Goal: Task Accomplishment & Management: Complete application form

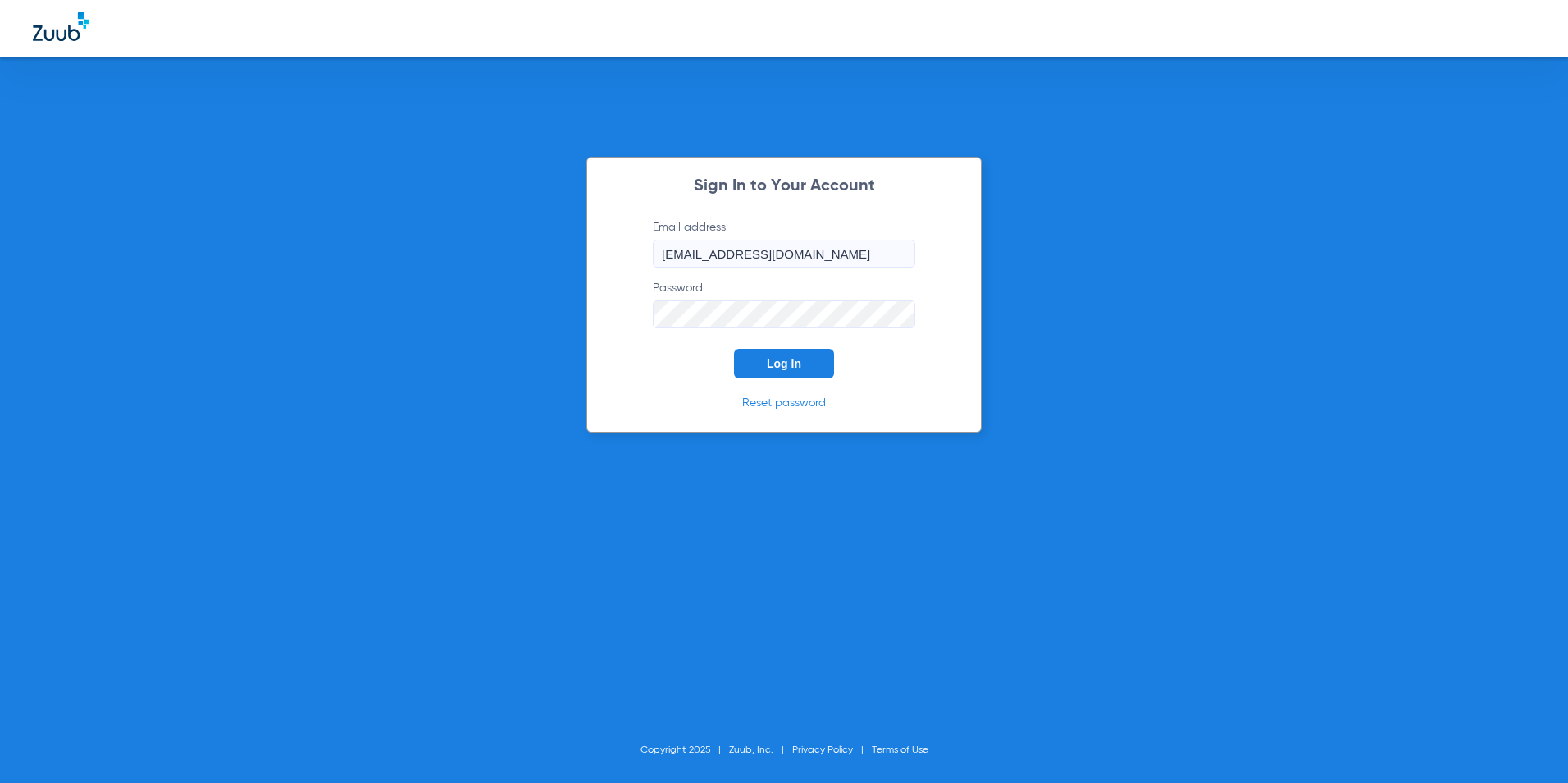
click at [794, 355] on button "Log In" at bounding box center [784, 363] width 100 height 30
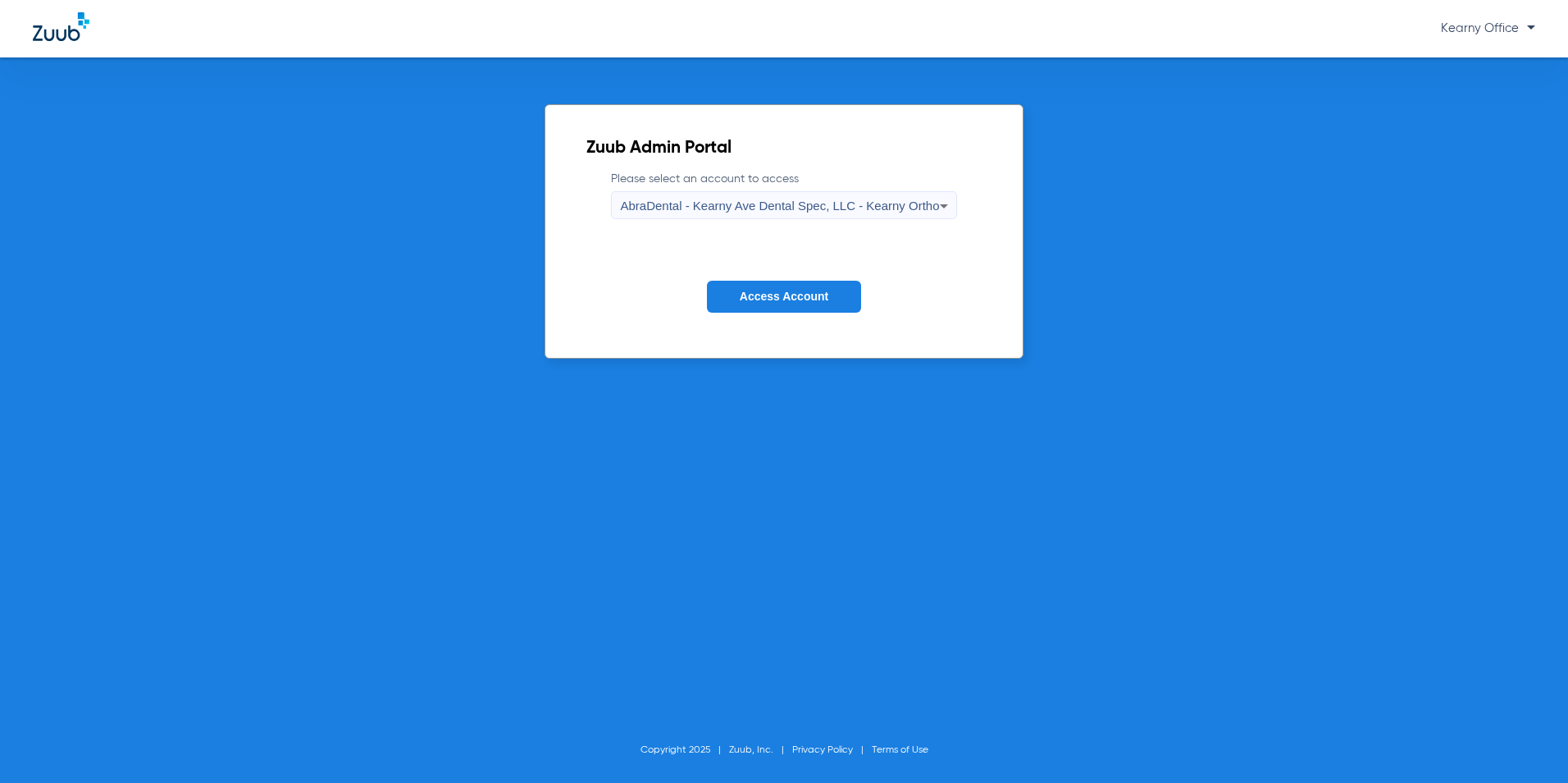
click at [801, 208] on span "AbraDental - Kearny Ave Dental Spec, LLC - Kearny Ortho" at bounding box center [780, 205] width 319 height 14
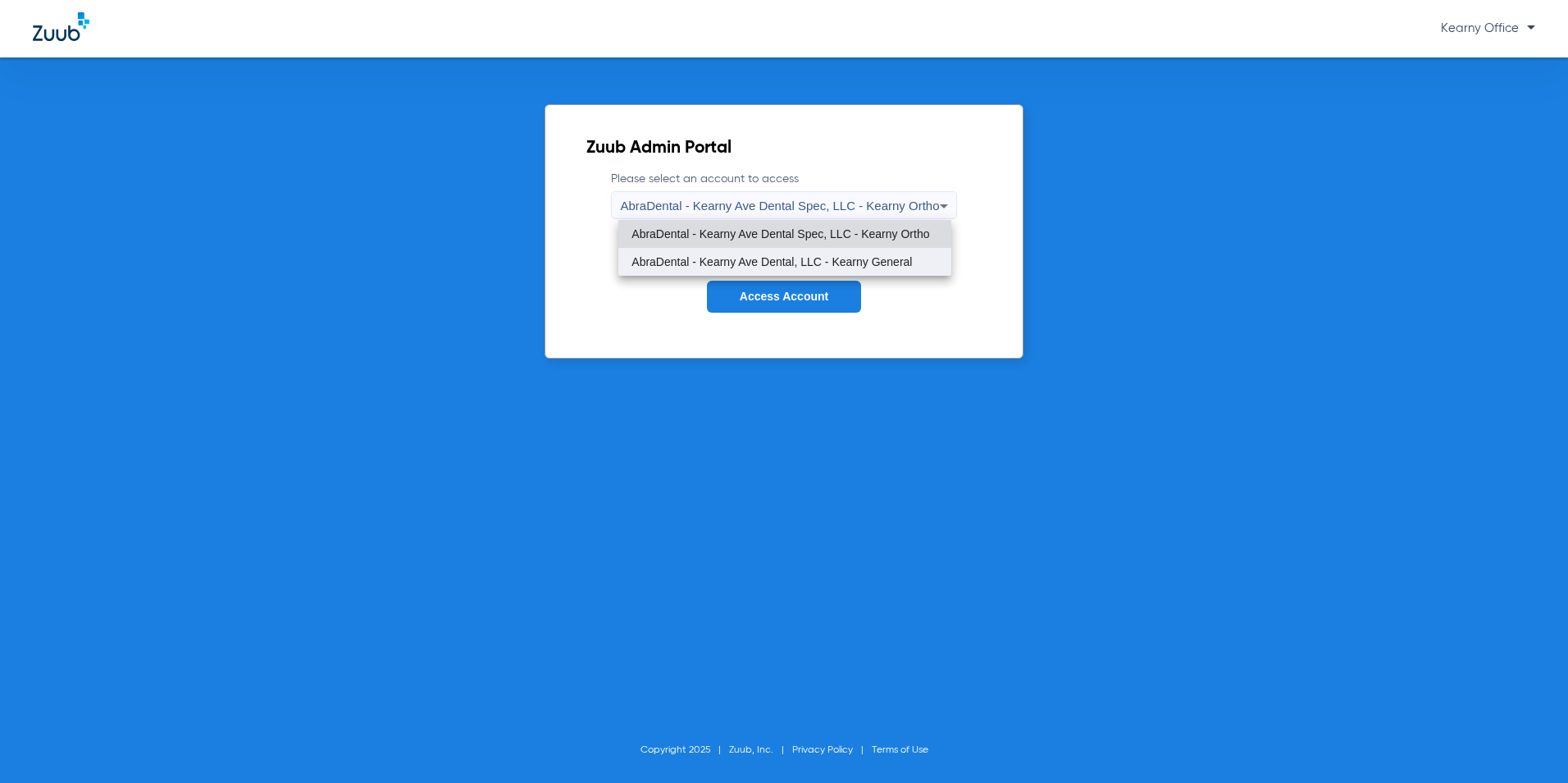
click at [788, 252] on mat-option "AbraDental - Kearny Ave Dental, LLC - Kearny General" at bounding box center [784, 261] width 332 height 28
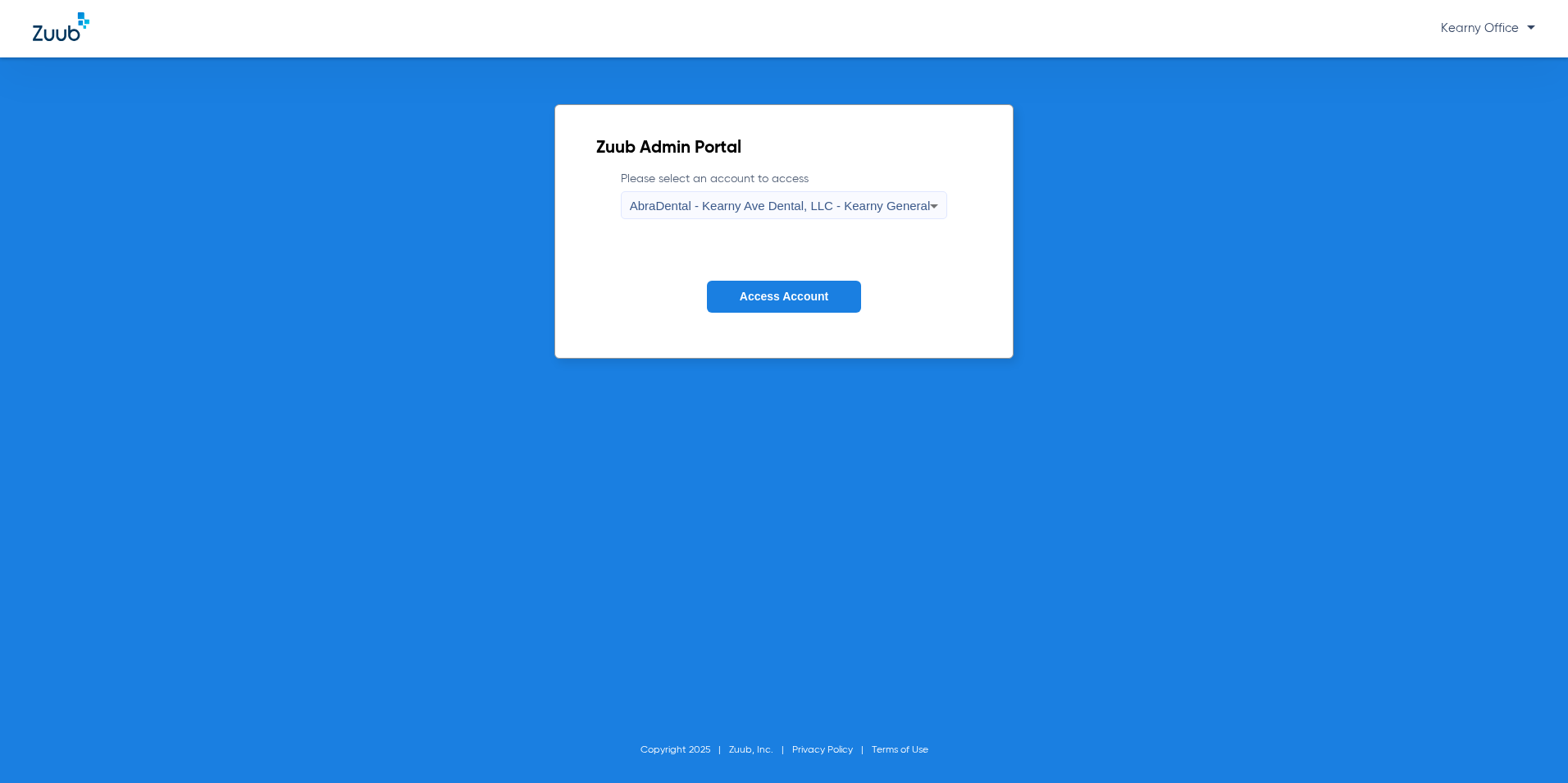
click at [784, 268] on form "Please select an account to access AbraDental - Kearny Ave Dental, LLC - Kearny…" at bounding box center [784, 254] width 376 height 166
click at [786, 290] on span "Access Account" at bounding box center [784, 296] width 89 height 14
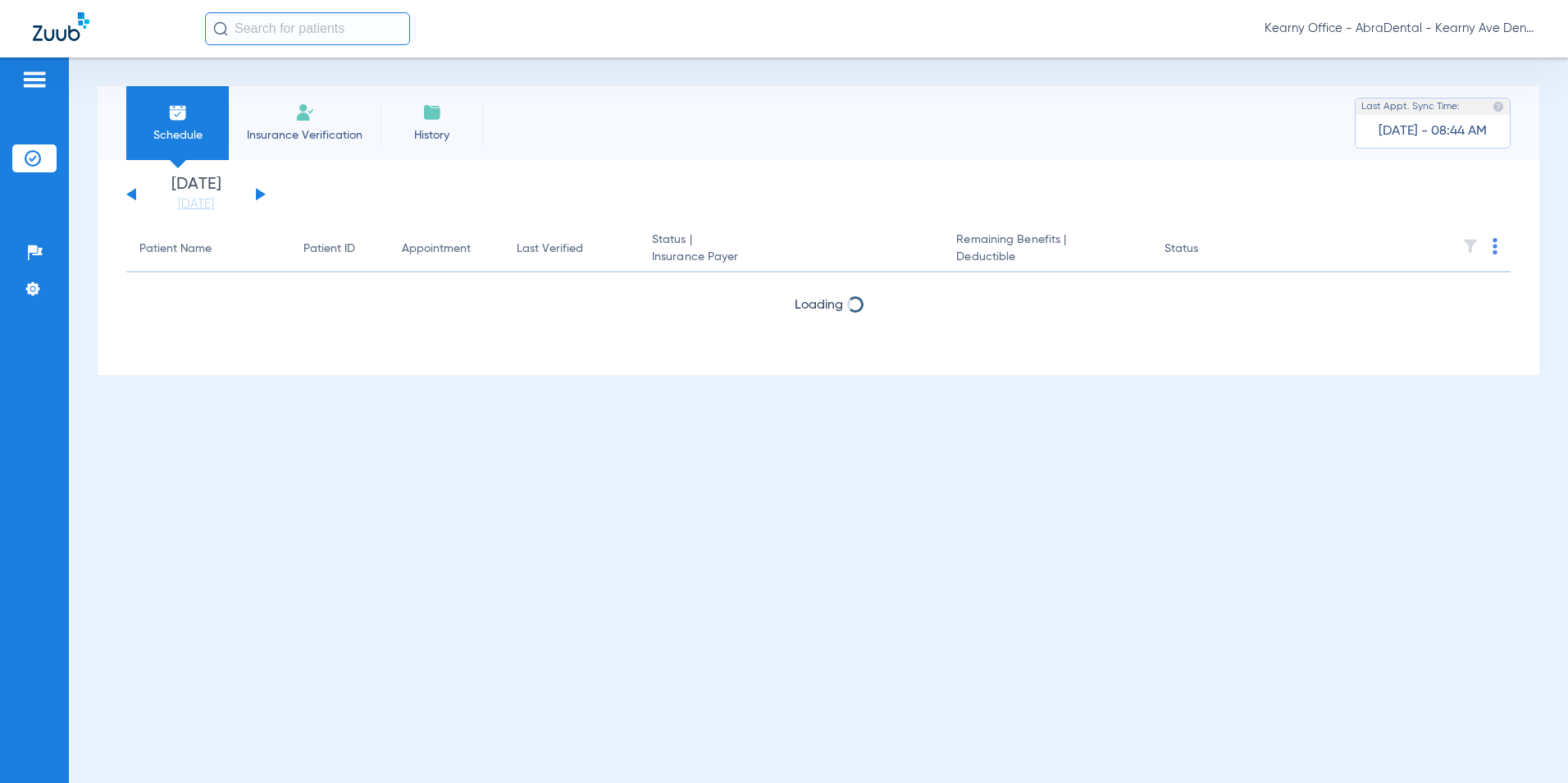
click at [342, 112] on li "Insurance Verification" at bounding box center [305, 123] width 152 height 74
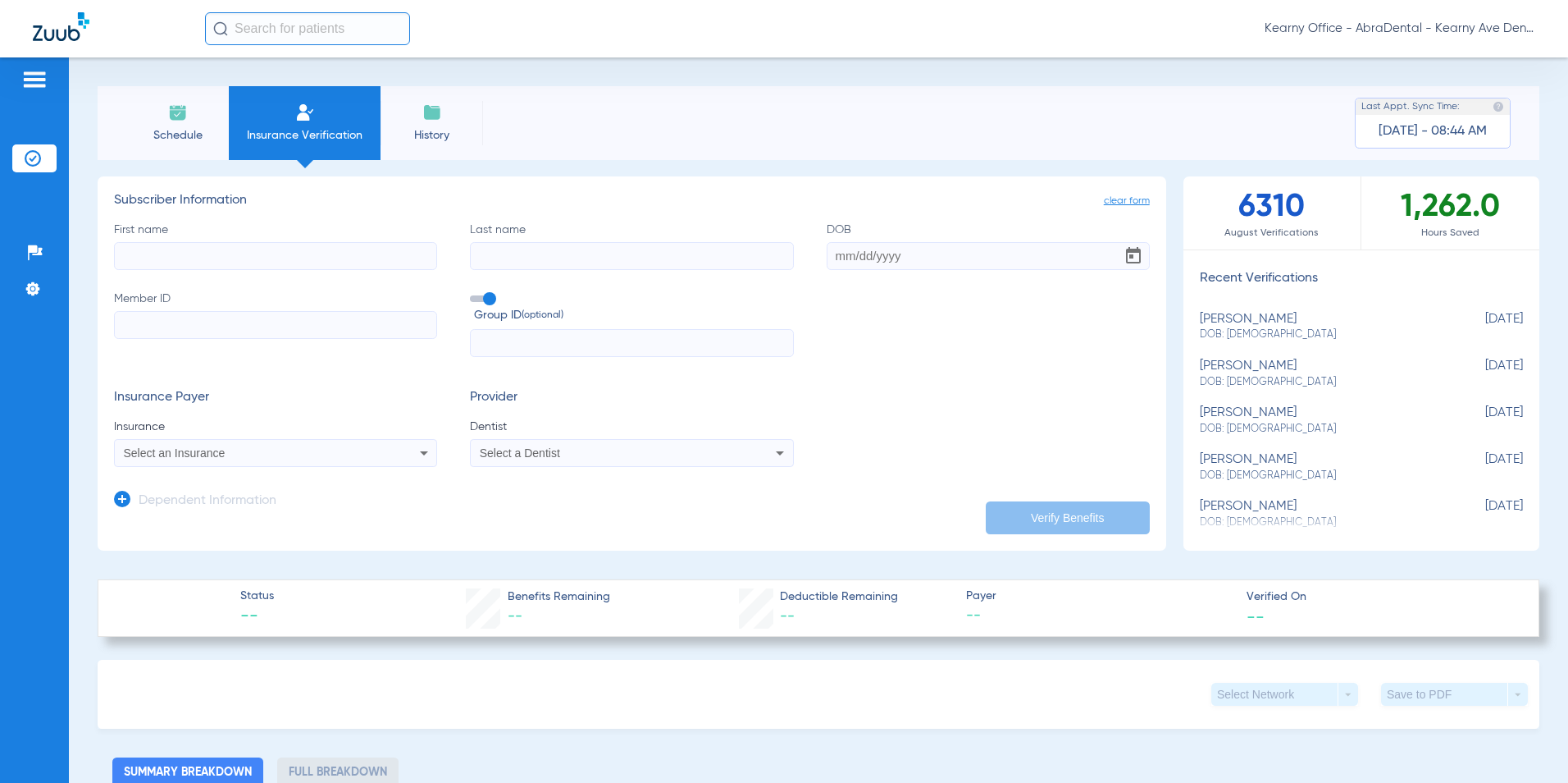
drag, startPoint x: 203, startPoint y: 338, endPoint x: 216, endPoint y: 328, distance: 16.4
click at [207, 334] on input "Member ID" at bounding box center [276, 324] width 323 height 28
click at [163, 326] on input "Member ID Required" at bounding box center [276, 324] width 323 height 28
paste input "106299375"
type input "106299375"
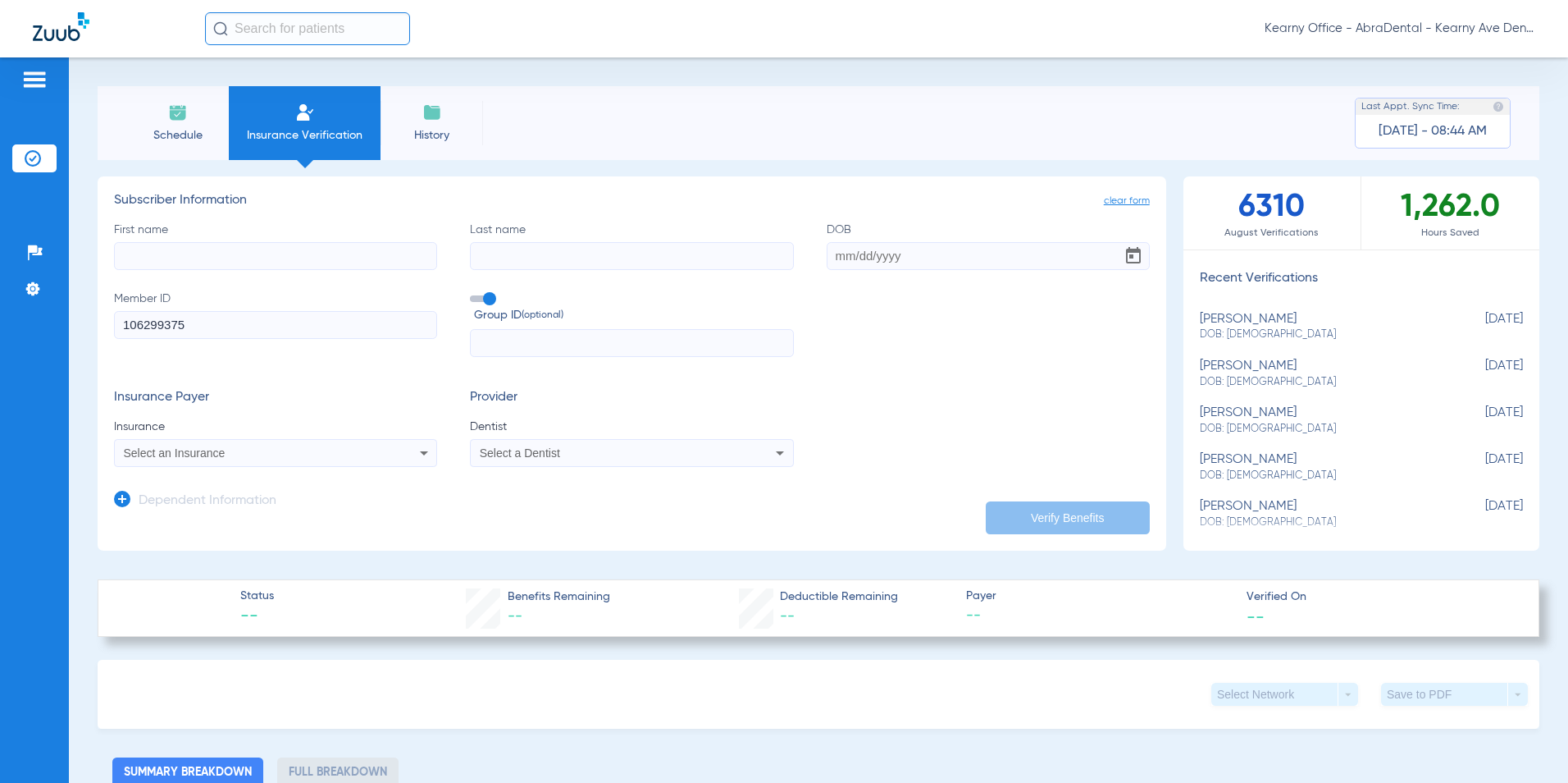
click at [619, 335] on input "text" at bounding box center [632, 343] width 323 height 28
paste input "00615390"
type input "00615390"
click at [281, 264] on input "First name" at bounding box center [276, 256] width 323 height 28
paste input "JOSE"
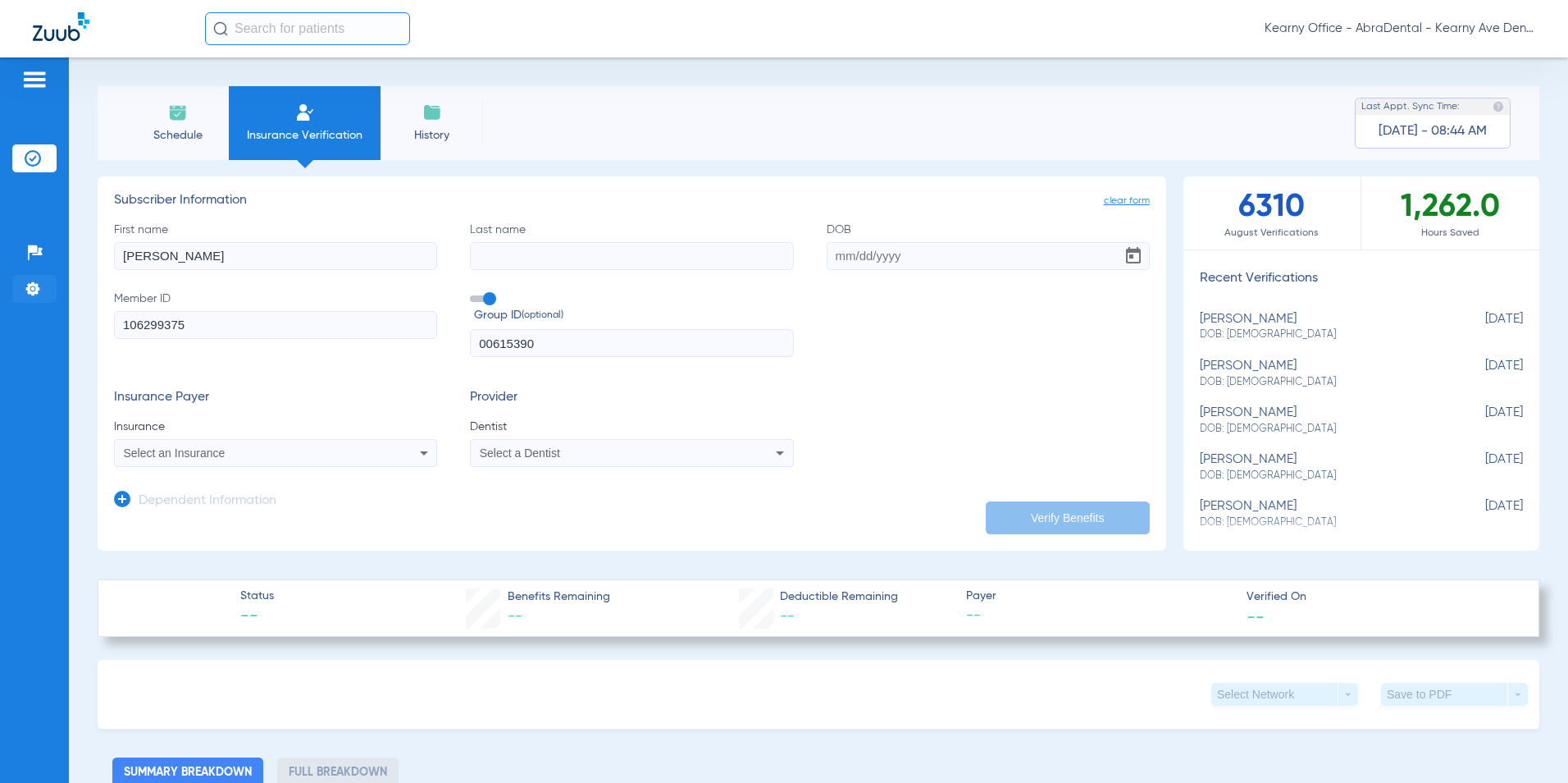
type input "JOSE"
click at [522, 246] on input "Last name" at bounding box center [632, 256] width 323 height 28
paste input "DUTRA"
type input "DUTRA"
click at [869, 250] on input "DOB" at bounding box center [989, 256] width 323 height 28
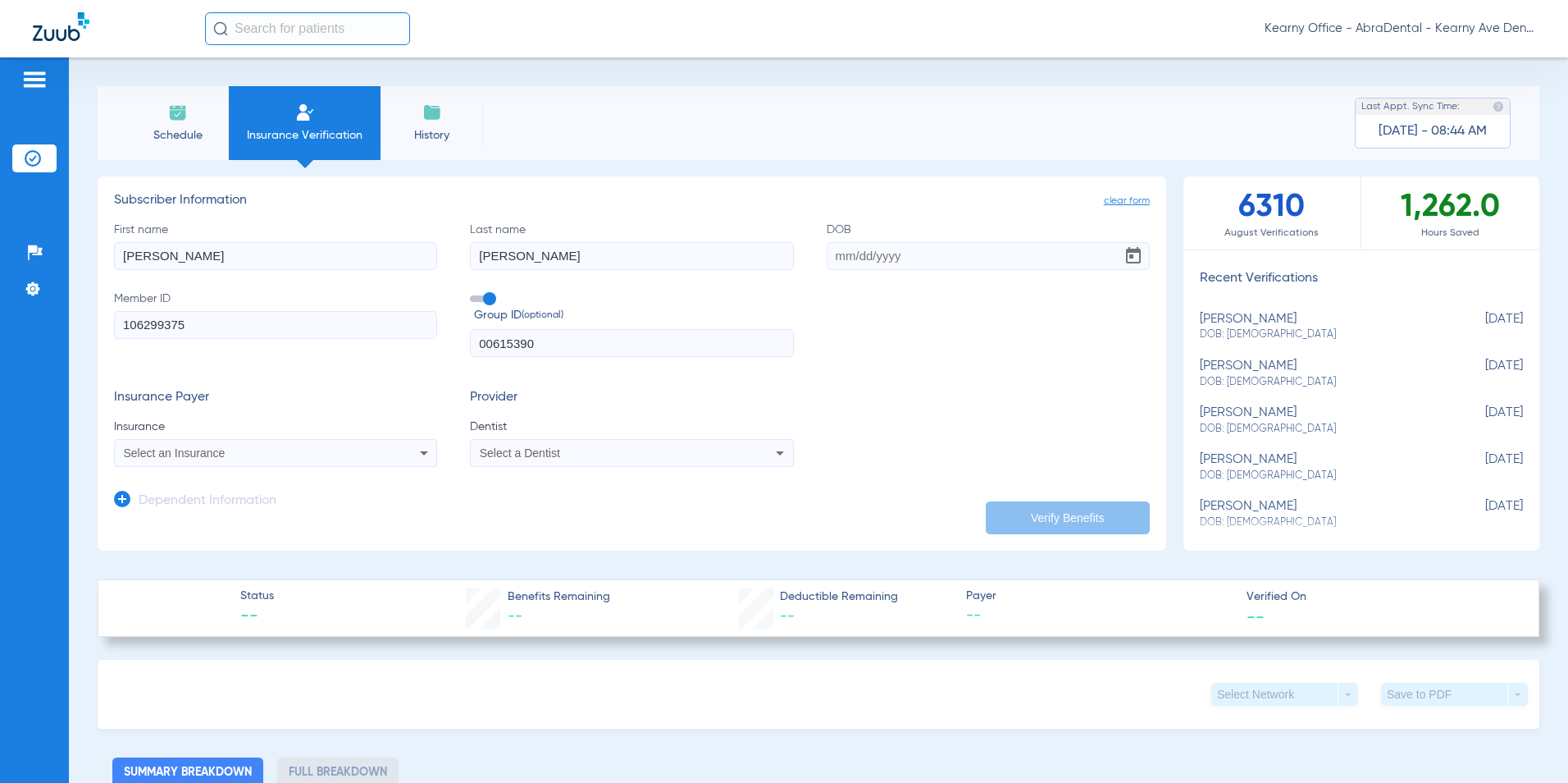
paste input "11/16/1983"
type input "11/16/1983"
click at [232, 454] on div "Select an Insurance" at bounding box center [246, 453] width 244 height 12
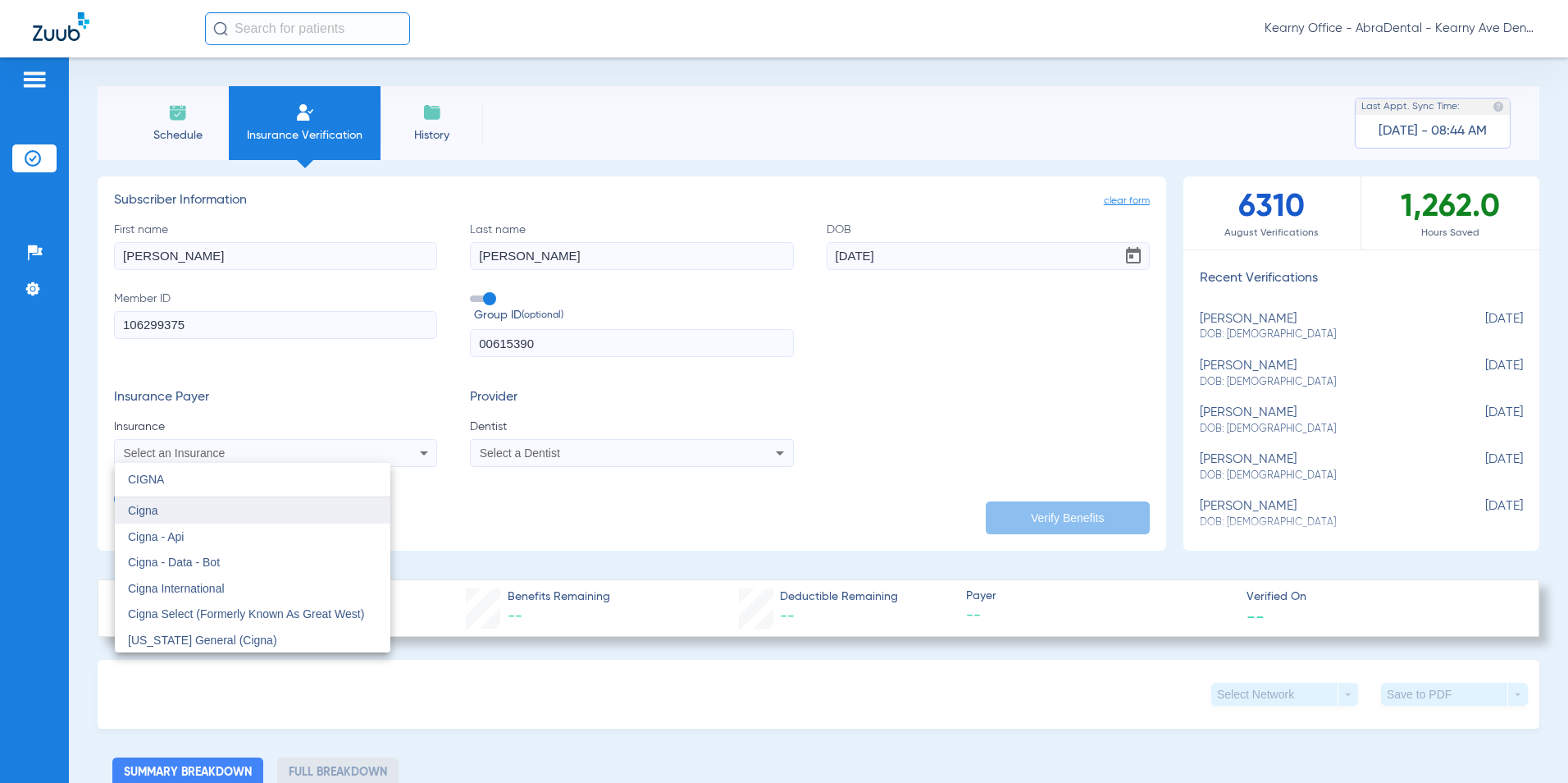
type input "CIGNA"
click at [139, 512] on span "Cigna" at bounding box center [142, 511] width 30 height 14
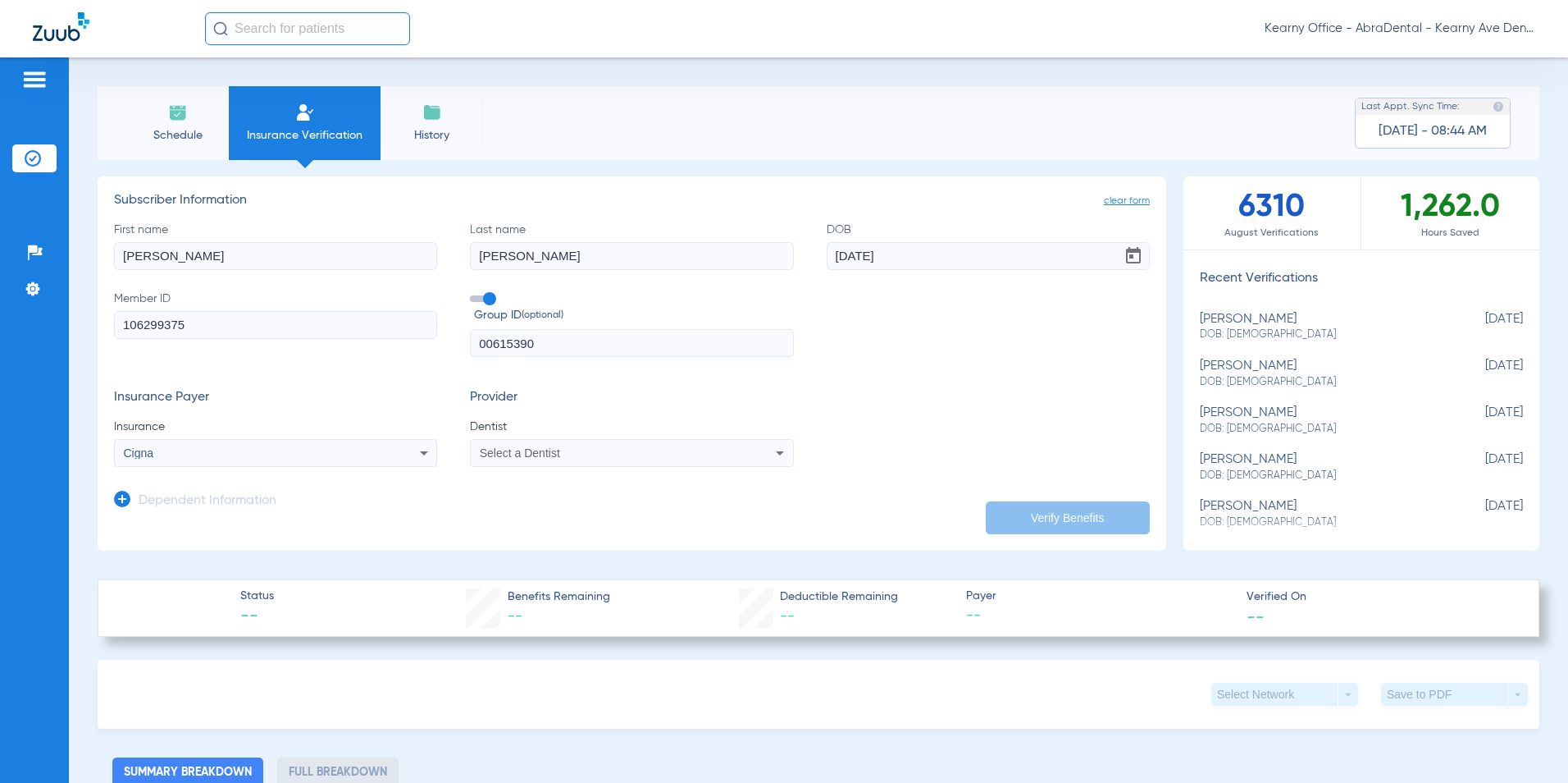
click at [649, 463] on div "Select a Dentist" at bounding box center [632, 453] width 321 height 19
type input "PRASA"
click at [512, 511] on span "[PERSON_NAME]" at bounding box center [529, 511] width 96 height 14
click at [1059, 515] on button "Verify Benefits" at bounding box center [1068, 518] width 164 height 33
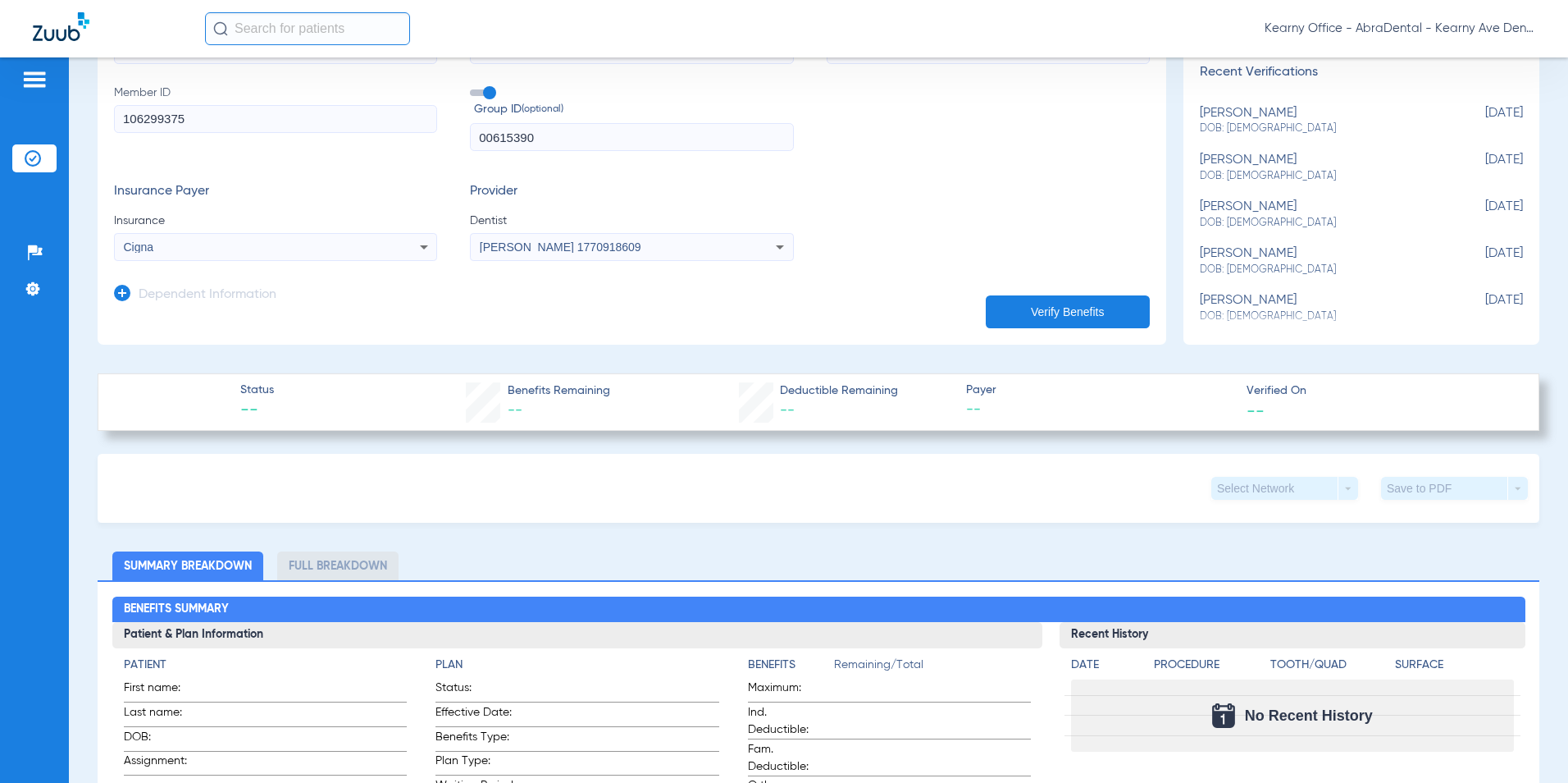
scroll to position [82, 0]
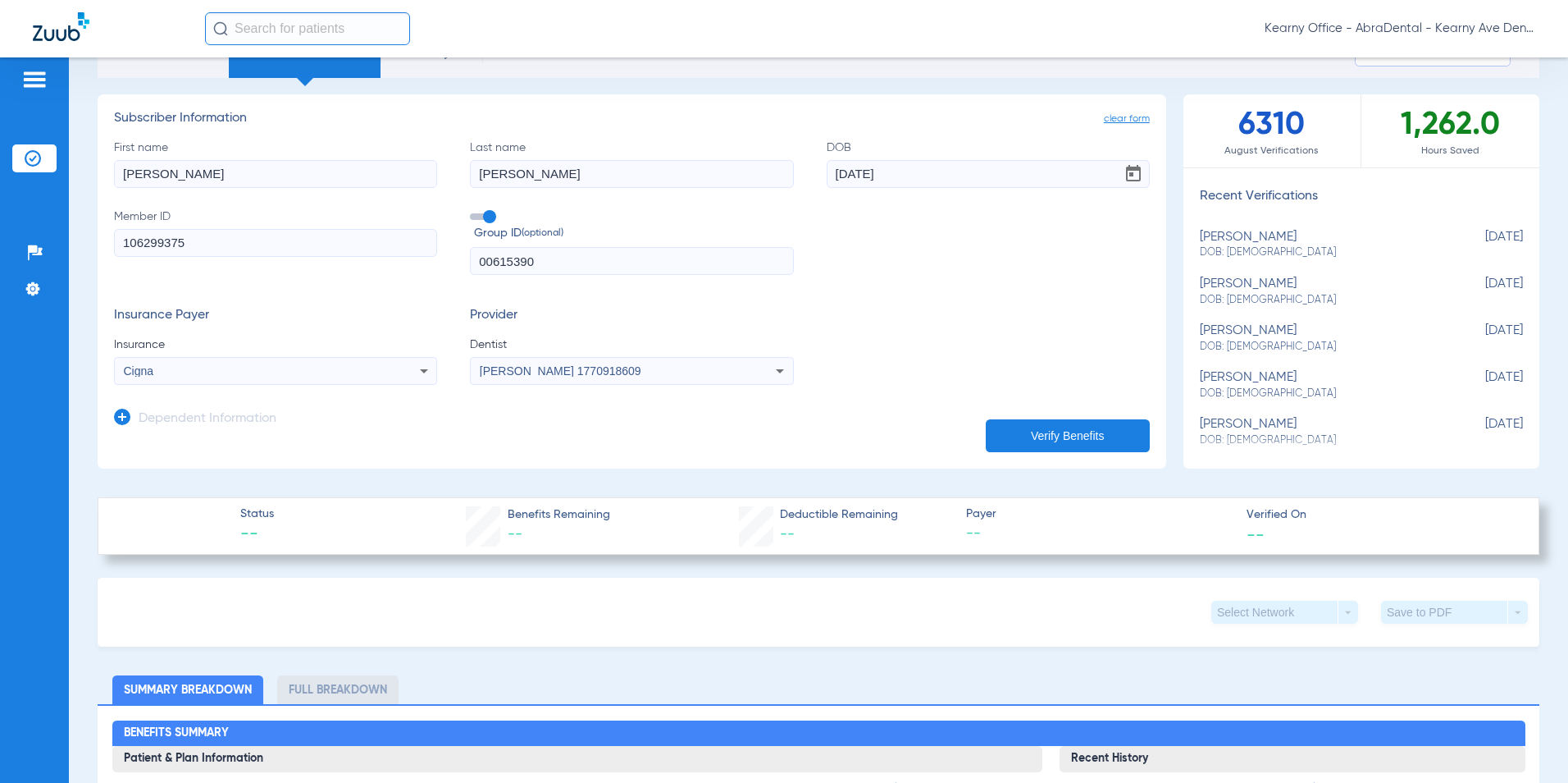
click at [1090, 430] on button "Verify Benefits" at bounding box center [1068, 436] width 164 height 33
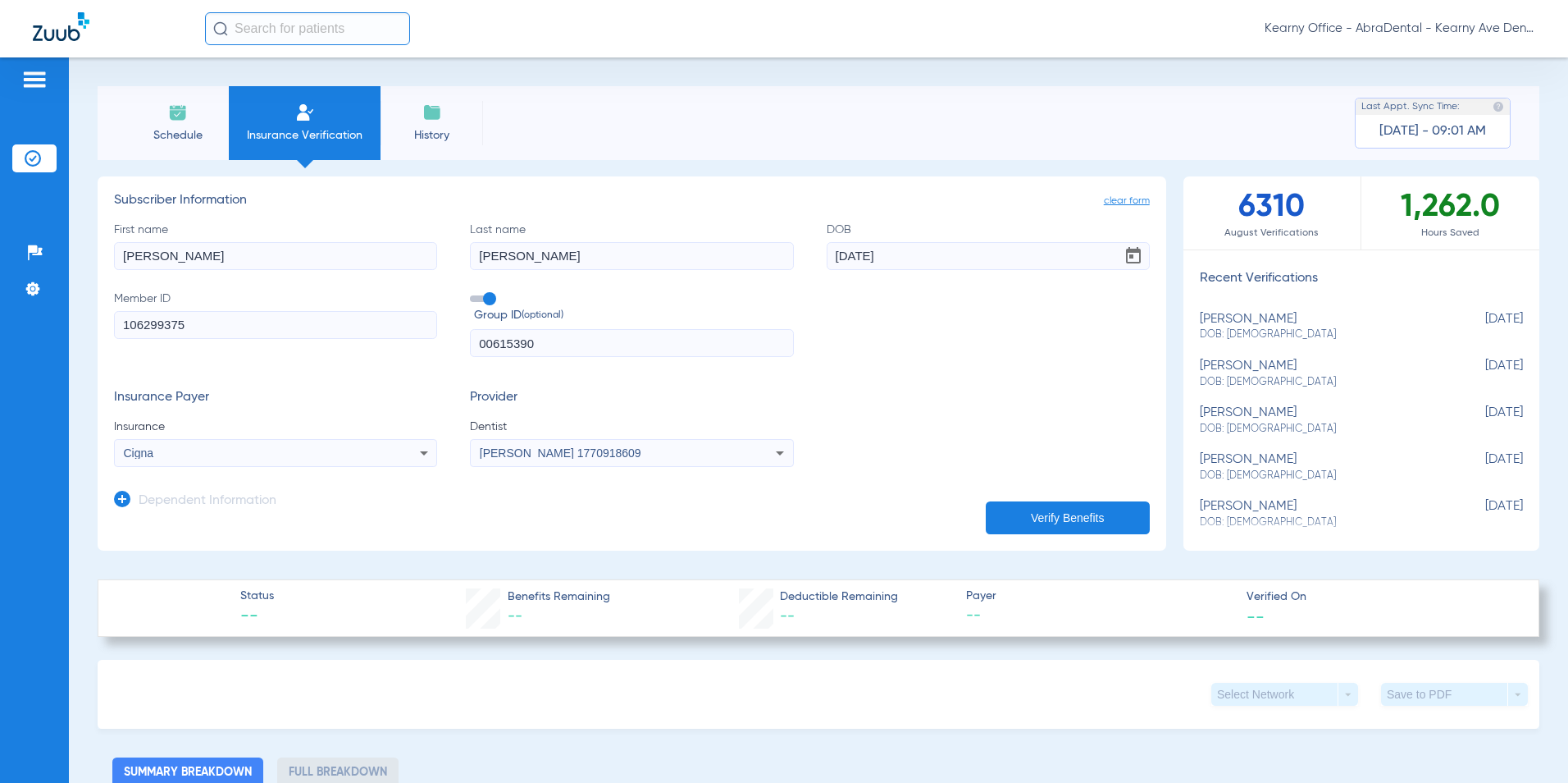
click at [1046, 525] on button "Verify Benefits" at bounding box center [1068, 518] width 164 height 33
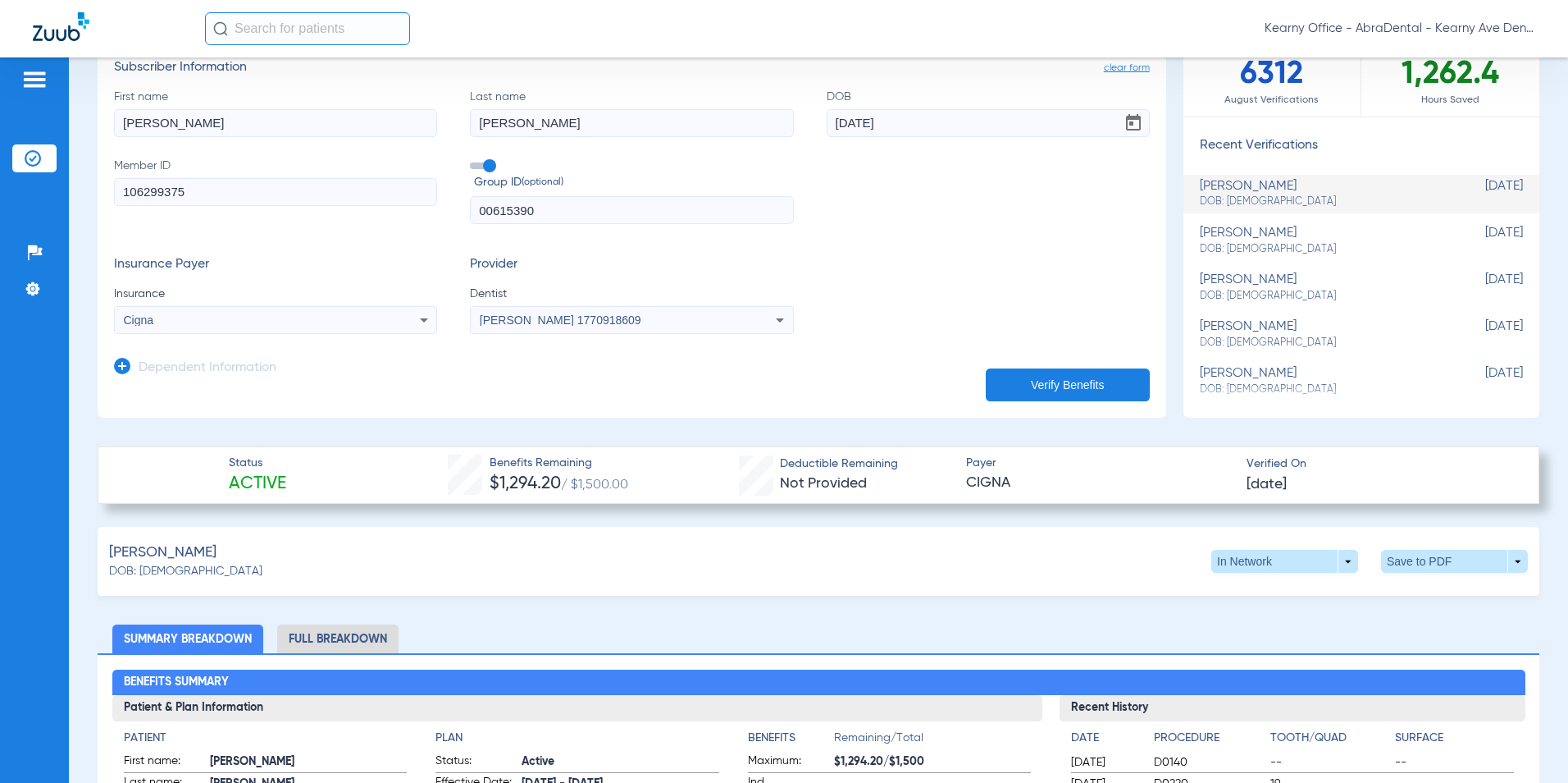
scroll to position [246, 0]
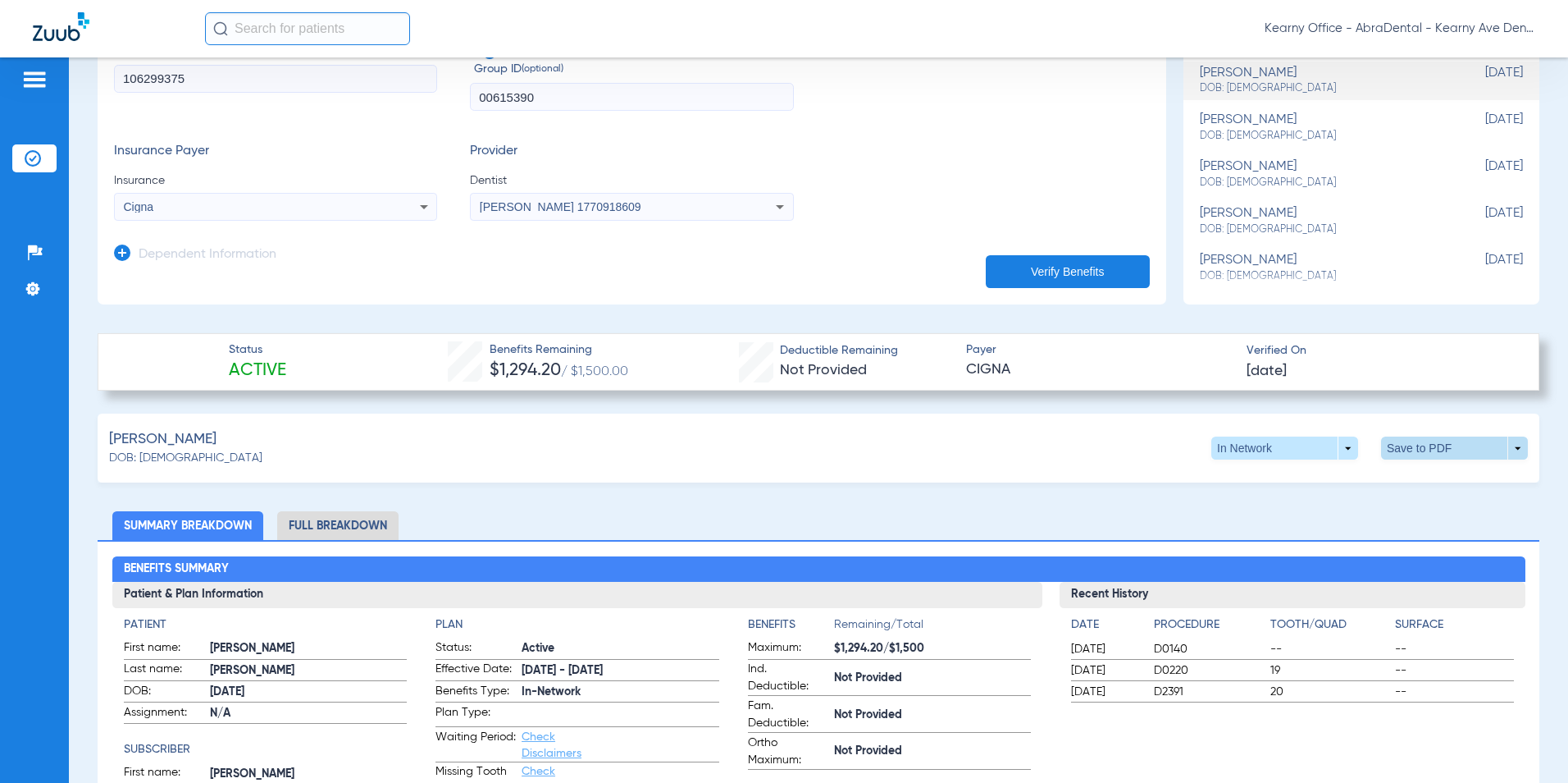
click at [1435, 445] on span at bounding box center [1455, 448] width 40 height 40
click at [1314, 484] on span "Save to PDF" at bounding box center [1318, 479] width 65 height 12
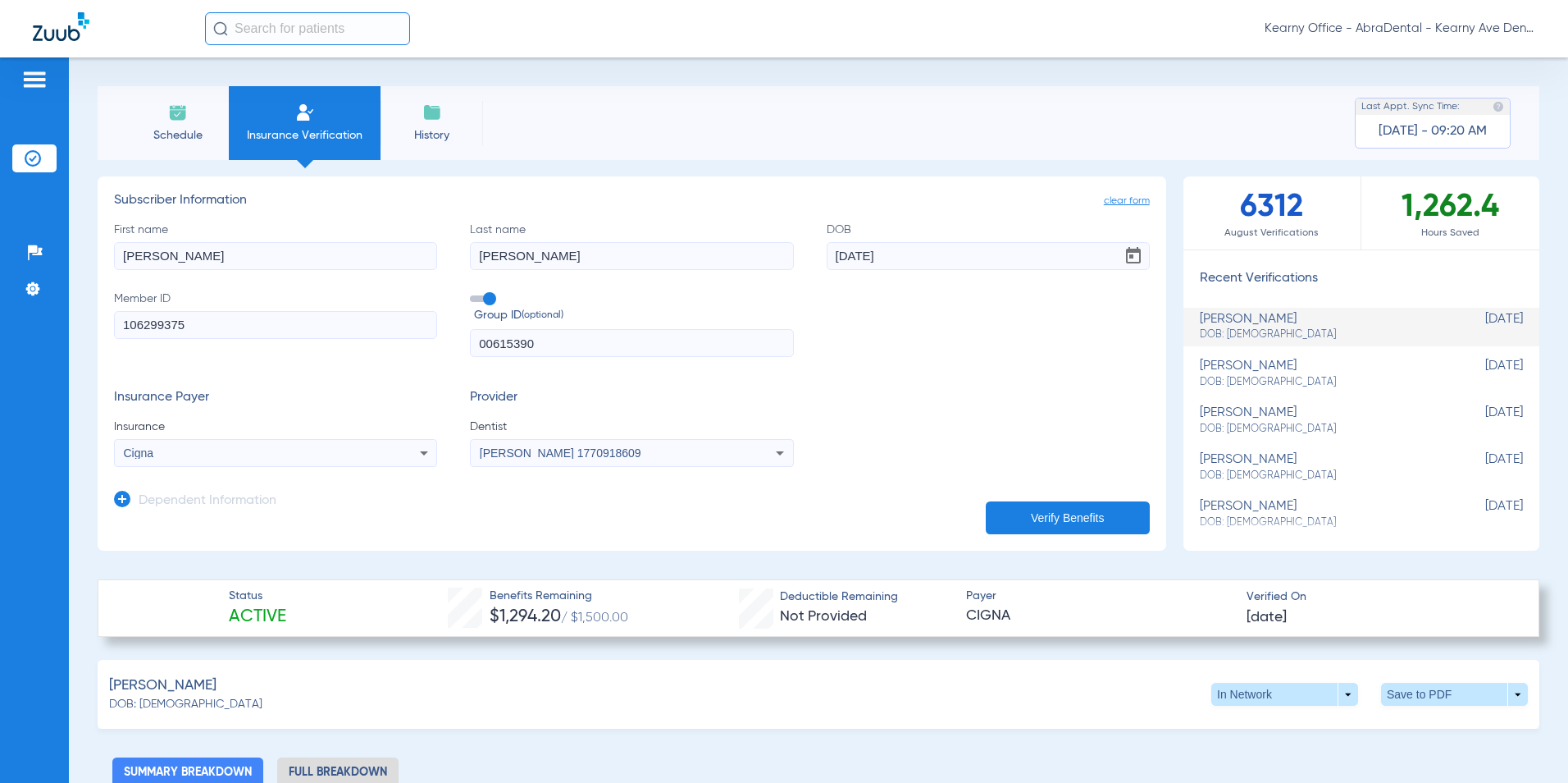
drag, startPoint x: 987, startPoint y: 355, endPoint x: 940, endPoint y: 375, distance: 51.1
click at [987, 350] on div "First name JOSE Last name DUTRA DOB 11/16/1983 Member ID 106299375 Group ID (op…" at bounding box center [632, 289] width 1036 height 136
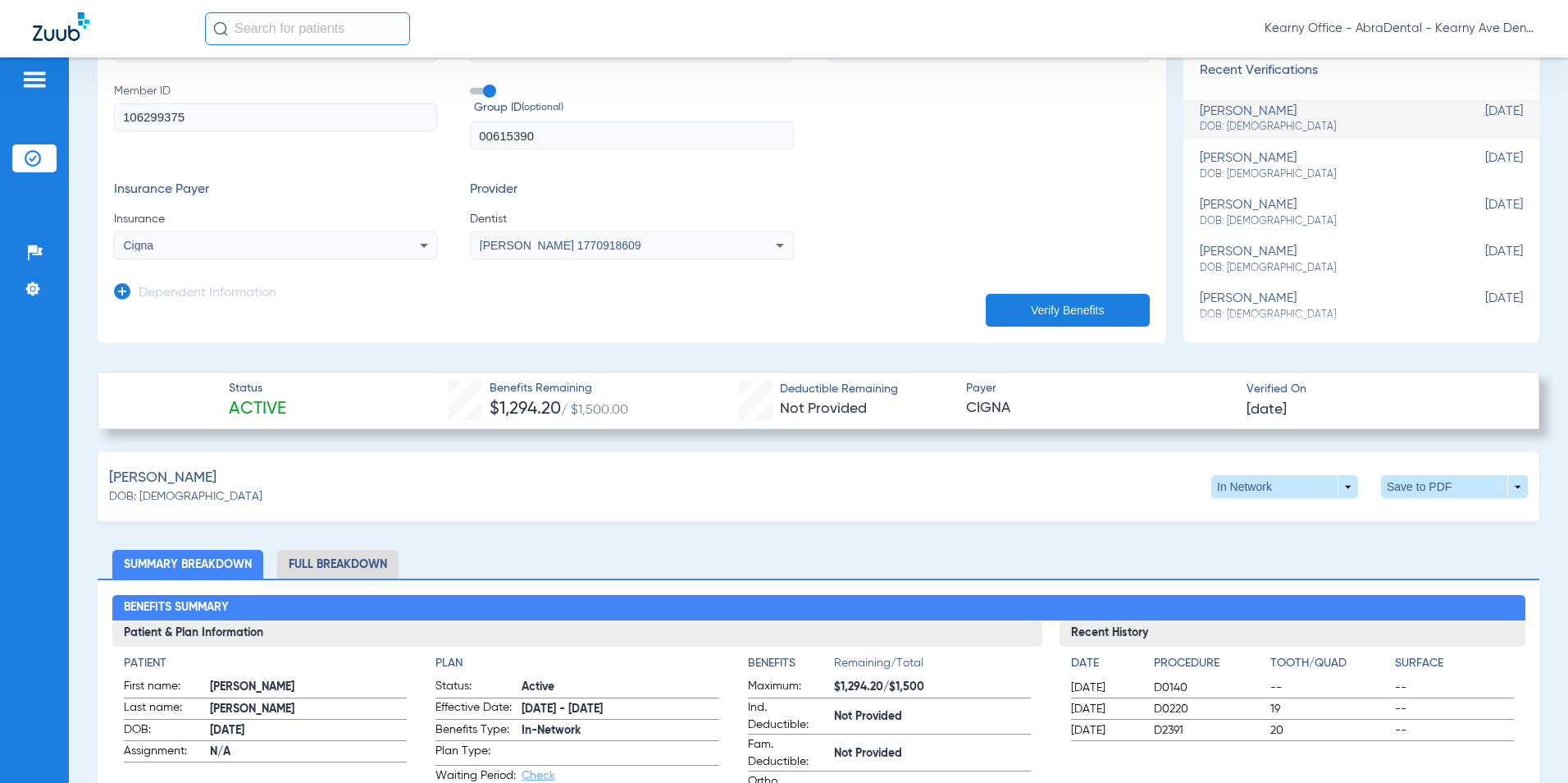
scroll to position [328, 0]
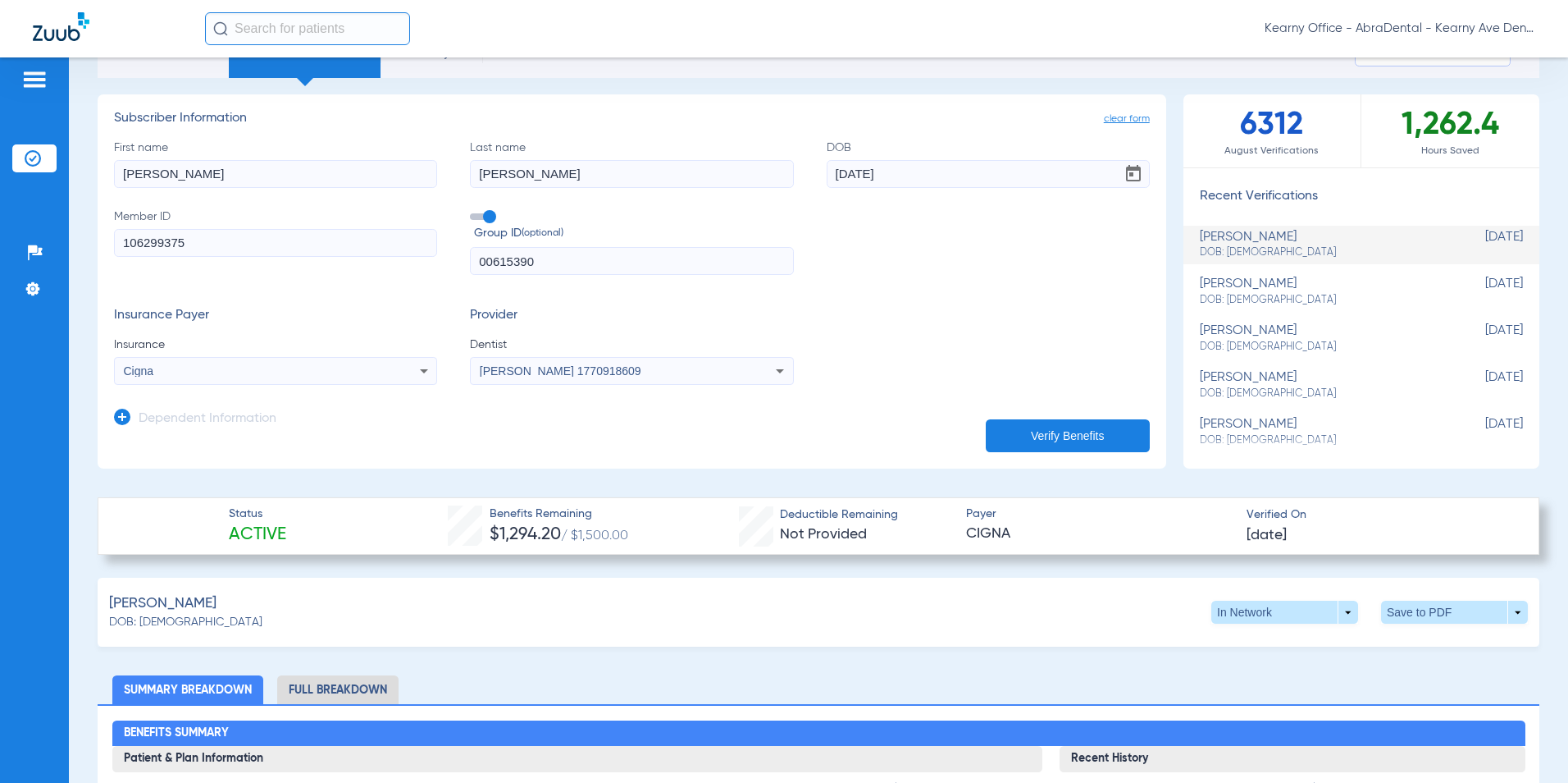
scroll to position [0, 0]
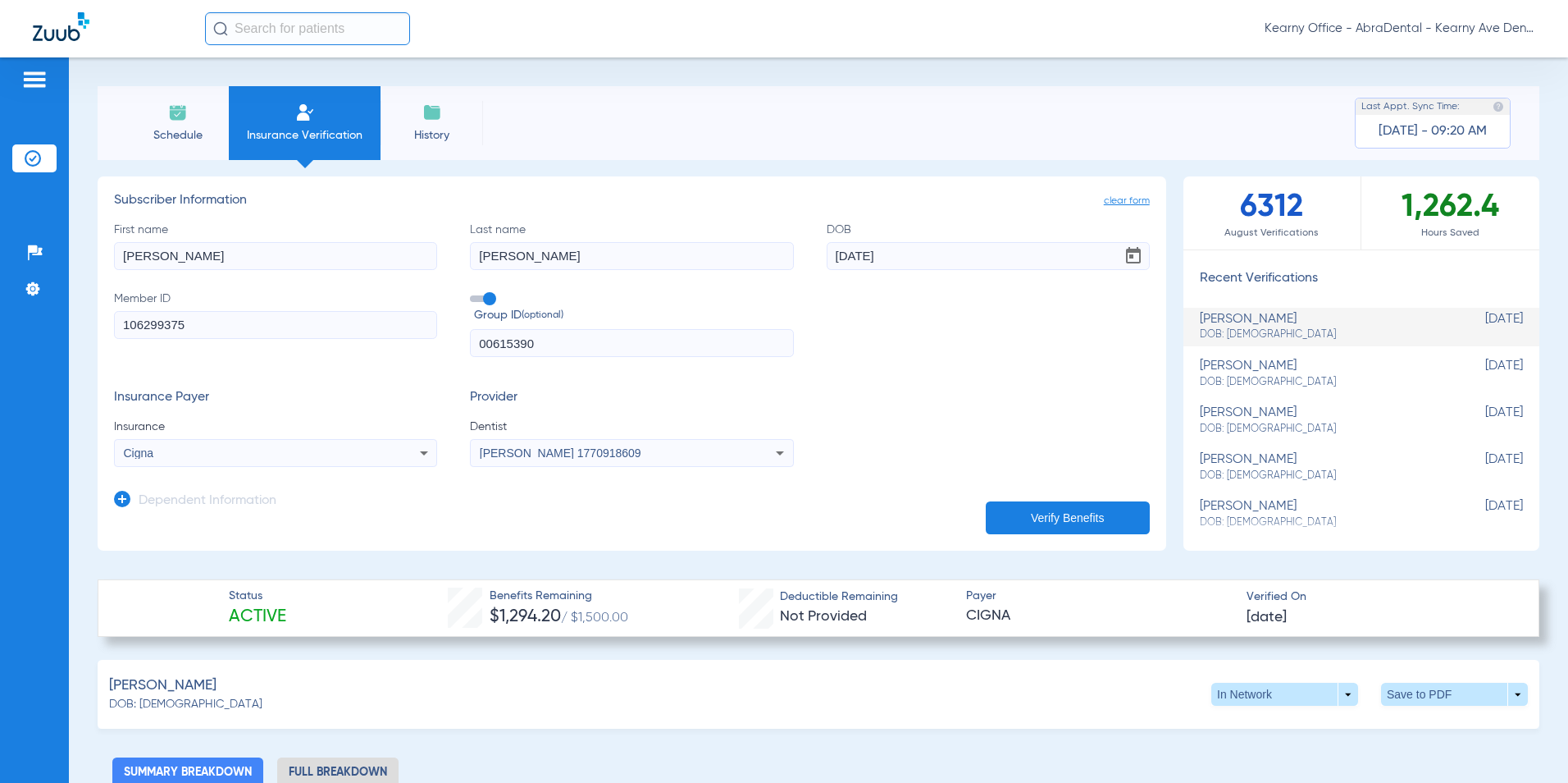
drag, startPoint x: 208, startPoint y: 327, endPoint x: -36, endPoint y: 325, distance: 244.0
click at [0, 325] on html "Kearny Office - AbraDental - Kearny Ave Dental, LLC - Kearny General Patients I…" at bounding box center [784, 391] width 1568 height 783
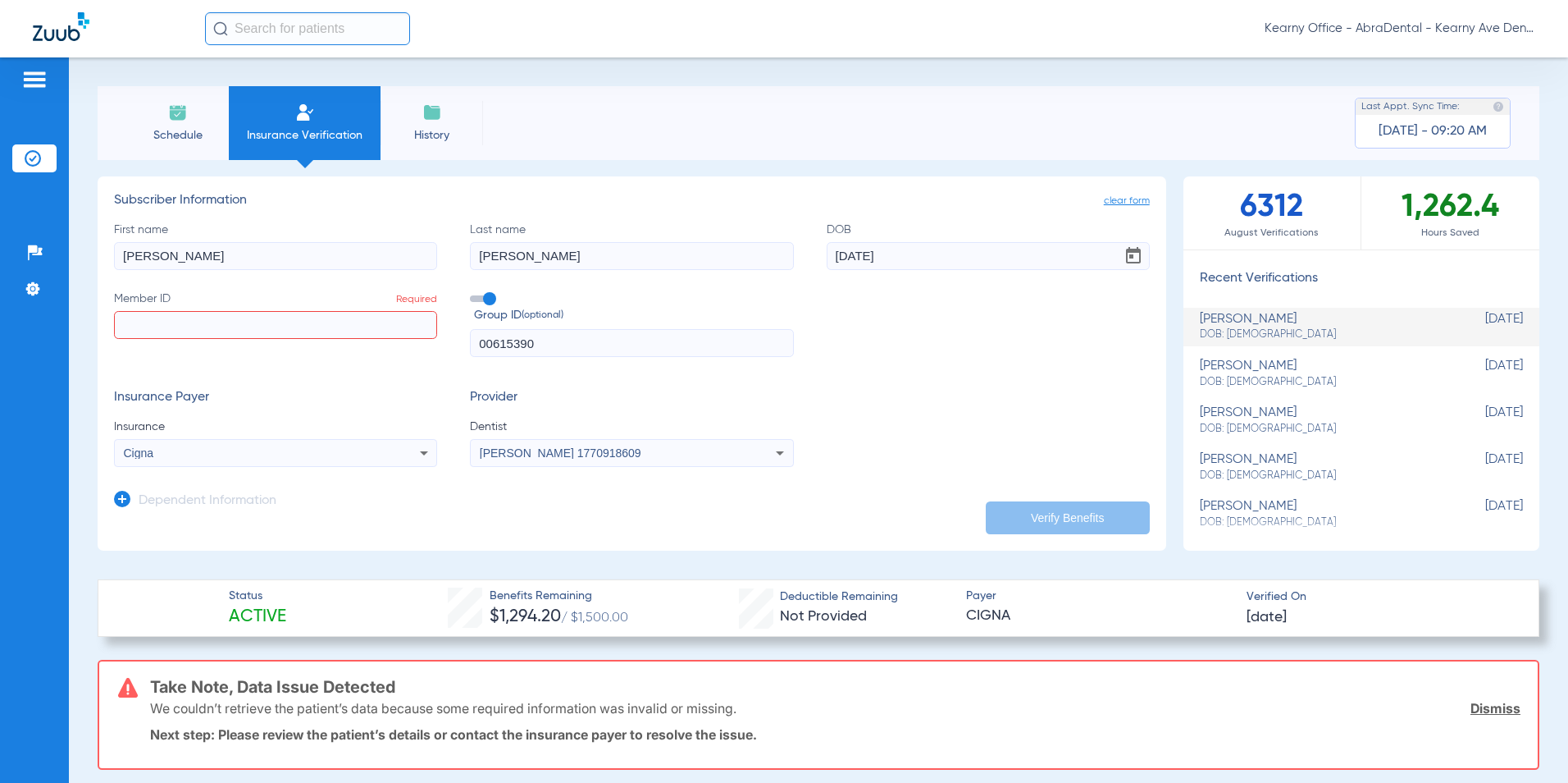
click at [246, 324] on input "Member ID Required" at bounding box center [276, 324] width 323 height 28
paste input "U48395855 05"
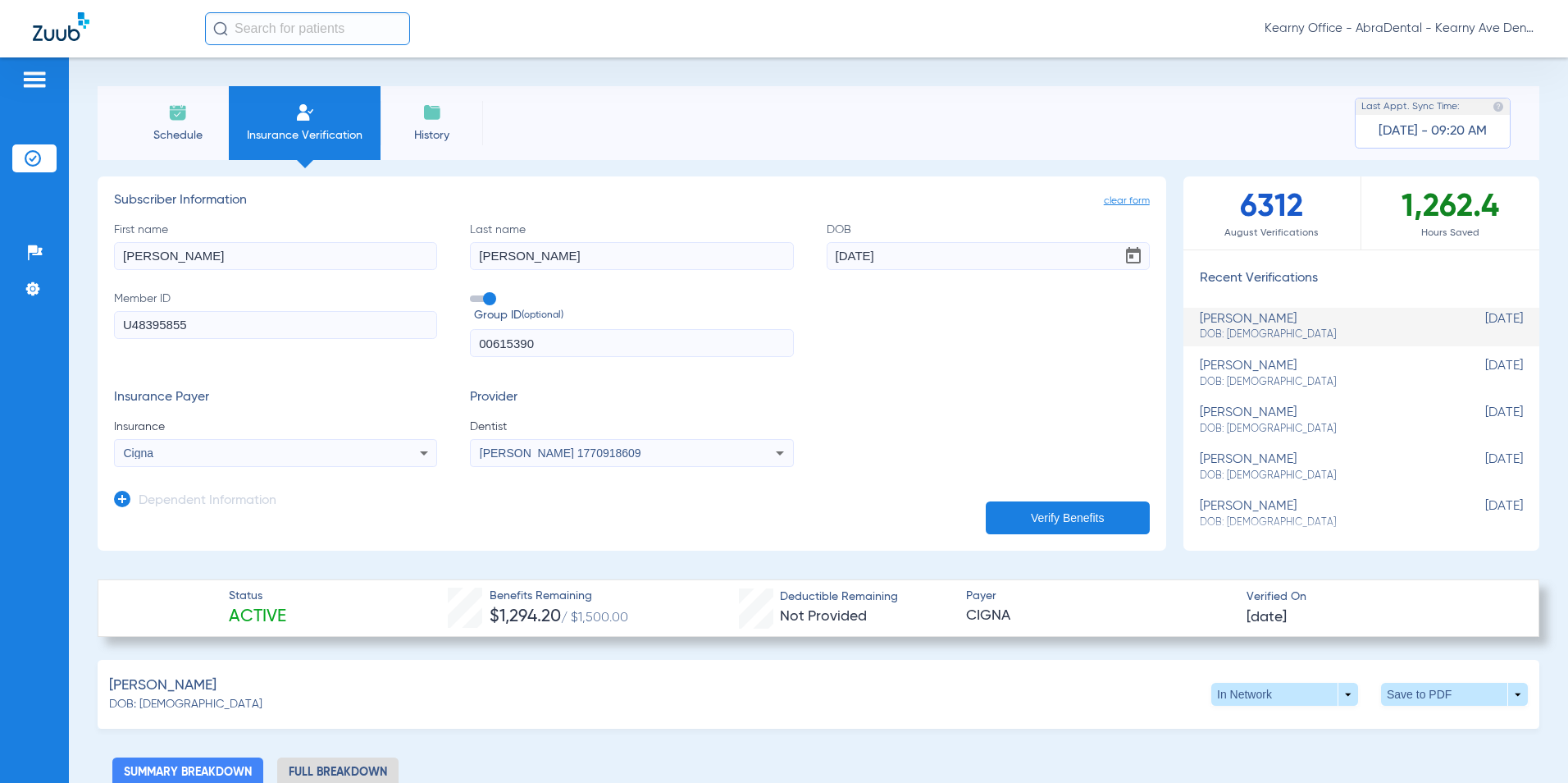
type input "U48395855"
drag, startPoint x: 473, startPoint y: 348, endPoint x: 281, endPoint y: 343, distance: 192.1
click at [327, 348] on div "First name JOSE Last name DUTRA DOB 11/16/1983 Member ID U48395855 Group ID (op…" at bounding box center [632, 289] width 1036 height 136
click at [525, 338] on input "text" at bounding box center [632, 343] width 323 height 28
paste input "3336569"
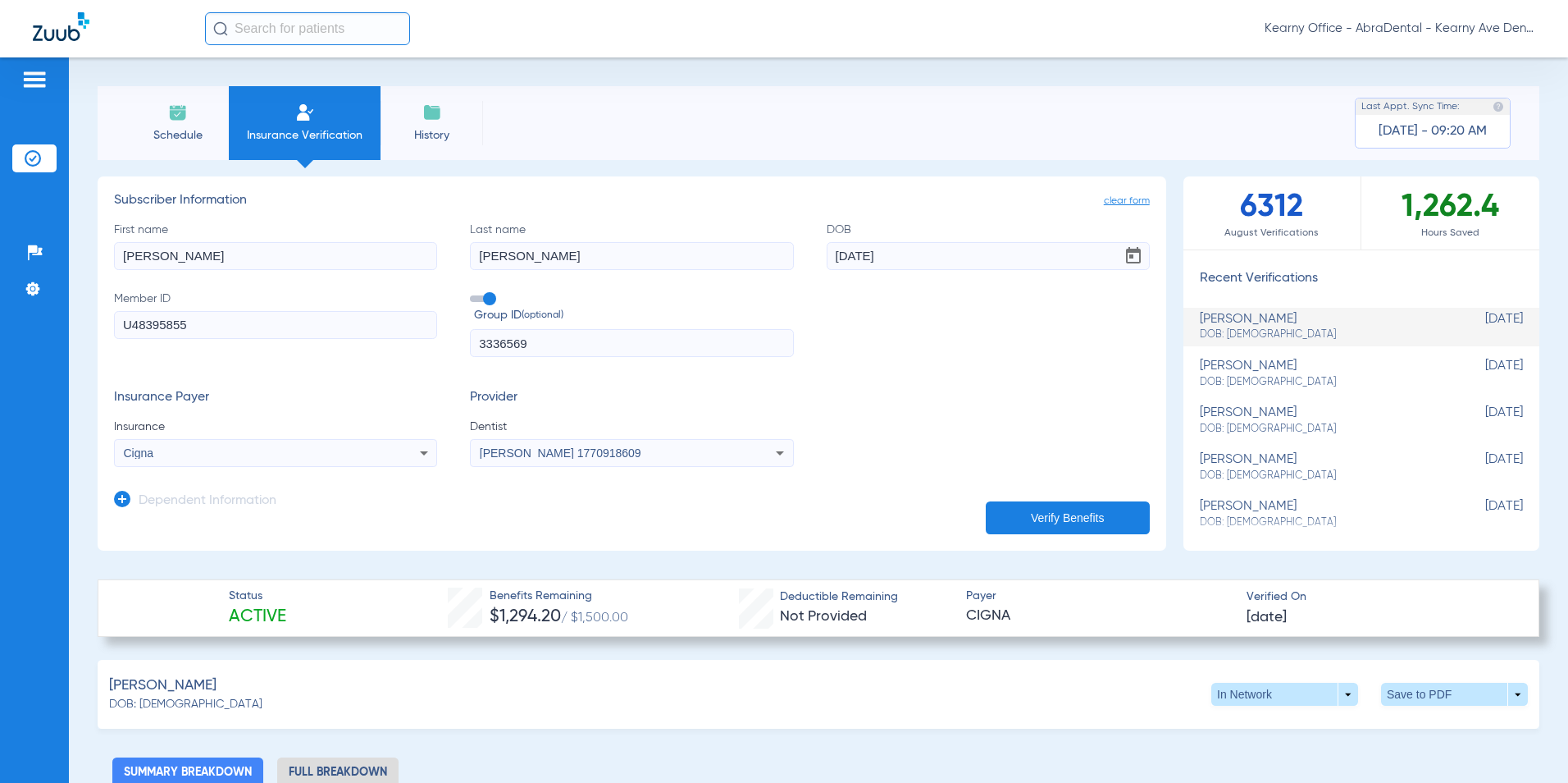
type input "3336569"
drag, startPoint x: 161, startPoint y: 255, endPoint x: 41, endPoint y: 261, distance: 120.1
click at [39, 261] on div "Patients Insurance Verification Setup Help Center Settings Schedule Insurance V…" at bounding box center [784, 448] width 1568 height 783
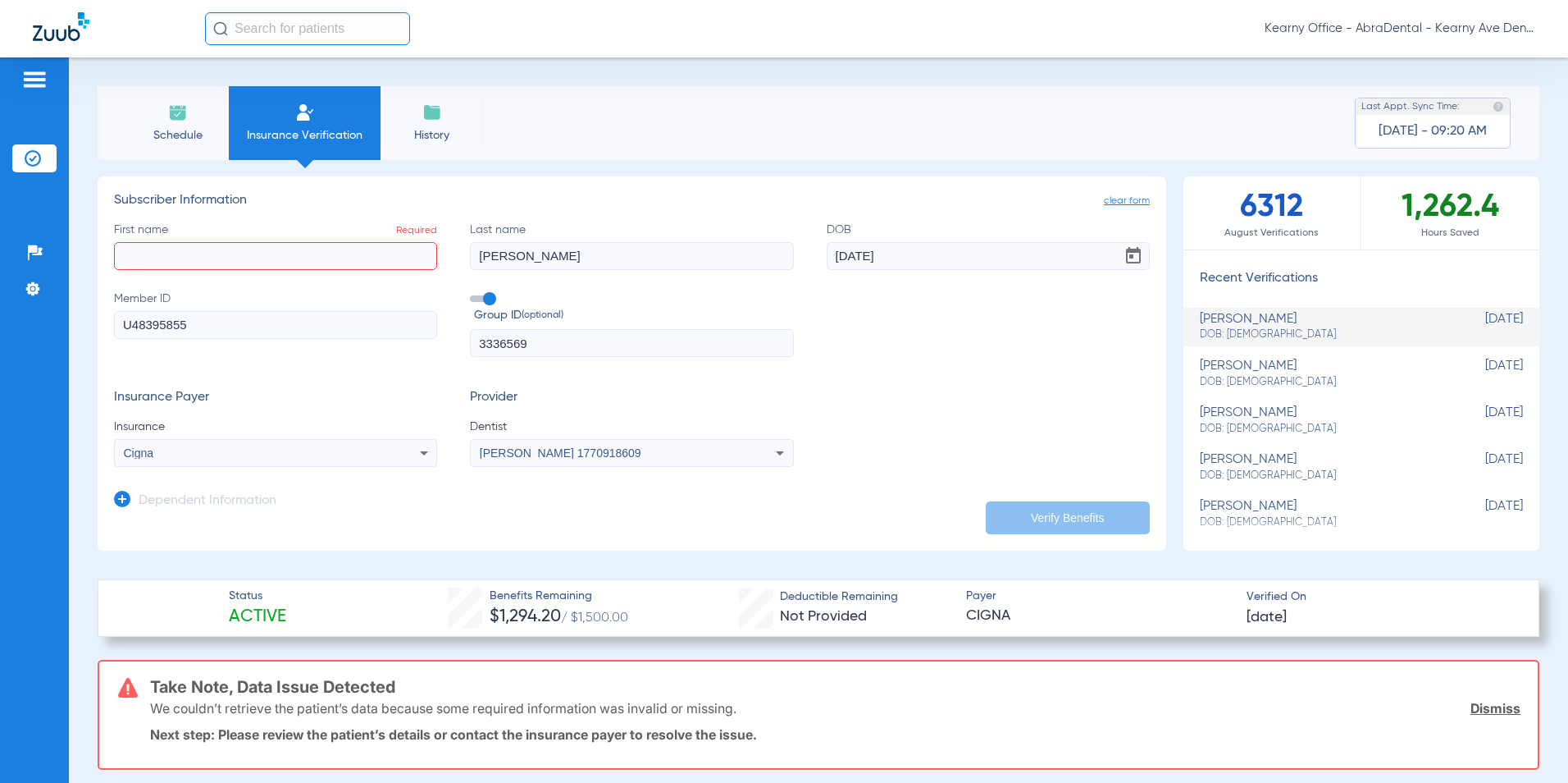
drag, startPoint x: 460, startPoint y: 263, endPoint x: 478, endPoint y: 266, distance: 18.2
click at [423, 266] on div "First name Required Last name DUTRA DOB 11/16/1983 Member ID U48395855 Group ID…" at bounding box center [632, 289] width 1036 height 136
drag, startPoint x: 905, startPoint y: 248, endPoint x: 740, endPoint y: 251, distance: 165.0
click at [754, 251] on div "First name Required Last name Required DOB 11/16/1983 Member ID U48395855 Group…" at bounding box center [632, 289] width 1036 height 136
click at [231, 259] on input "First name Required" at bounding box center [276, 256] width 323 height 28
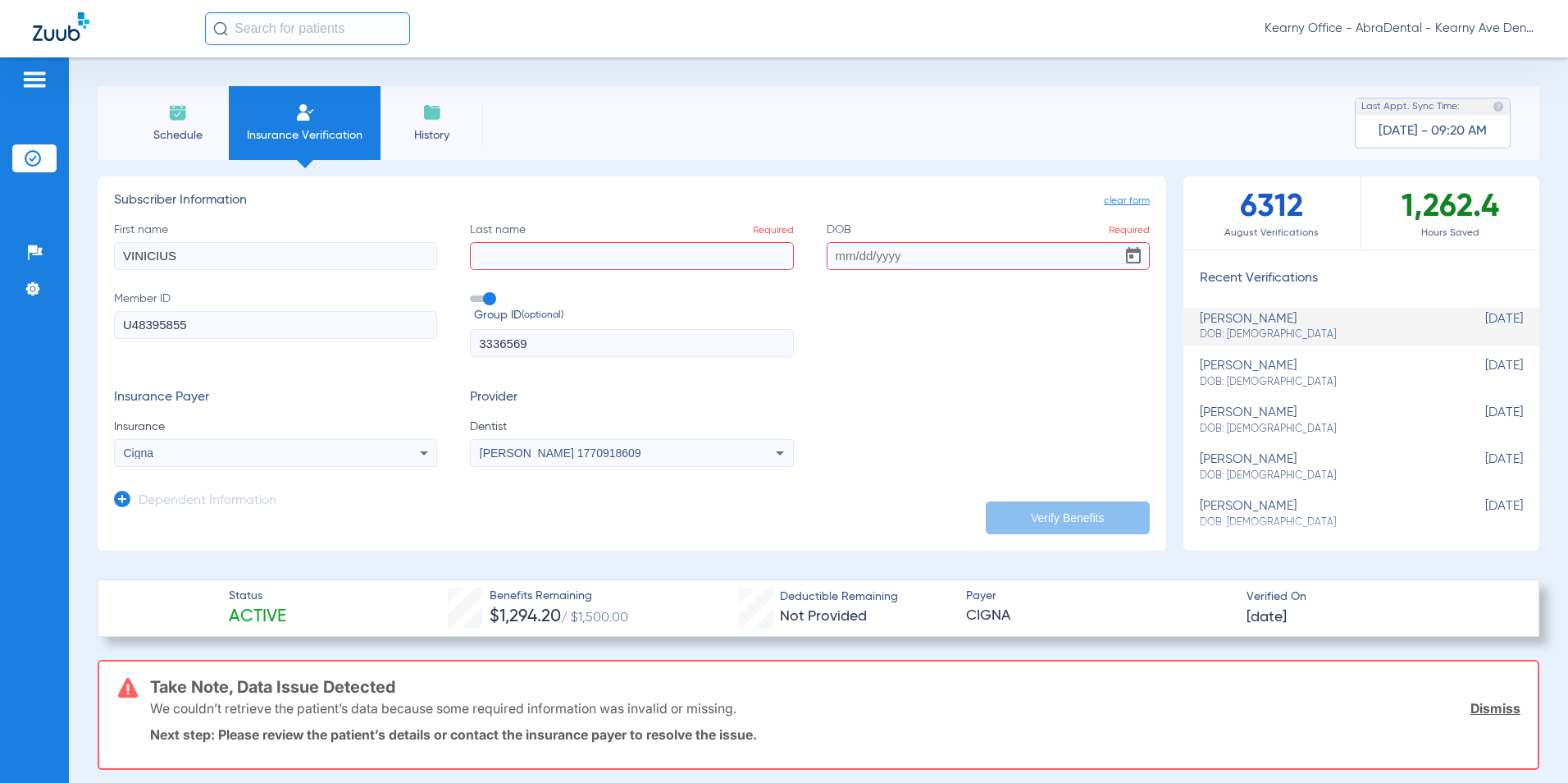
type input "VINICIUS"
type input "SACARDI"
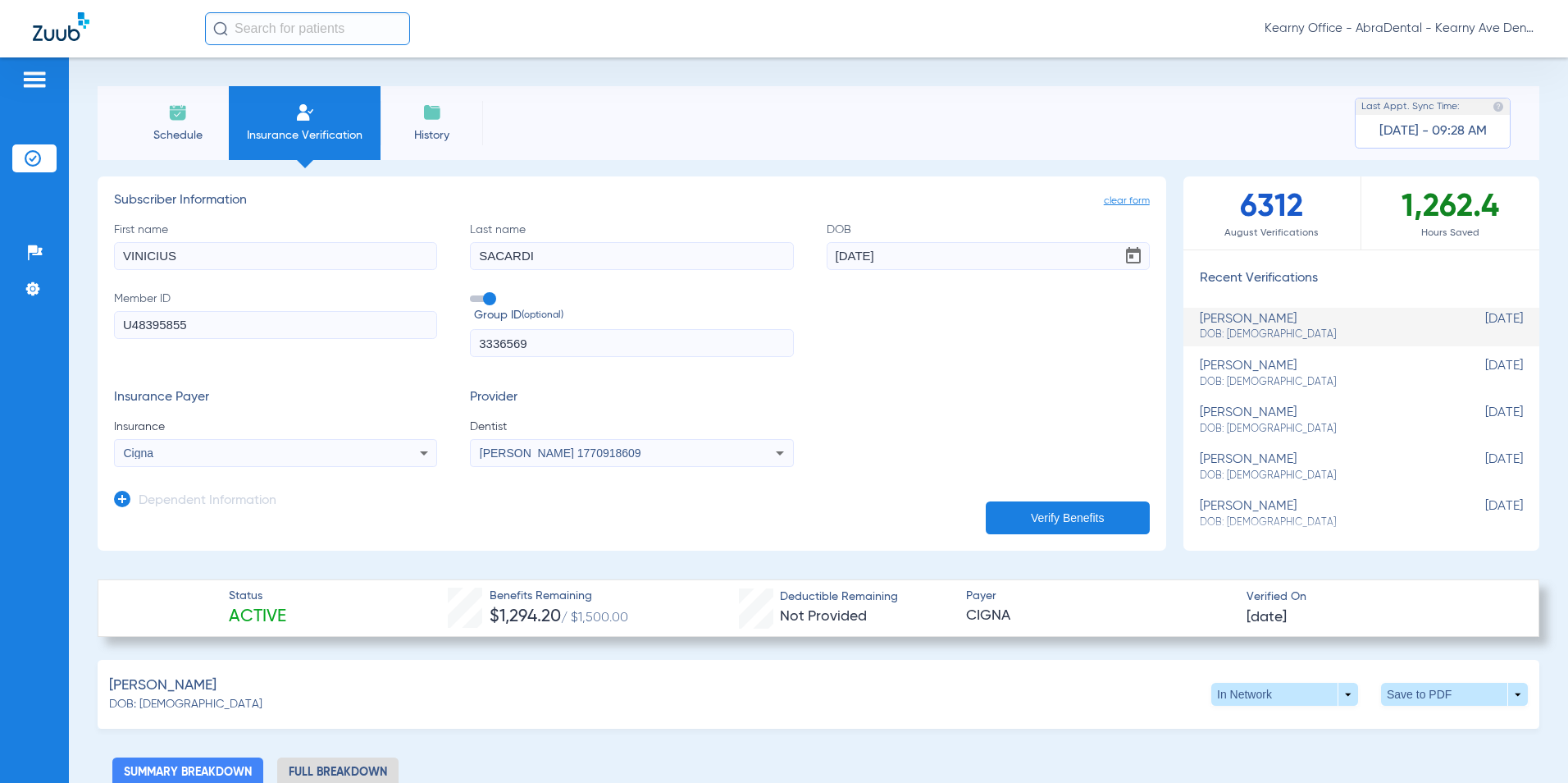
type input "04/18/2004"
click at [1031, 519] on button "Verify Benefits" at bounding box center [1068, 518] width 164 height 33
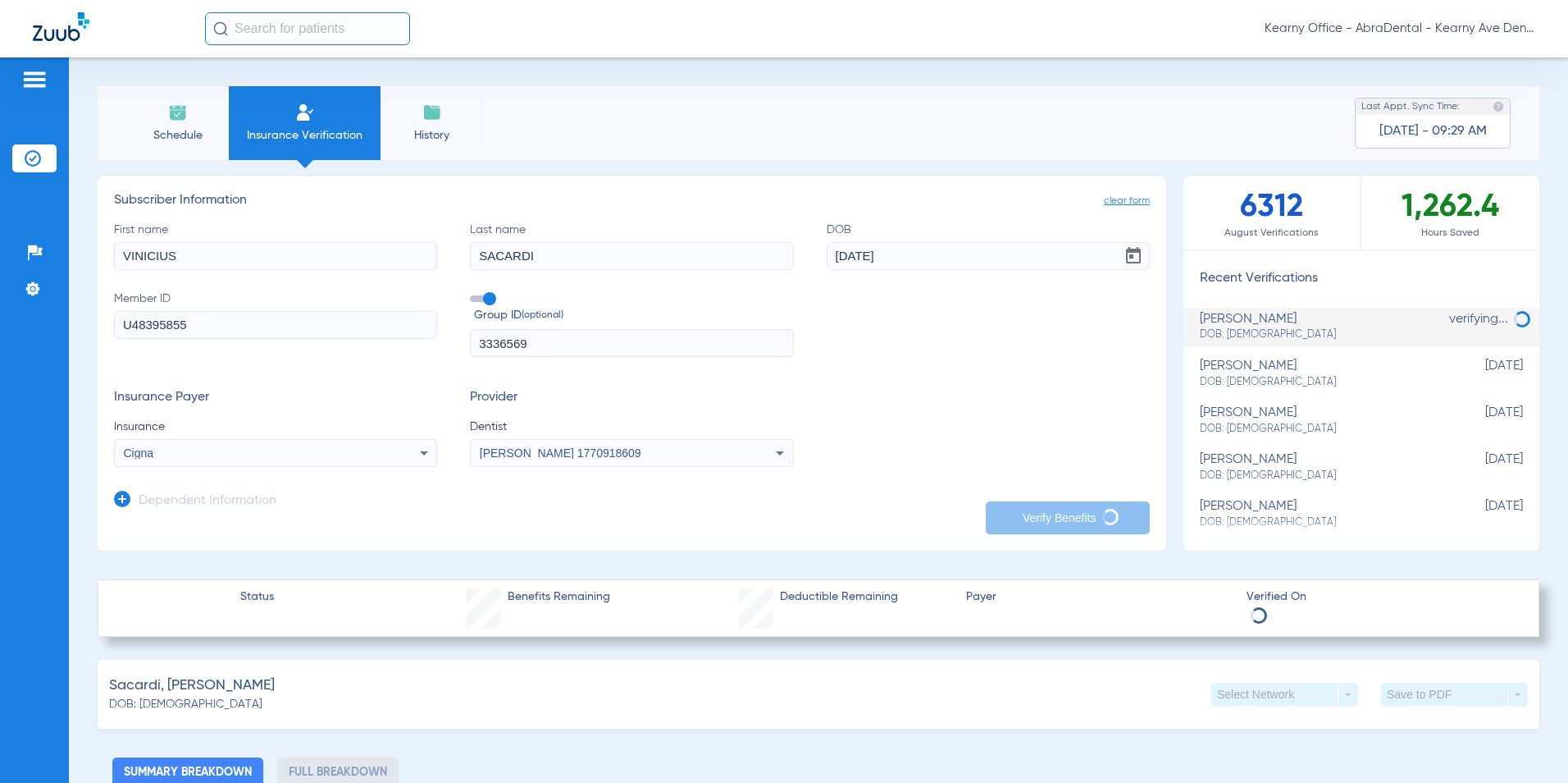
click at [942, 125] on div "Schedule Insurance Verification History Last Appt. Sync Time: Today - 09:29 AM" at bounding box center [818, 123] width 1442 height 74
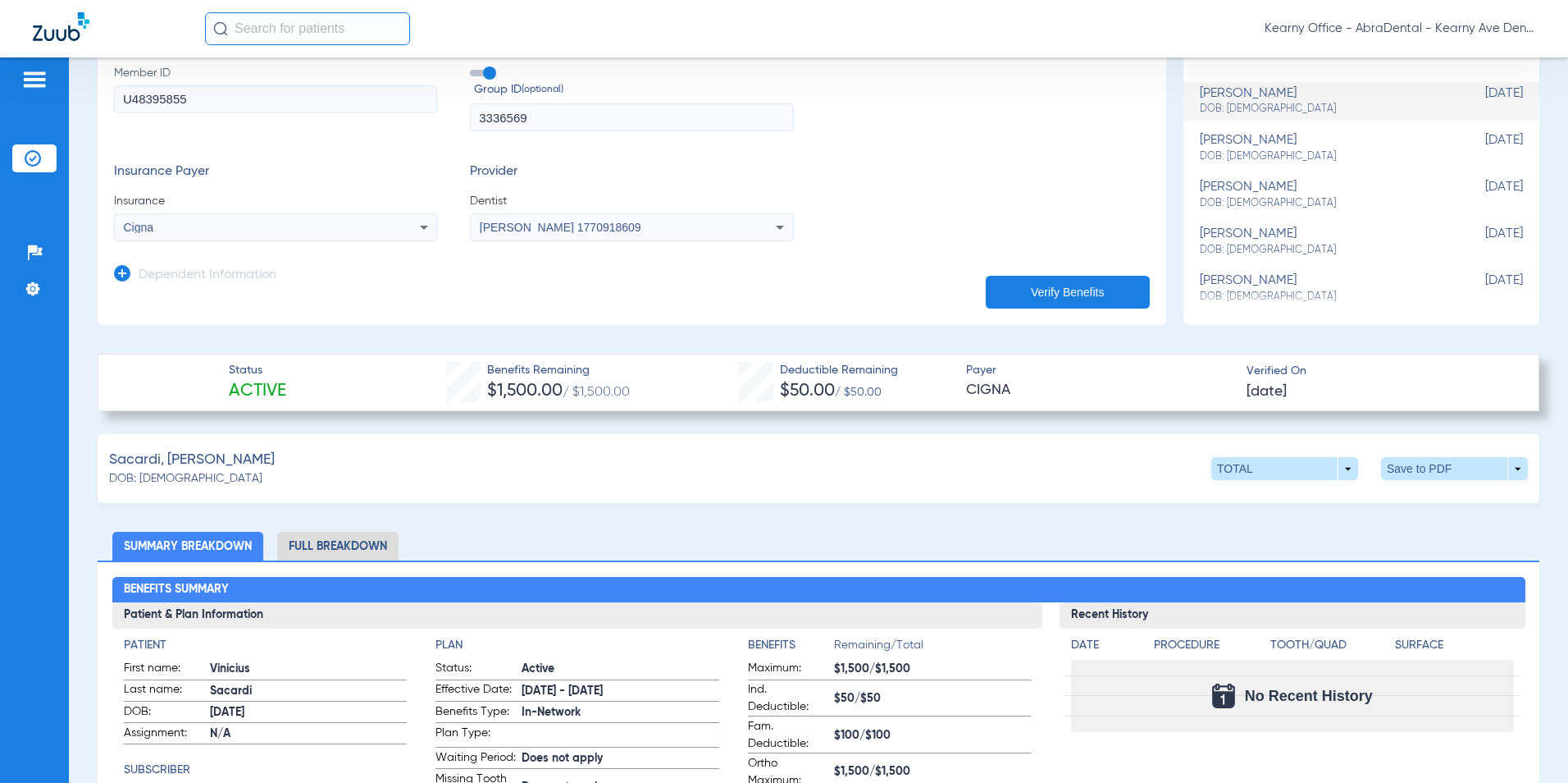
scroll to position [246, 0]
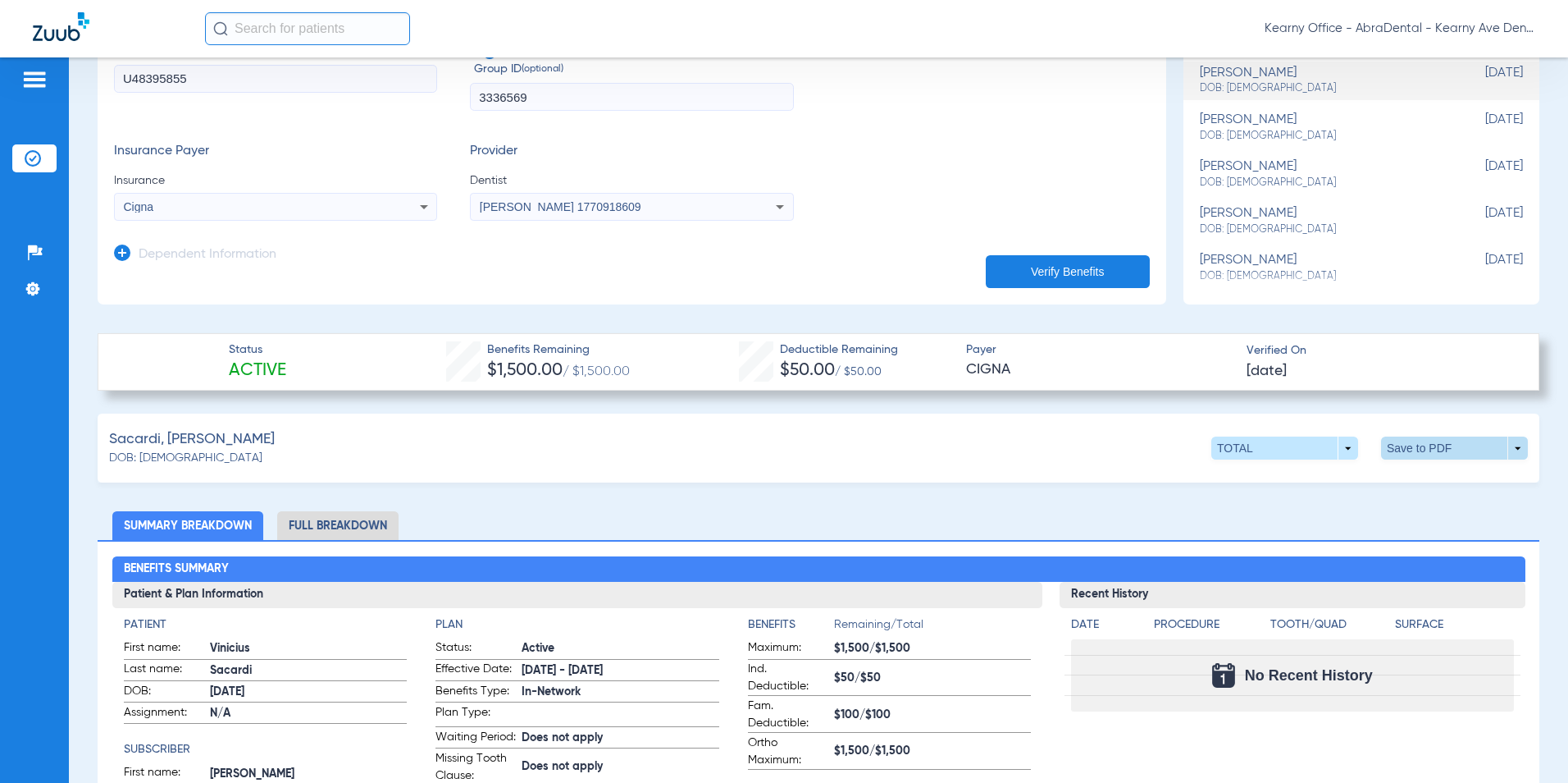
click at [1401, 453] on span at bounding box center [1455, 448] width 147 height 23
click at [1315, 482] on span "Save to PDF" at bounding box center [1318, 479] width 65 height 12
click at [909, 150] on div "Insurance Payer Insurance Cigna Provider Dentist Prasanna Saireddy 1770918609" at bounding box center [632, 182] width 1036 height 77
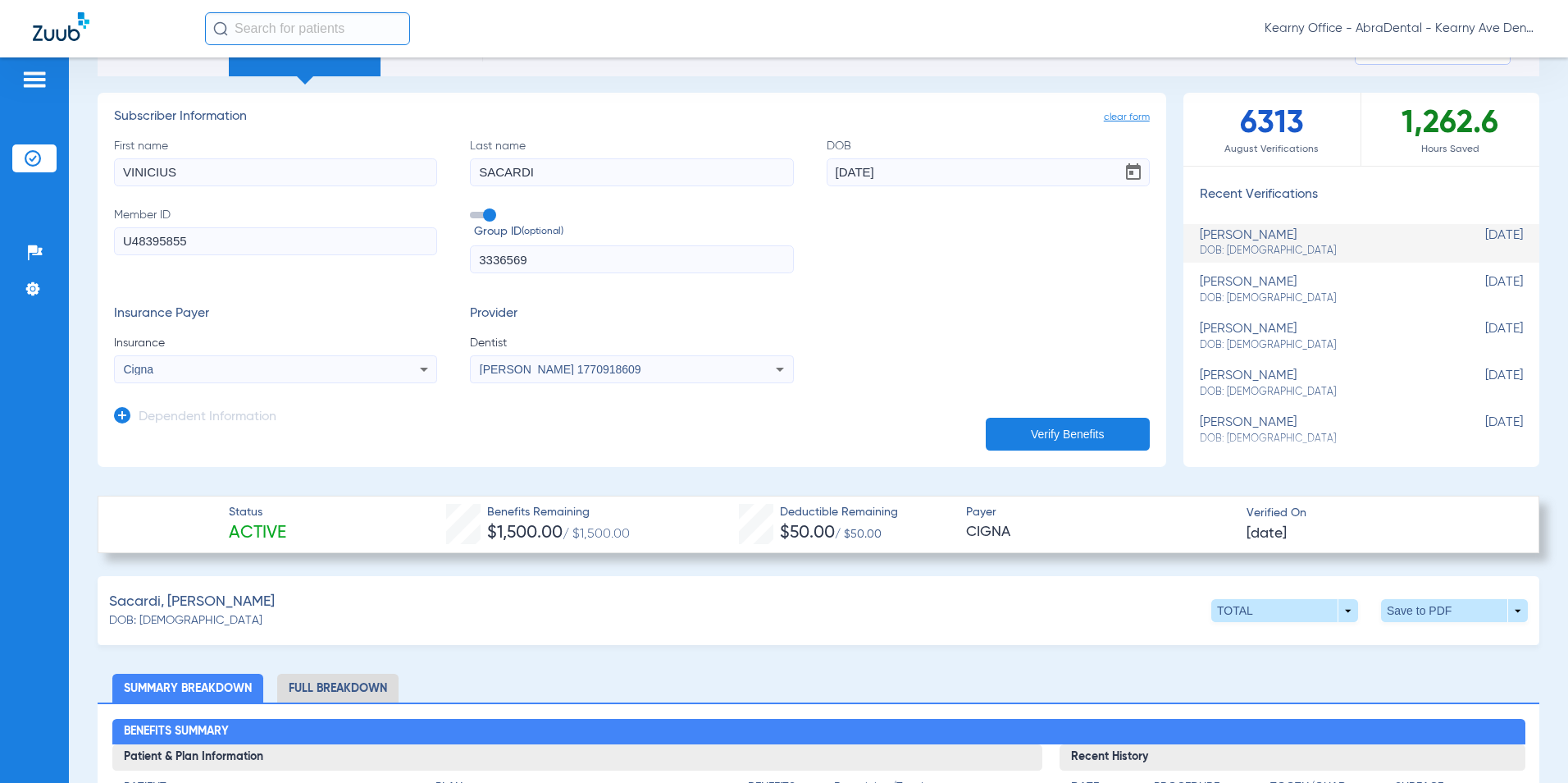
scroll to position [82, 0]
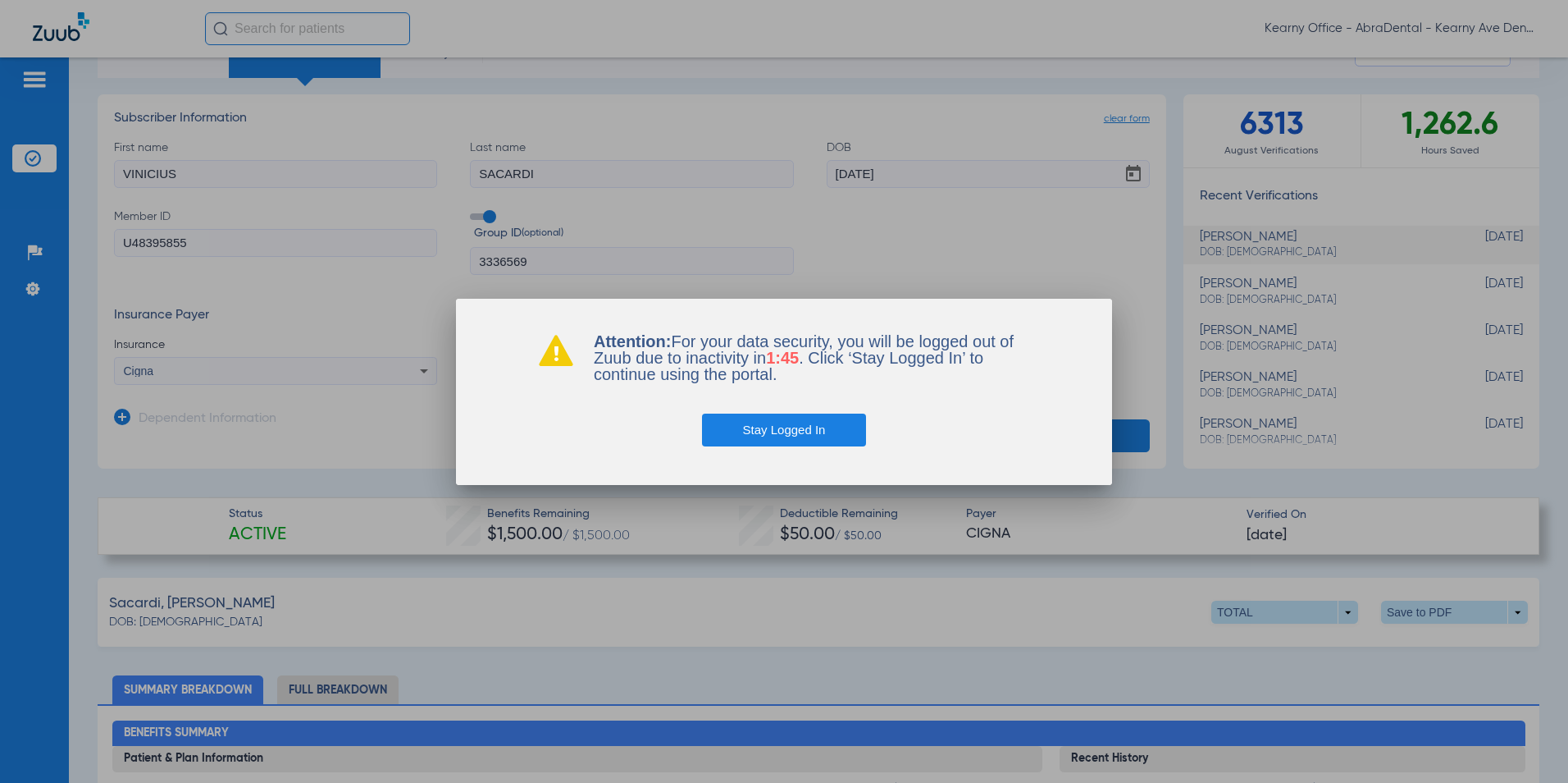
click at [841, 434] on button "Stay Logged In" at bounding box center [784, 430] width 164 height 33
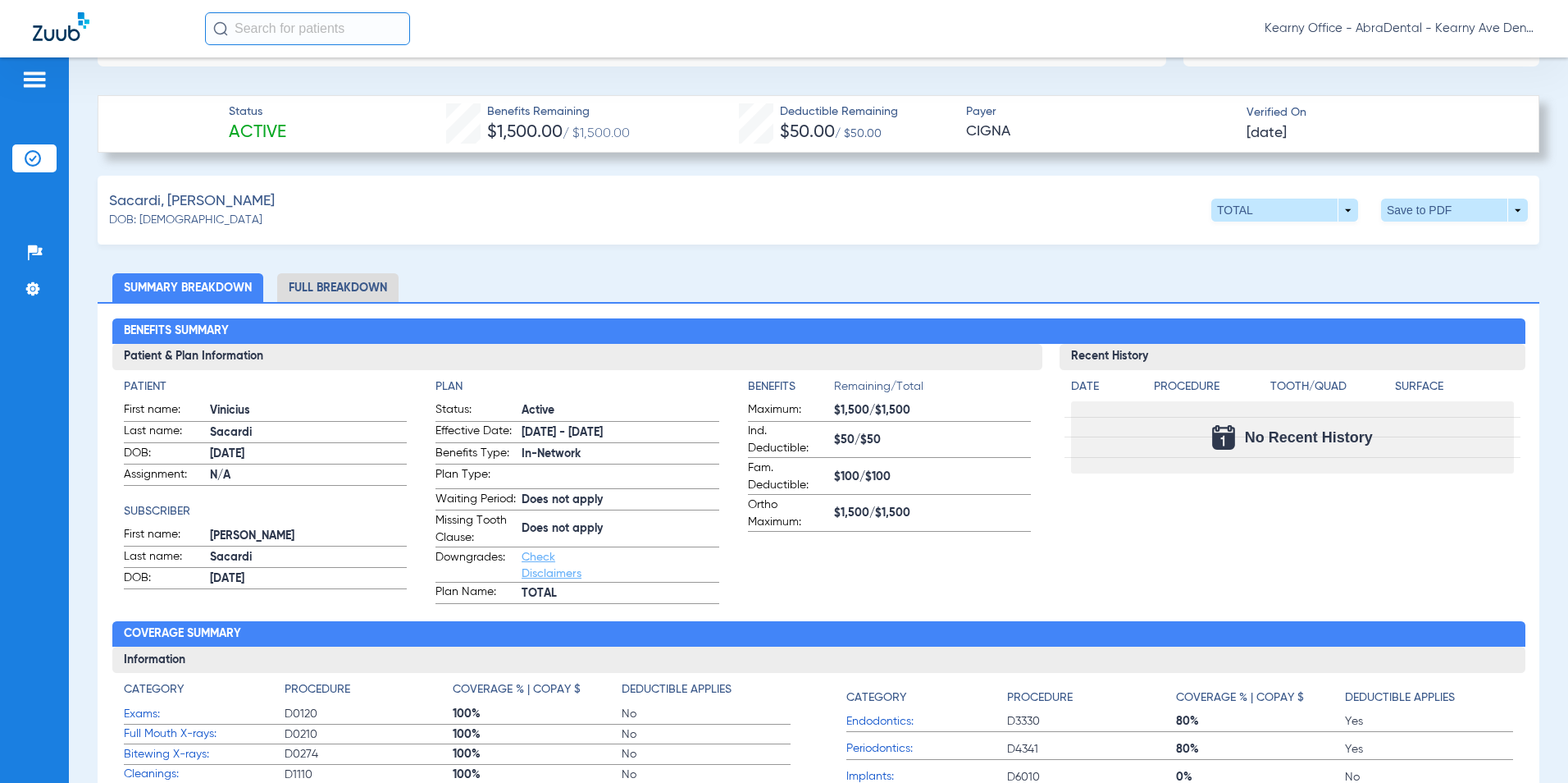
scroll to position [493, 0]
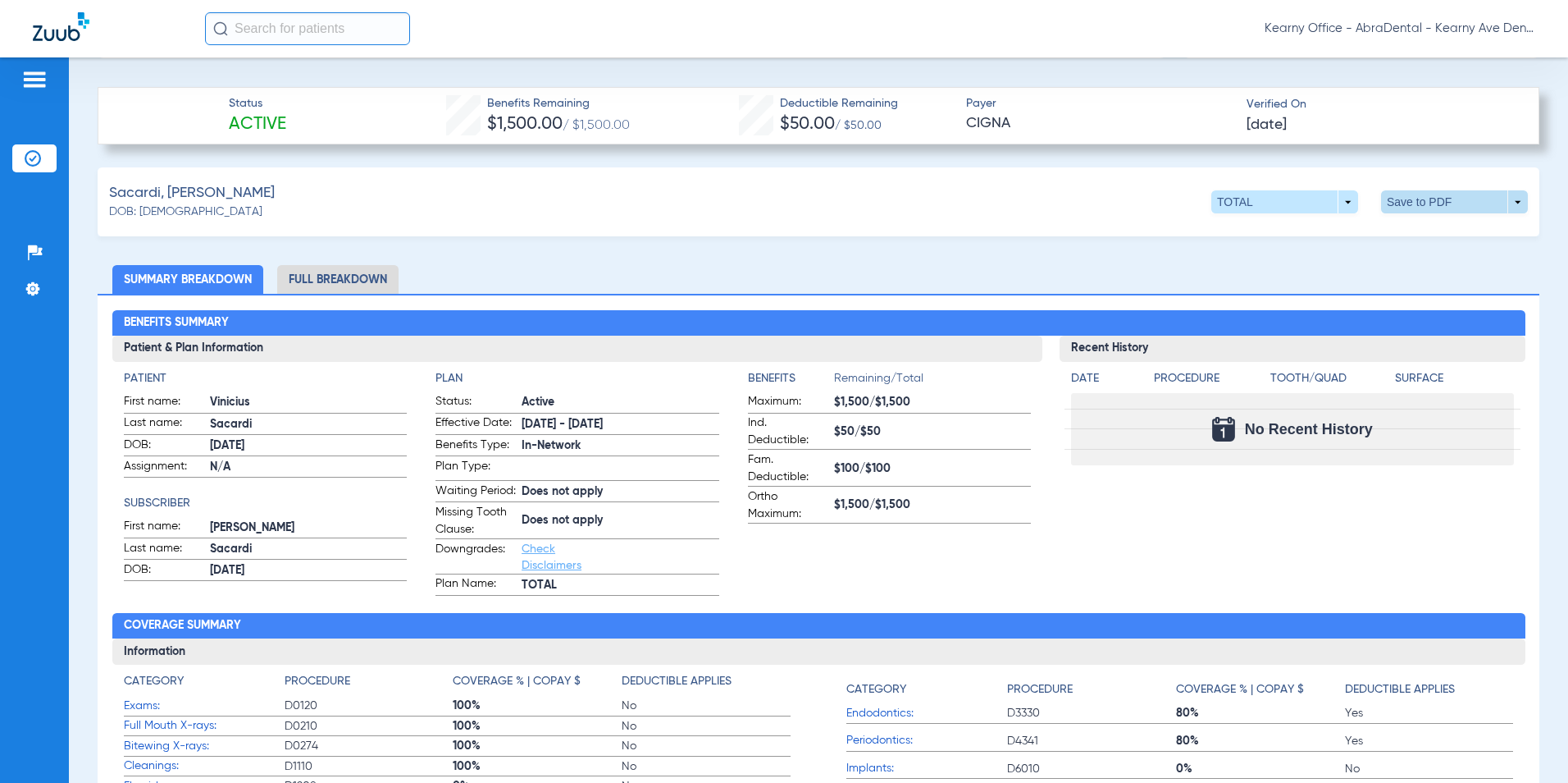
click at [1464, 205] on span at bounding box center [1455, 202] width 147 height 23
click at [1350, 228] on button "insert_drive_file Save to PDF" at bounding box center [1303, 233] width 124 height 33
click at [332, 282] on li "Full Breakdown" at bounding box center [338, 280] width 121 height 29
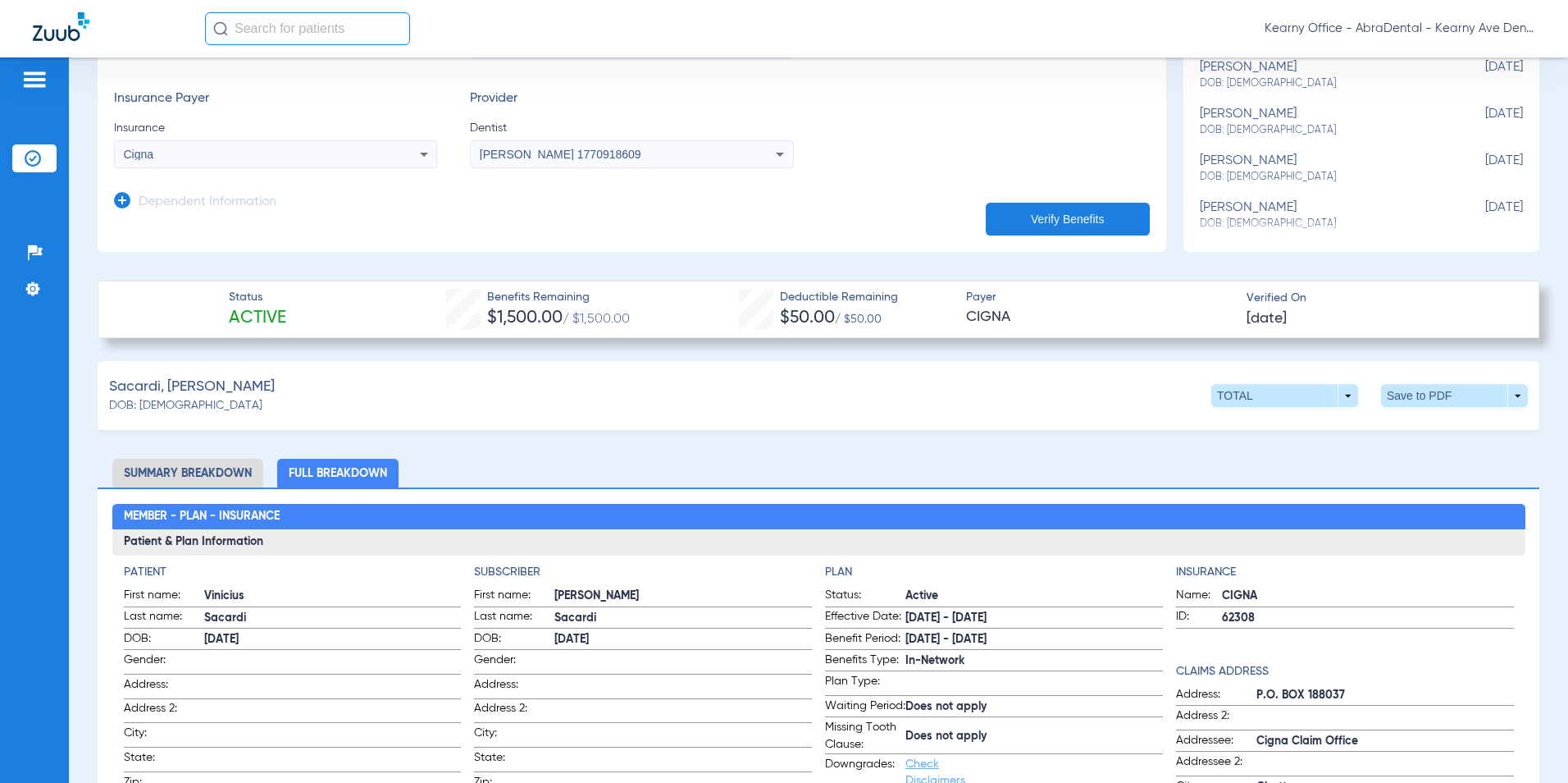
scroll to position [246, 0]
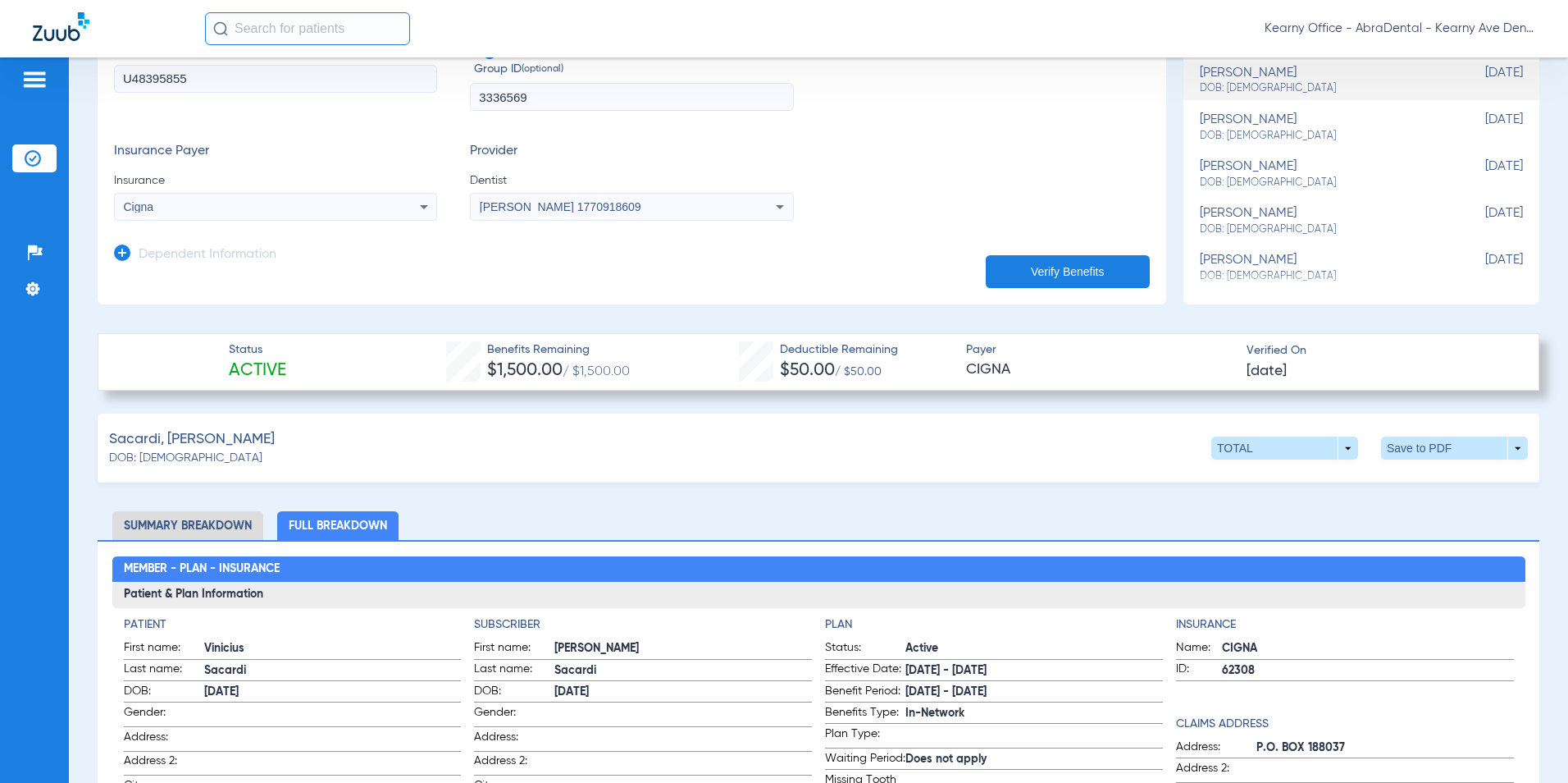
drag, startPoint x: 118, startPoint y: 75, endPoint x: 186, endPoint y: 75, distance: 68.0
click at [186, 75] on input "U48395855" at bounding box center [276, 78] width 323 height 28
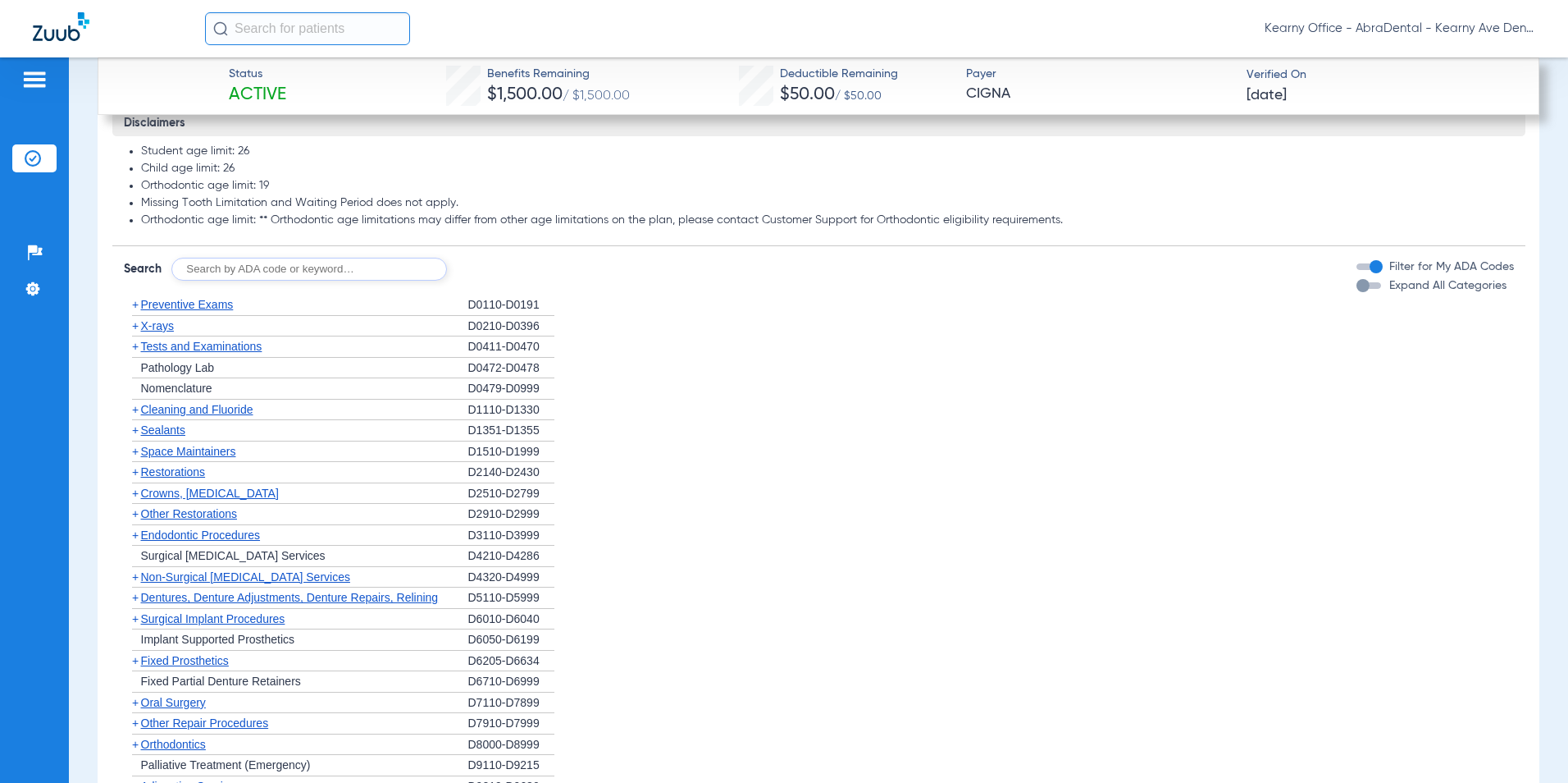
scroll to position [1970, 0]
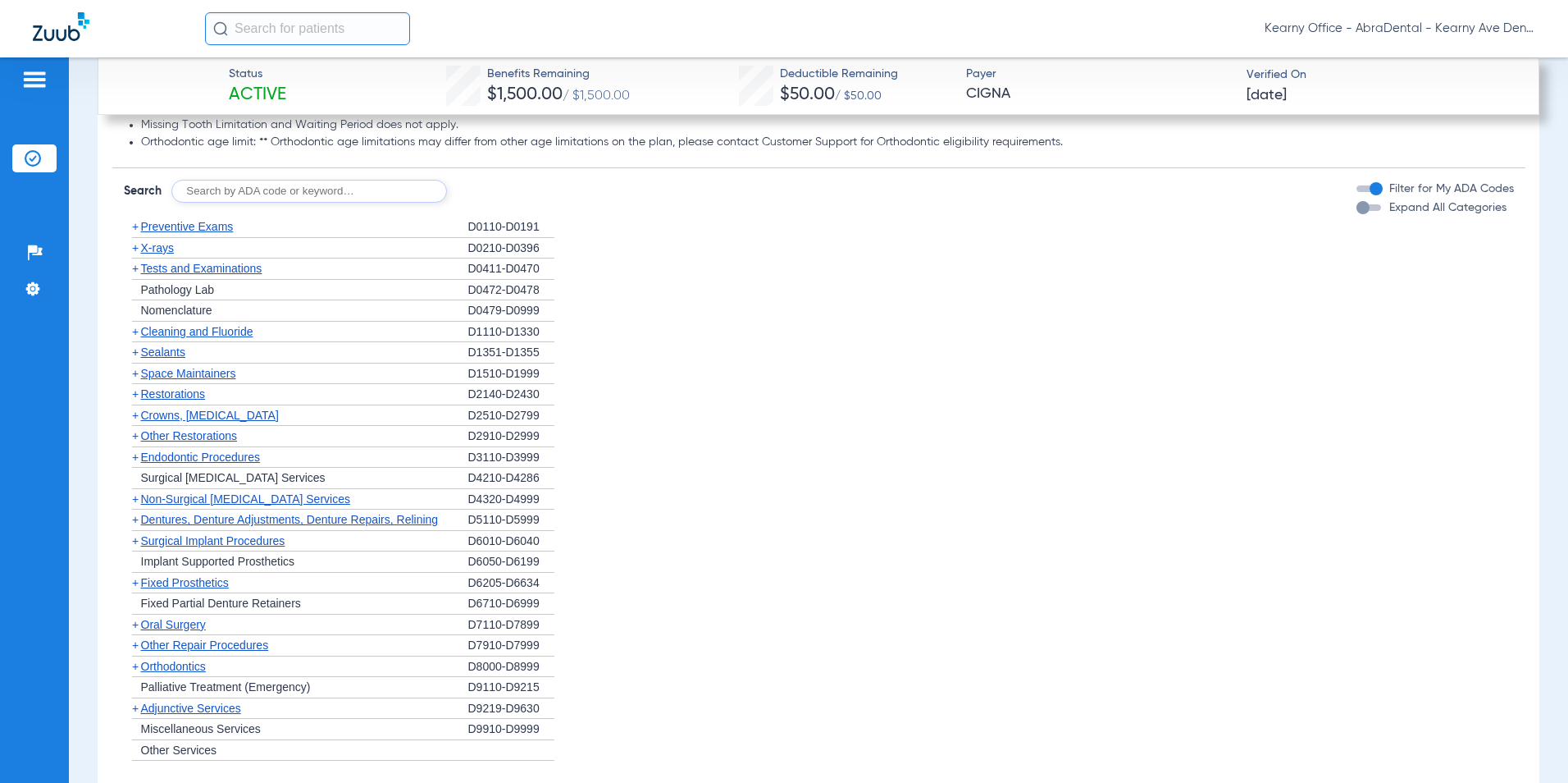
click at [188, 233] on span "Preventive Exams" at bounding box center [188, 226] width 93 height 14
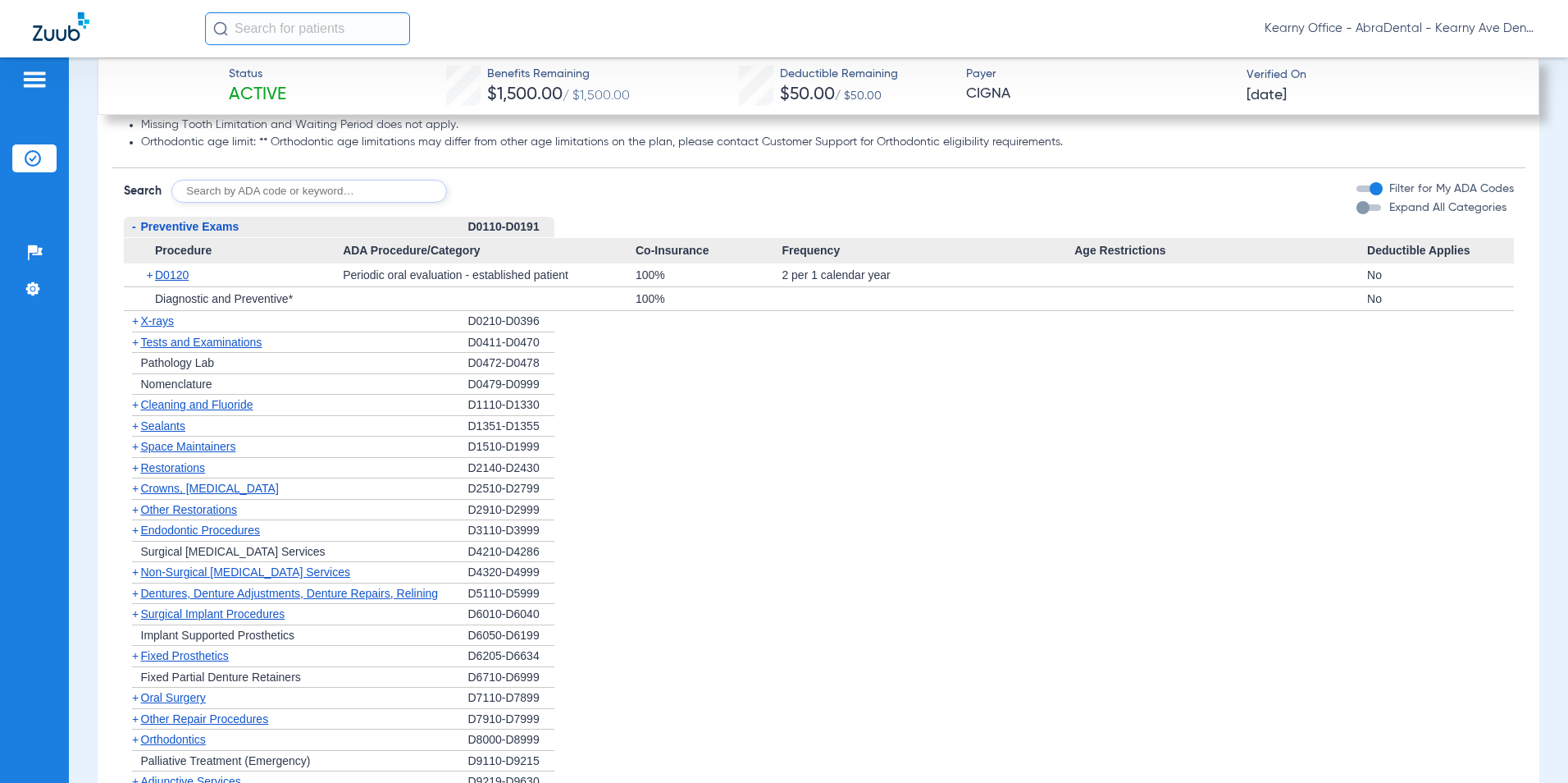
click at [161, 327] on span "X-rays" at bounding box center [158, 321] width 33 height 14
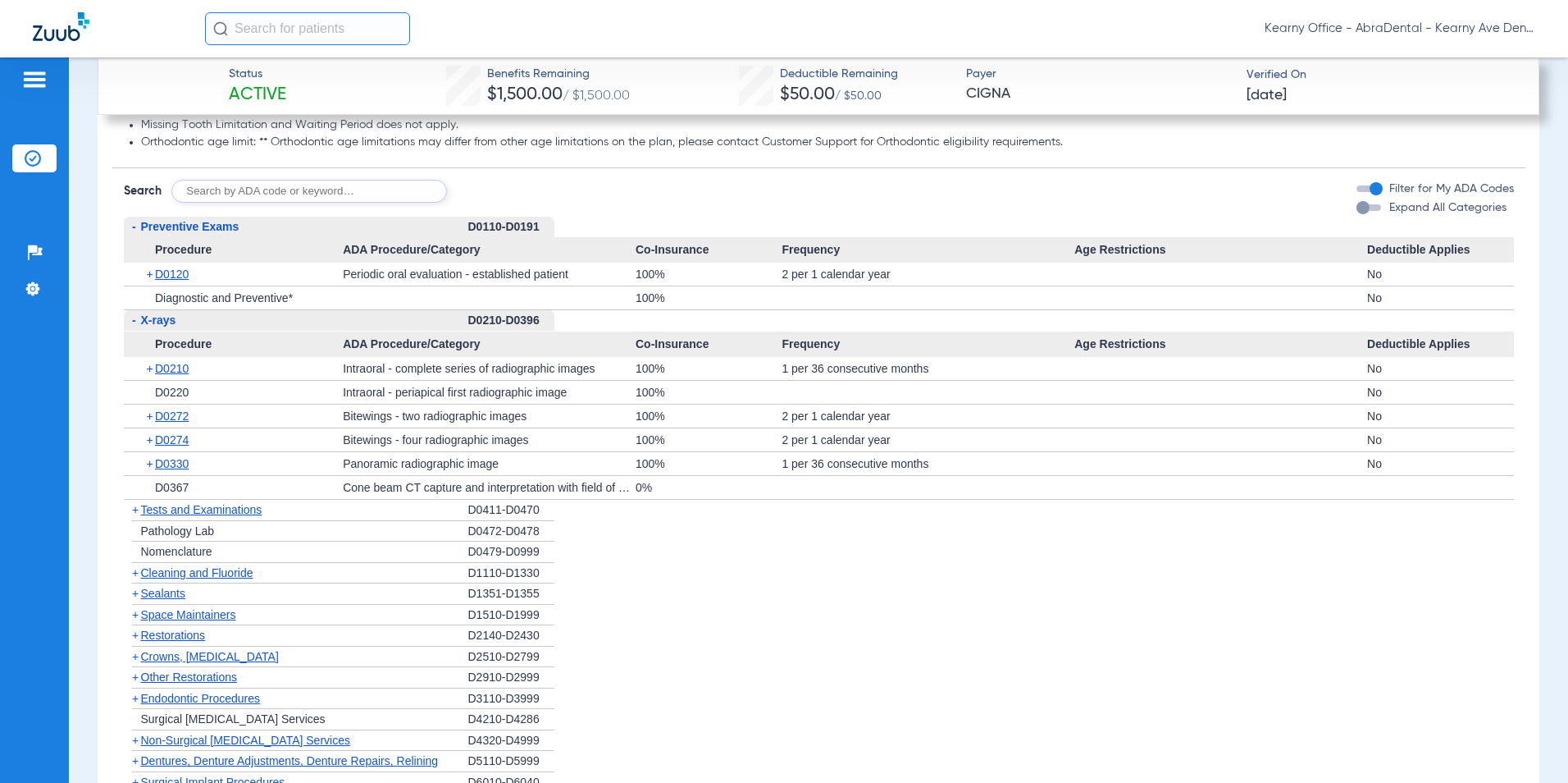
click at [137, 331] on span "-" at bounding box center [133, 319] width 17 height 20
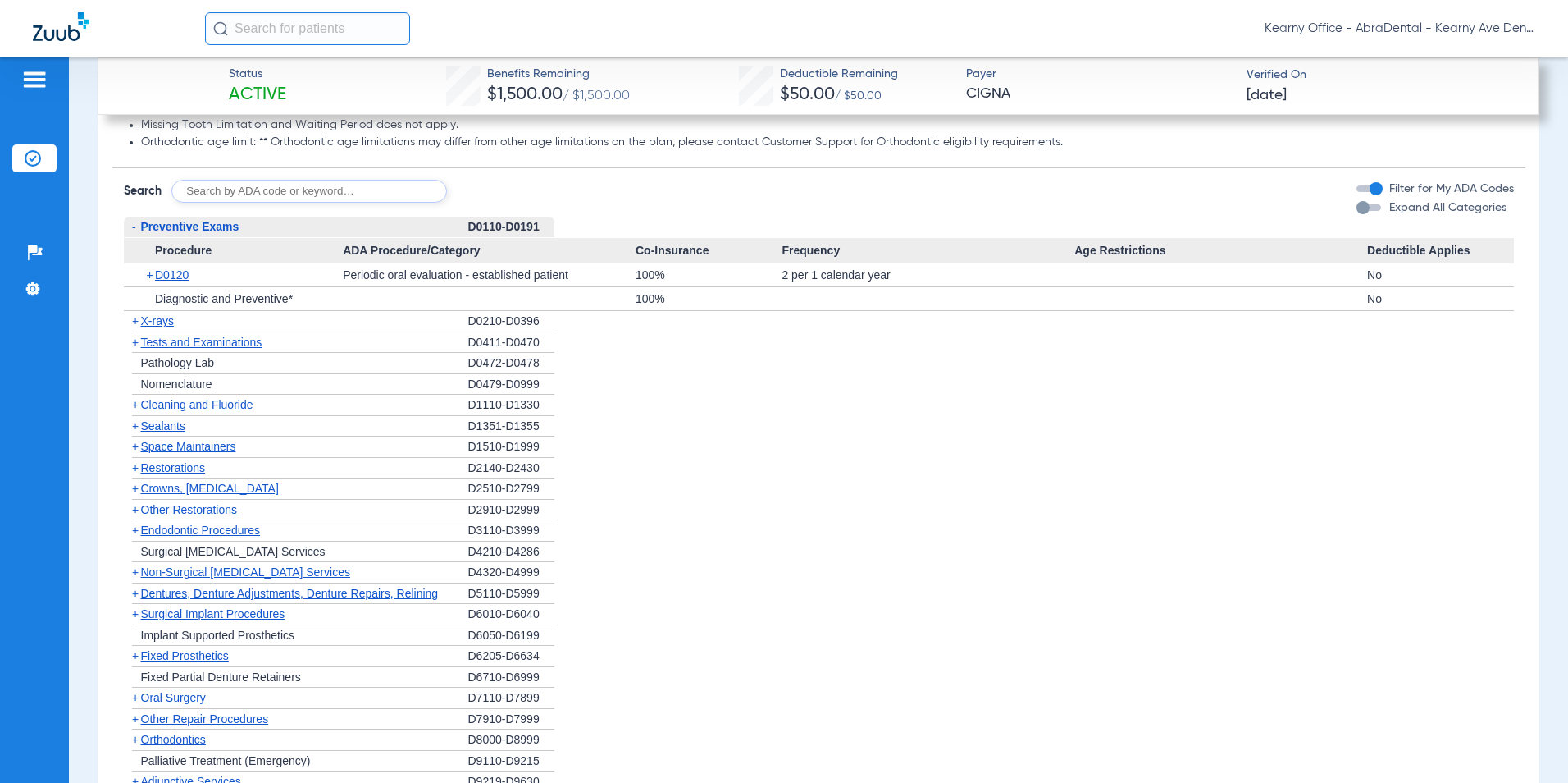
click at [141, 233] on span "Preventive Exams" at bounding box center [191, 226] width 99 height 14
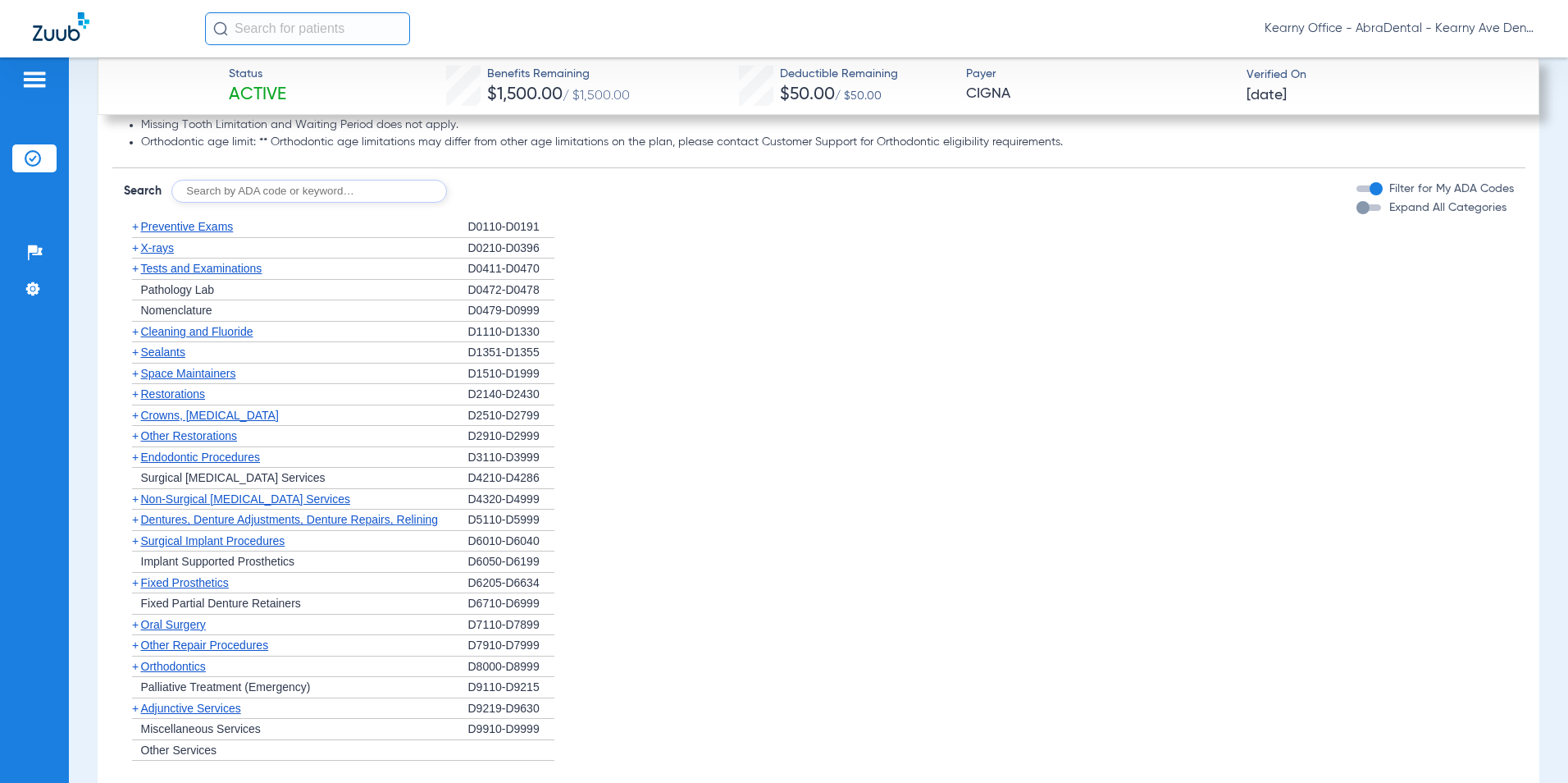
click at [217, 337] on span "Cleaning and Fluoride" at bounding box center [197, 332] width 112 height 14
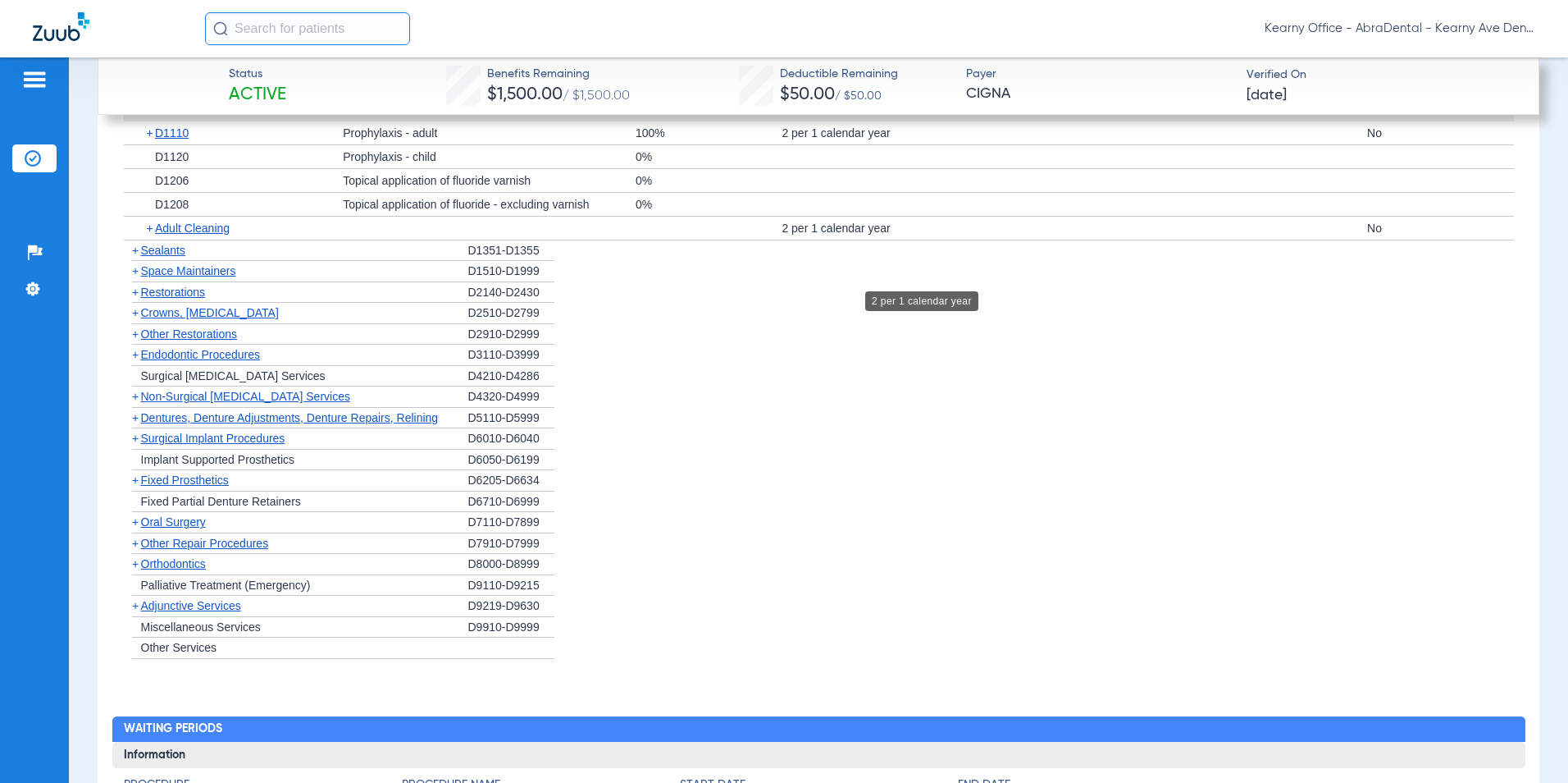
scroll to position [2133, 0]
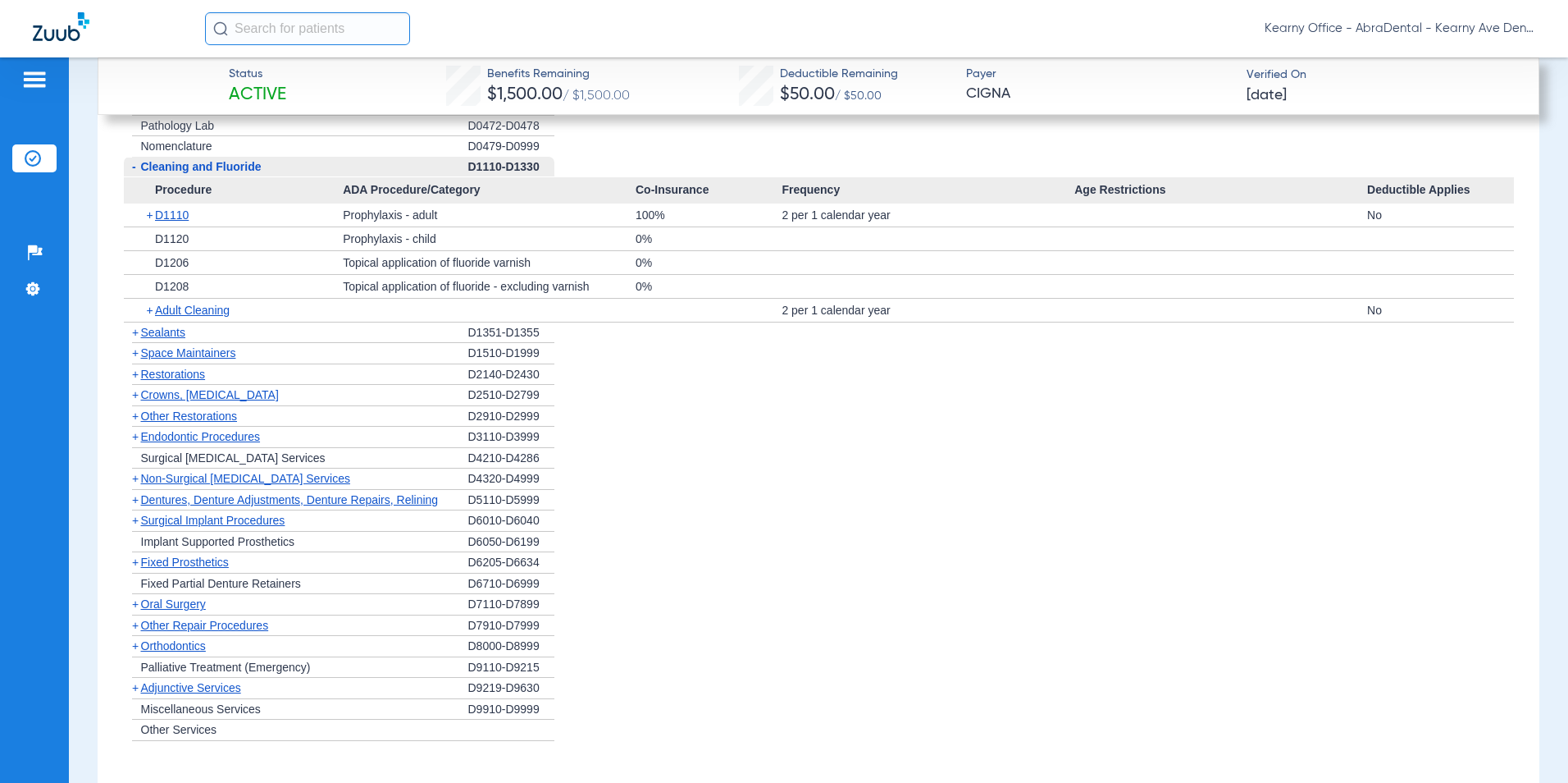
click at [169, 339] on span "Sealants" at bounding box center [163, 333] width 44 height 14
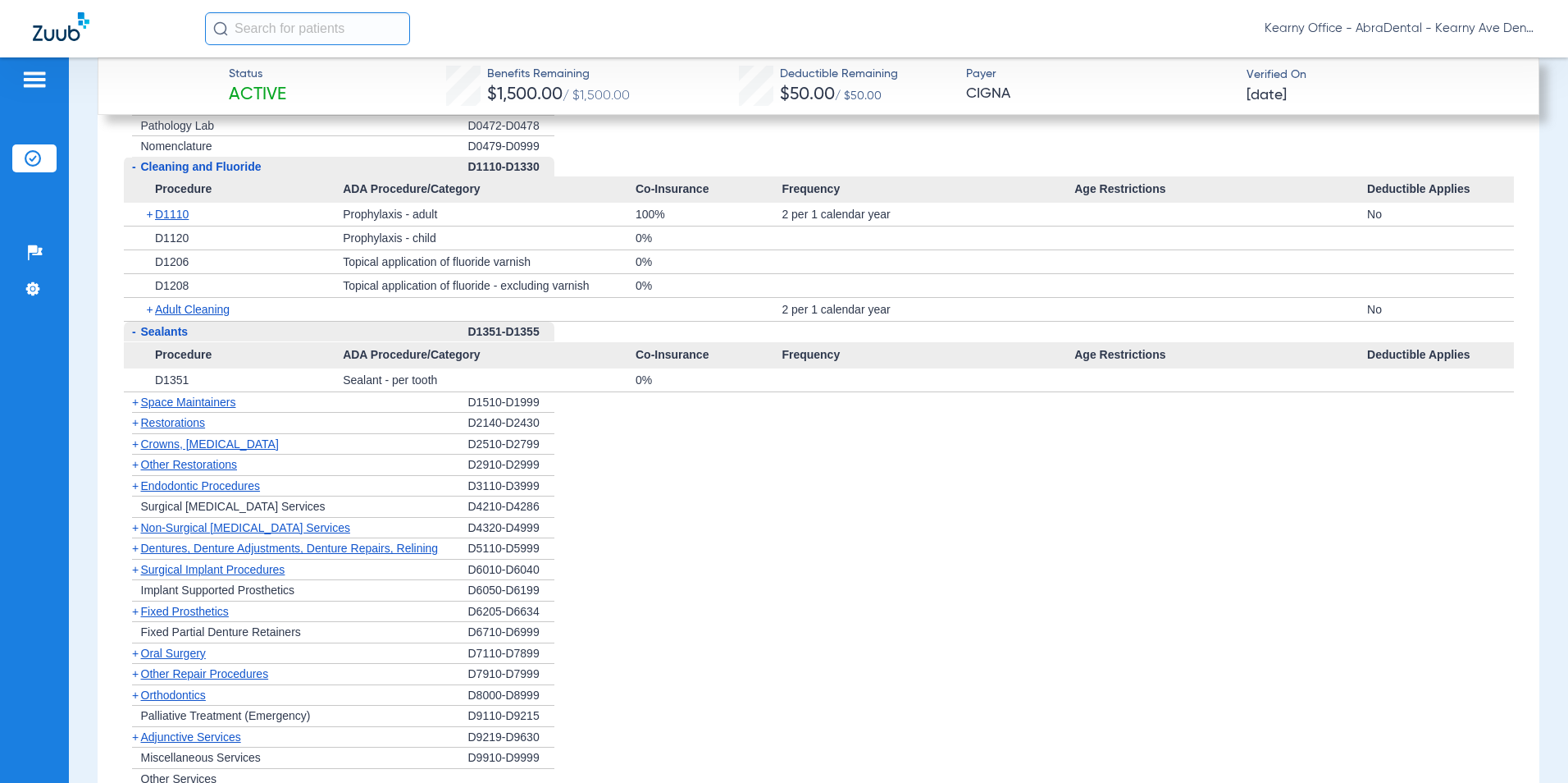
click at [134, 338] on span "-" at bounding box center [134, 332] width 4 height 14
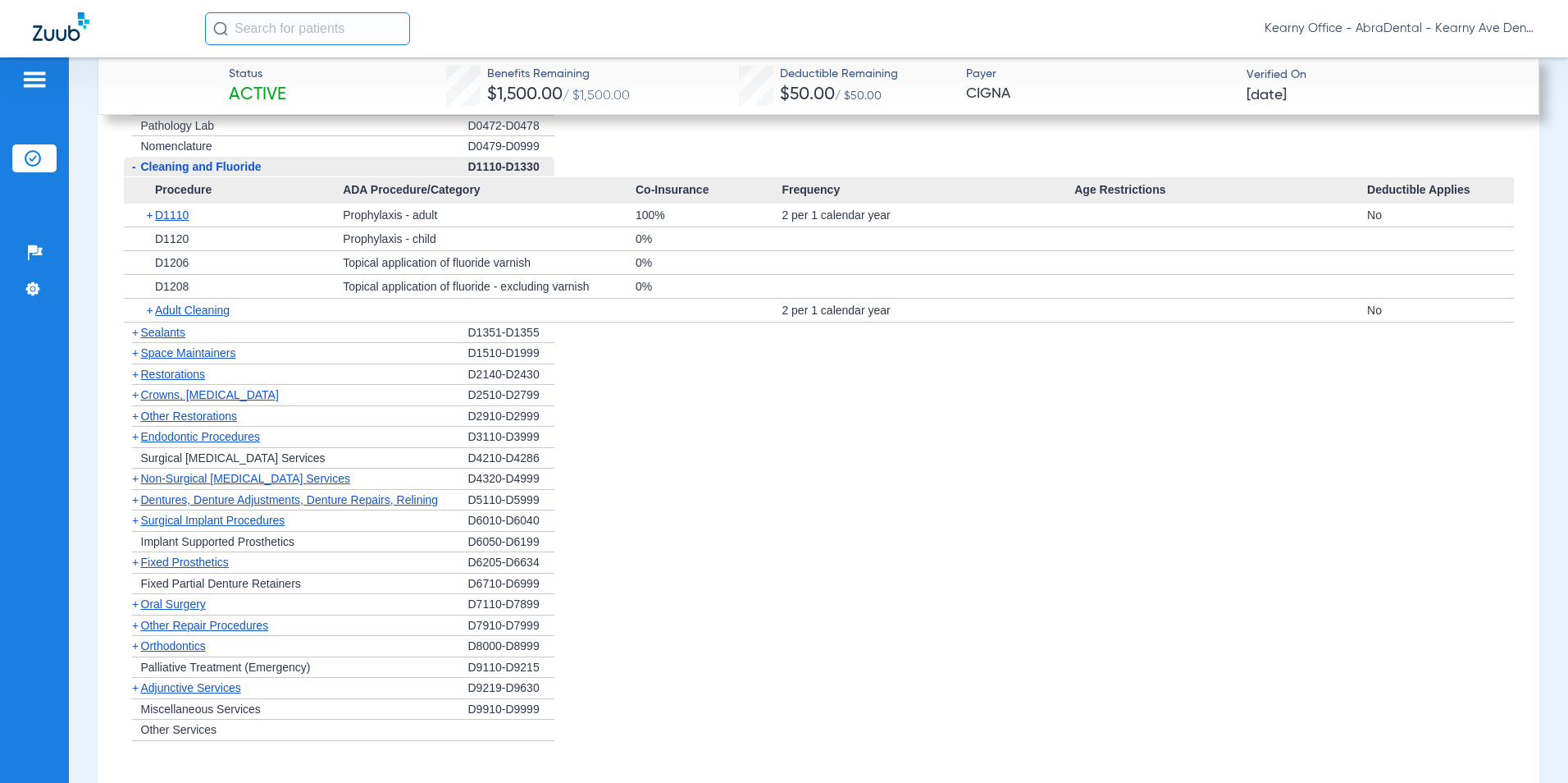
click at [131, 177] on span "-" at bounding box center [133, 166] width 17 height 20
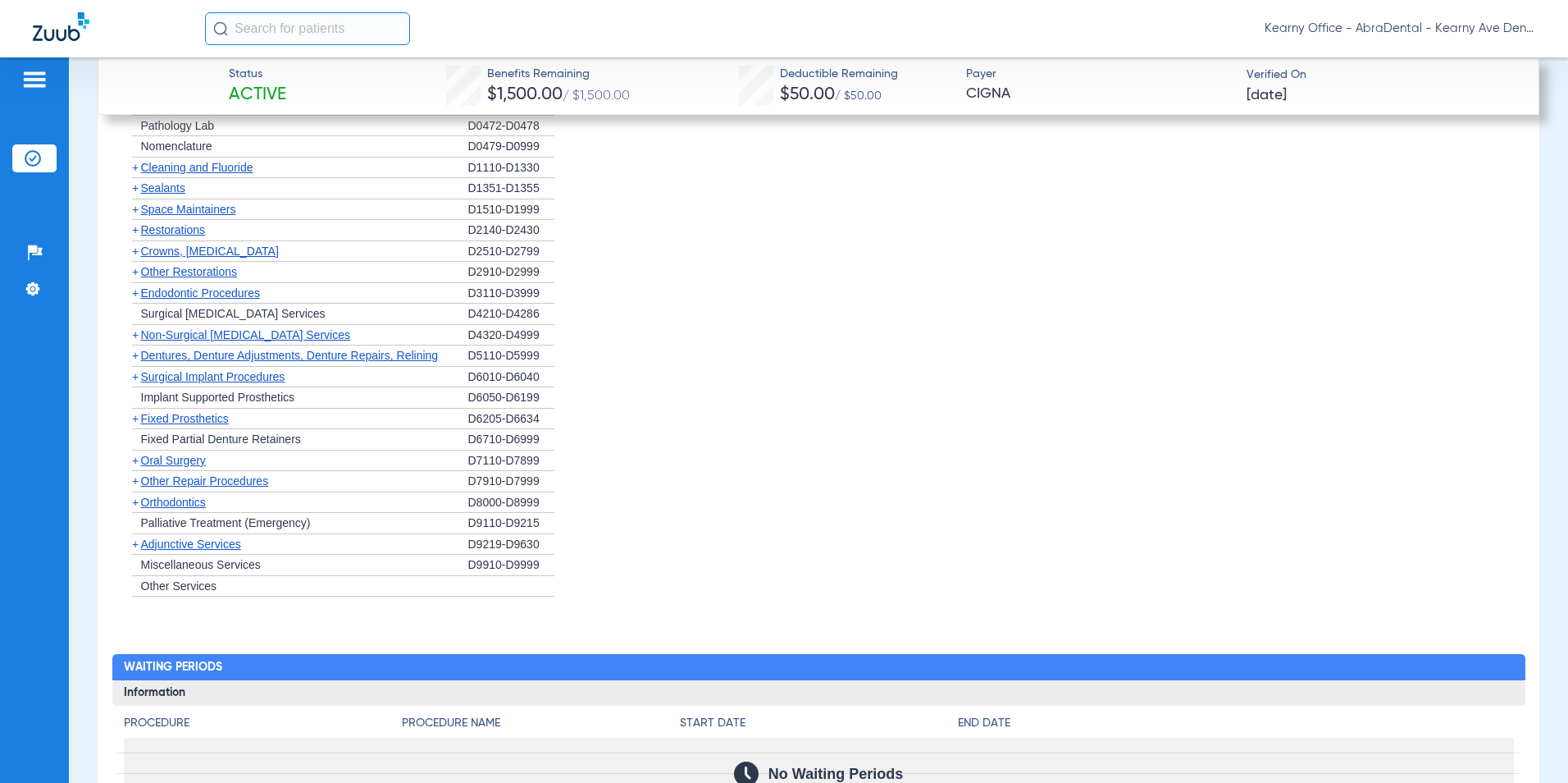
click at [190, 257] on span "Crowns, Inlays and Onlays" at bounding box center [210, 252] width 137 height 14
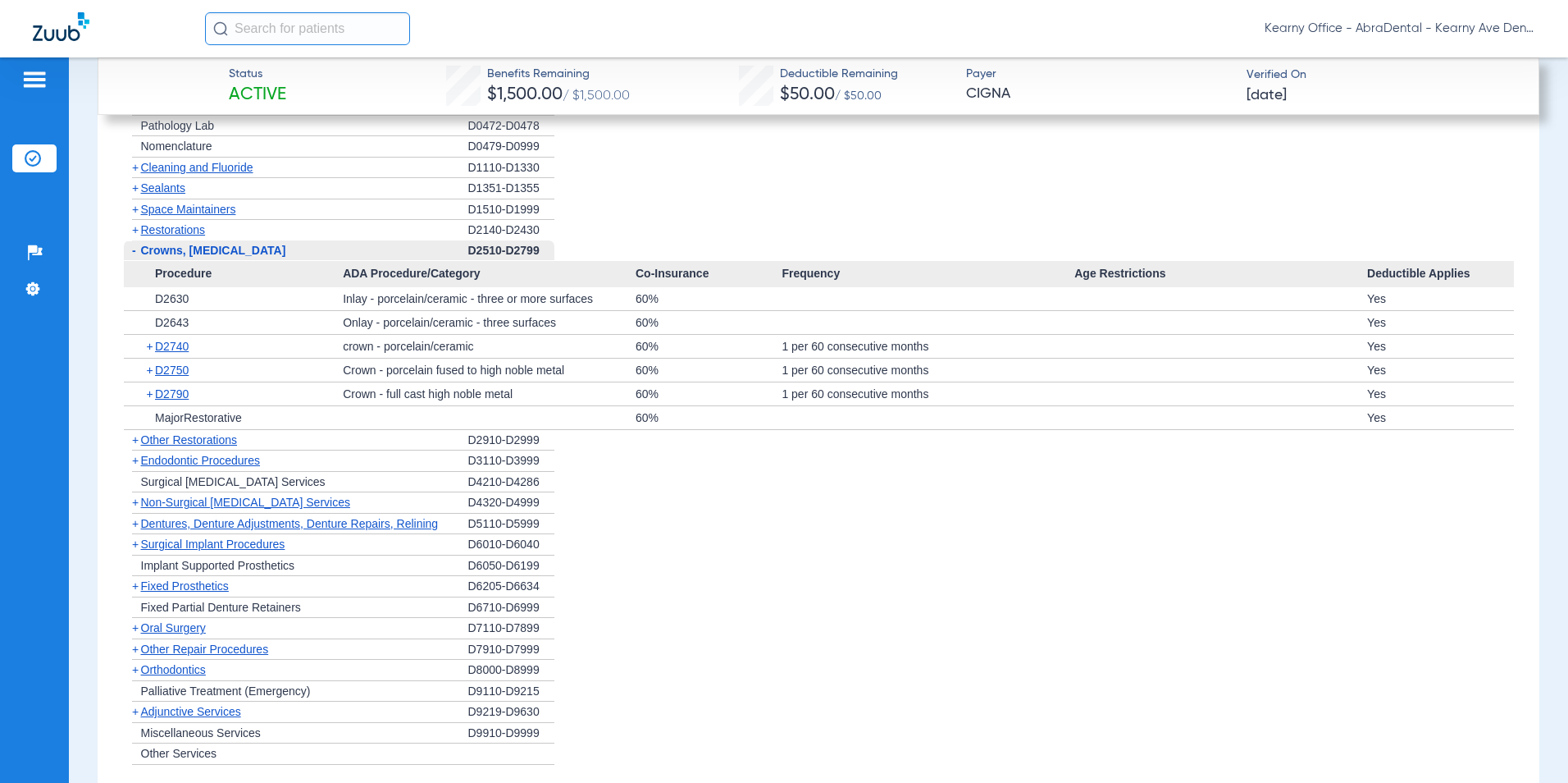
click at [170, 281] on span "Procedure" at bounding box center [233, 274] width 220 height 26
click at [171, 278] on span "Procedure" at bounding box center [233, 274] width 220 height 26
click at [173, 261] on div "- Crowns, Inlays and Onlays" at bounding box center [296, 251] width 344 height 21
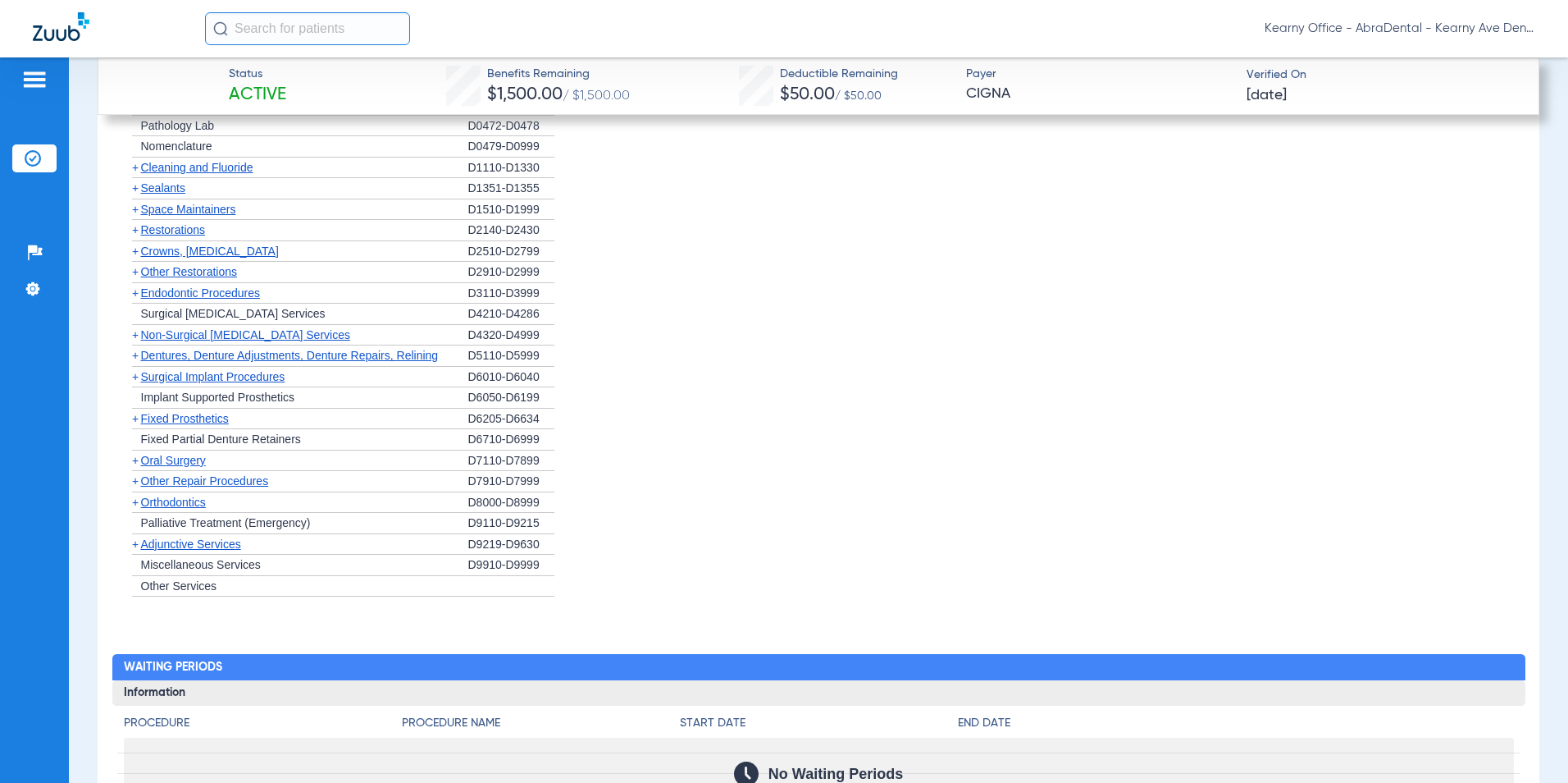
click at [172, 342] on span "Non-Surgical Periodontal Services" at bounding box center [246, 335] width 209 height 14
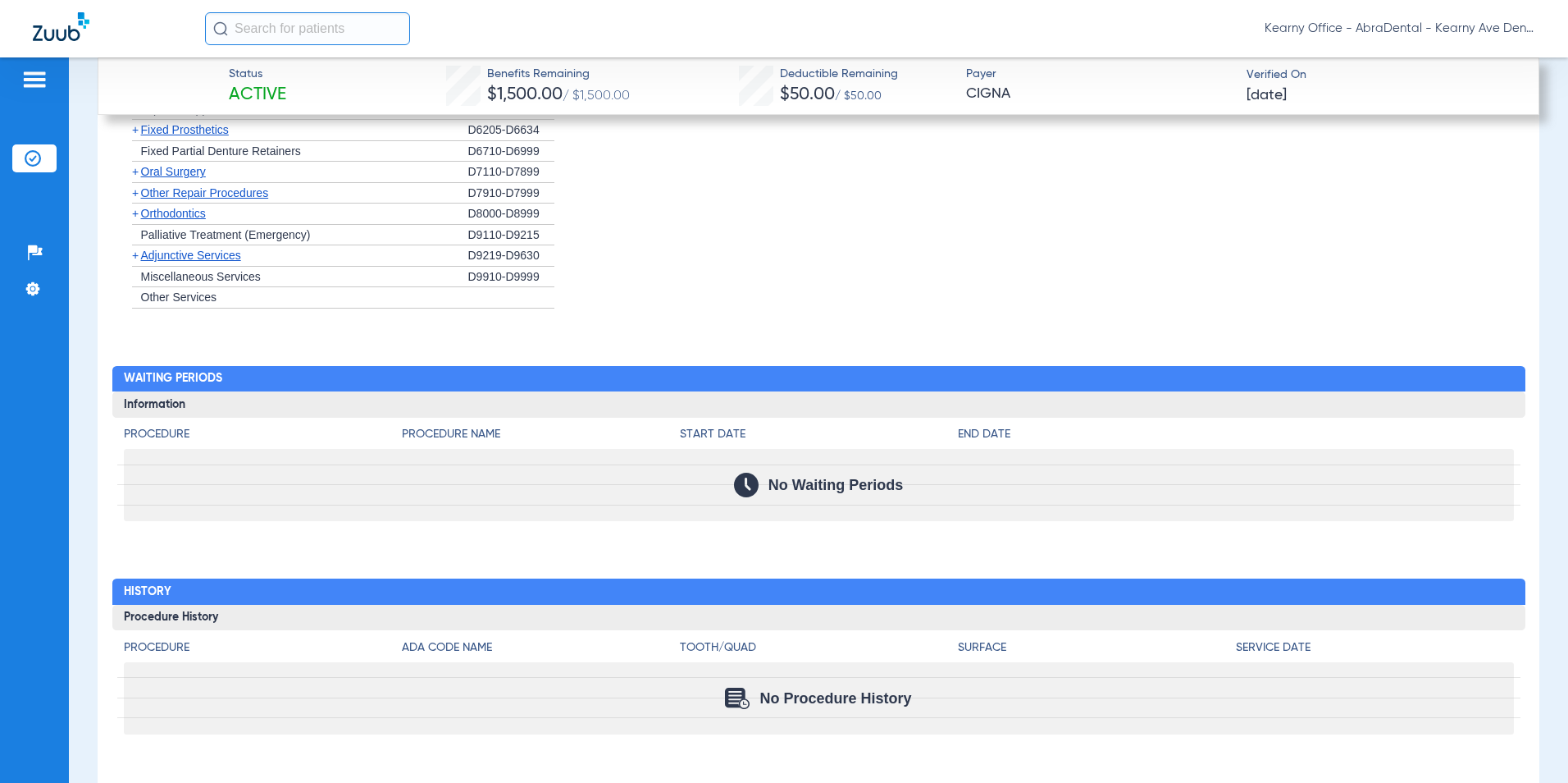
scroll to position [2418, 0]
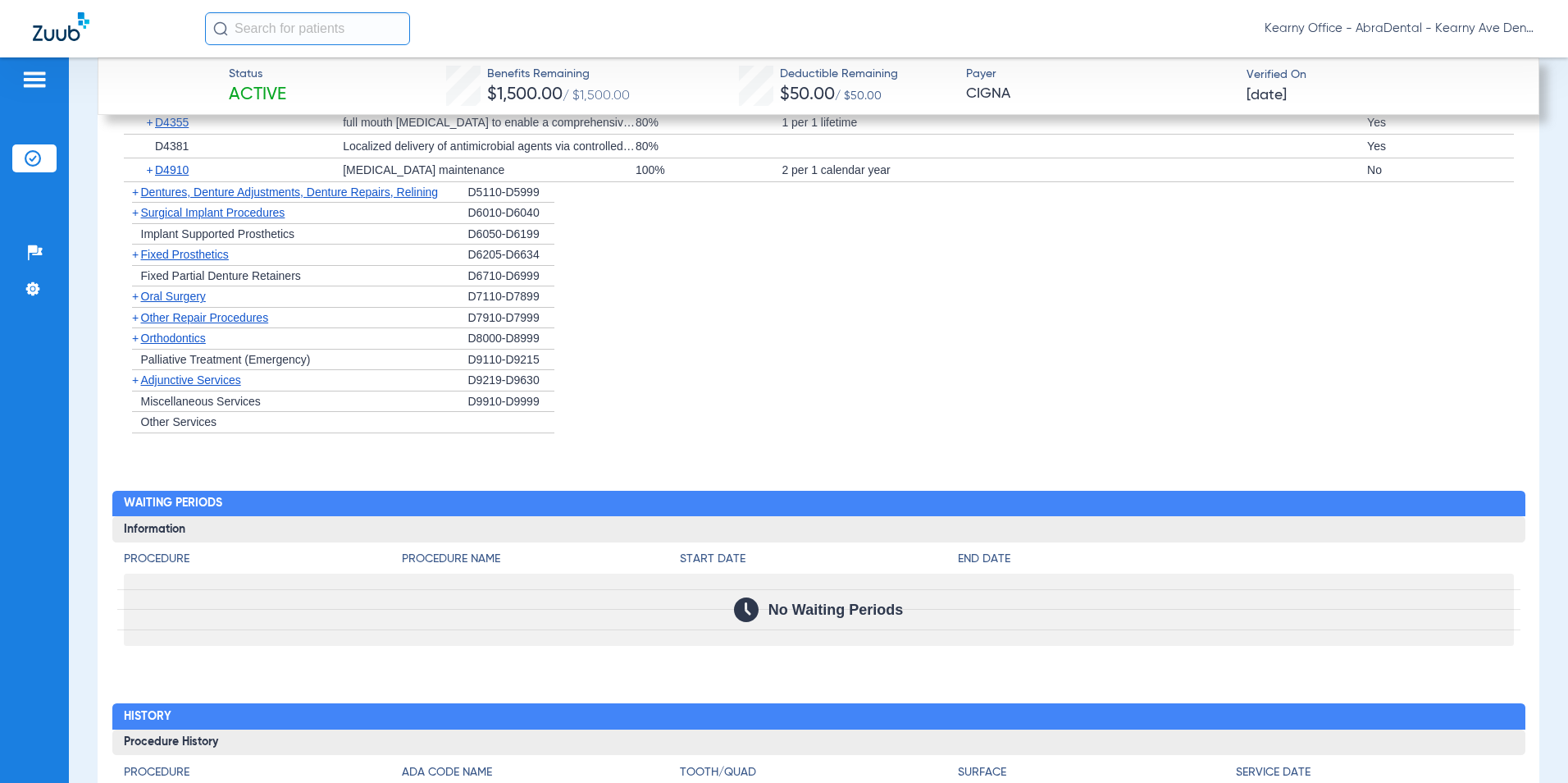
click at [154, 349] on div "+ Orthodontics" at bounding box center [296, 339] width 344 height 21
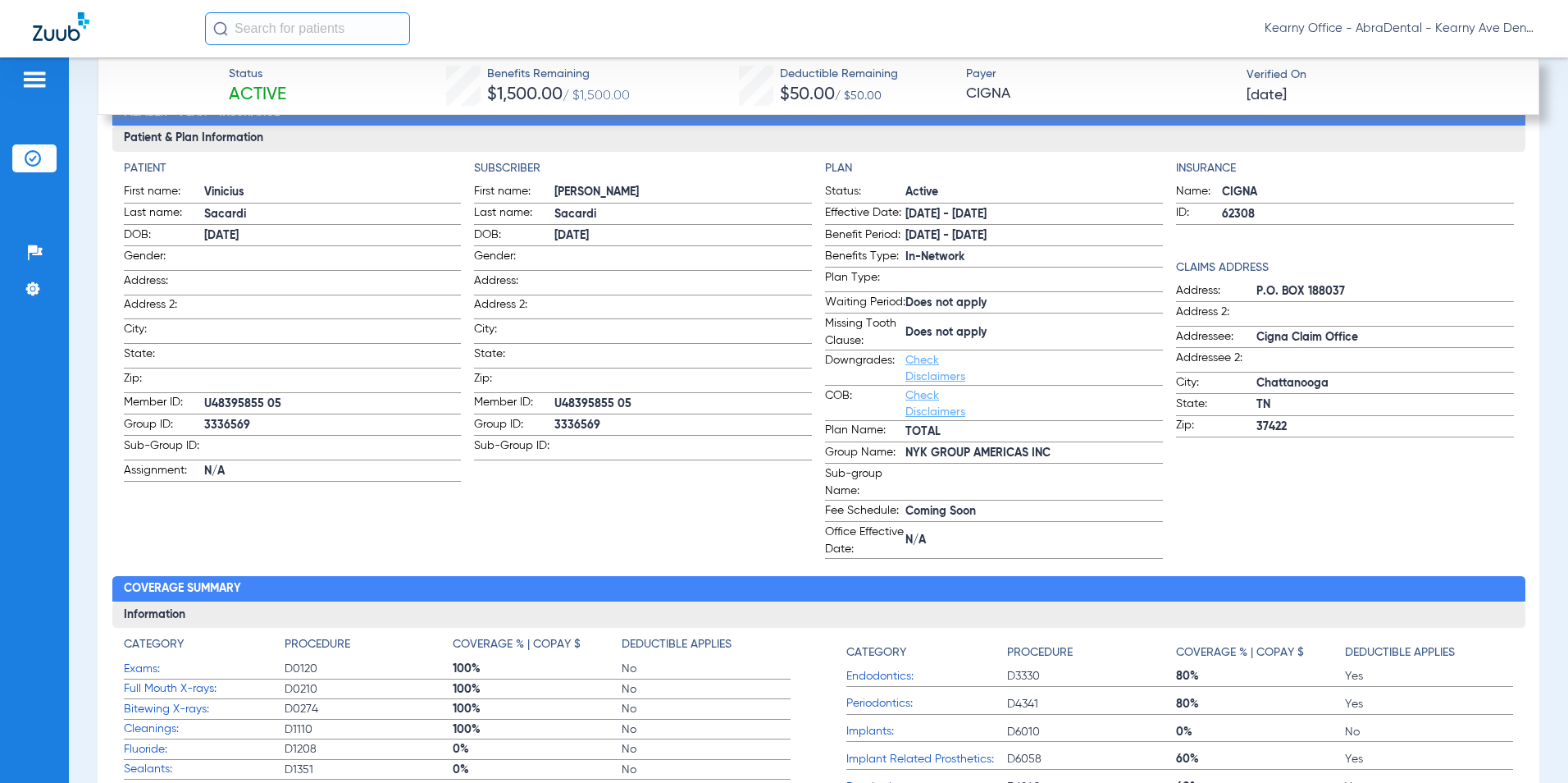
scroll to position [694, 0]
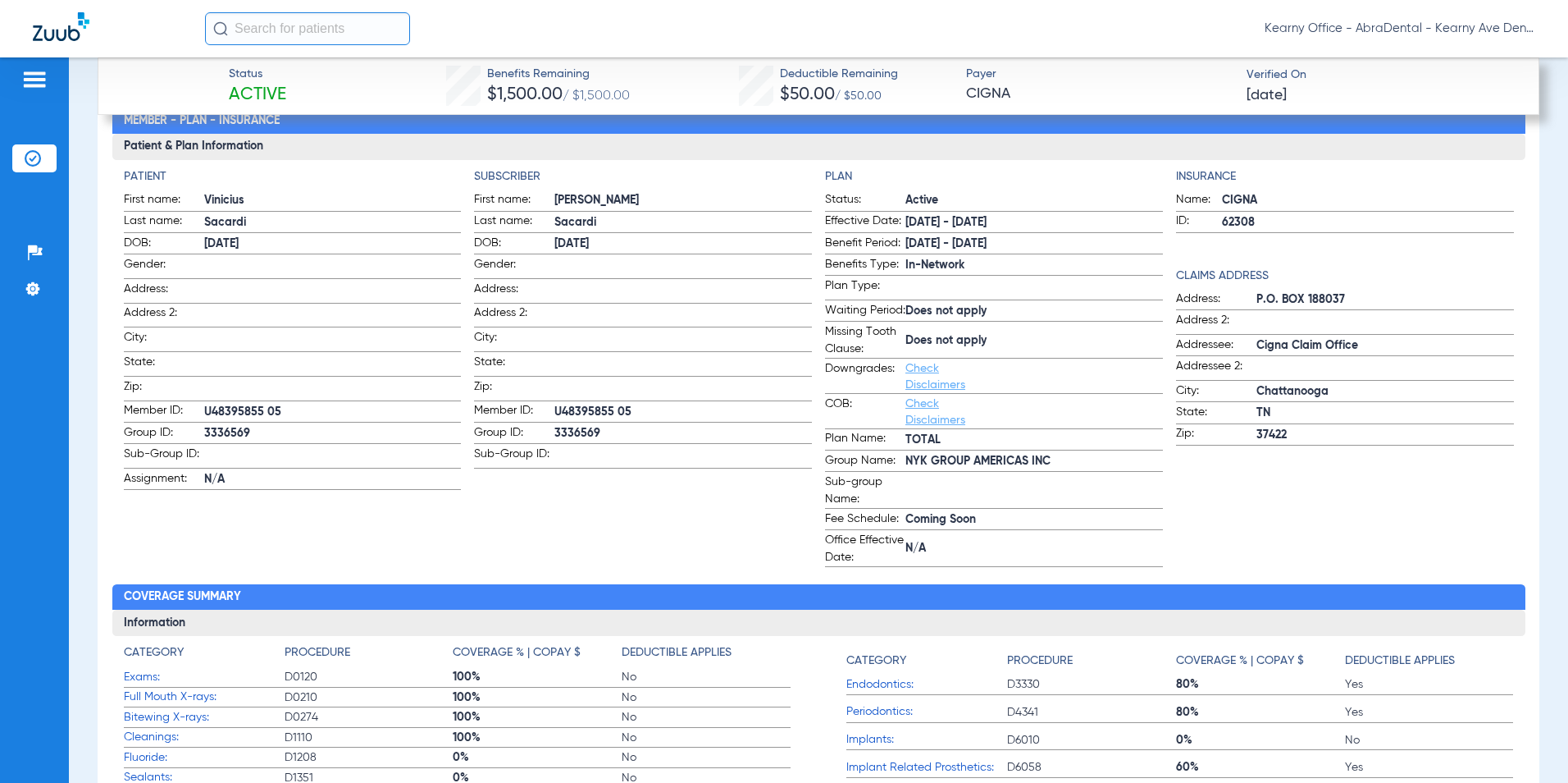
drag, startPoint x: 219, startPoint y: 285, endPoint x: 196, endPoint y: 303, distance: 29.2
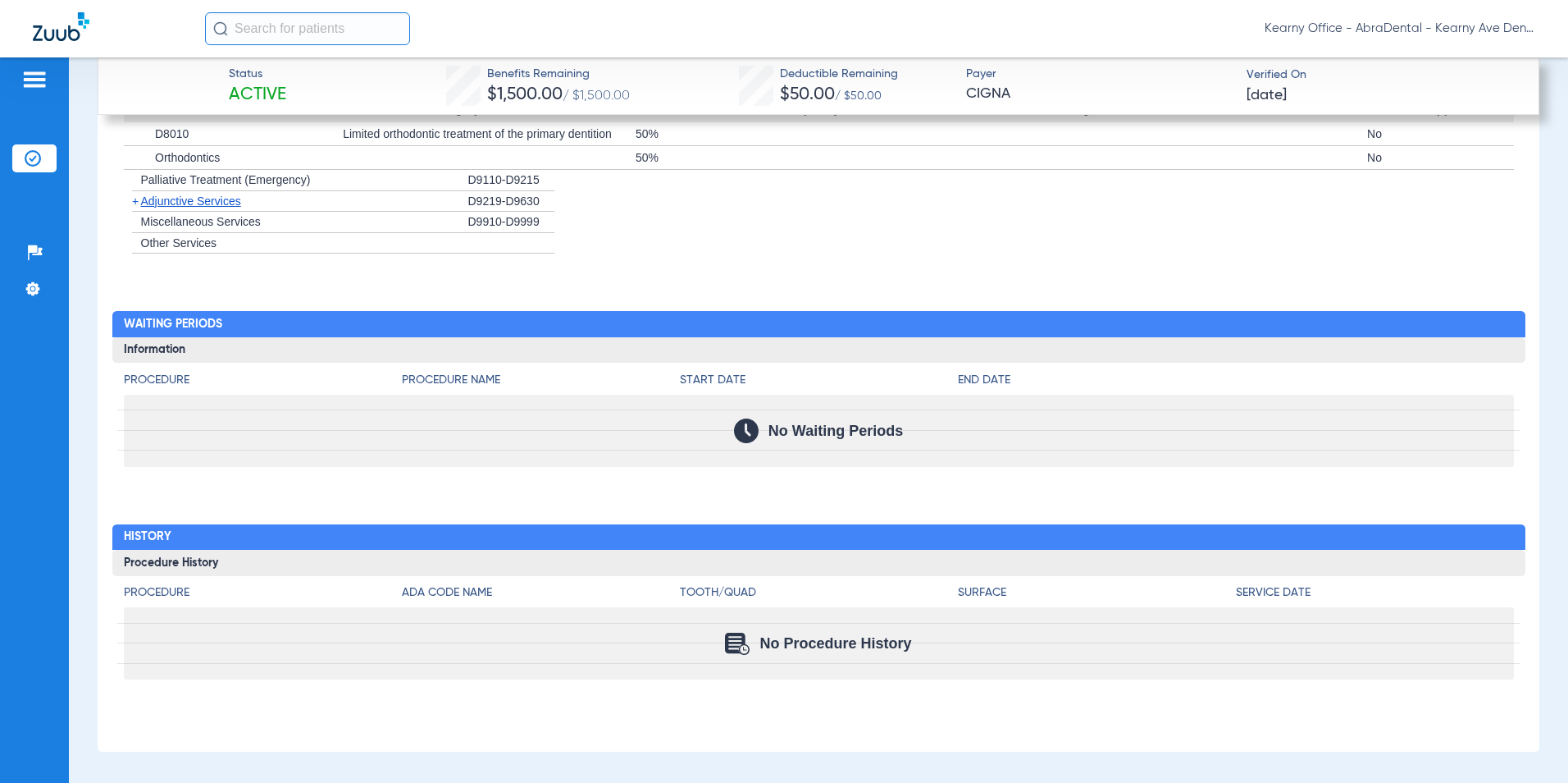
scroll to position [2572, 0]
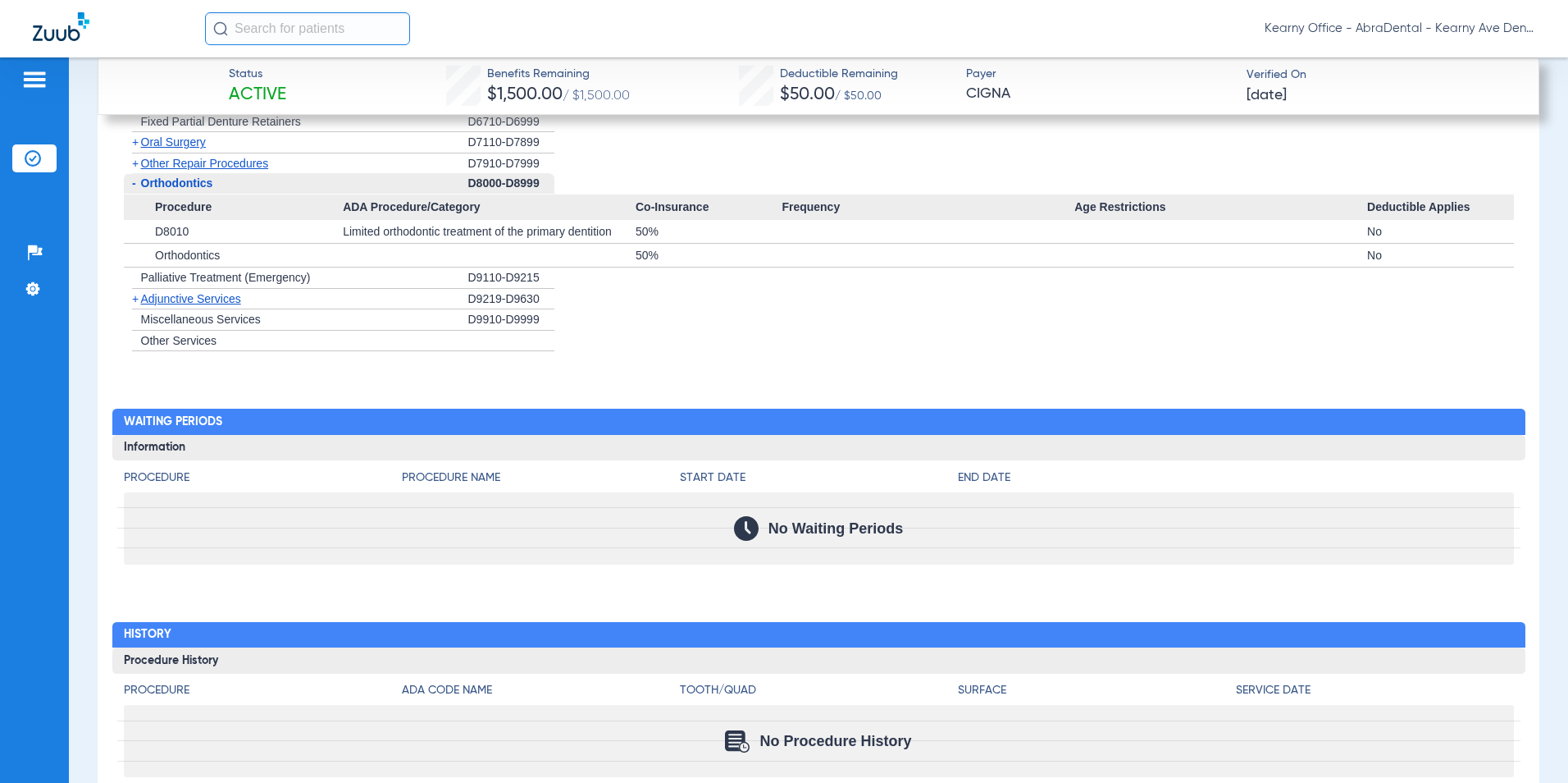
click at [174, 305] on span "Adjunctive Services" at bounding box center [191, 299] width 100 height 14
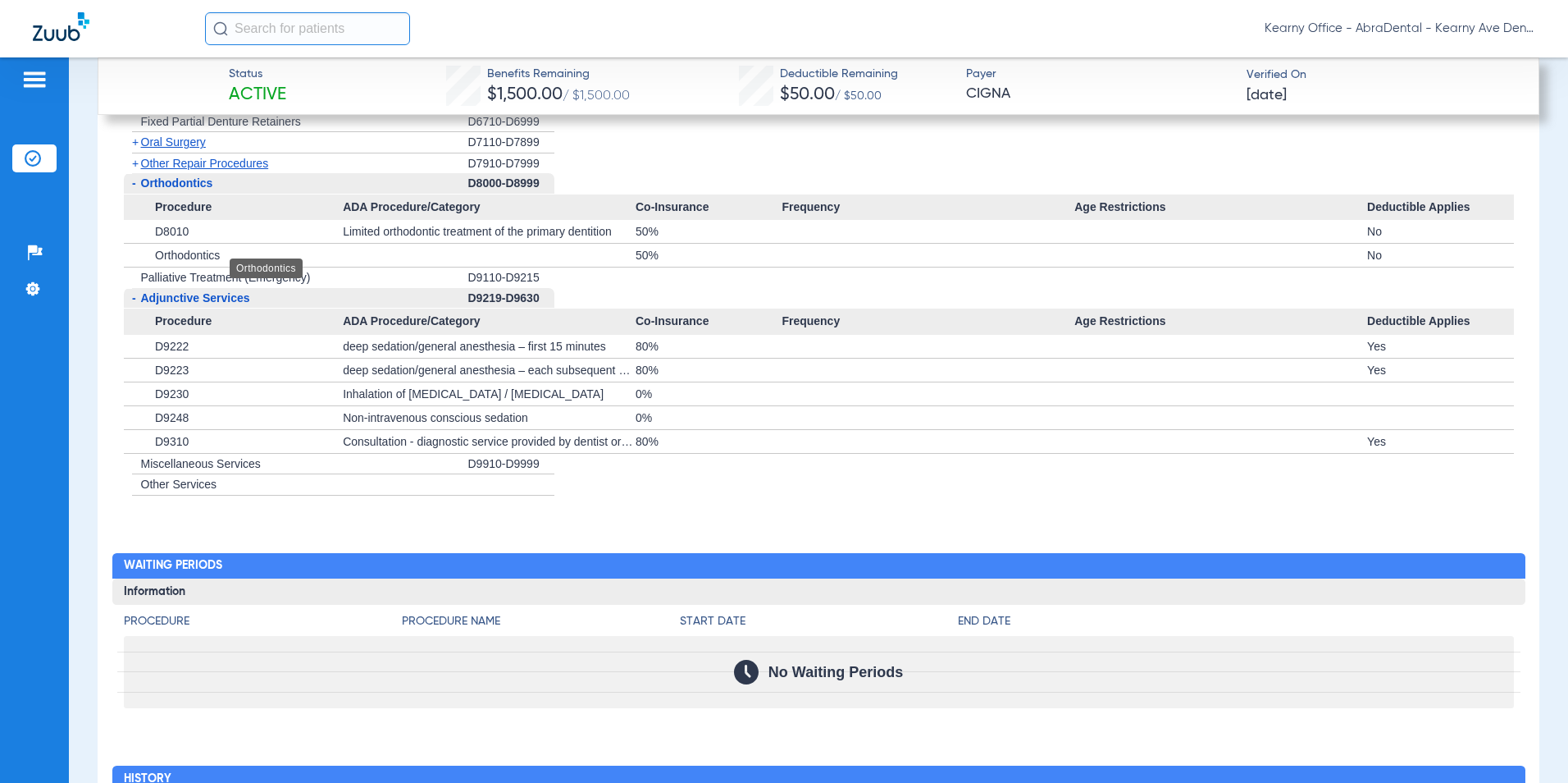
click at [190, 261] on span "Orthodontics" at bounding box center [187, 256] width 65 height 14
click at [190, 243] on div "+ D8010" at bounding box center [239, 231] width 208 height 23
click at [163, 238] on span "D8010" at bounding box center [171, 231] width 34 height 14
click at [662, 243] on div "50%" at bounding box center [708, 231] width 146 height 23
click at [38, 331] on div "Patients Insurance Verification Setup Help Center Settings" at bounding box center [34, 448] width 69 height 783
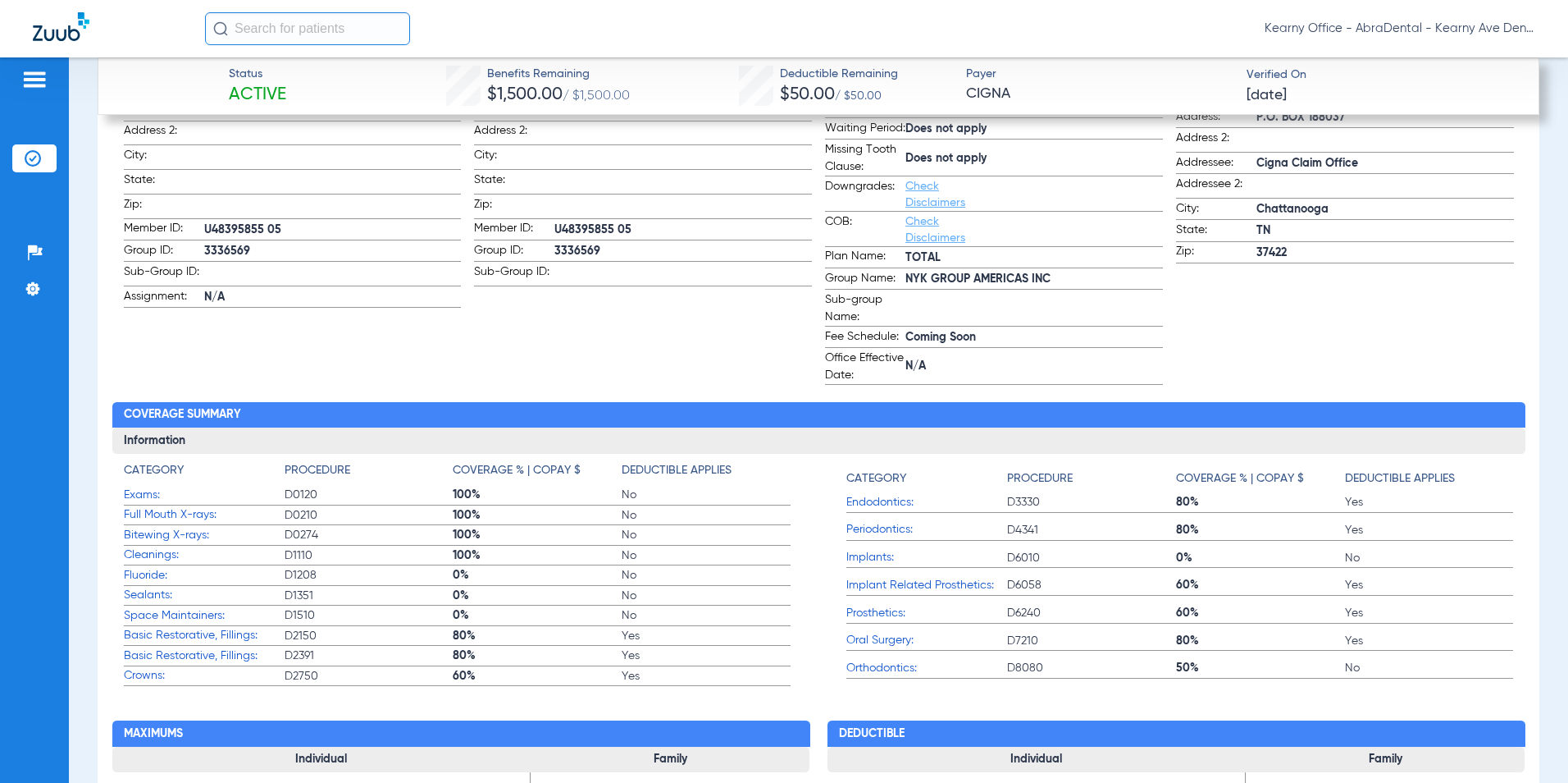
scroll to position [849, 0]
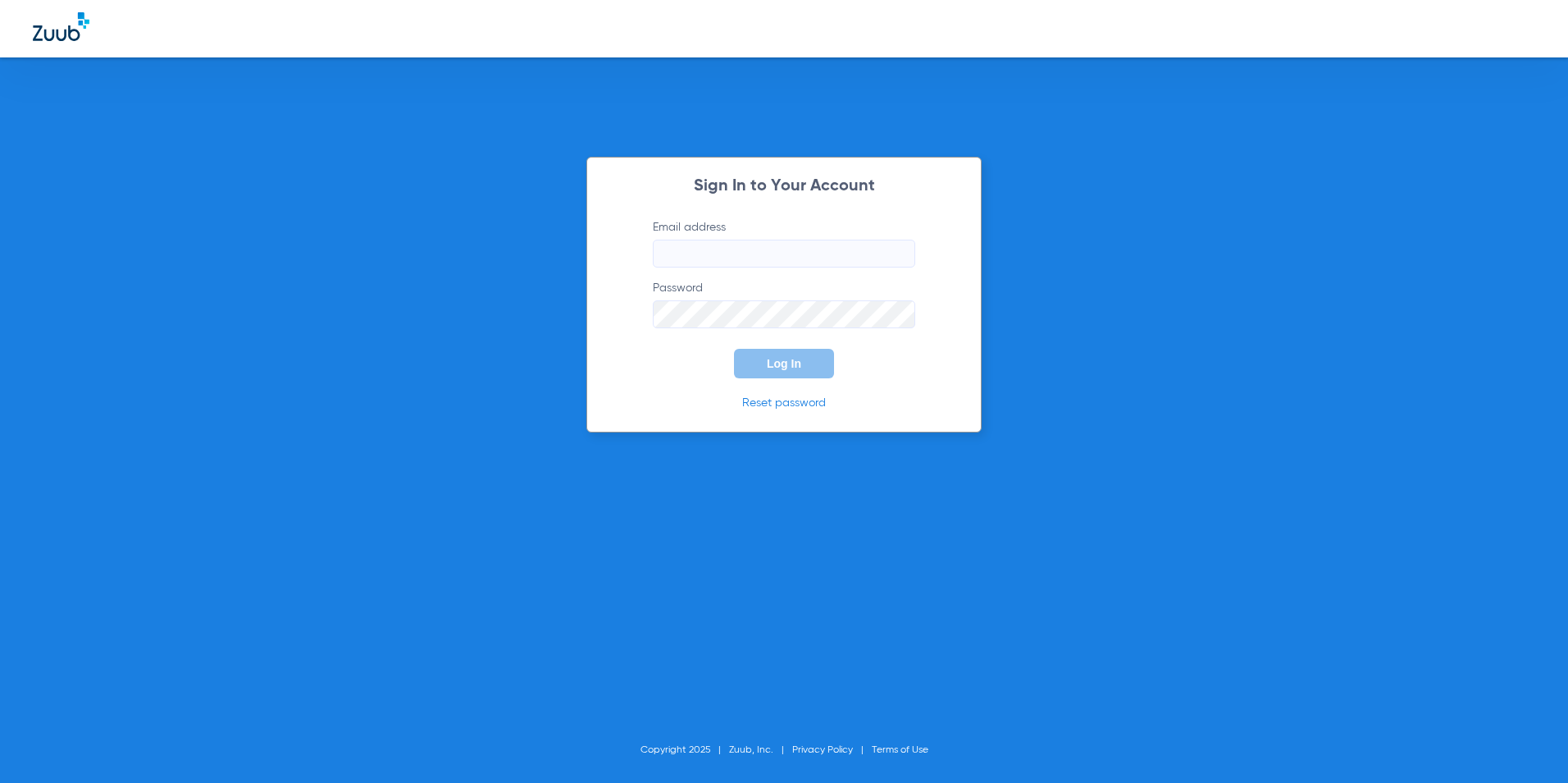
click at [244, 398] on div "Sign In to Your Account Email address Password Log In Reset password Copyright …" at bounding box center [784, 391] width 1568 height 783
type input "kearny@abradental.com"
drag, startPoint x: 806, startPoint y: 380, endPoint x: 801, endPoint y: 373, distance: 8.6
click at [806, 380] on div "Sign In to Your Account Email address kearny@abradental.com Password Log In Res…" at bounding box center [784, 294] width 396 height 276
click at [793, 359] on span "Log In" at bounding box center [784, 364] width 35 height 14
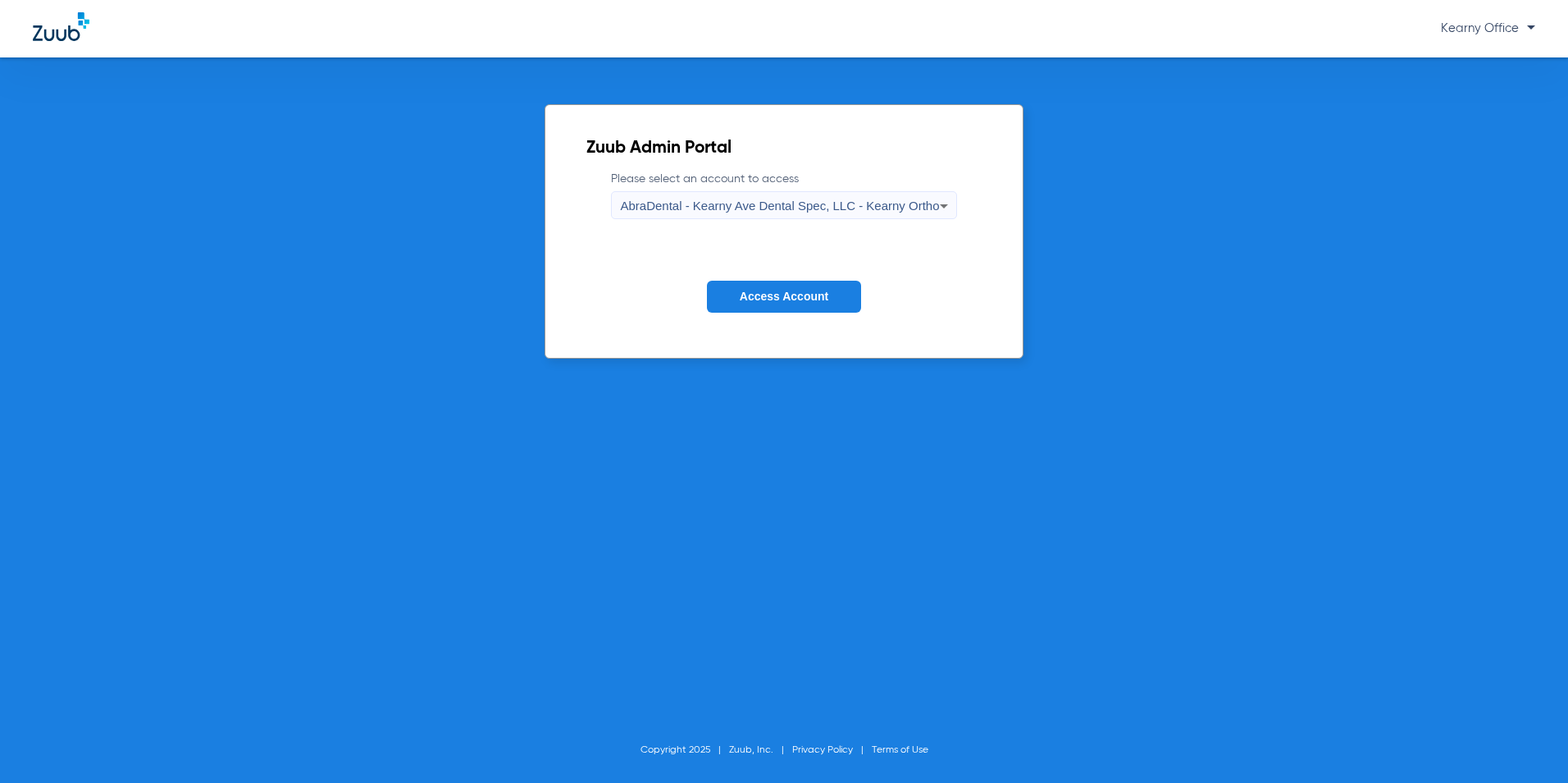
click at [891, 205] on span "AbraDental - Kearny Ave Dental Spec, LLC - Kearny Ortho" at bounding box center [780, 205] width 319 height 14
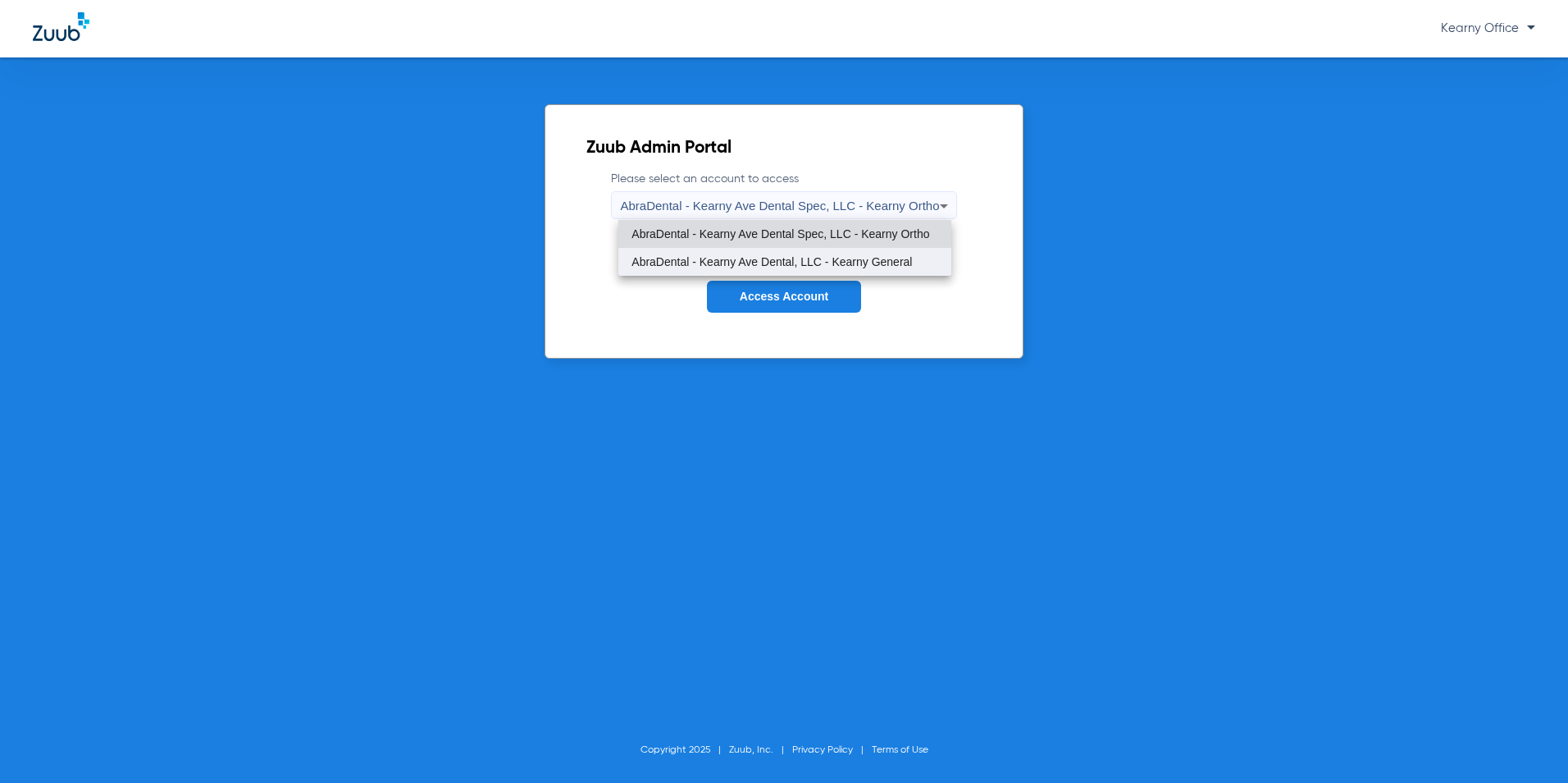
click at [897, 251] on mat-option "AbraDental - Kearny Ave Dental, LLC - Kearny General" at bounding box center [784, 261] width 332 height 28
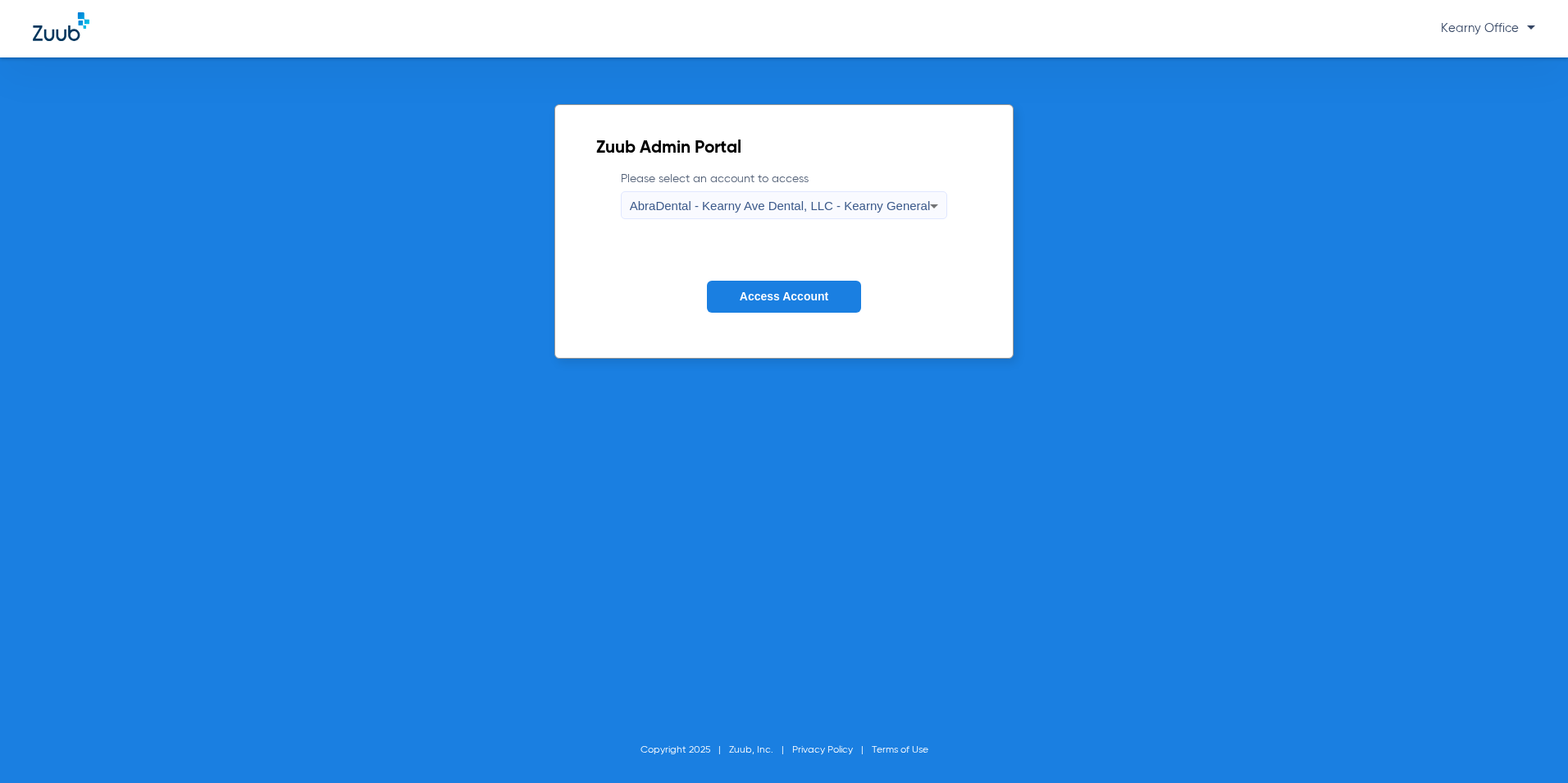
click at [840, 291] on button "Access Account" at bounding box center [784, 296] width 154 height 32
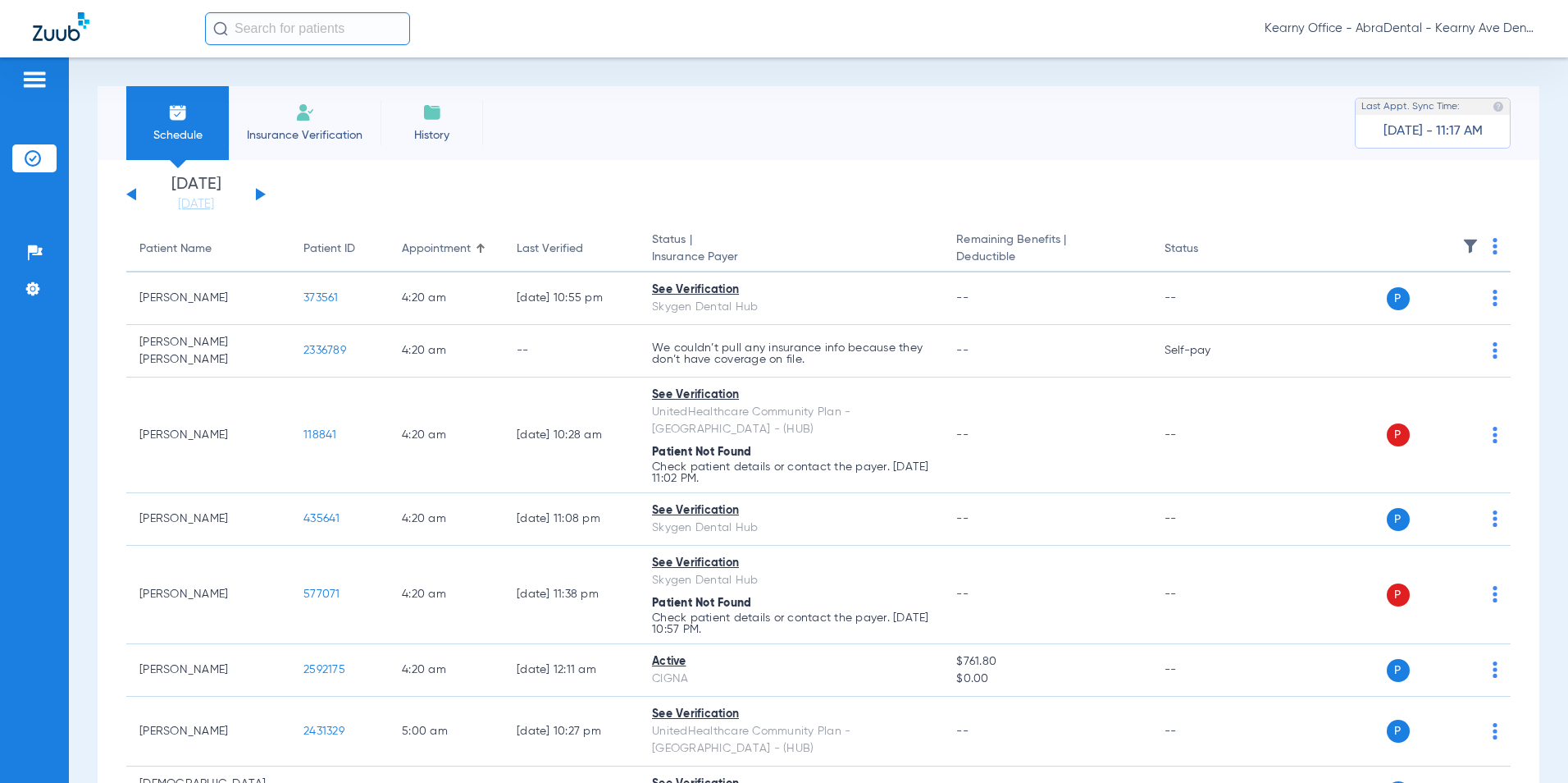
click at [299, 119] on img at bounding box center [305, 112] width 19 height 19
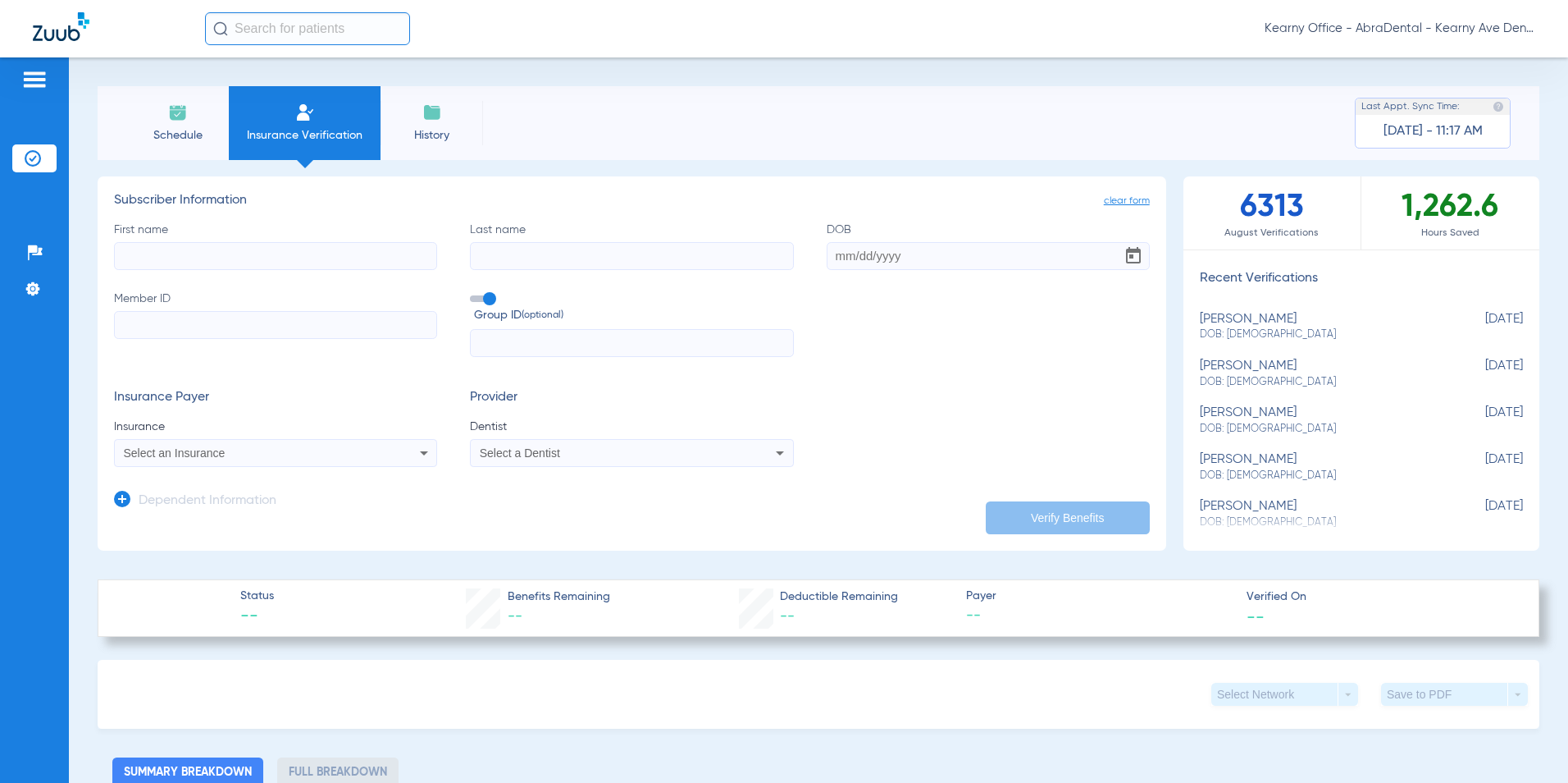
click at [169, 258] on input "First name" at bounding box center [276, 256] width 323 height 28
type input "RYAN"
type input "JOHNSON"
click at [878, 251] on input "DOB" at bounding box center [989, 256] width 323 height 28
type input "04/15/1976"
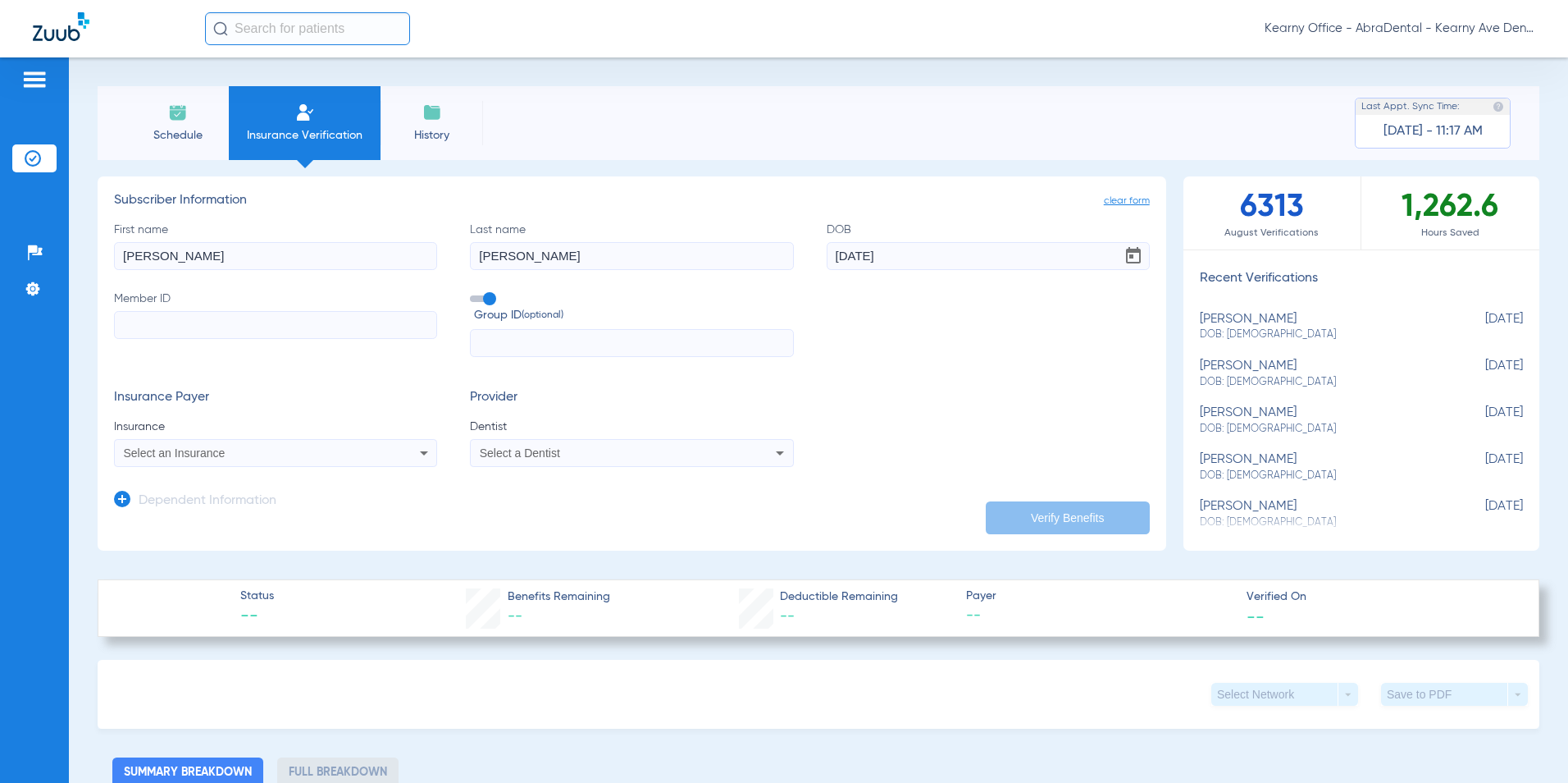
click at [143, 317] on input "Member ID" at bounding box center [276, 324] width 323 height 28
type input "U94430269"
click at [552, 368] on form "First name RYAN Last name JOHNSON DOB 04/15/1976 Member ID U94430269 Group ID (…" at bounding box center [632, 345] width 1036 height 246
click at [552, 359] on form "First name RYAN Last name JOHNSON DOB 04/15/1976 Member ID U94430269 Group ID (…" at bounding box center [632, 345] width 1036 height 246
click at [538, 358] on form "First name RYAN Last name JOHNSON DOB 04/15/1976 Member ID U94430269 Group ID (…" at bounding box center [632, 345] width 1036 height 246
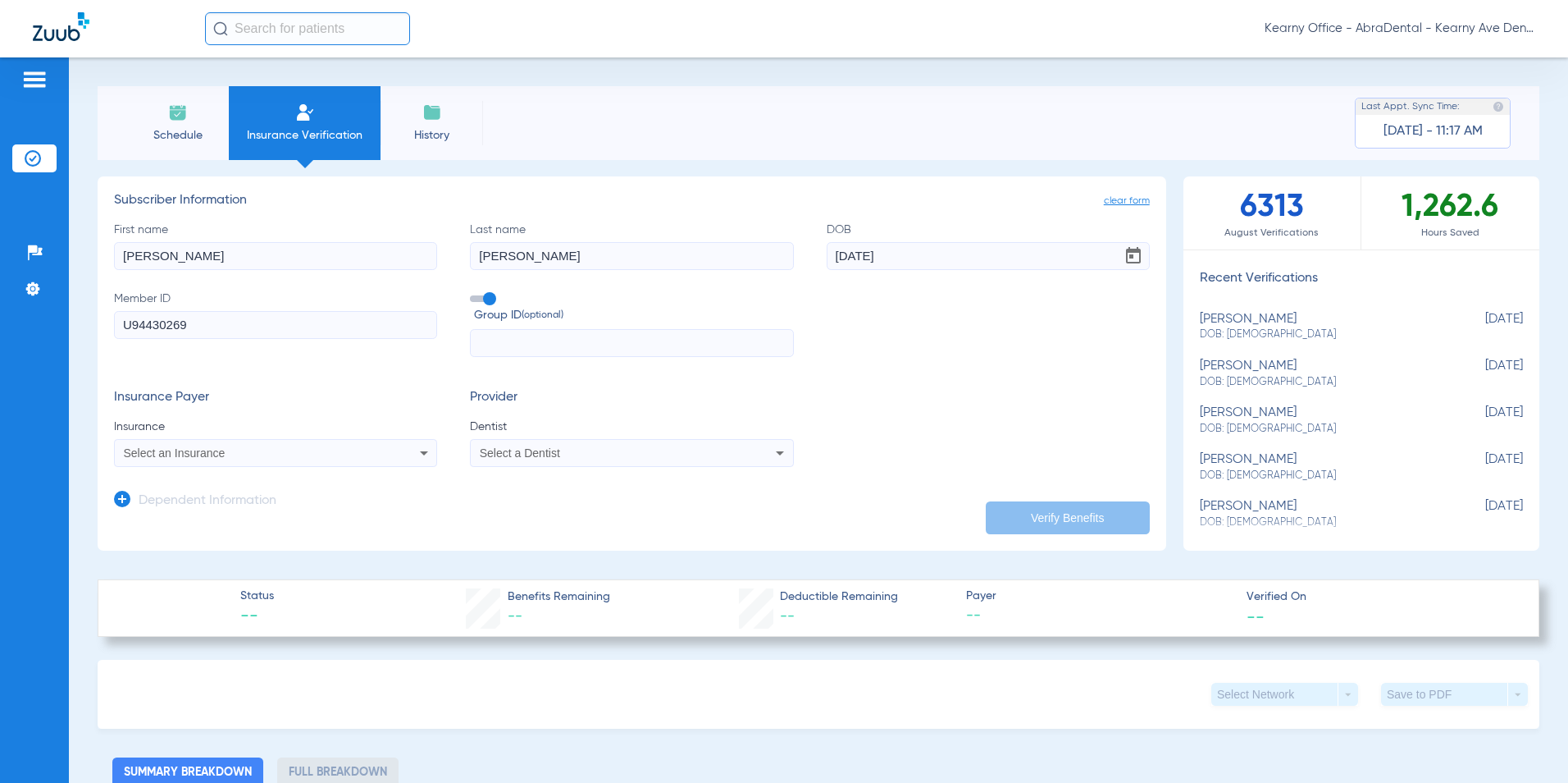
click at [544, 346] on input "text" at bounding box center [632, 343] width 323 height 28
type input "3345471"
click at [240, 445] on div "Select an Insurance" at bounding box center [276, 453] width 321 height 19
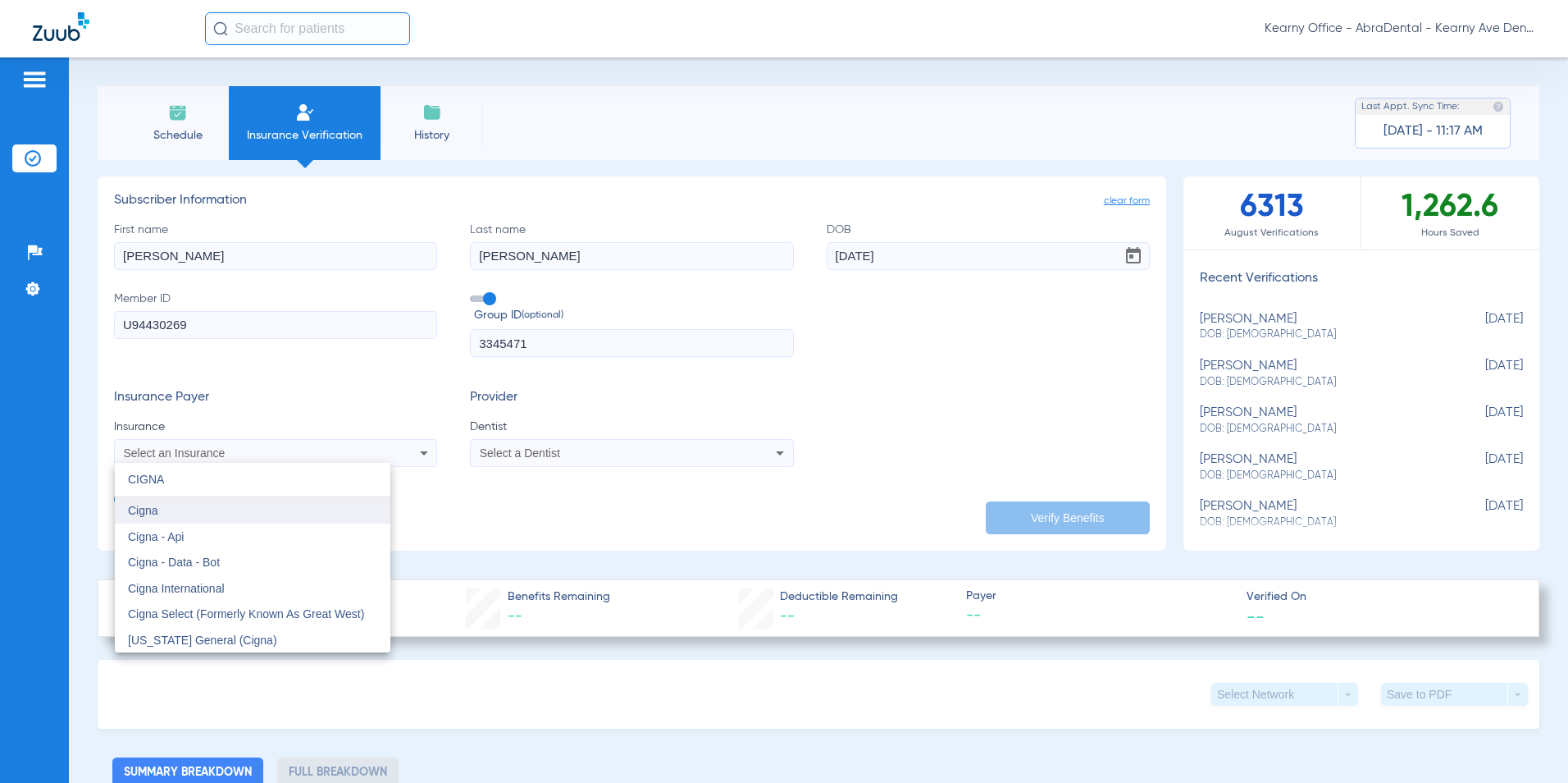
type input "CIGNA"
click at [156, 513] on span "Cigna" at bounding box center [142, 511] width 30 height 14
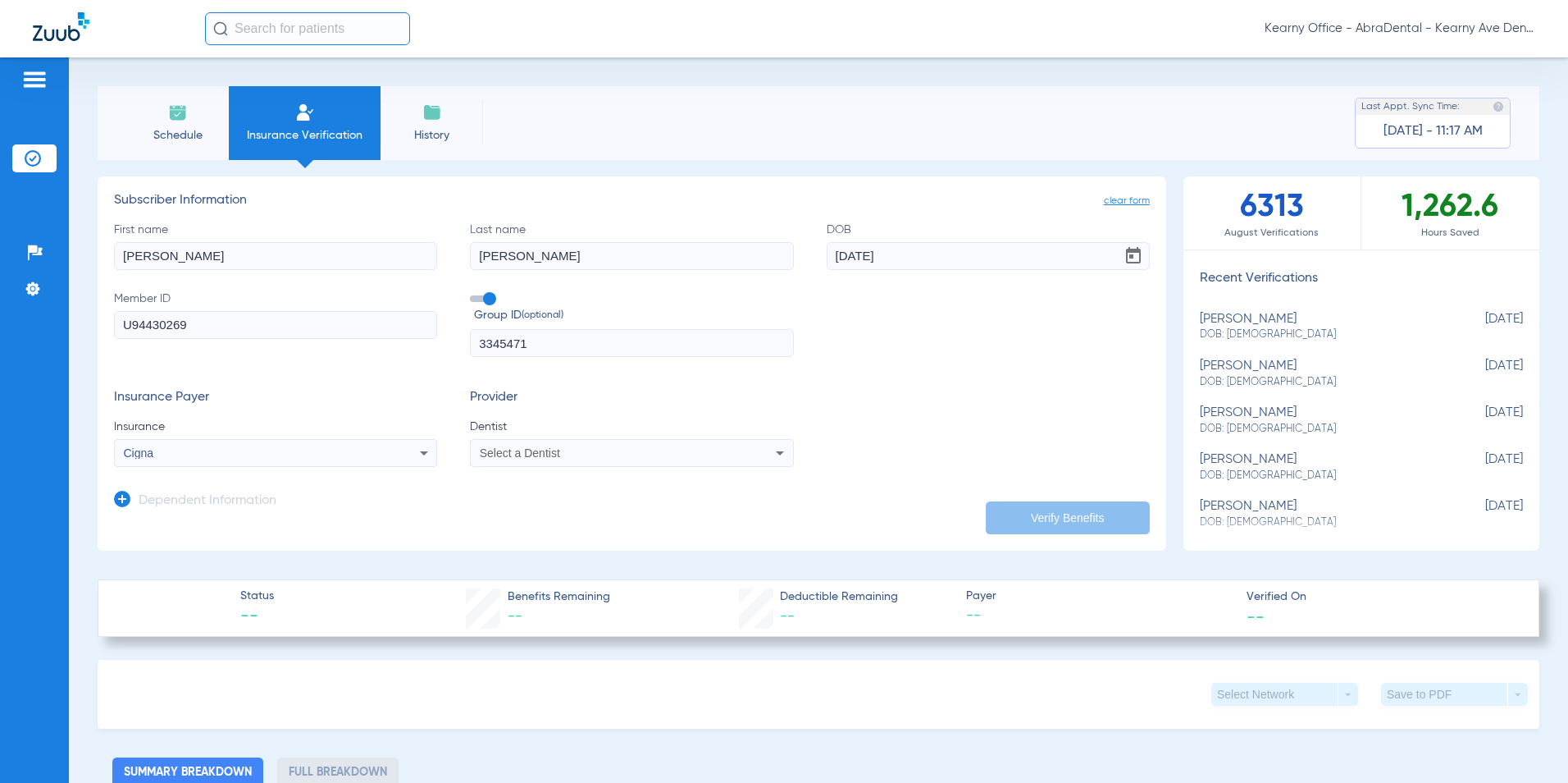
click at [480, 450] on span "Select a Dentist" at bounding box center [519, 453] width 80 height 14
type input "GAN [PERSON_NAME]"
click at [538, 520] on mat-option "[PERSON_NAME] 1124722202" at bounding box center [606, 510] width 276 height 26
click at [1049, 515] on button "Verify Benefits" at bounding box center [1068, 518] width 164 height 33
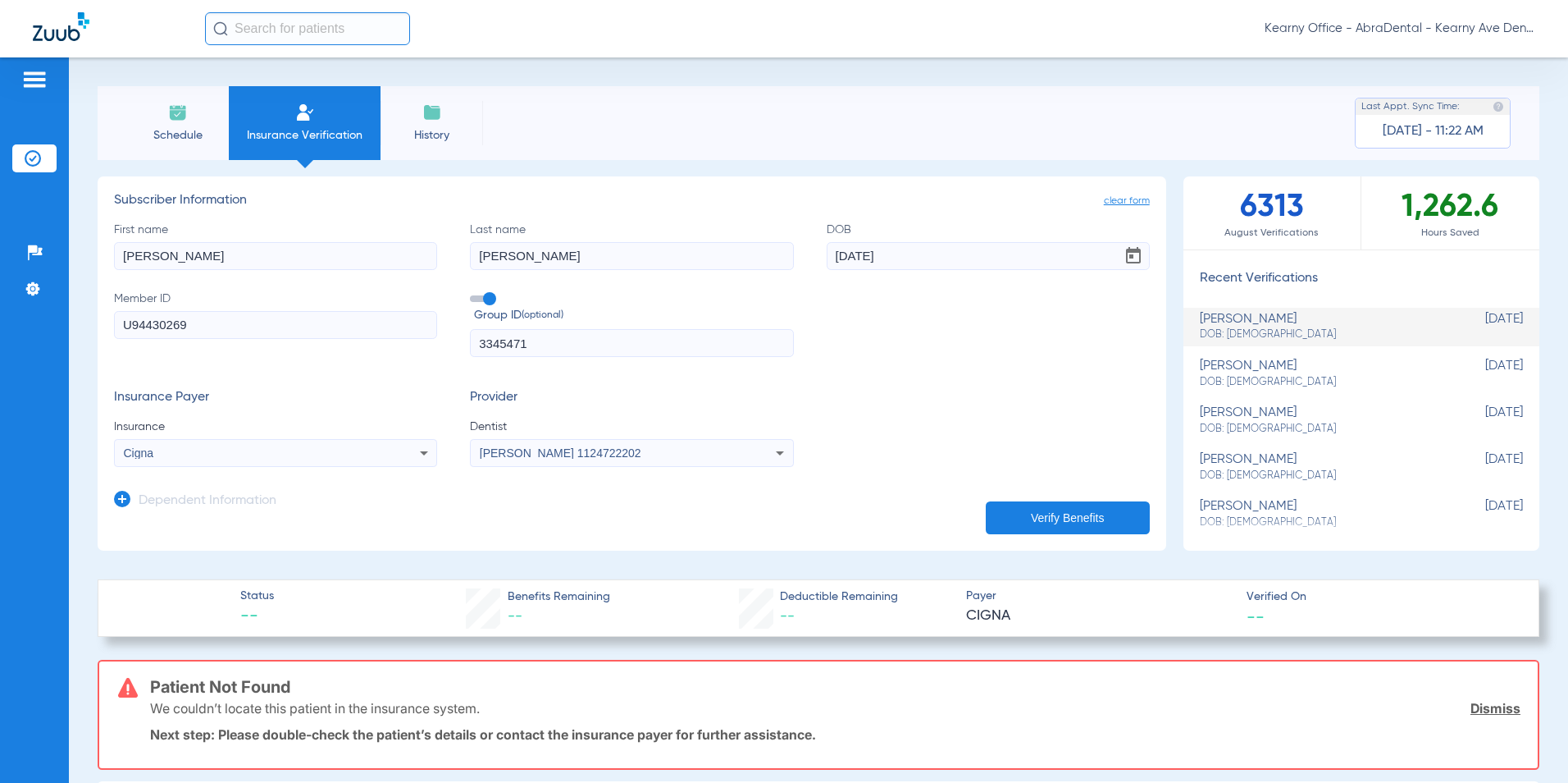
click at [233, 462] on div "Cigna" at bounding box center [276, 453] width 321 height 19
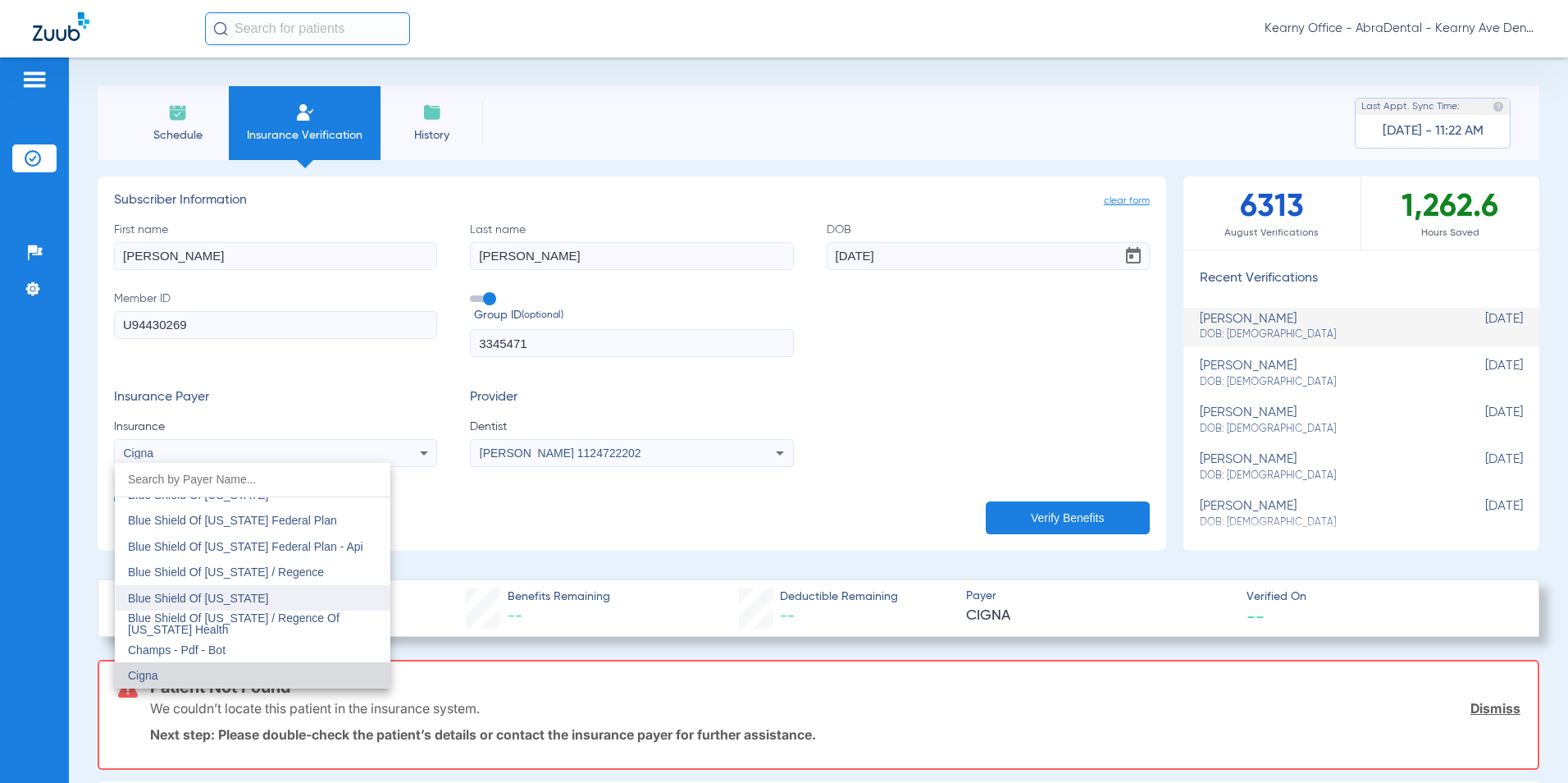
scroll to position [2429, 0]
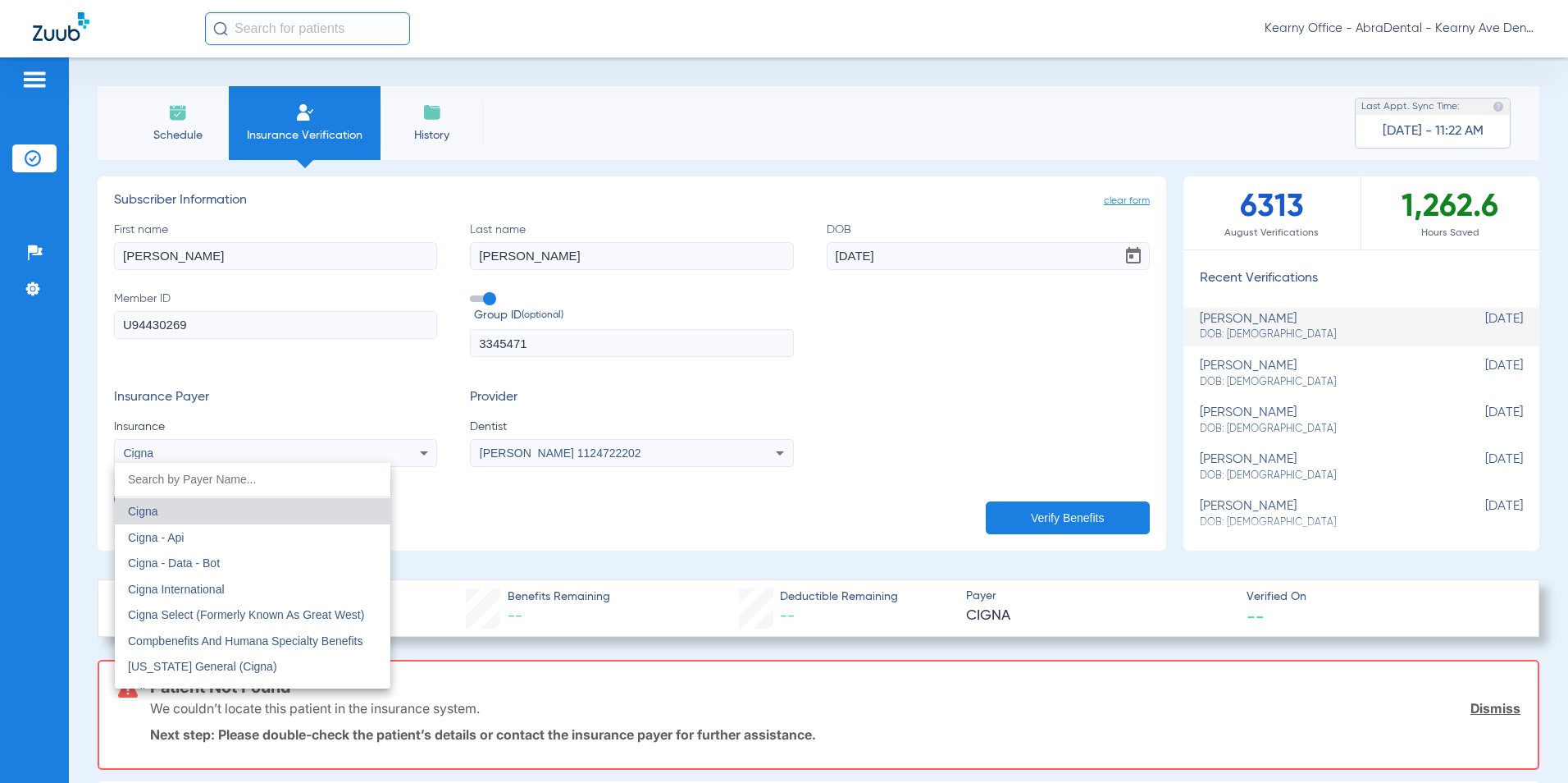
click at [882, 385] on div at bounding box center [784, 391] width 1568 height 783
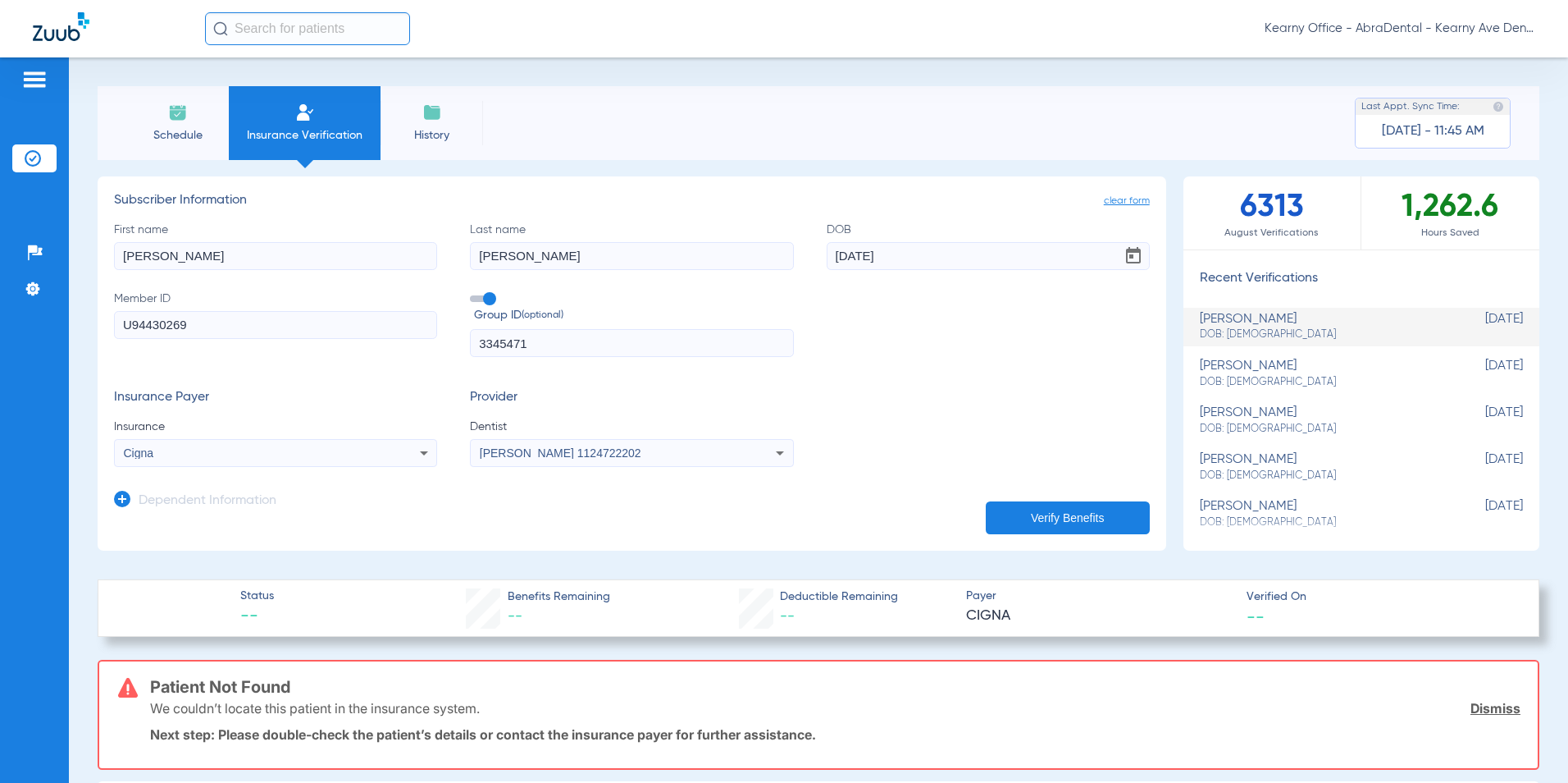
click at [864, 252] on input "04/15/1976" at bounding box center [989, 256] width 323 height 28
click at [862, 254] on input "04/15/1976" at bounding box center [989, 256] width 323 height 28
type input "04/16/1976"
click at [1070, 508] on button "Verify Benefits" at bounding box center [1068, 518] width 164 height 33
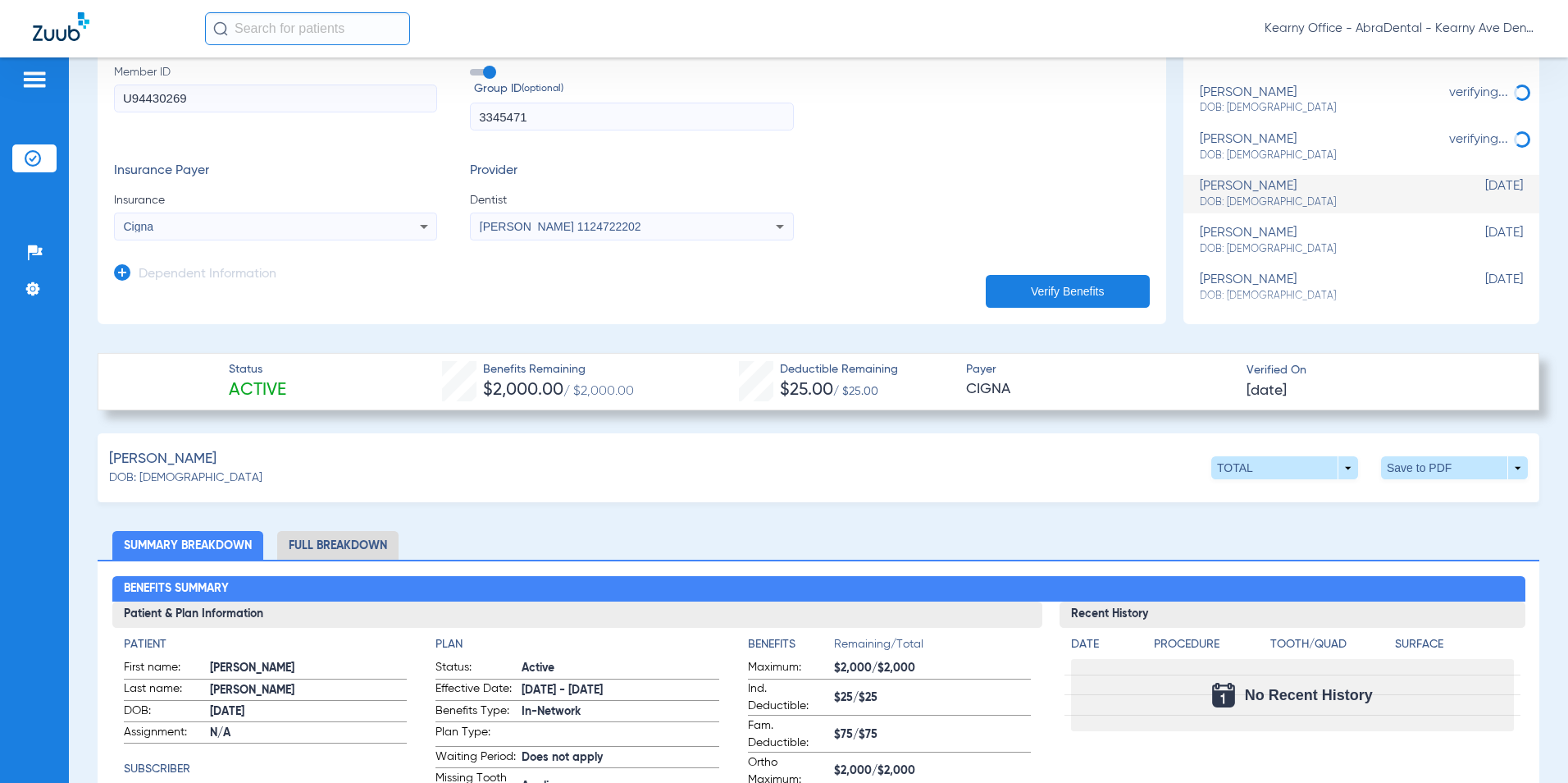
scroll to position [410, 0]
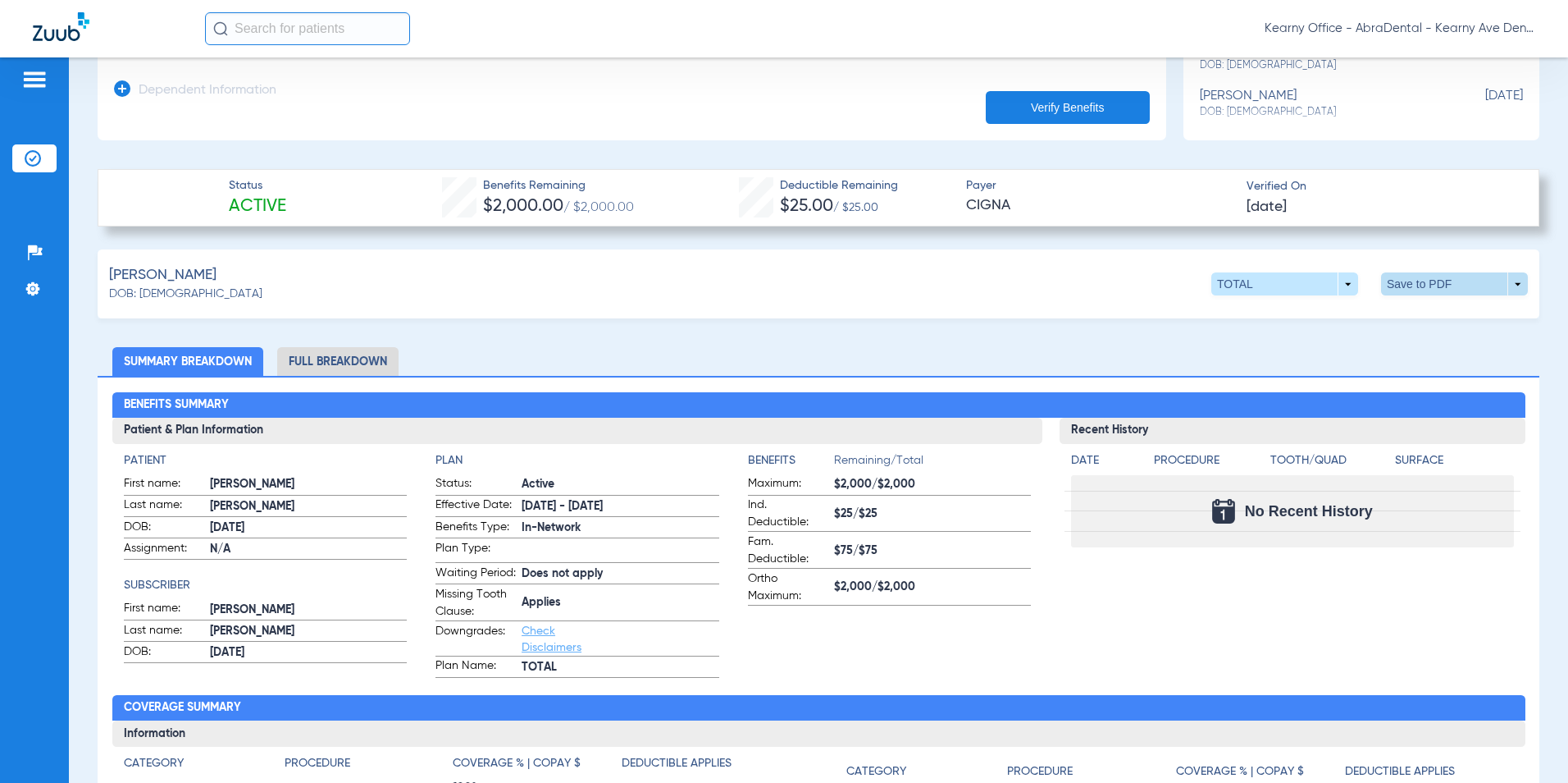
click at [1405, 282] on span at bounding box center [1455, 284] width 147 height 23
drag, startPoint x: 1319, startPoint y: 319, endPoint x: 1313, endPoint y: 325, distance: 8.5
click at [1318, 320] on span "Save to PDF" at bounding box center [1318, 316] width 65 height 12
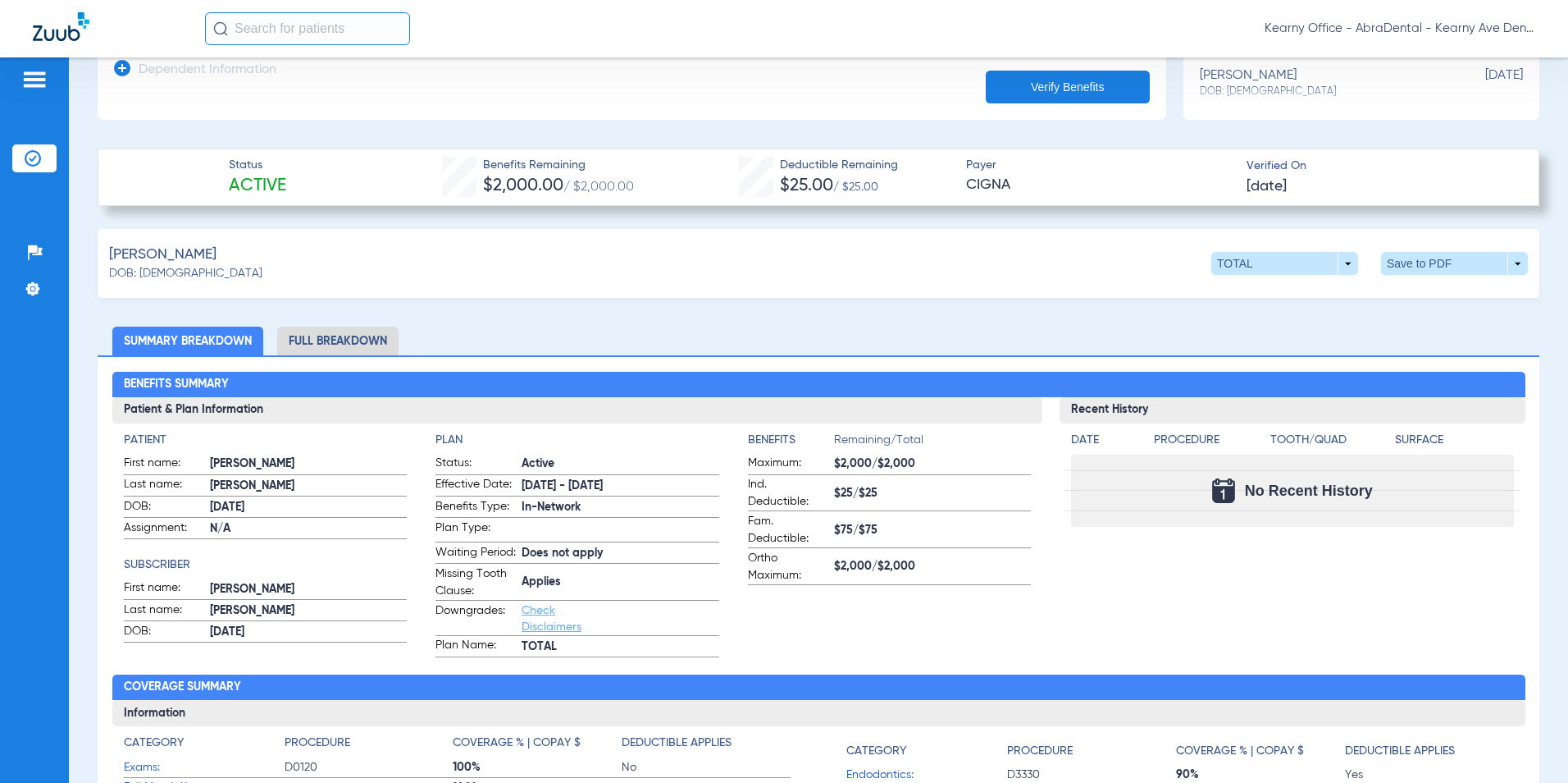
scroll to position [493, 0]
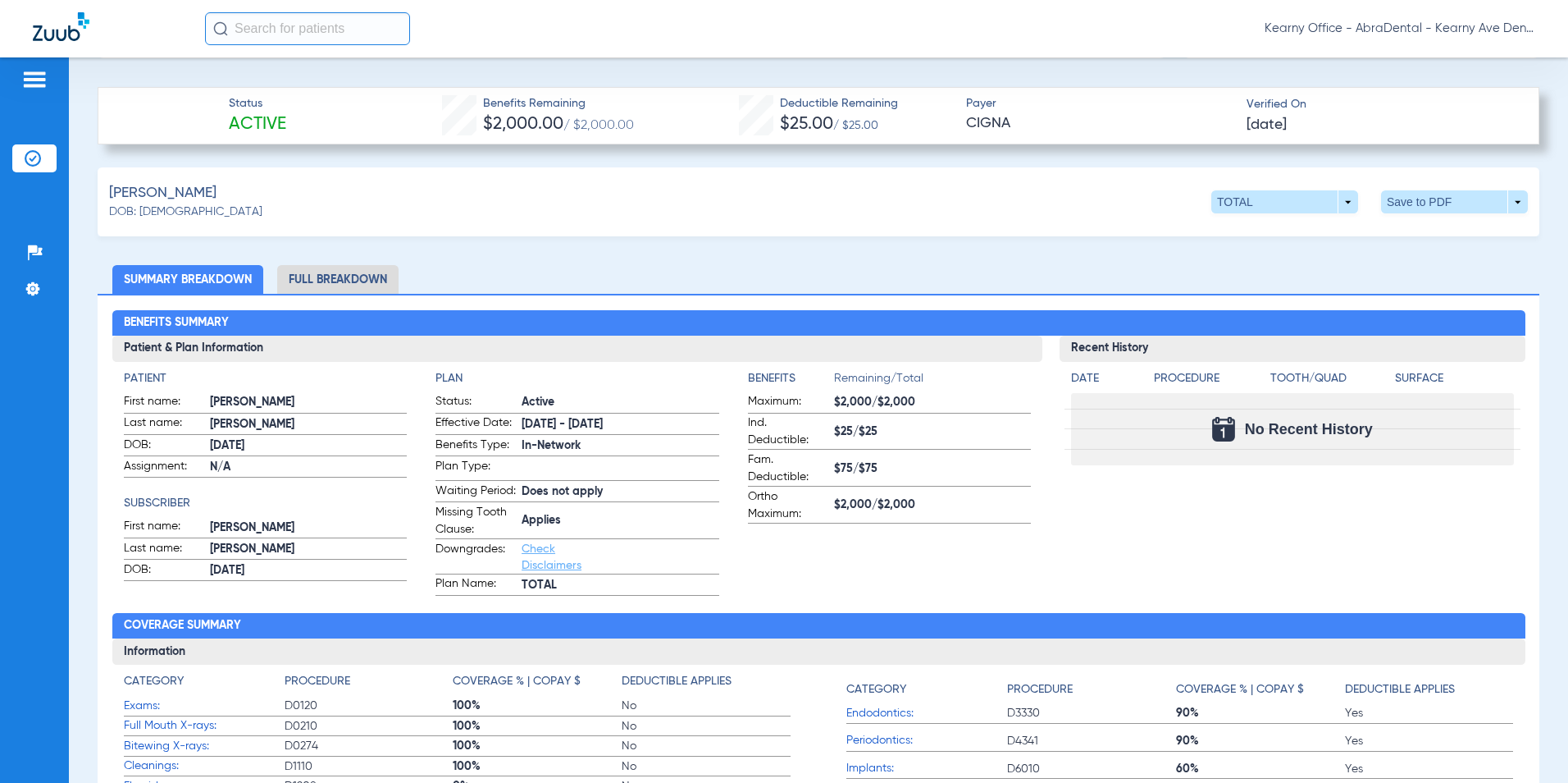
click at [475, 233] on div "Johnson, Ryan DOB: 04/16/1976 TOTAL arrow_drop_down Save to PDF arrow_drop_down" at bounding box center [818, 201] width 1442 height 69
click at [335, 273] on li "Full Breakdown" at bounding box center [338, 280] width 121 height 29
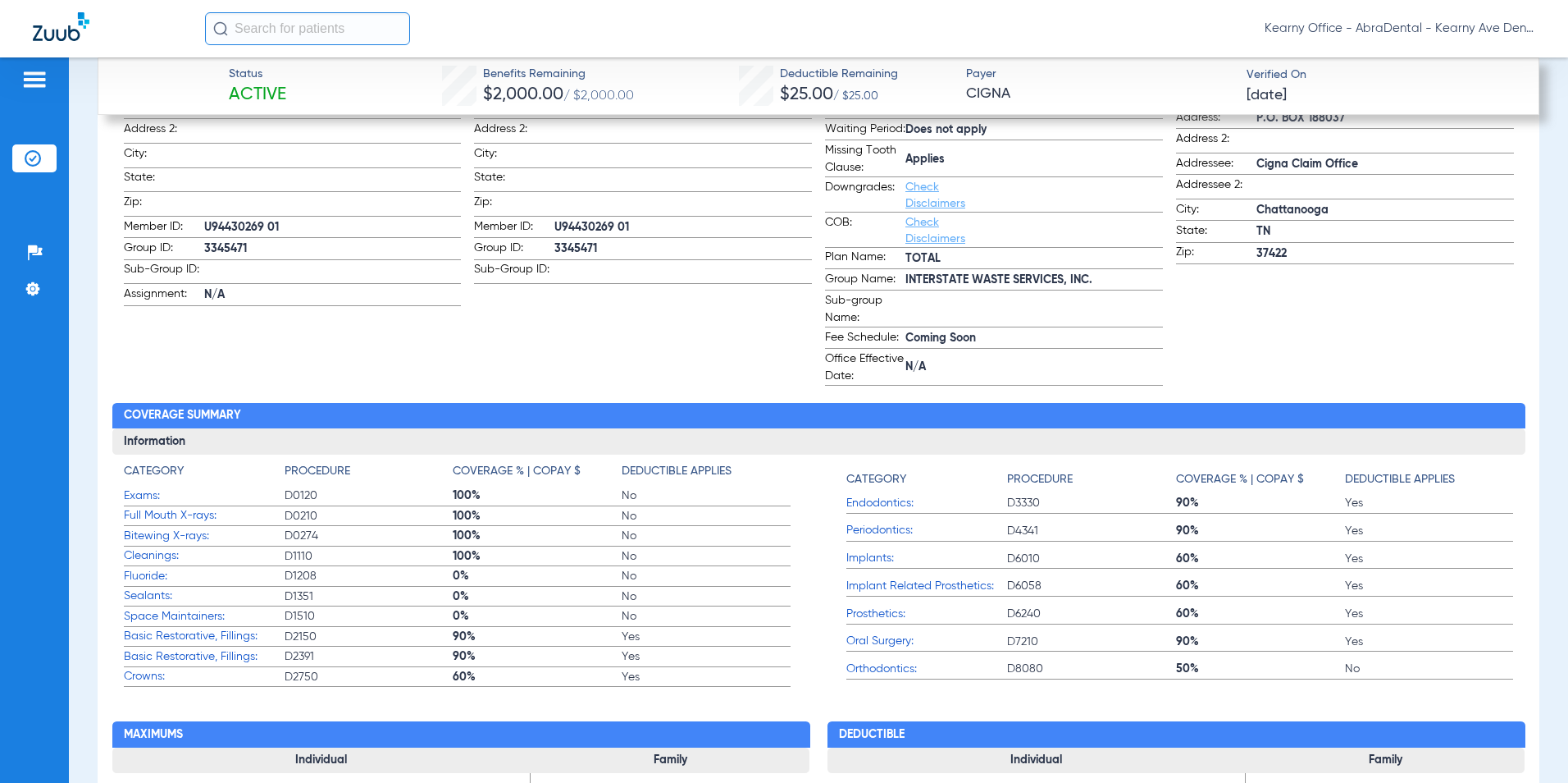
scroll to position [738, 0]
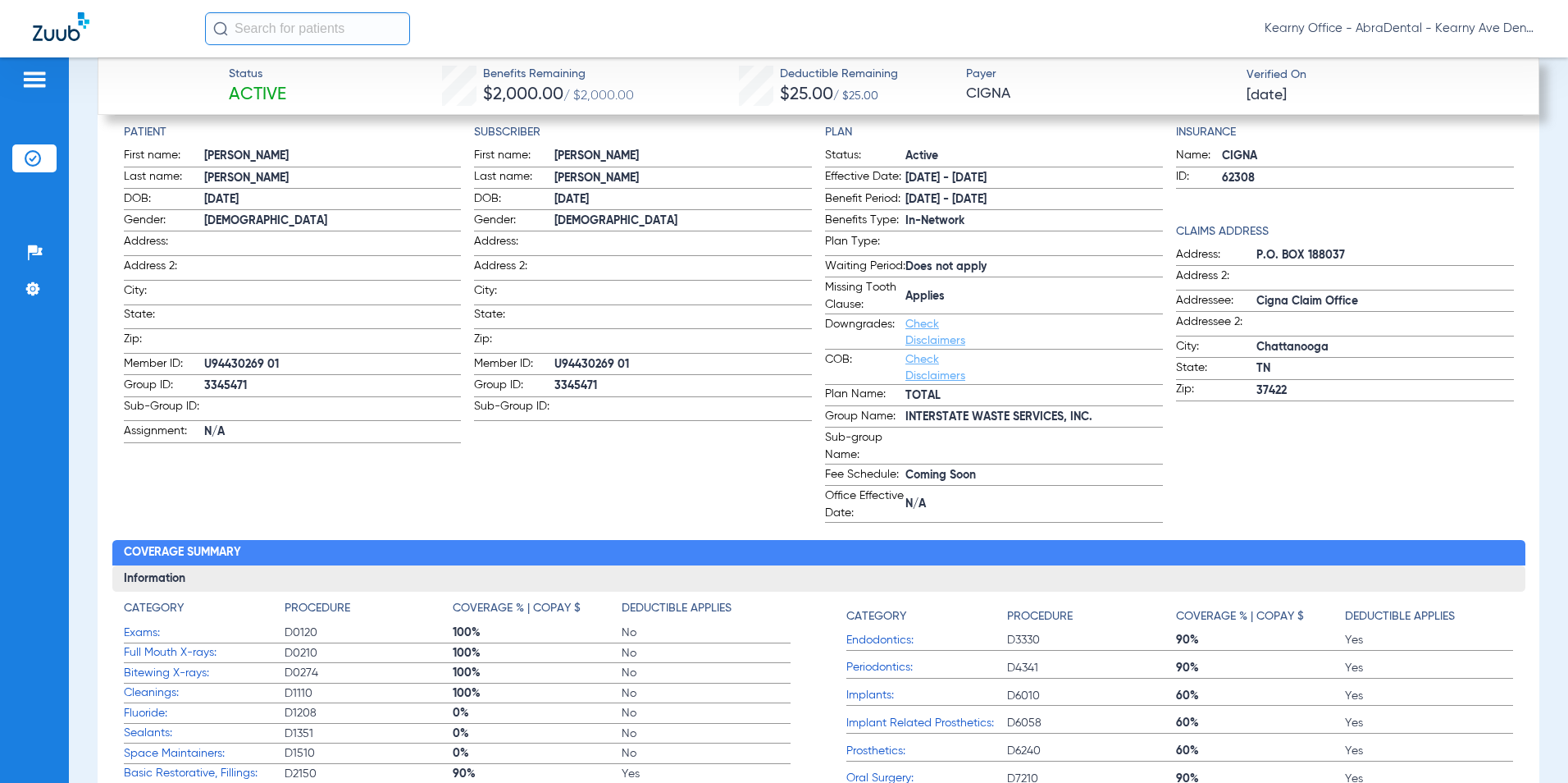
drag, startPoint x: 202, startPoint y: 380, endPoint x: 259, endPoint y: 381, distance: 57.0
click at [259, 381] on label "Group ID: 3345471" at bounding box center [292, 386] width 338 height 20
drag, startPoint x: 259, startPoint y: 381, endPoint x: 215, endPoint y: 383, distance: 44.0
copy label "3345471"
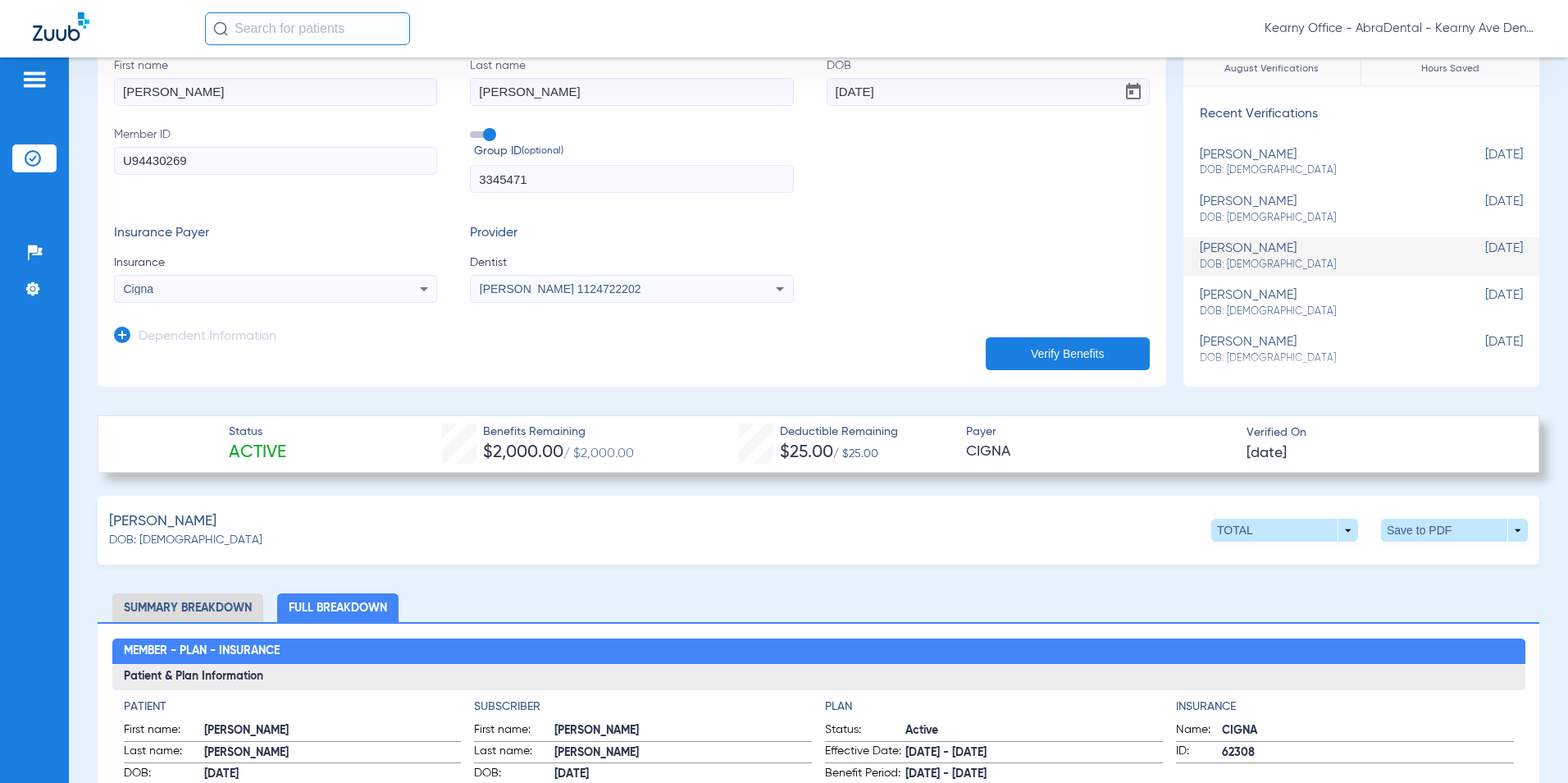
scroll to position [0, 0]
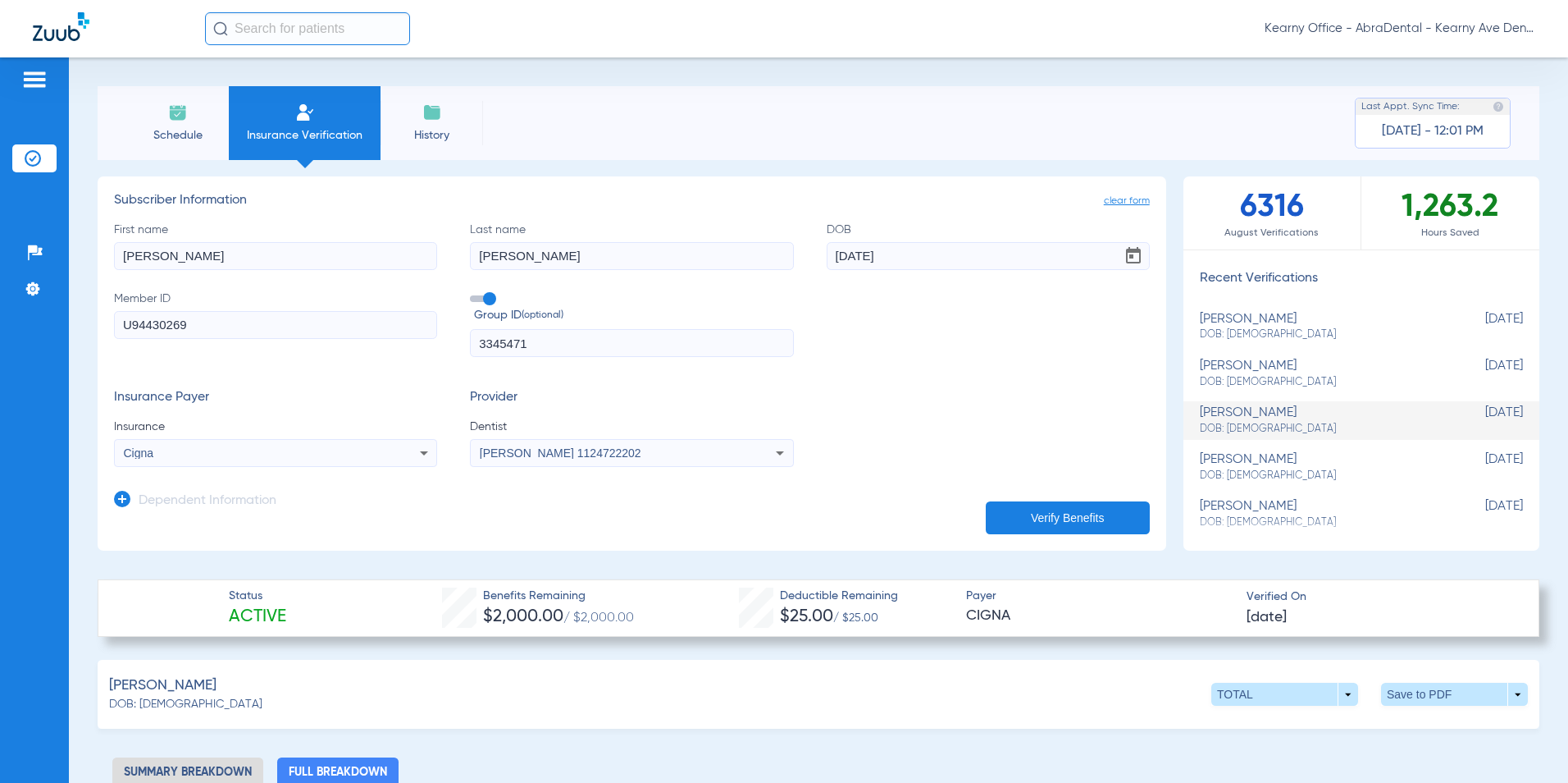
drag, startPoint x: 176, startPoint y: 337, endPoint x: 101, endPoint y: 338, distance: 75.0
click at [101, 338] on app-manual-verification-form "clear form Subscriber Information First name RYAN Last name JOHNSON DOB 04/16/1…" at bounding box center [632, 363] width 1069 height 375
click at [222, 326] on input "U94430269" at bounding box center [276, 324] width 323 height 28
drag, startPoint x: 186, startPoint y: 321, endPoint x: 97, endPoint y: 322, distance: 89.0
click at [97, 322] on div "Schedule Insurance Verification History Last Appt. Sync Time: Today - 12:01 PM …" at bounding box center [818, 420] width 1499 height 726
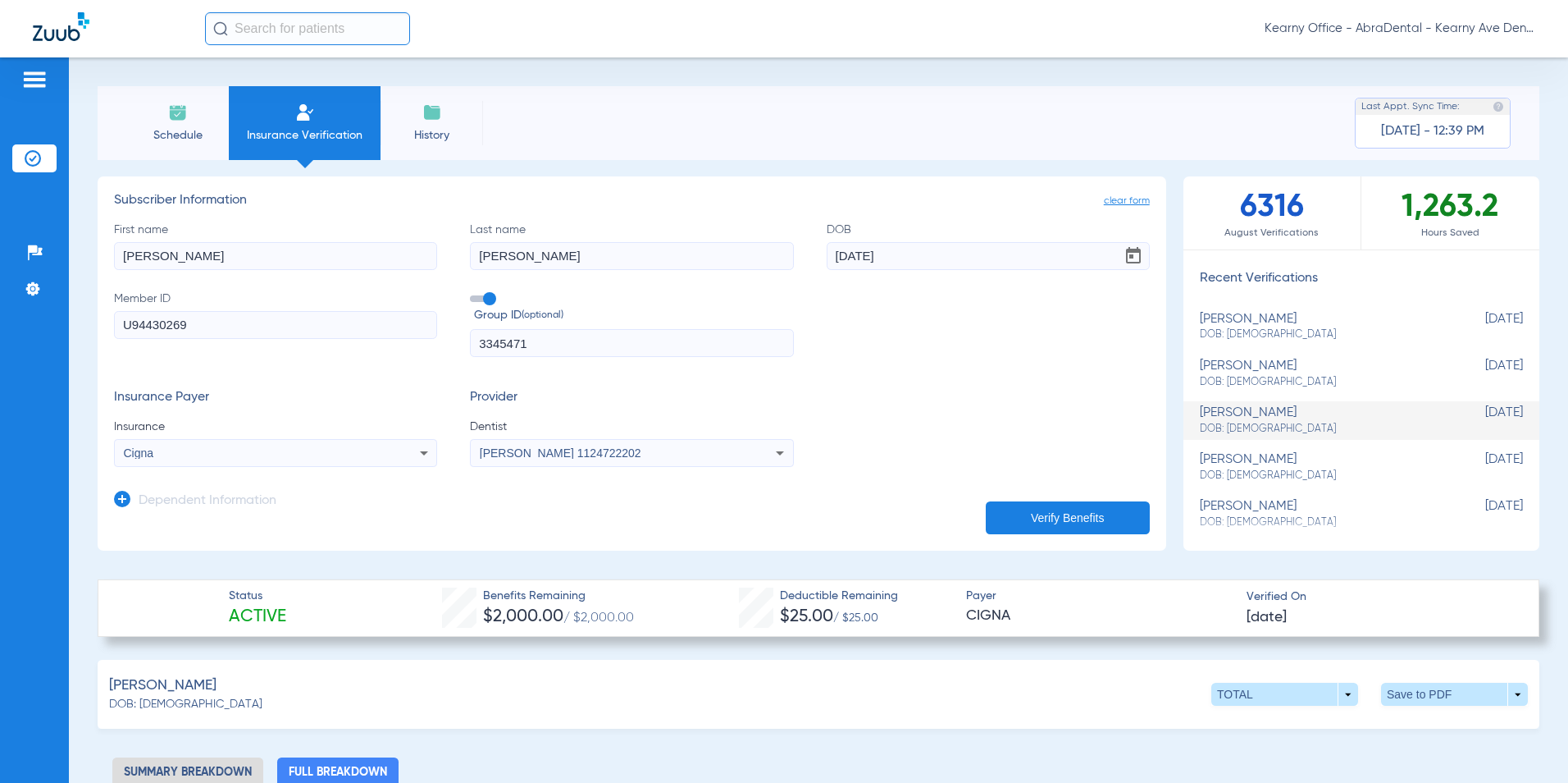
click at [282, 377] on form "First name RYAN Last name JOHNSON DOB 04/16/1976 Member ID U94430269 Group ID (…" at bounding box center [632, 345] width 1036 height 246
click at [140, 268] on input "RYAN" at bounding box center [276, 256] width 323 height 28
drag, startPoint x: 170, startPoint y: 261, endPoint x: 94, endPoint y: 265, distance: 76.1
click at [94, 265] on div "Schedule Insurance Verification History Last Appt. Sync Time: Today - 12:39 PM …" at bounding box center [818, 420] width 1499 height 726
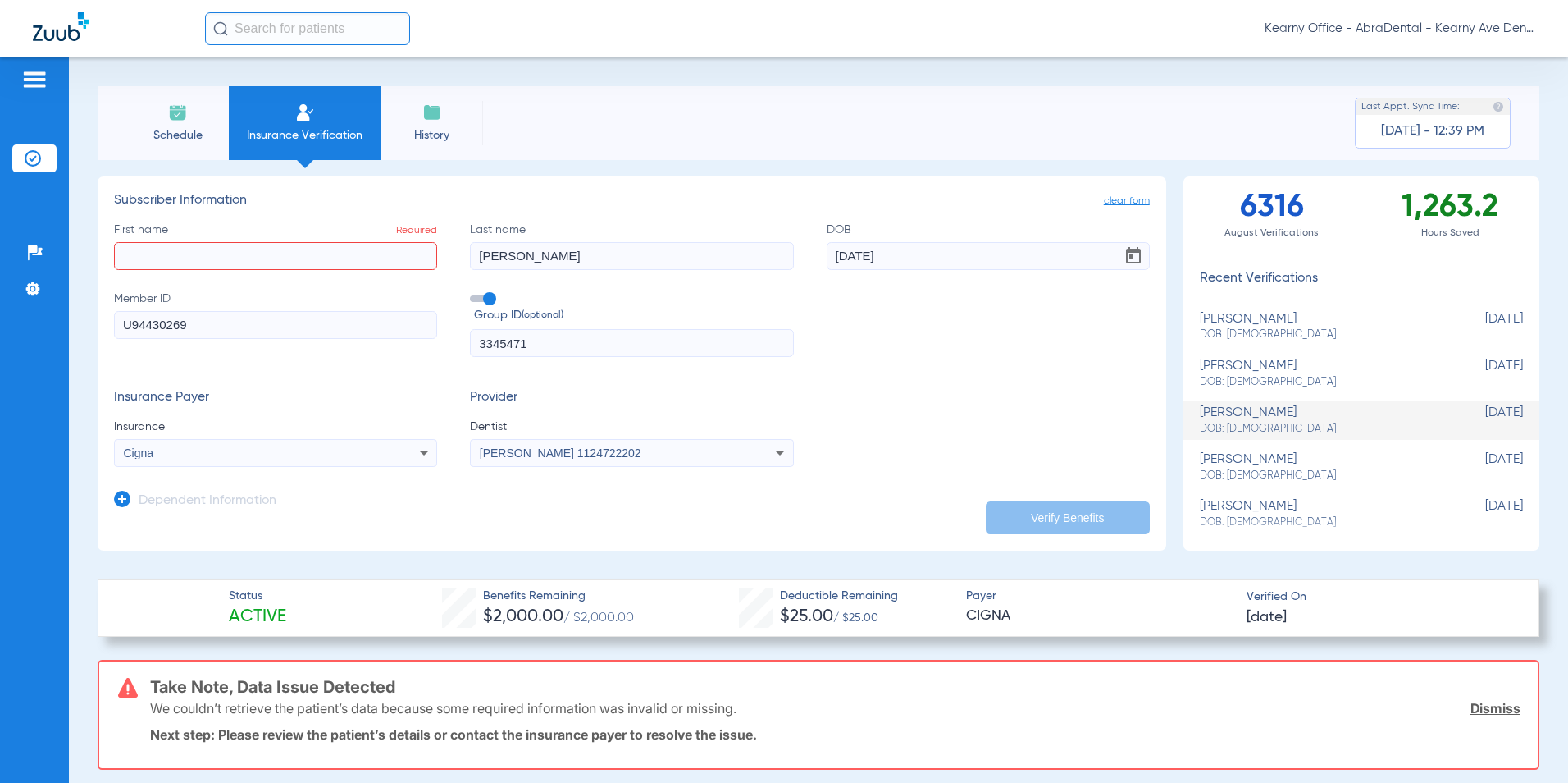
paste input "GUILLERMO"
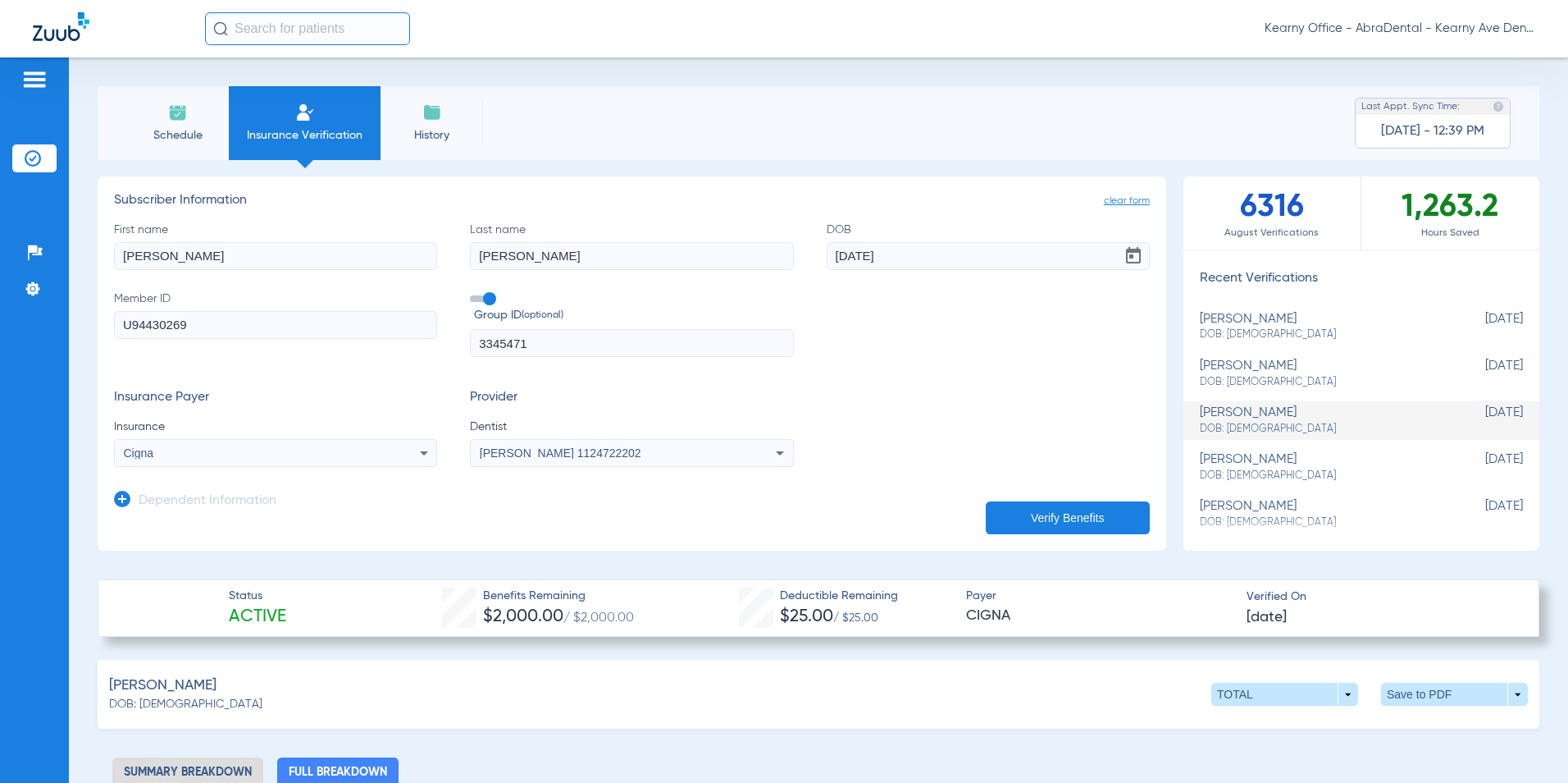
type input "GUILLERMO"
drag, startPoint x: 542, startPoint y: 249, endPoint x: 234, endPoint y: 267, distance: 308.5
click at [272, 265] on div "First name GUILLERMO Last name JOHNSON DOB 04/16/1976 Member ID U94430269 Group…" at bounding box center [632, 289] width 1036 height 136
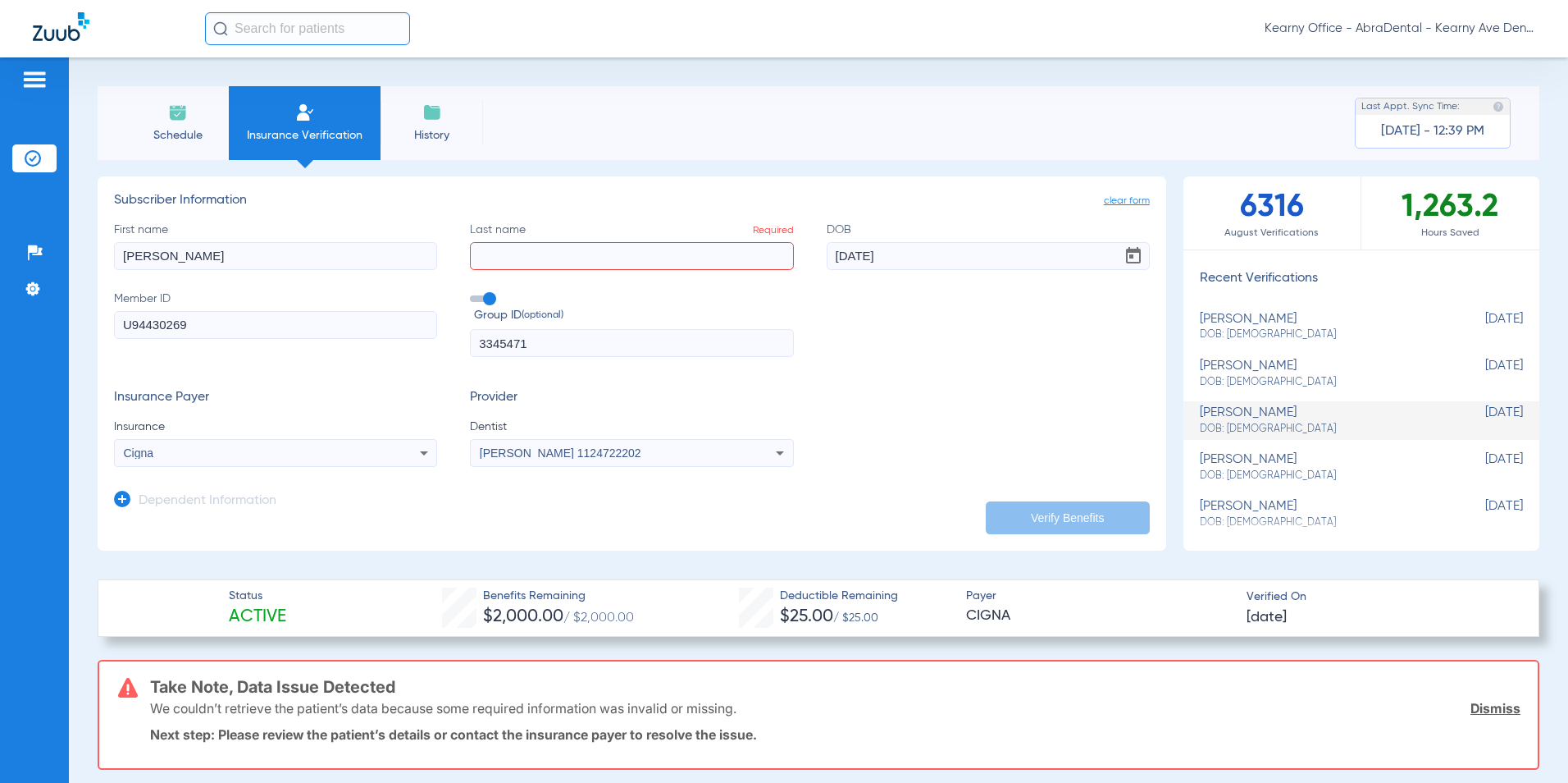
click at [550, 261] on input "Last name Required" at bounding box center [632, 256] width 323 height 28
paste input "VILLAFUERTE"
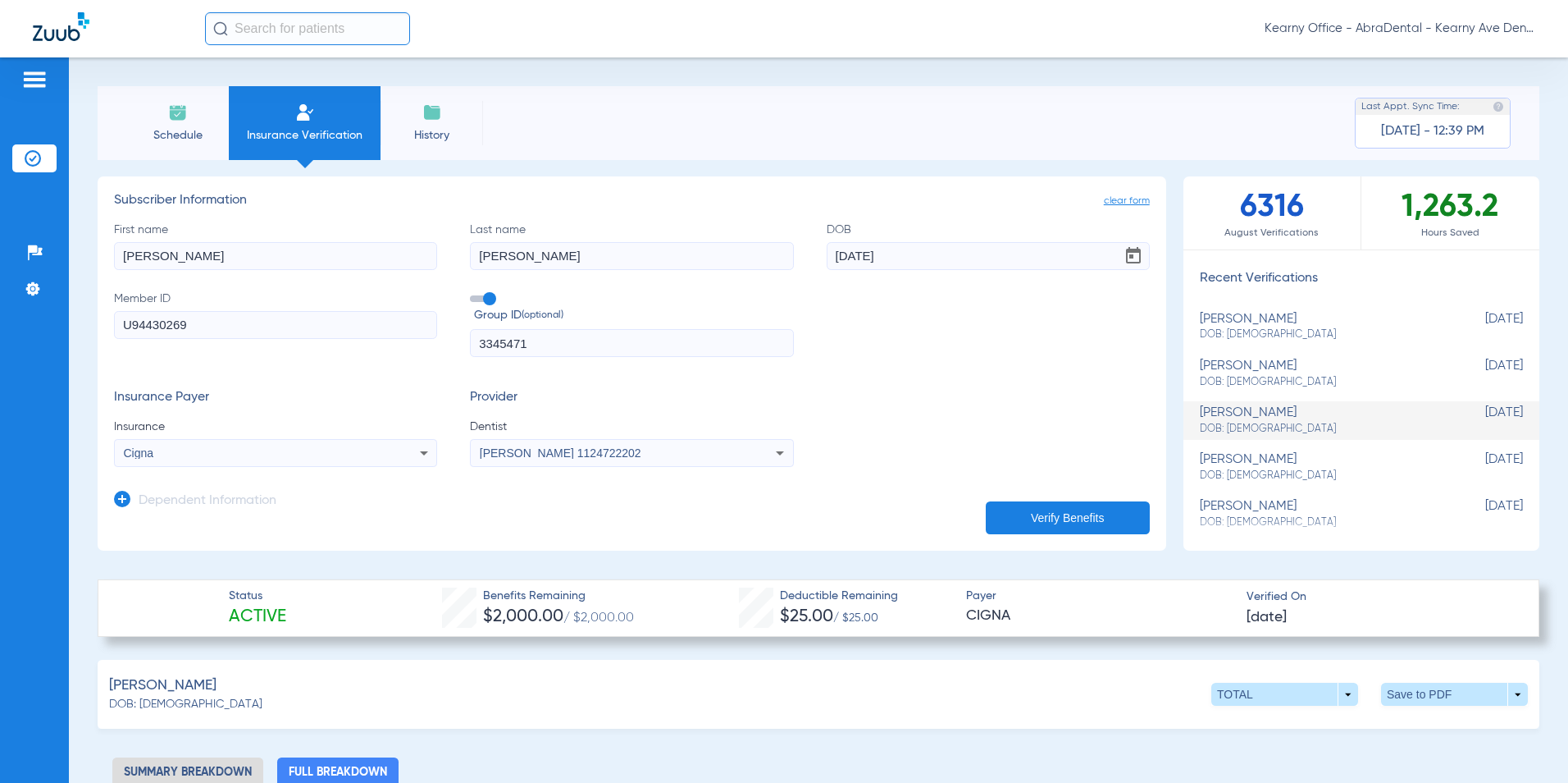
type input "VILLAFUERTE"
drag, startPoint x: 893, startPoint y: 253, endPoint x: 720, endPoint y: 263, distance: 173.3
click at [724, 263] on div "First name GUILLERMO Last name VILLAFUERTE DOB 04/16/1976 Member ID U94430269 G…" at bounding box center [632, 289] width 1036 height 136
type input "05/24/1968"
drag, startPoint x: 196, startPoint y: 321, endPoint x: 73, endPoint y: 337, distance: 124.0
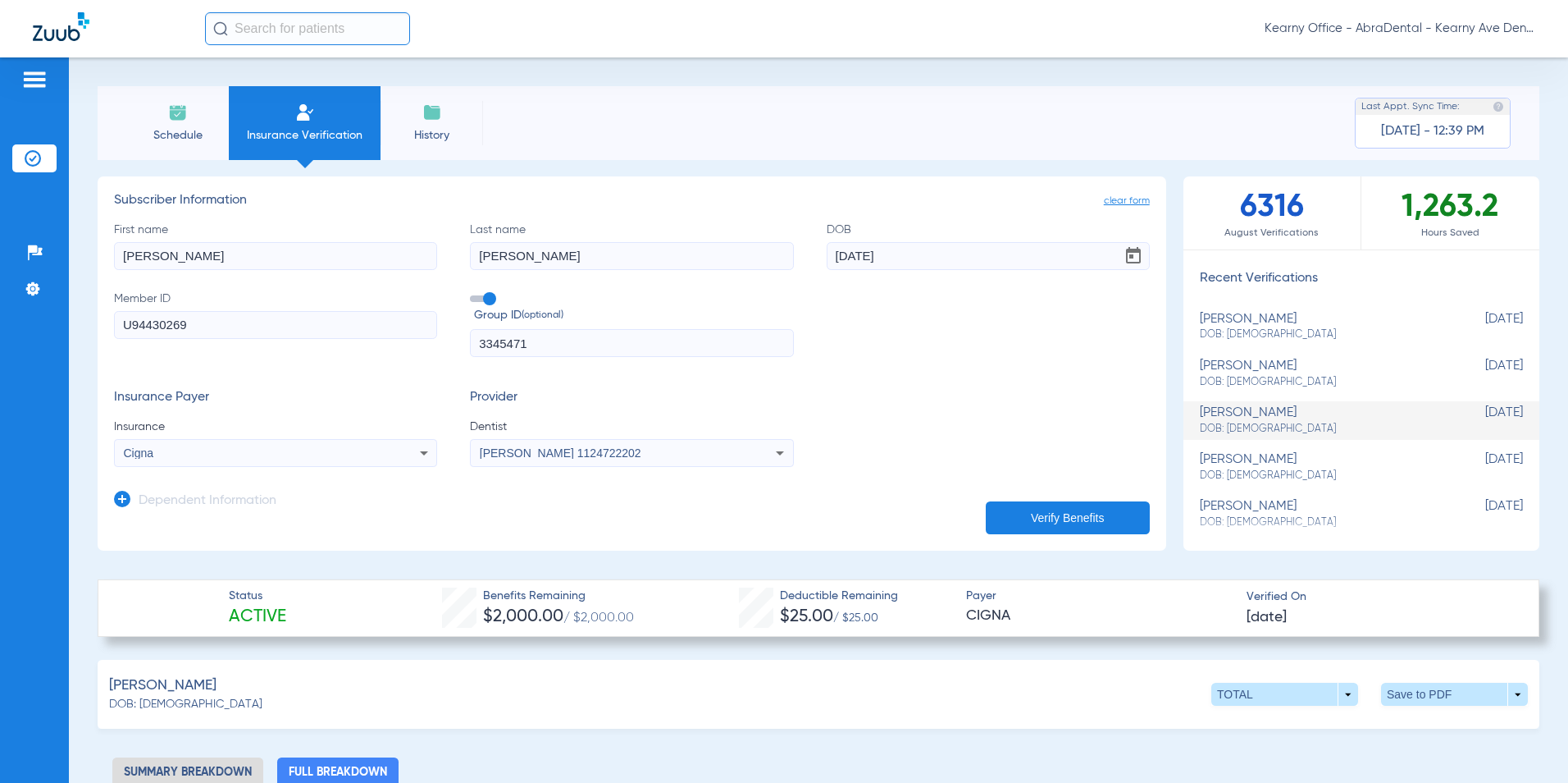
click at [73, 337] on div "Schedule Insurance Verification History Last Appt. Sync Time: Today - 12:39 PM …" at bounding box center [818, 420] width 1499 height 726
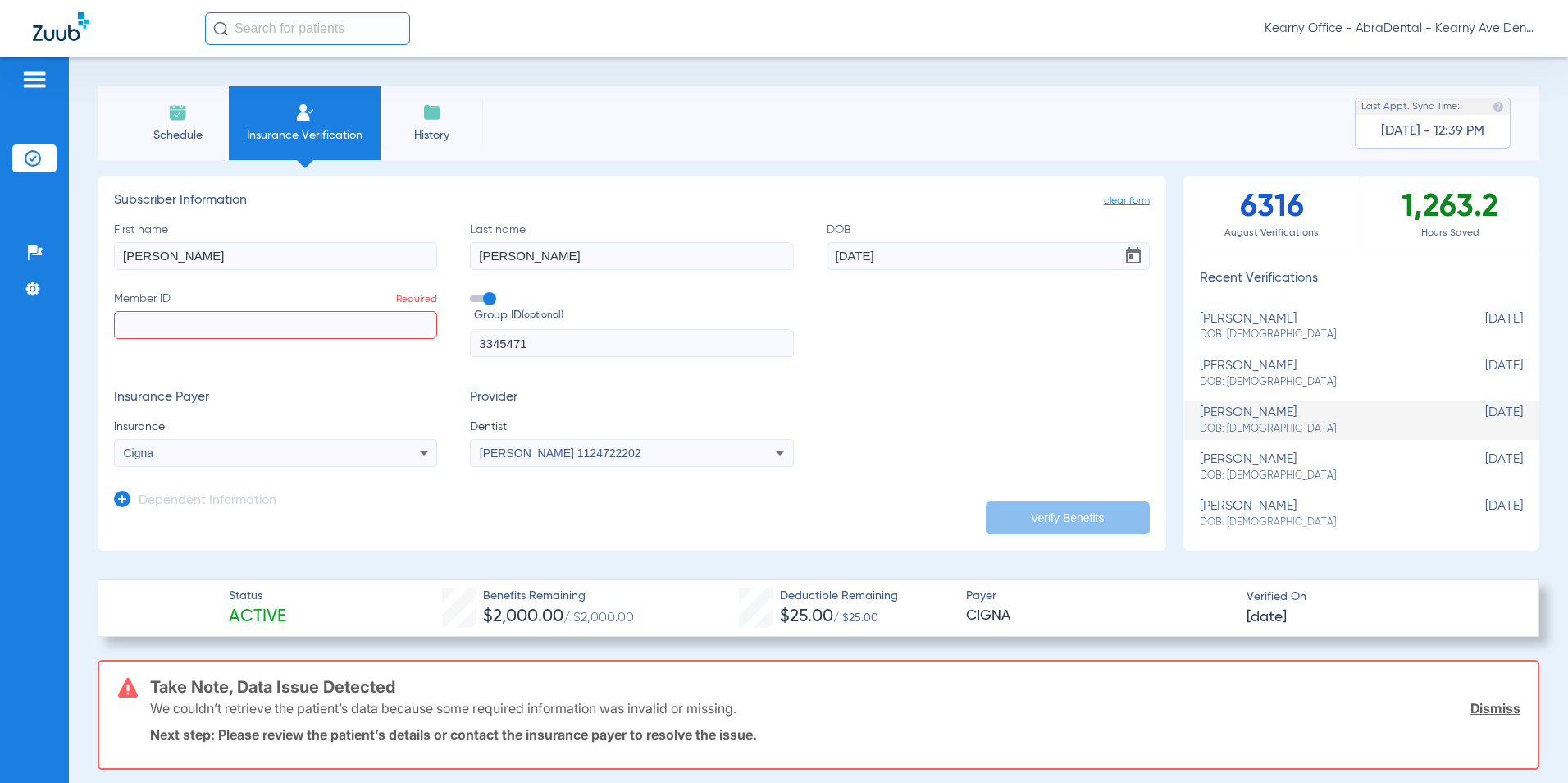
click at [159, 331] on input "Member ID Required" at bounding box center [276, 324] width 323 height 28
paste input "3HZN77428020"
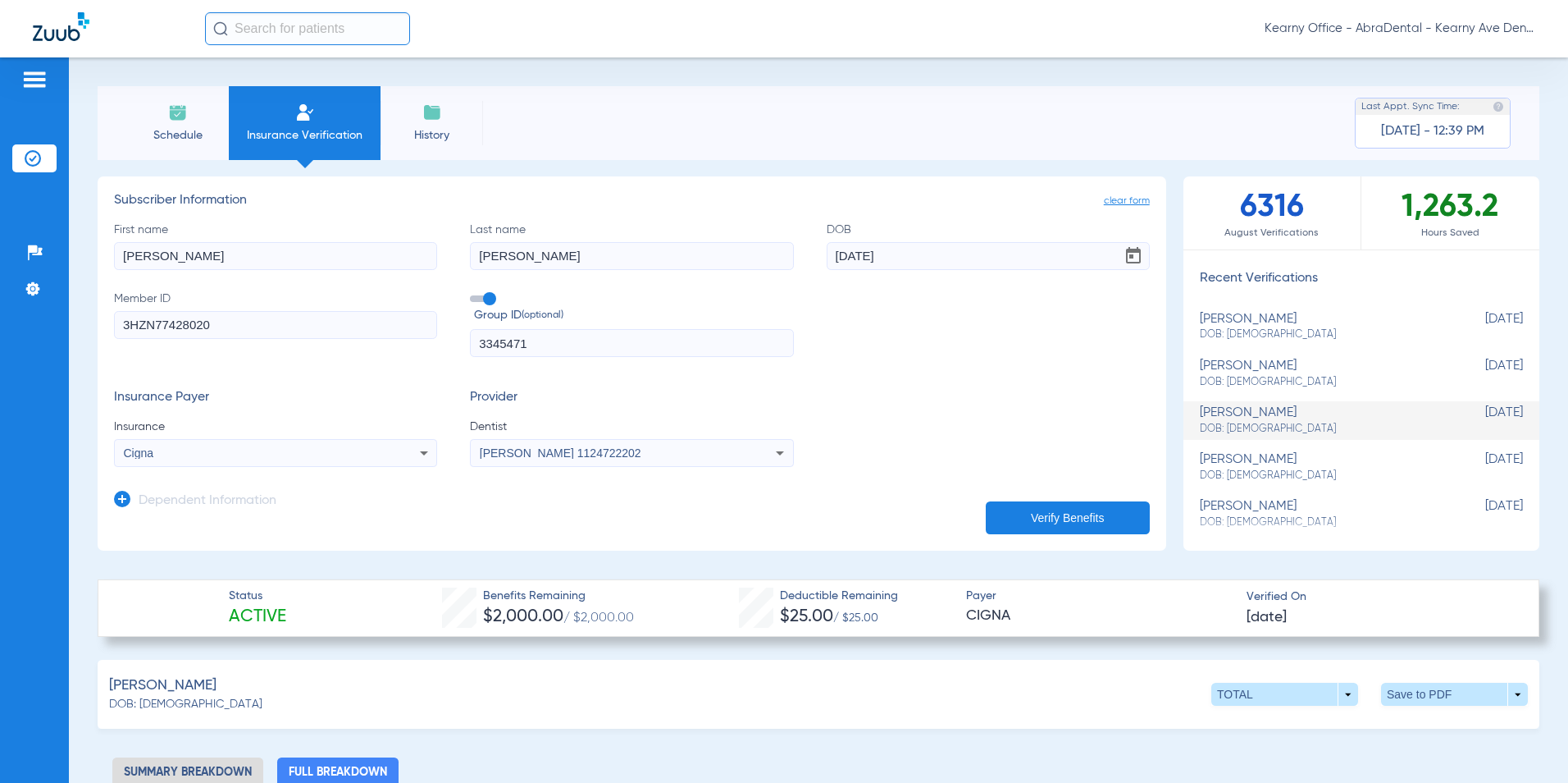
type input "3HZN77428020"
drag, startPoint x: 468, startPoint y: 347, endPoint x: 427, endPoint y: 353, distance: 41.4
click at [445, 347] on div "First name GUILLERMO Last name VILLAFUERTE DOB 05/24/1968 Member ID 3HZN7742802…" at bounding box center [632, 289] width 1036 height 136
type input "\"
paste input "NG0001-2914"
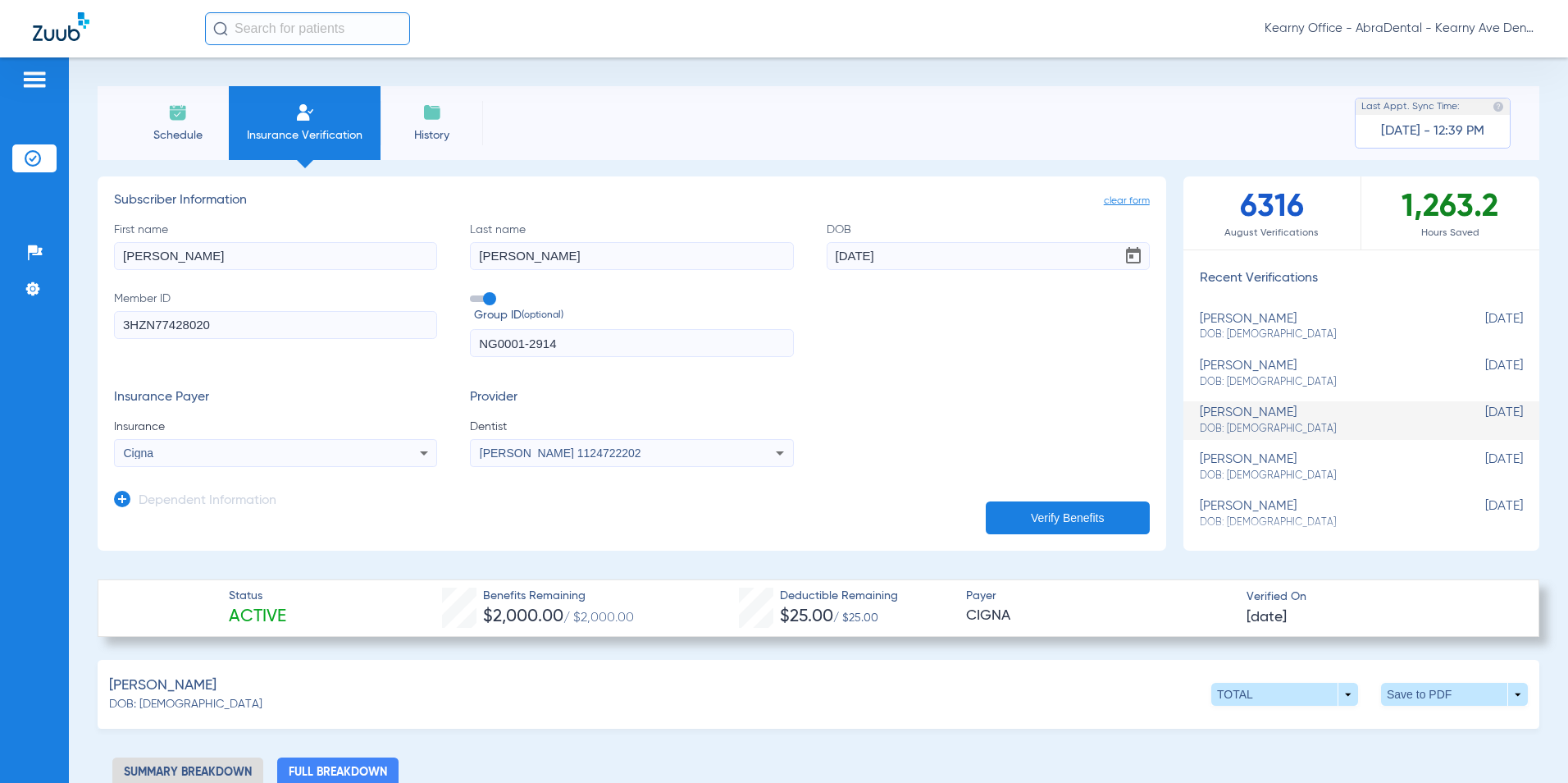
type input "NG0001-2914"
click at [239, 461] on div "Cigna" at bounding box center [276, 453] width 321 height 19
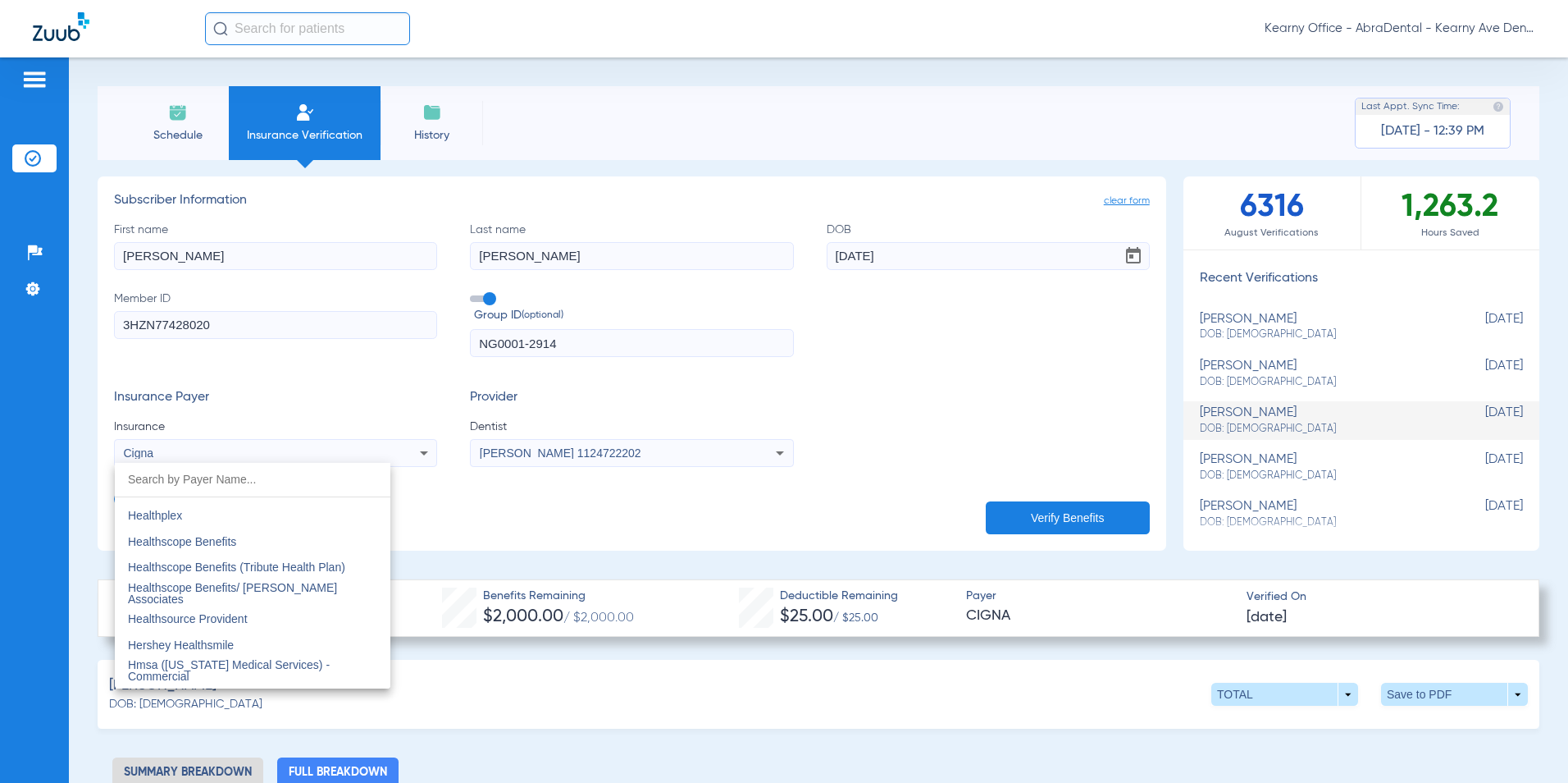
scroll to position [5958, 0]
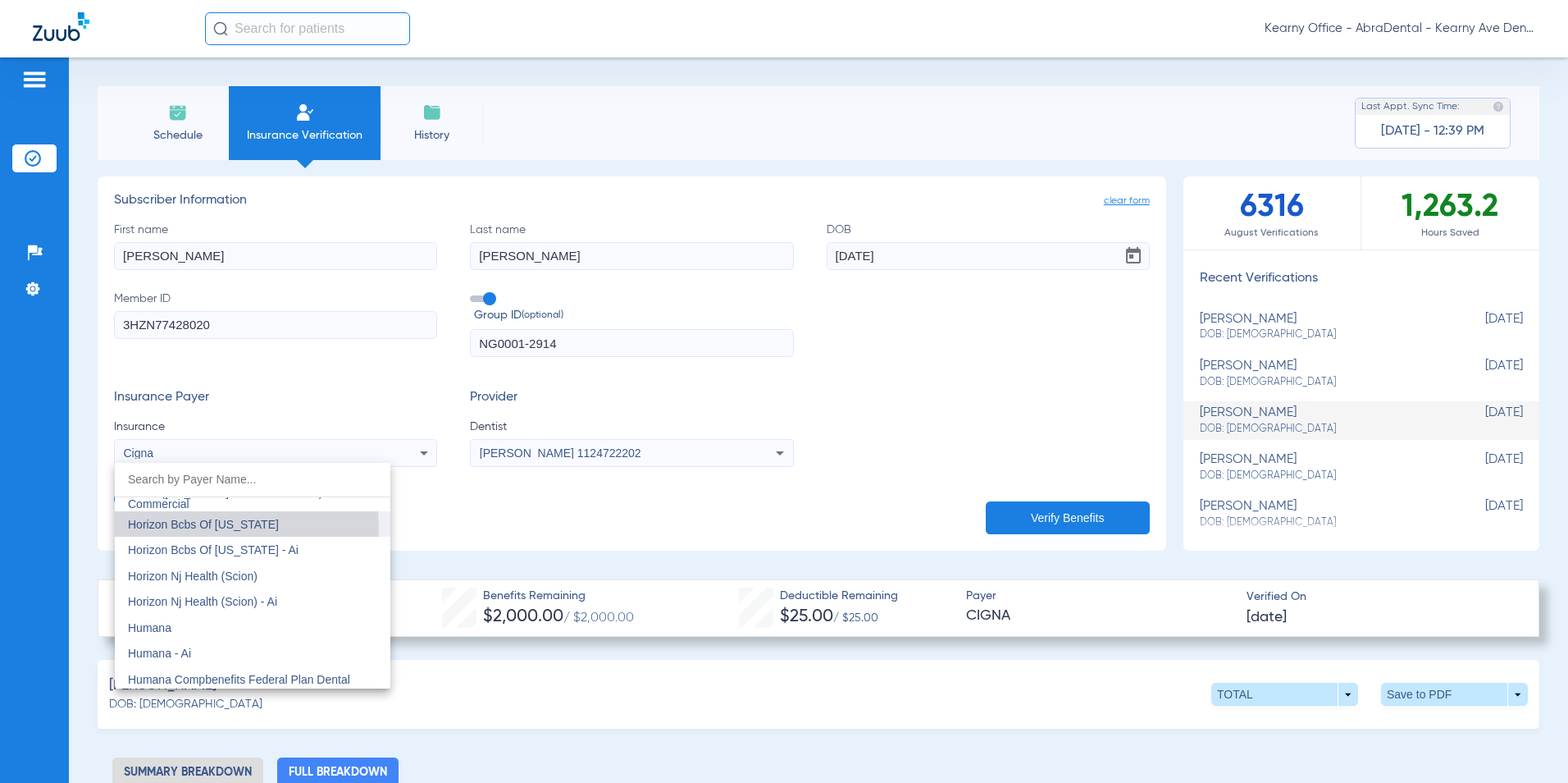
click at [204, 527] on span "Horizon Bcbs Of [US_STATE]" at bounding box center [203, 525] width 151 height 14
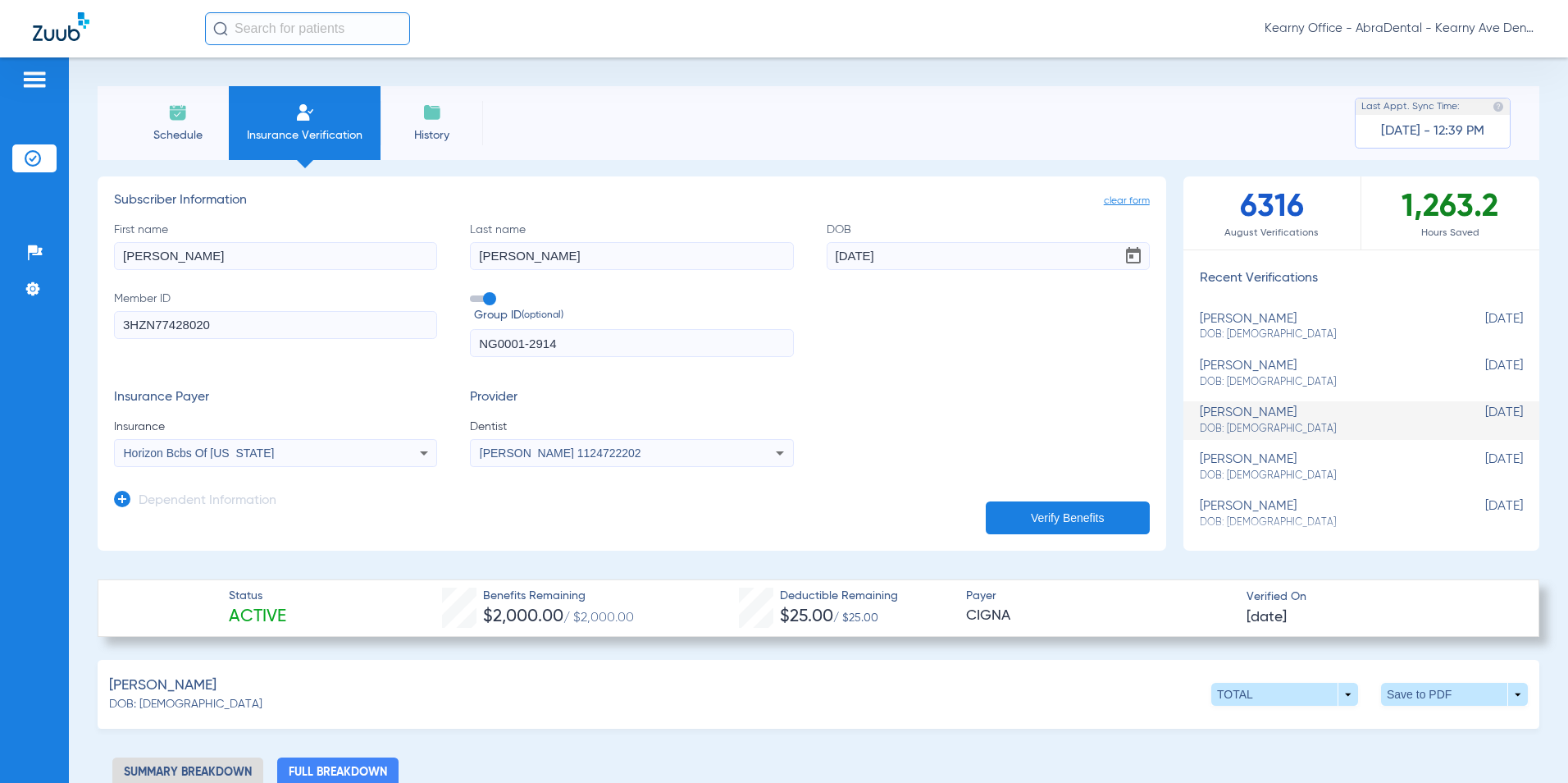
click at [544, 454] on span "[PERSON_NAME] 1124722202" at bounding box center [560, 453] width 162 height 14
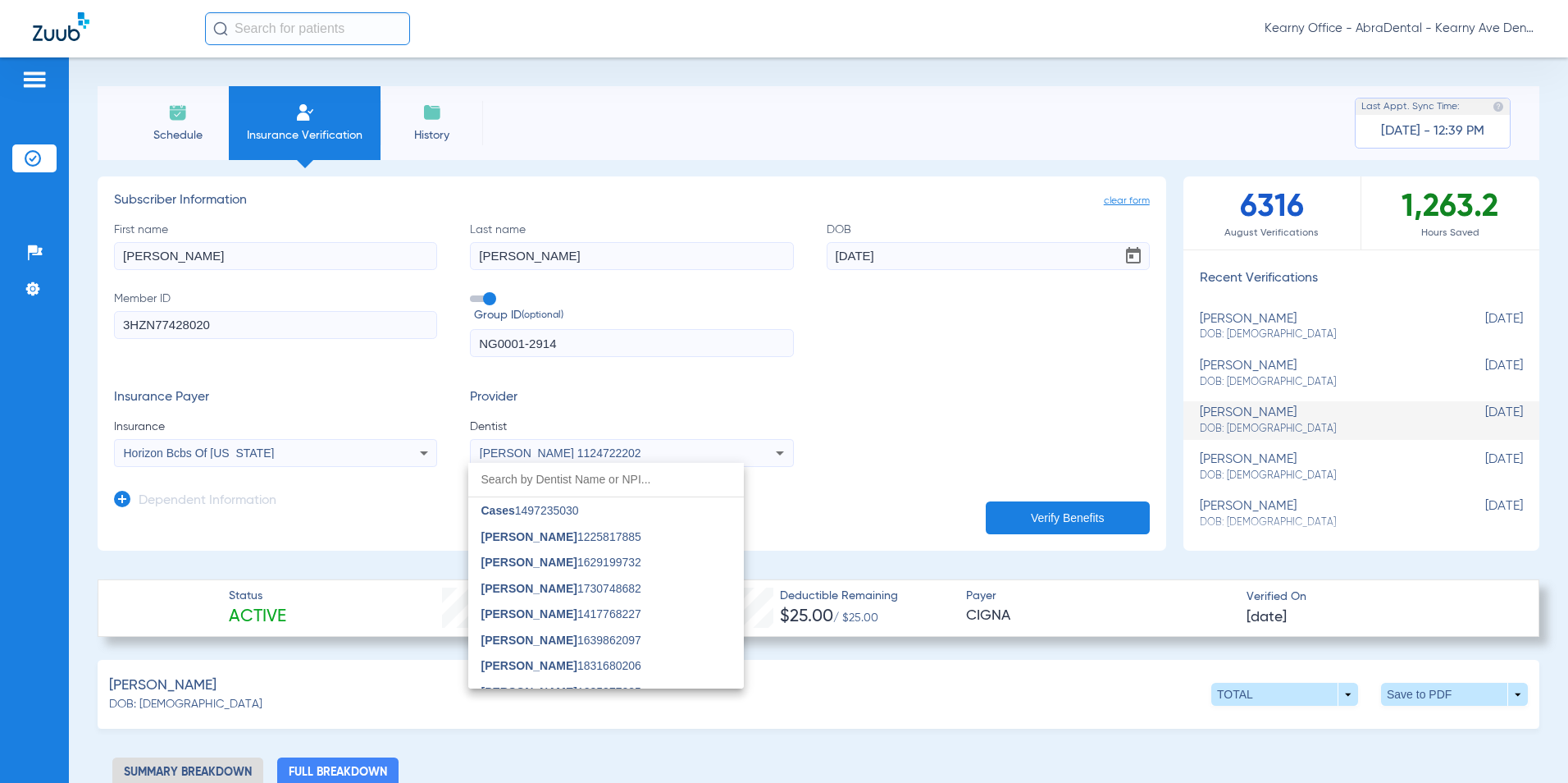
scroll to position [4927, 0]
click at [862, 433] on div at bounding box center [784, 391] width 1568 height 783
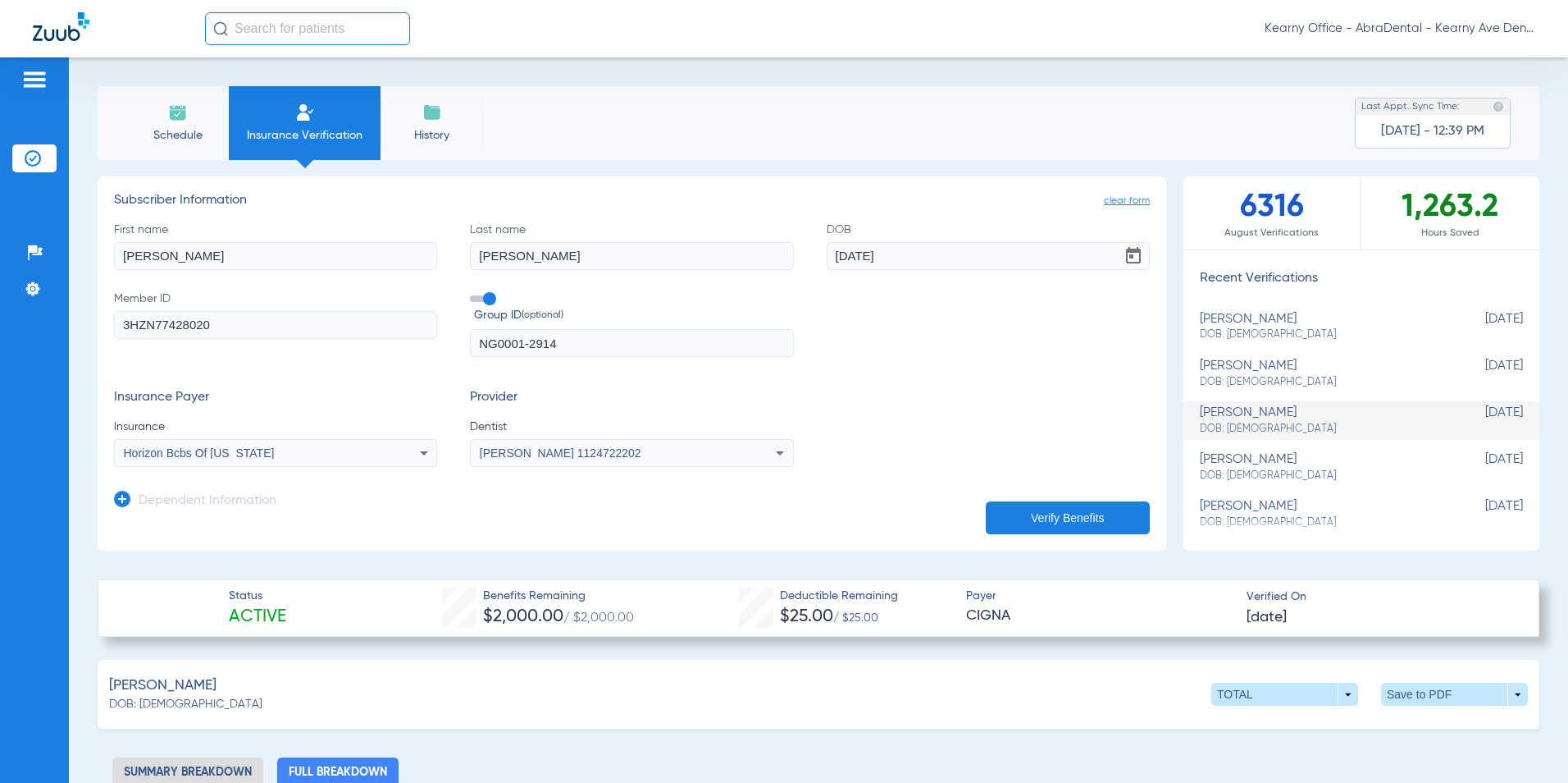
click at [565, 458] on span "[PERSON_NAME] 1124722202" at bounding box center [560, 453] width 162 height 14
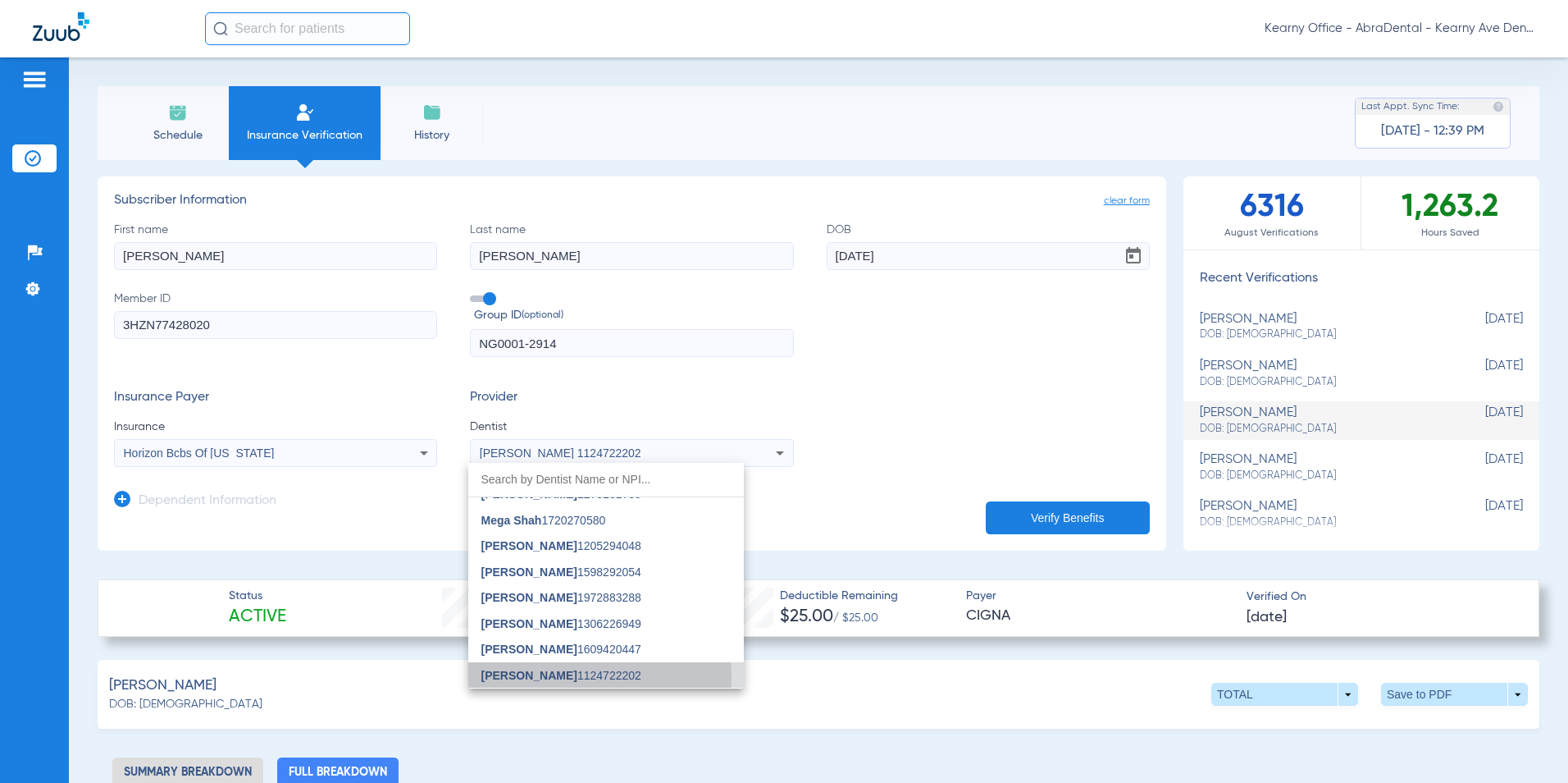
click at [535, 676] on span "[PERSON_NAME] 1124722202" at bounding box center [561, 676] width 160 height 12
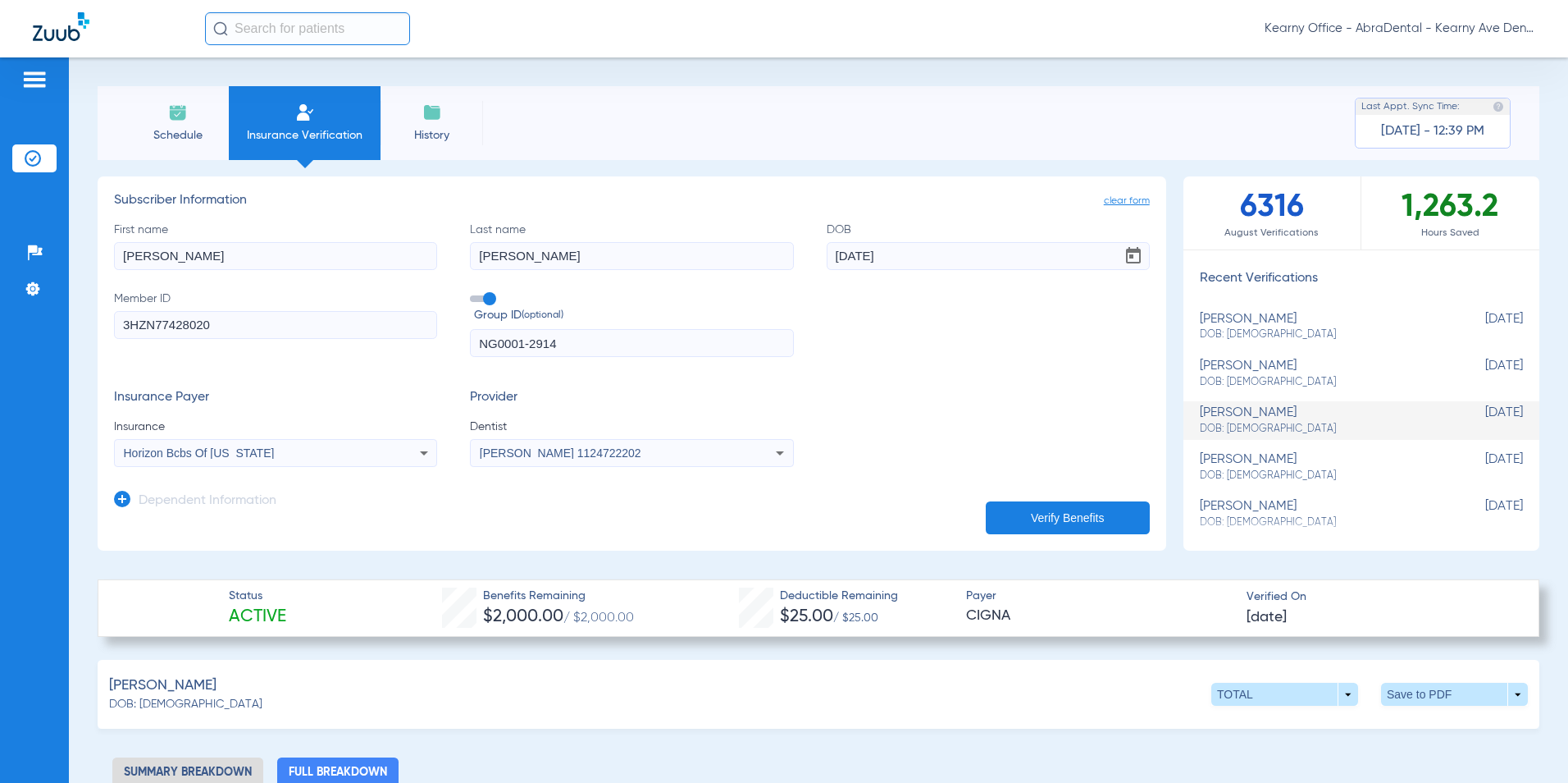
click at [1016, 513] on button "Verify Benefits" at bounding box center [1068, 518] width 164 height 33
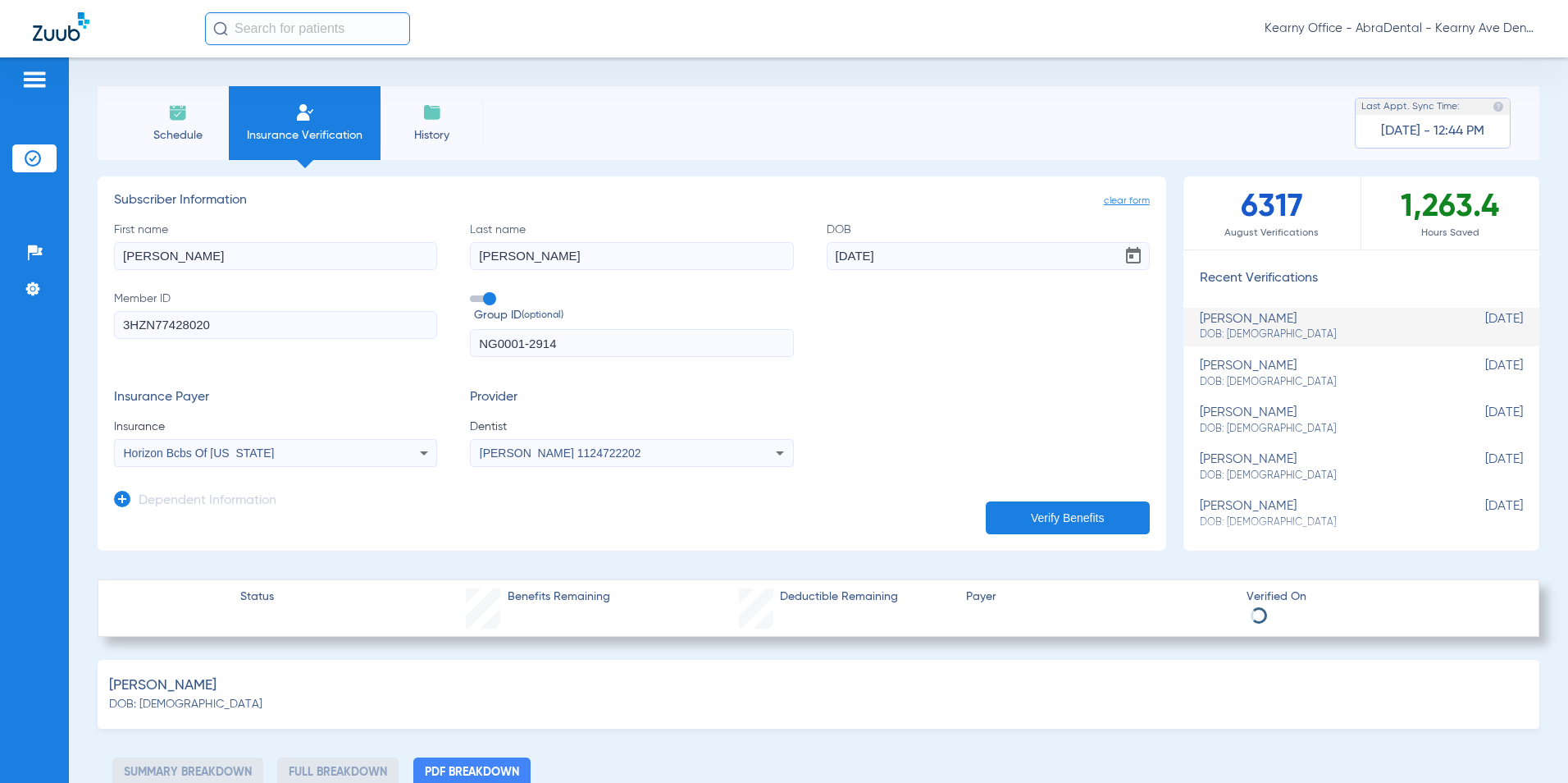
select select "page-width"
type input "1"
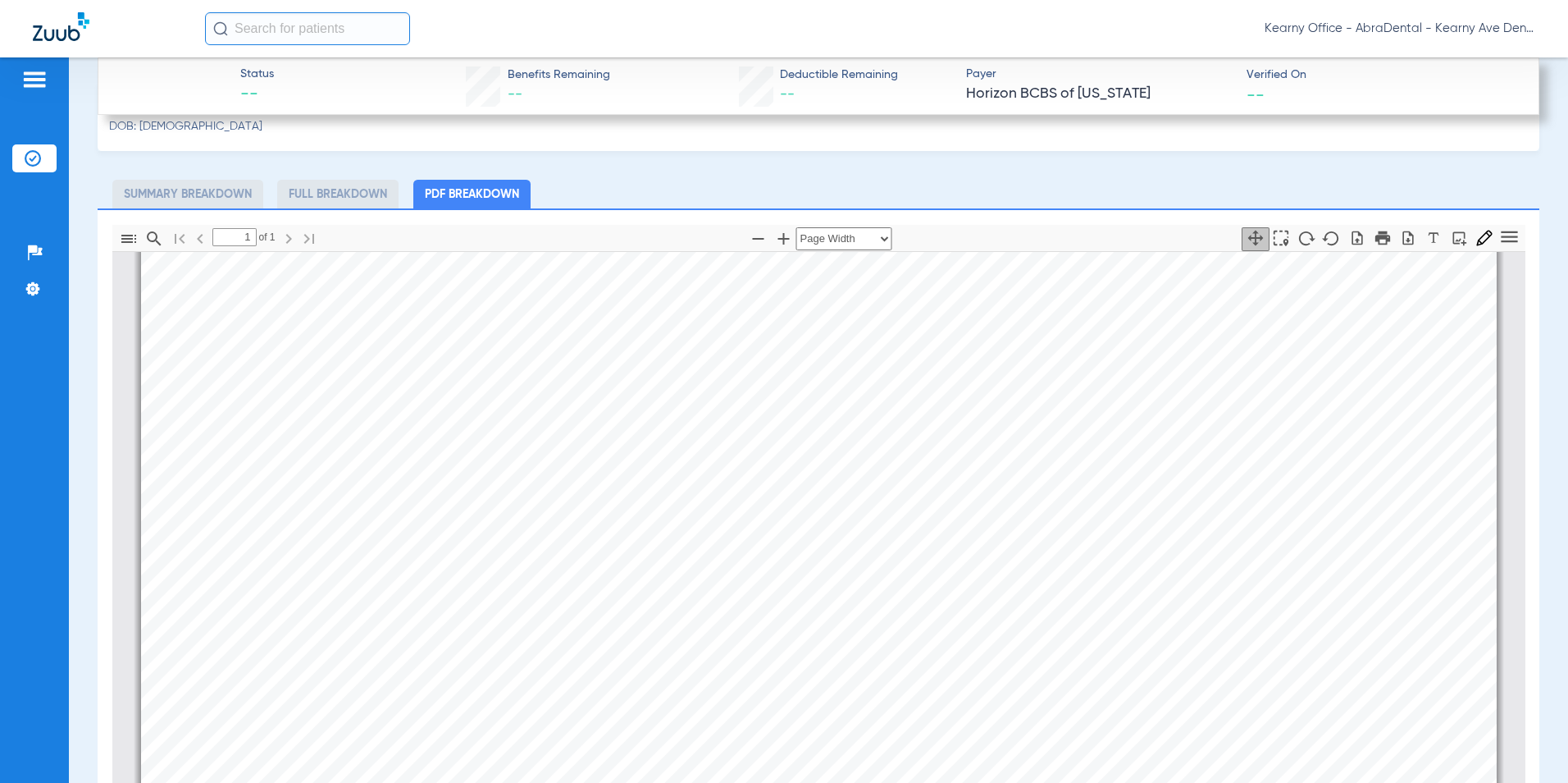
scroll to position [656, 0]
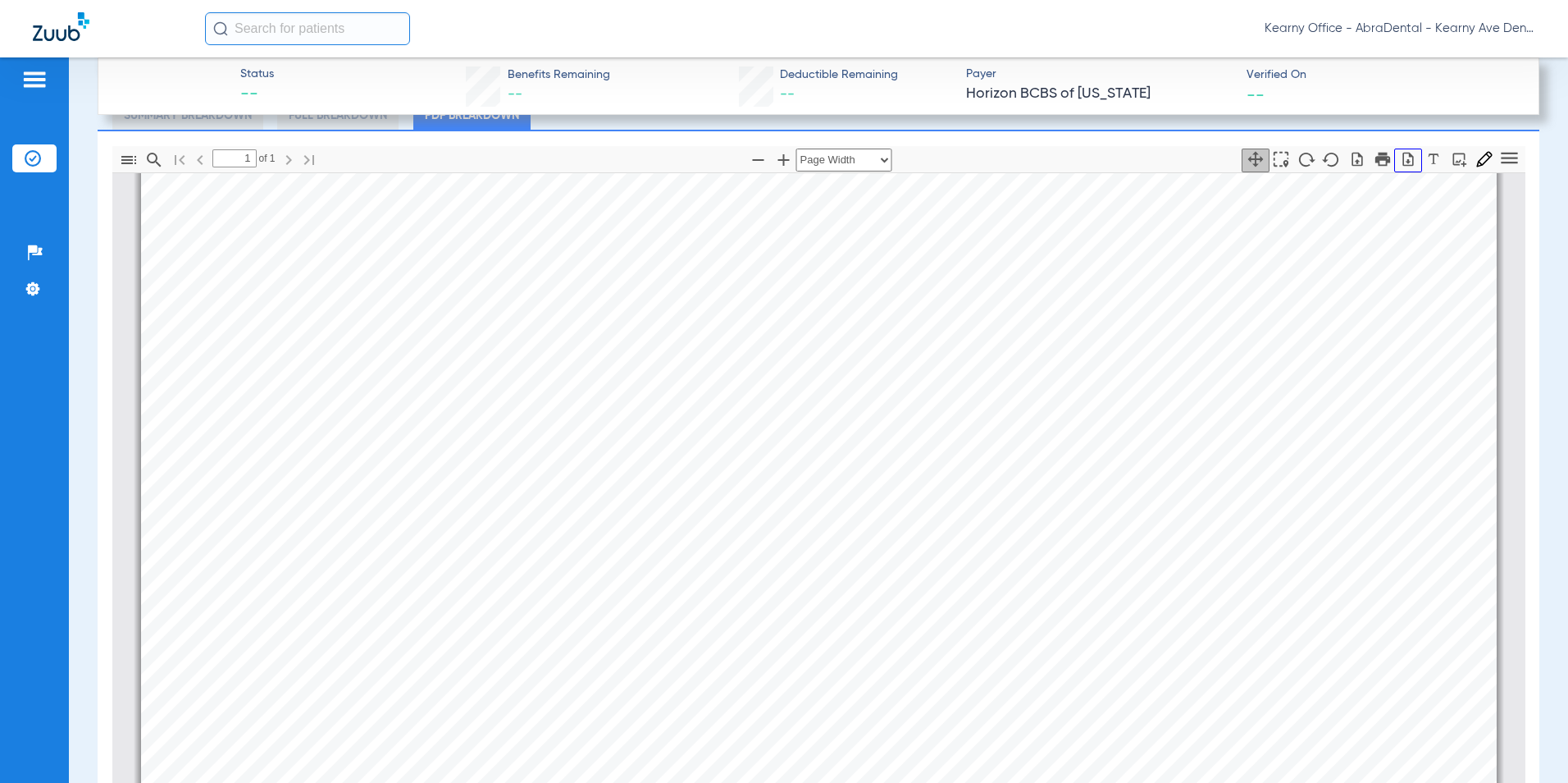
click at [1402, 158] on icon "button" at bounding box center [1407, 159] width 16 height 16
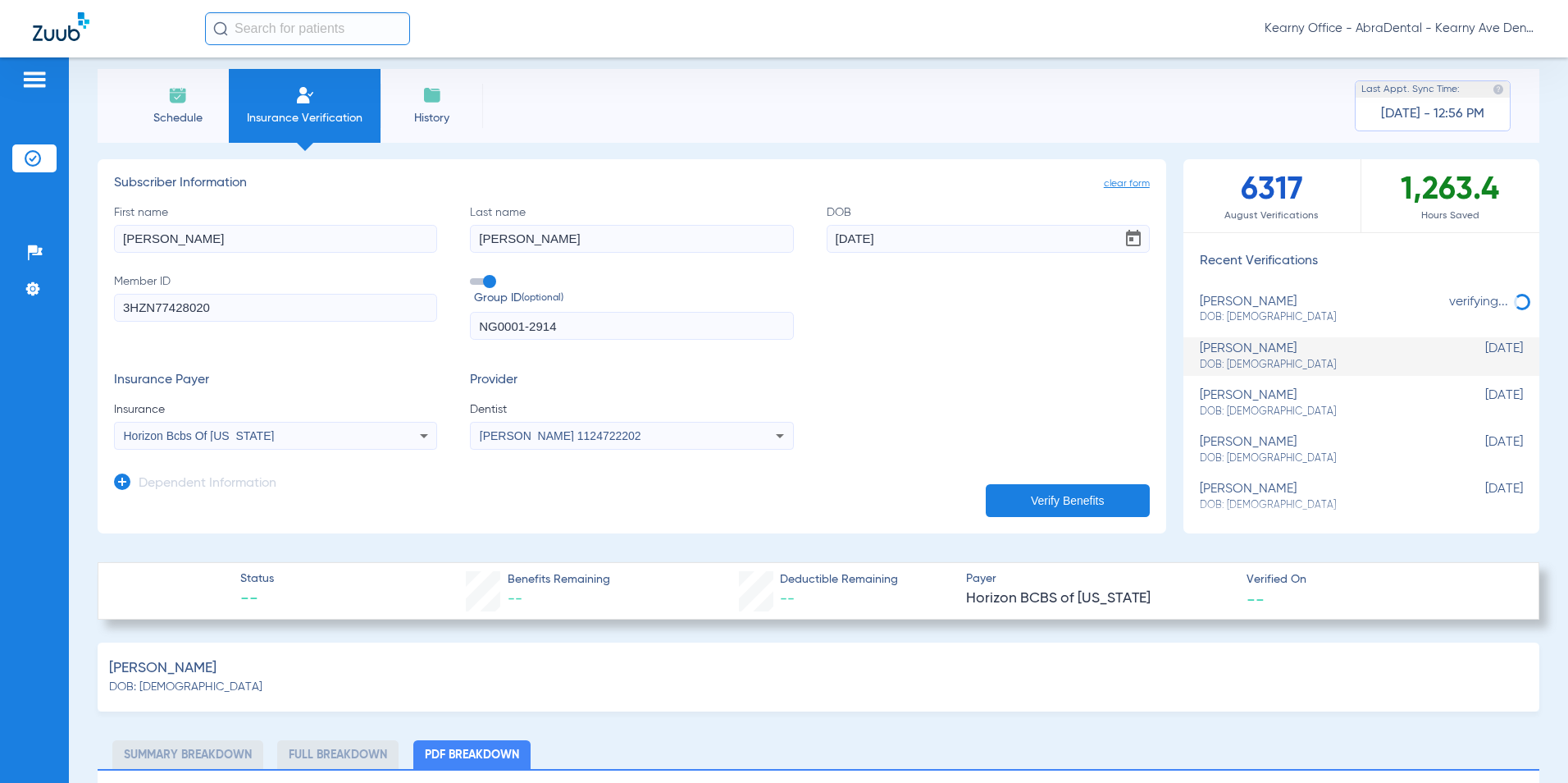
scroll to position [0, 0]
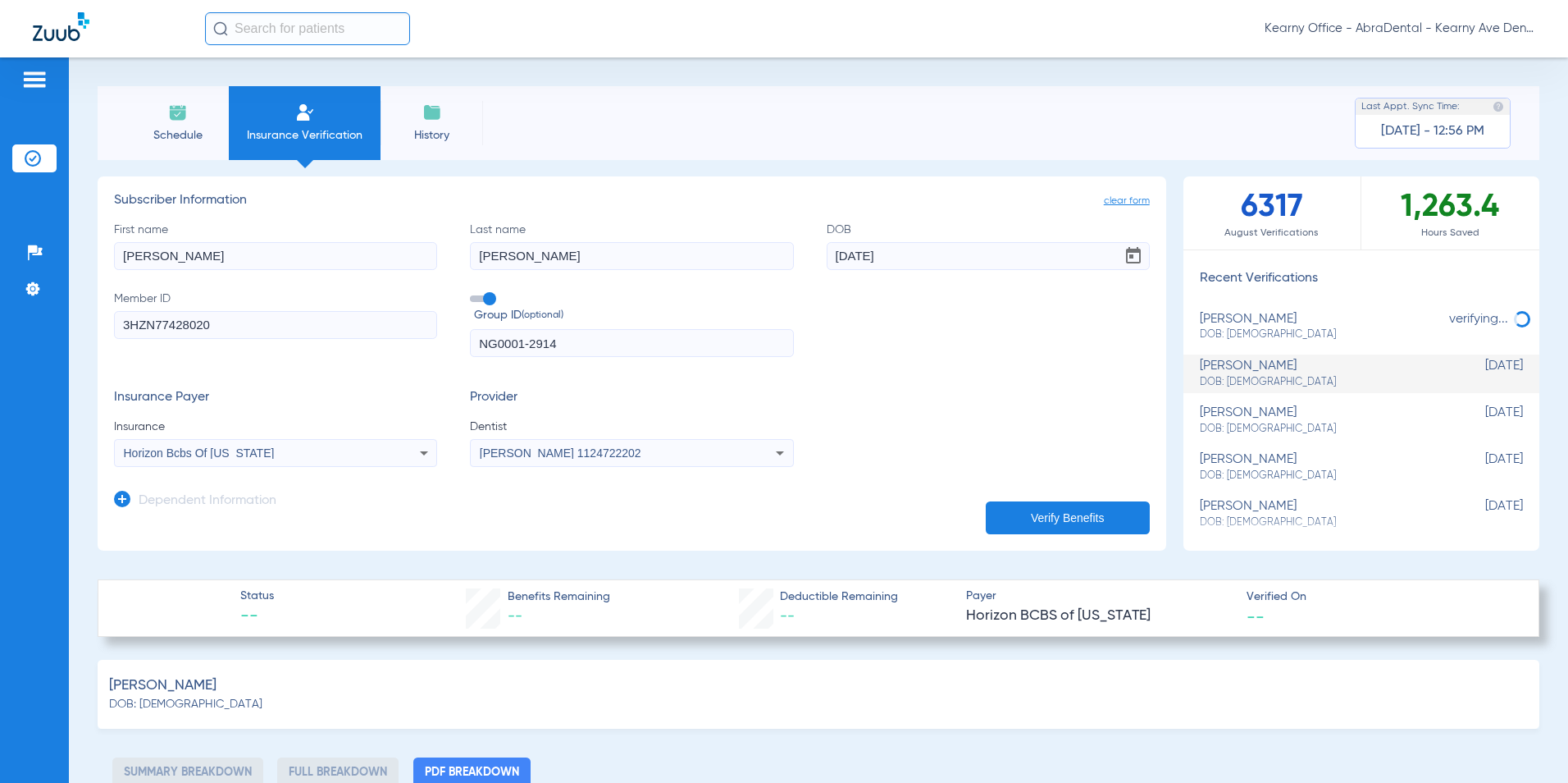
drag, startPoint x: 284, startPoint y: 316, endPoint x: -173, endPoint y: 327, distance: 457.1
click at [0, 327] on html "Kearny Office - AbraDental - Kearny Ave Dental, LLC - Kearny General Patients I…" at bounding box center [784, 391] width 1568 height 783
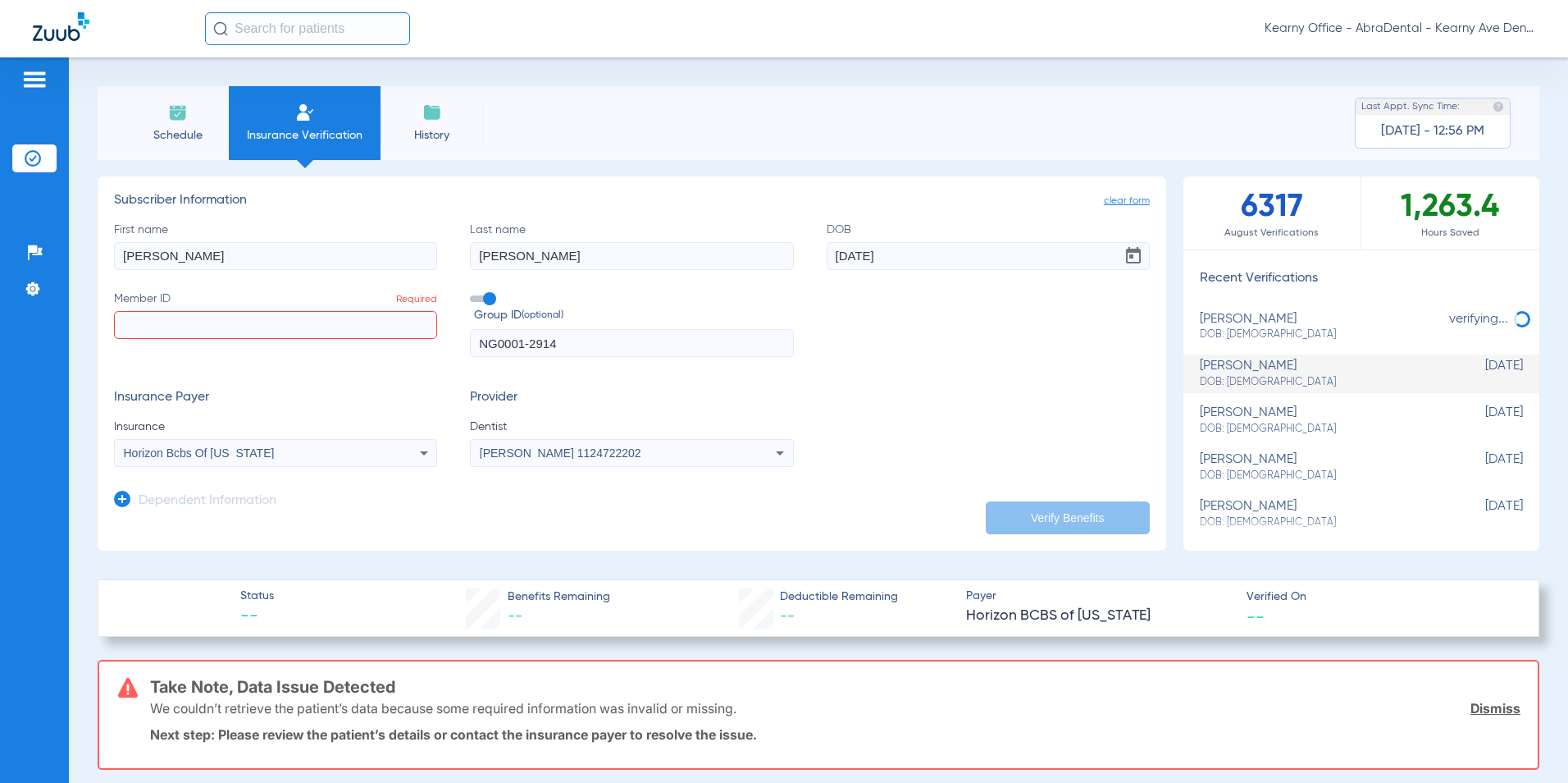
paste input "126393209"
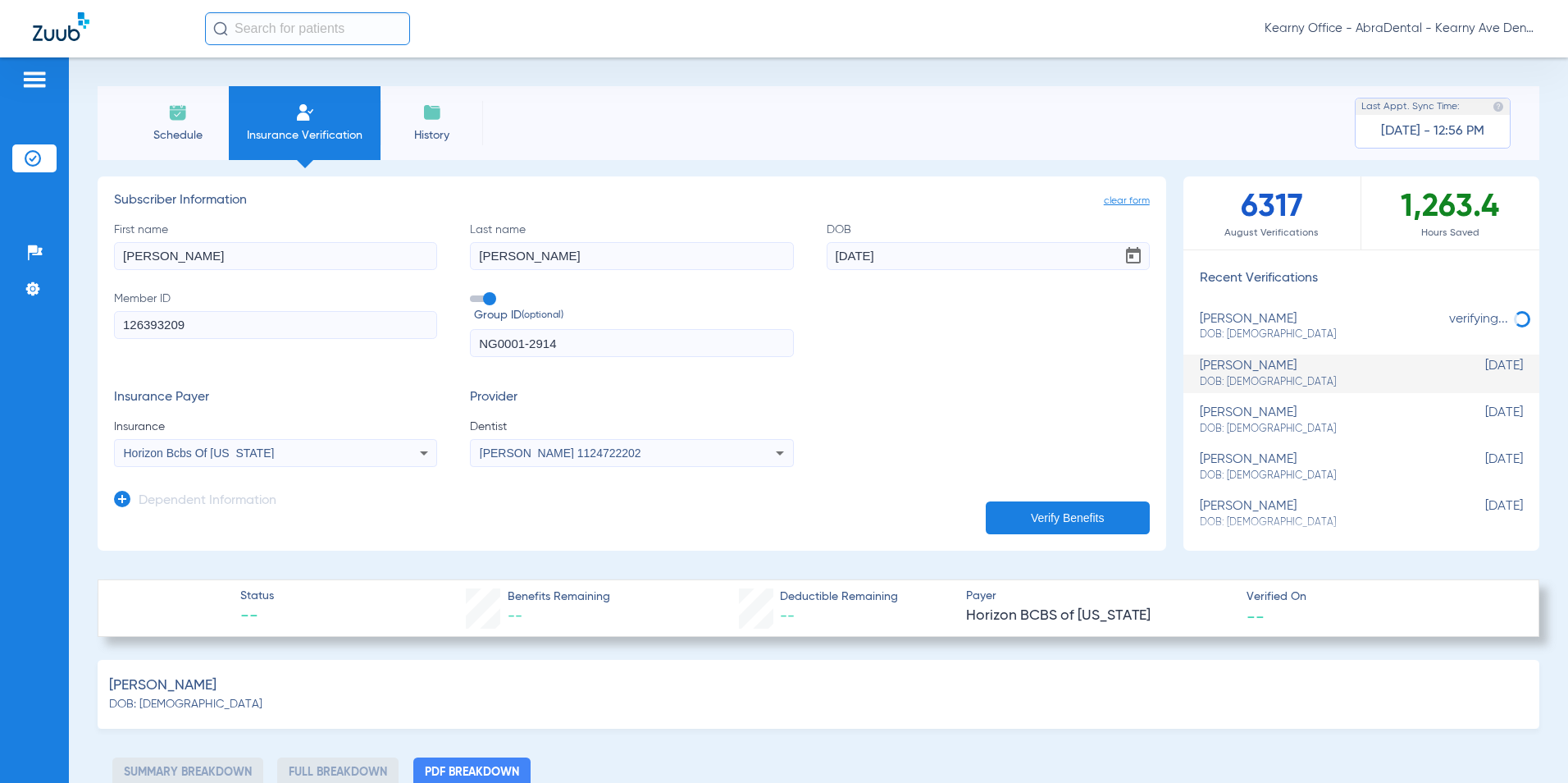
type input "126393209"
drag, startPoint x: 579, startPoint y: 347, endPoint x: 215, endPoint y: 319, distance: 365.1
click at [230, 328] on div "First name GUILLERMO Last name VILLAFUERTE DOB 05/24/1968 Member ID 126393209 G…" at bounding box center [632, 289] width 1036 height 136
paste input "0300525"
type input "0300525"
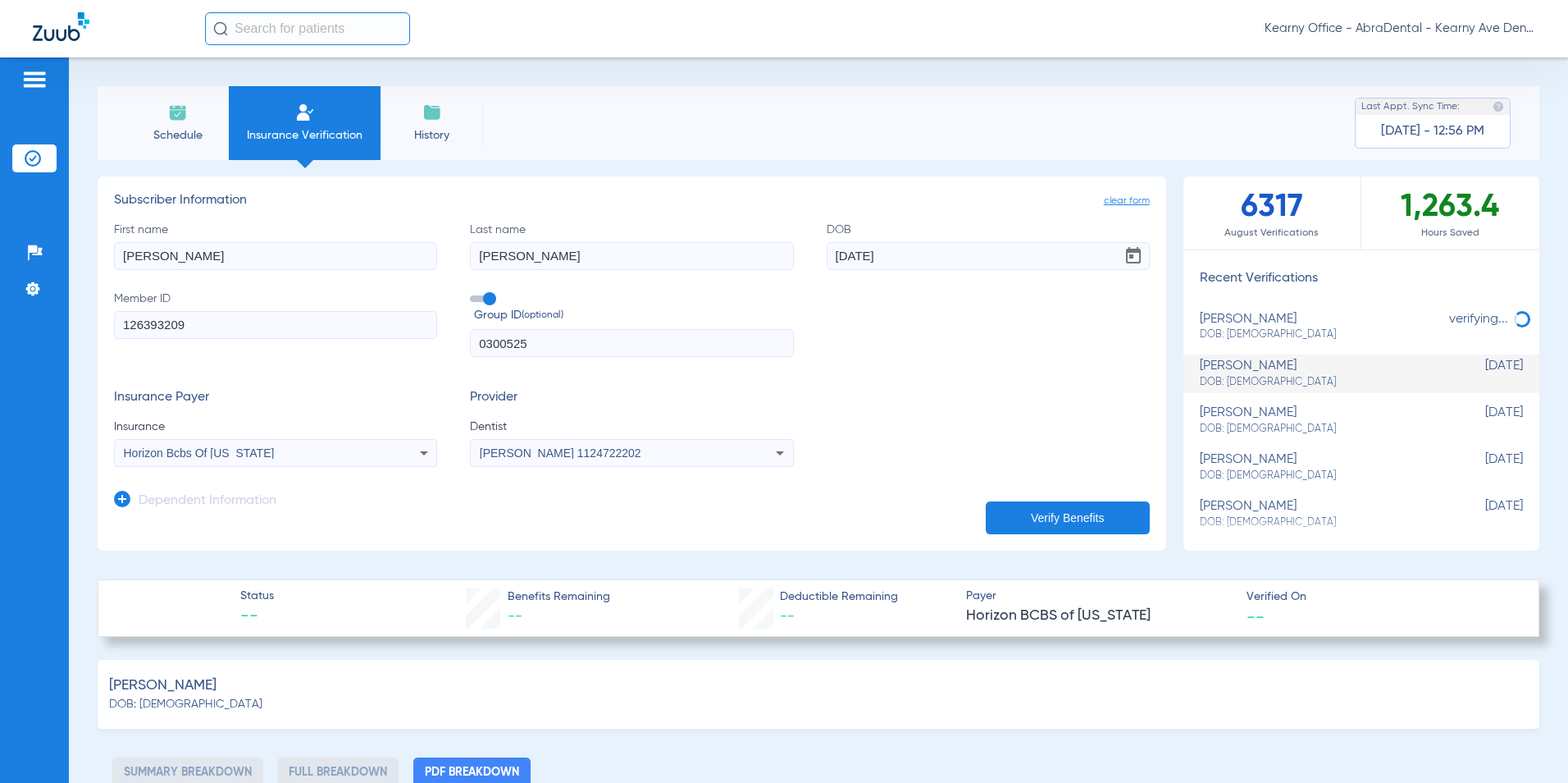
drag, startPoint x: 221, startPoint y: 267, endPoint x: -53, endPoint y: 258, distance: 274.1
click at [0, 258] on html "Kearny Office - AbraDental - Kearny Ave Dental, LLC - Kearny General Patients I…" at bounding box center [784, 391] width 1568 height 783
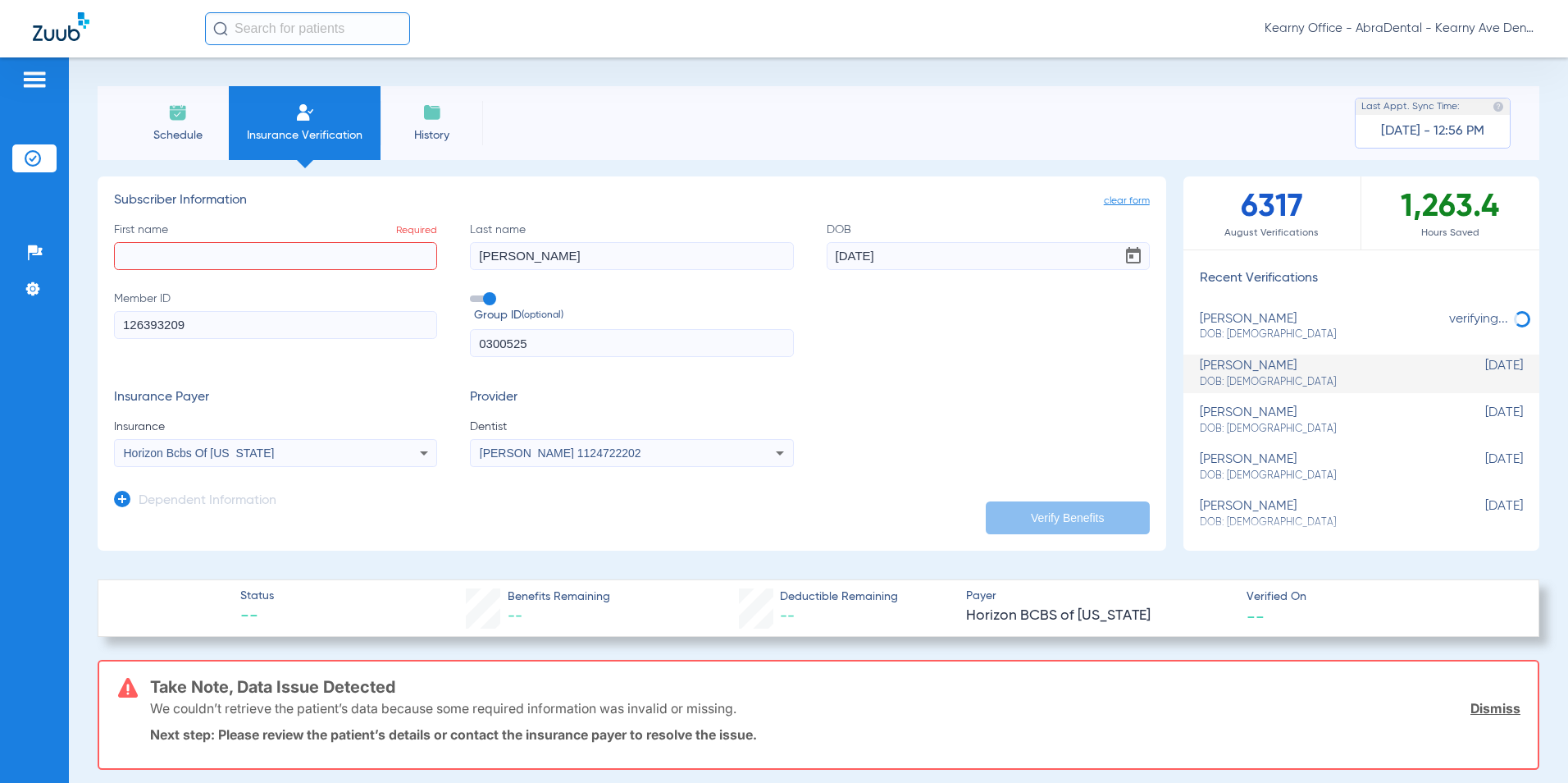
drag, startPoint x: 557, startPoint y: 264, endPoint x: 387, endPoint y: 254, distance: 170.3
click at [310, 256] on div "First name Required Last name VILLAFUERTE DOB 05/24/1968 Member ID 126393209 Gr…" at bounding box center [632, 289] width 1036 height 136
drag, startPoint x: 913, startPoint y: 256, endPoint x: 435, endPoint y: 241, distance: 478.2
click at [470, 247] on div "First name Required Last name Required DOB 05/24/1968 Member ID 126393209 Group…" at bounding box center [632, 289] width 1036 height 136
click at [192, 262] on input "First name Required" at bounding box center [276, 256] width 323 height 28
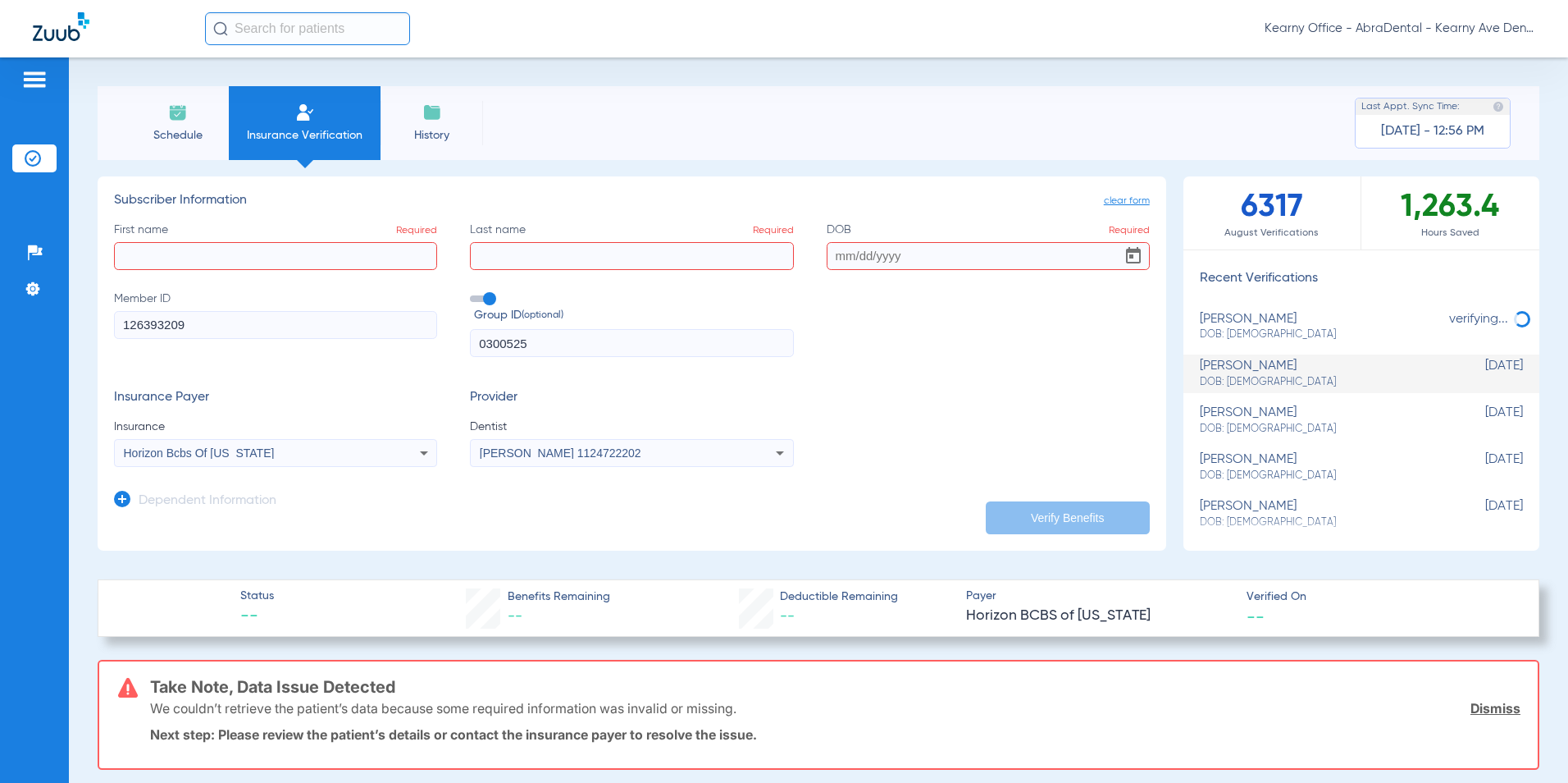
paste input "JOSUE"
type input "JOSUE"
click at [528, 268] on input "Last name Required" at bounding box center [632, 256] width 323 height 28
paste input "HERNANDEZ"
type input "HERNANDEZ"
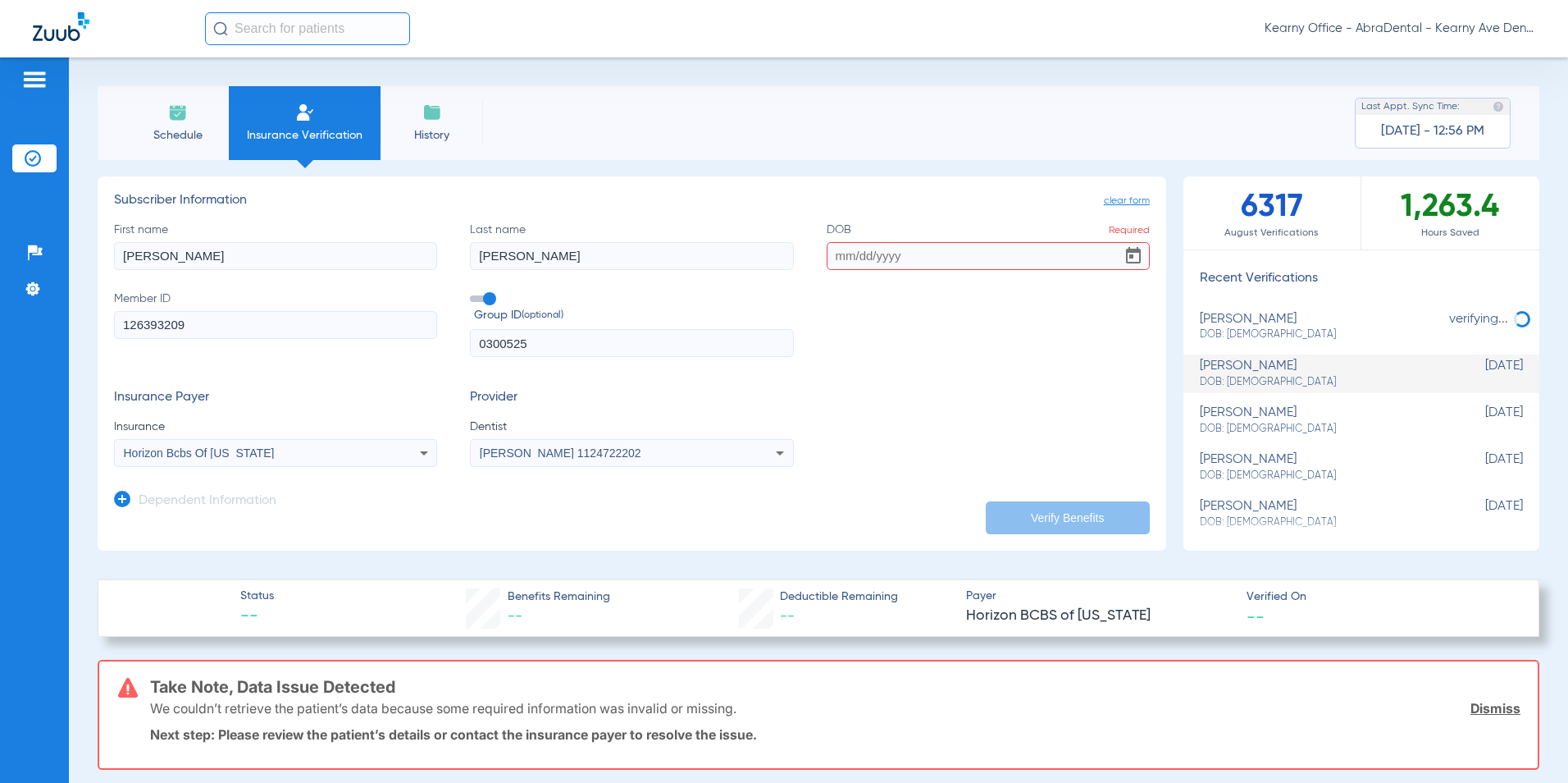
click at [843, 255] on input "DOB Required" at bounding box center [989, 256] width 323 height 28
paste input "10/31/1993"
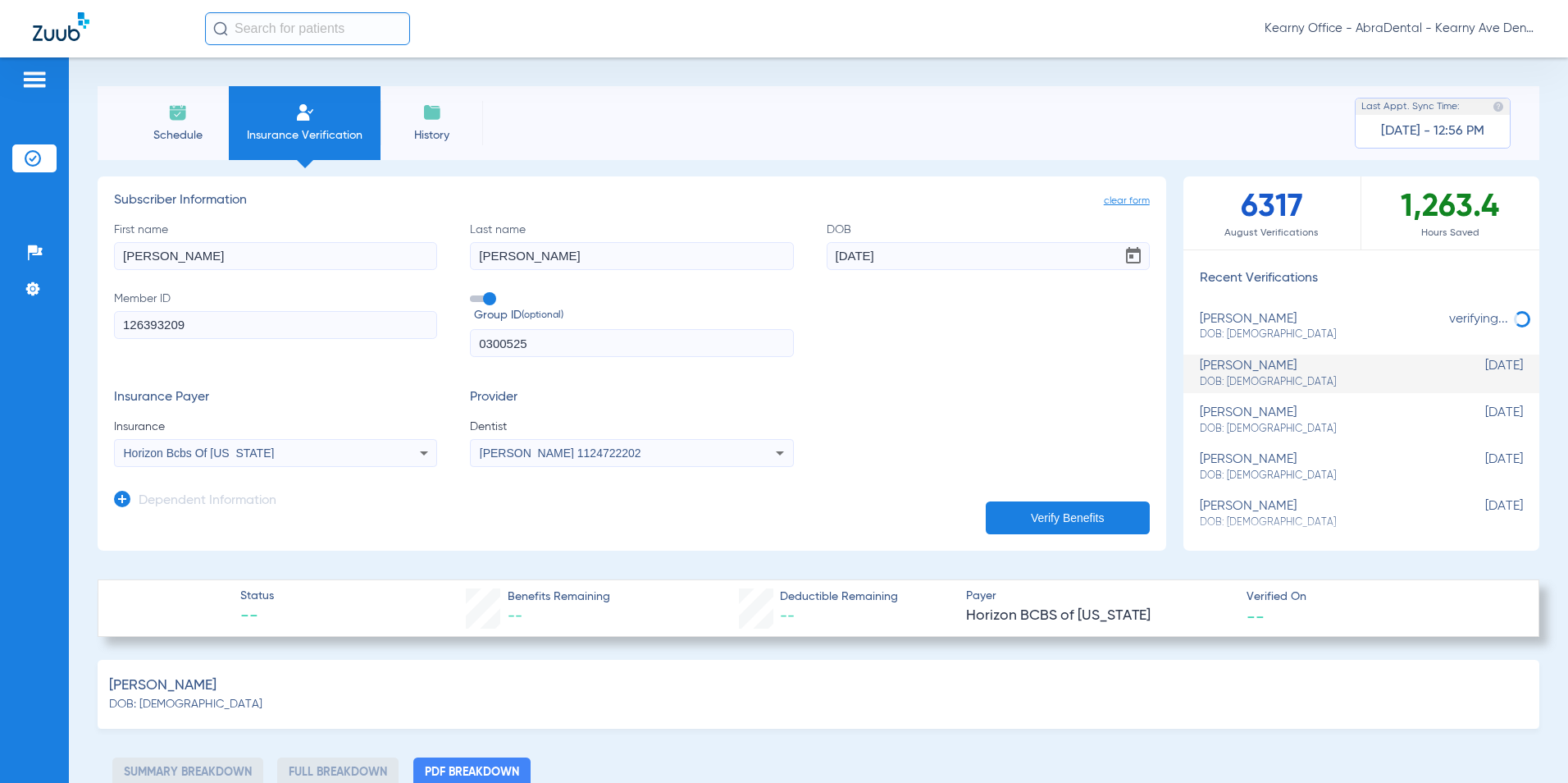
type input "10/31/1993"
click at [283, 455] on div "Horizon Bcbs Of [US_STATE]" at bounding box center [246, 453] width 244 height 12
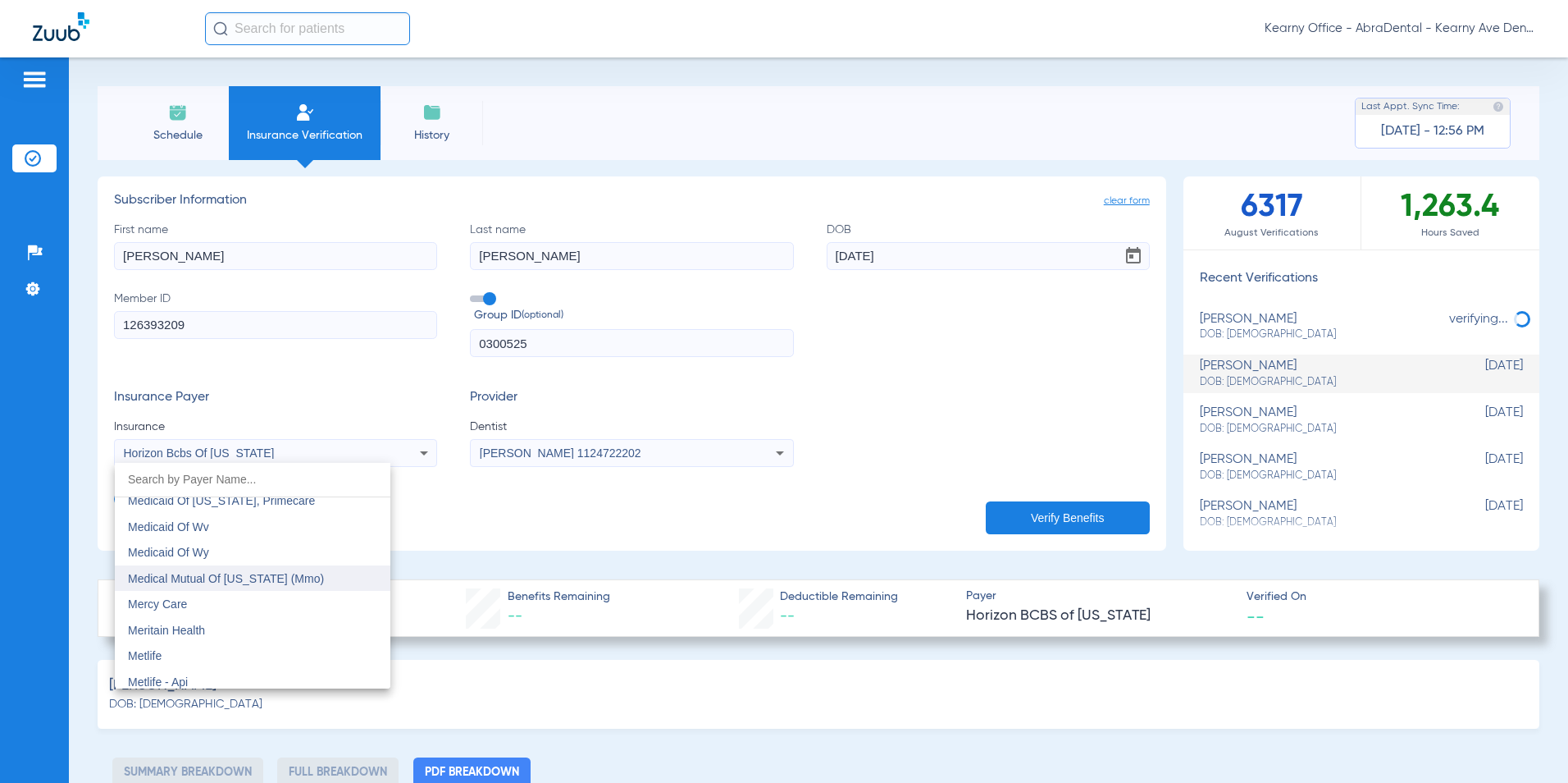
scroll to position [8023, 0]
click at [155, 654] on span "Metlife" at bounding box center [144, 657] width 34 height 14
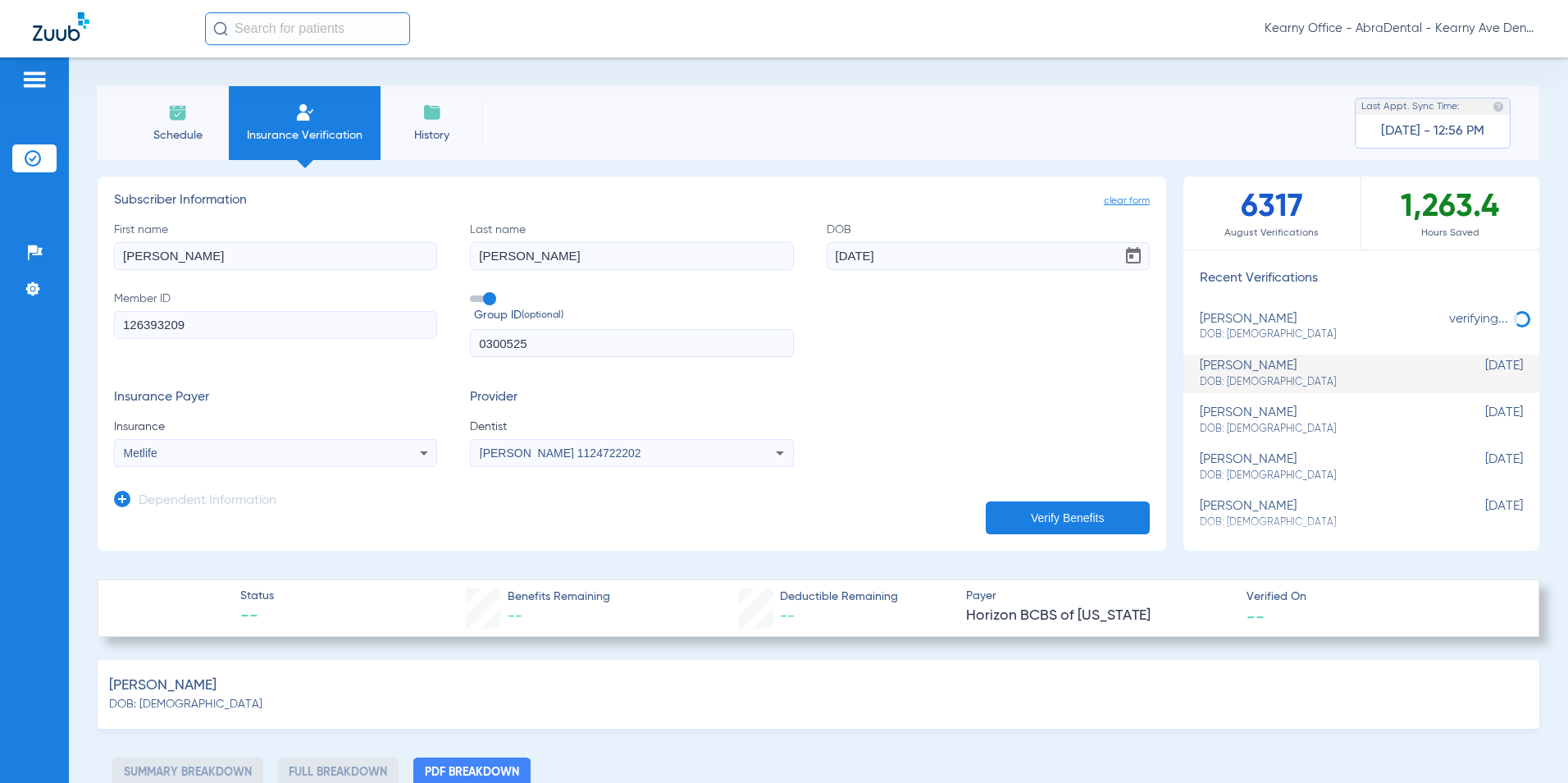
drag, startPoint x: 994, startPoint y: 515, endPoint x: 993, endPoint y: 499, distance: 16.0
click at [993, 506] on button "Verify Benefits" at bounding box center [1068, 518] width 164 height 33
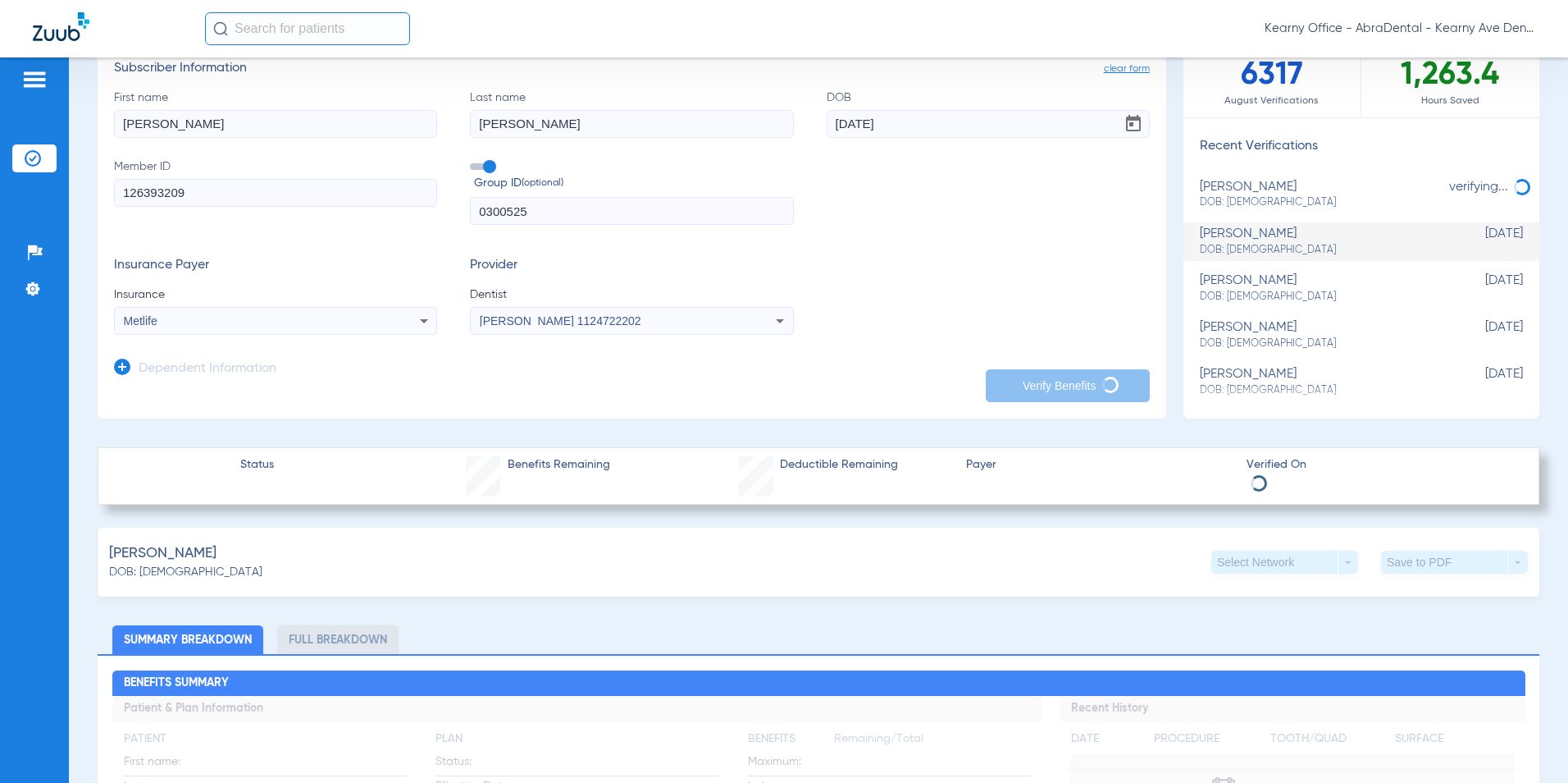
scroll to position [0, 0]
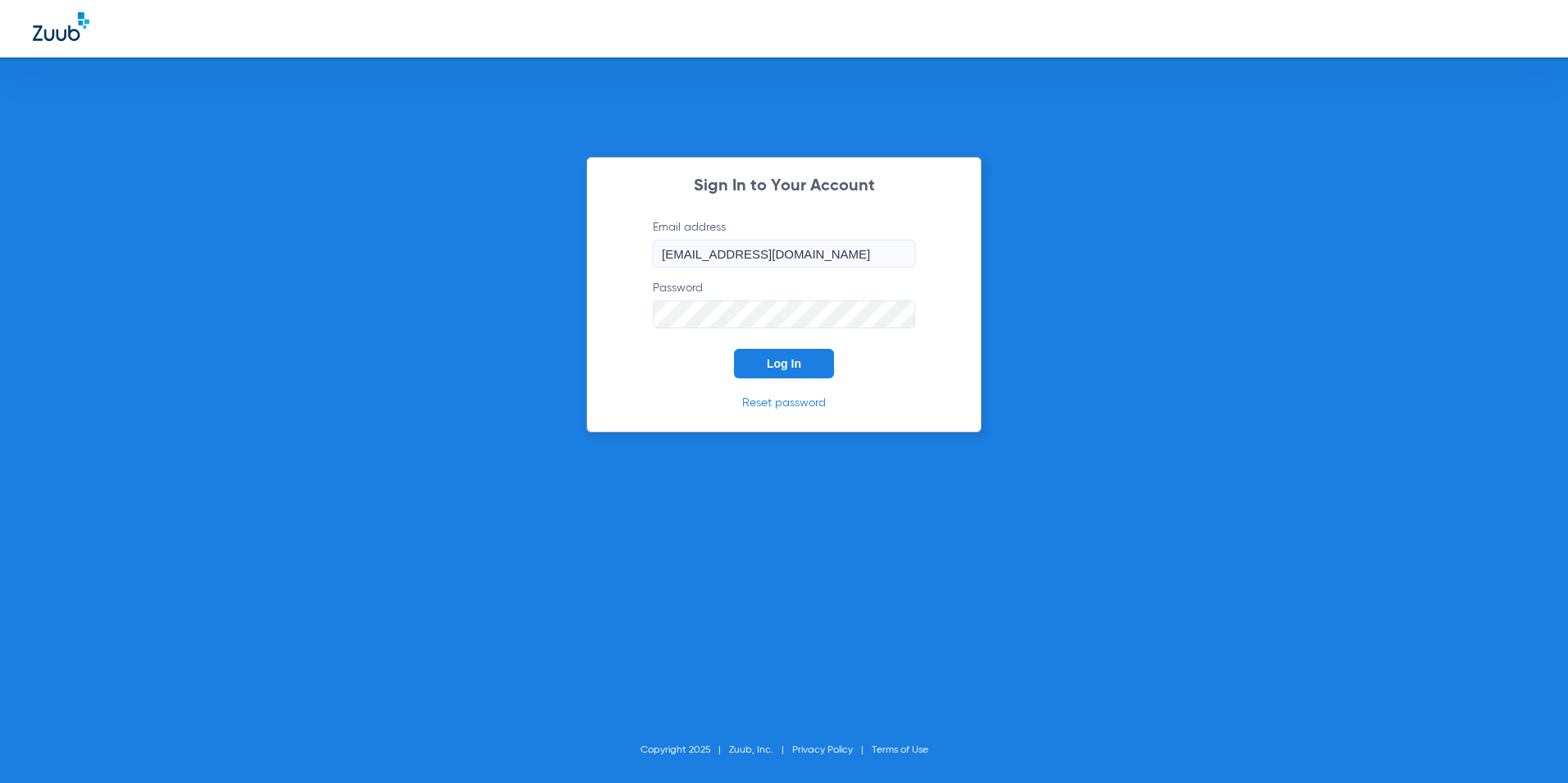
click at [741, 353] on button "Log In" at bounding box center [784, 363] width 100 height 30
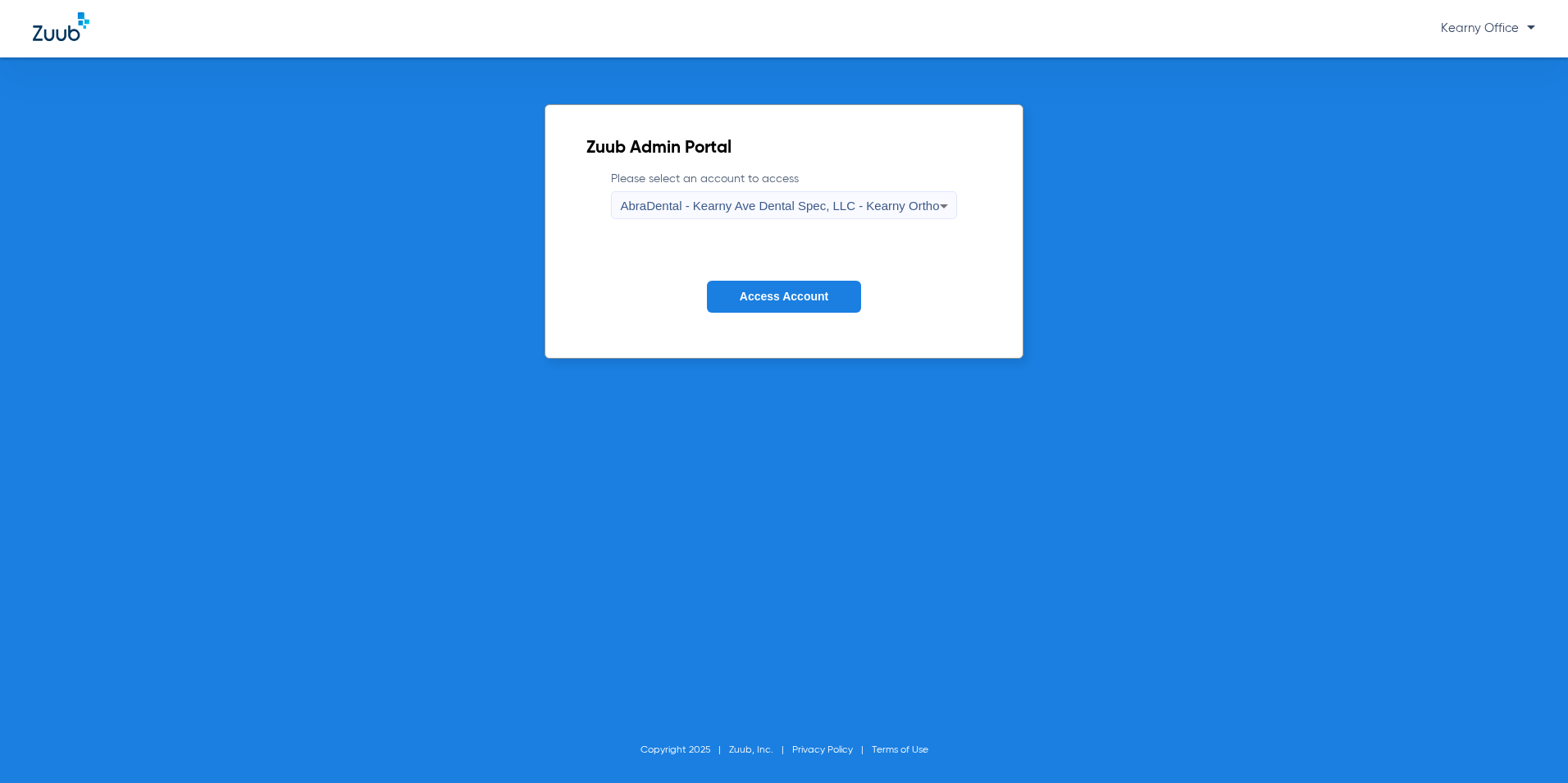
click at [884, 218] on div "AbraDental - Kearny Ave Dental Spec, LLC - Kearny Ortho" at bounding box center [780, 205] width 319 height 28
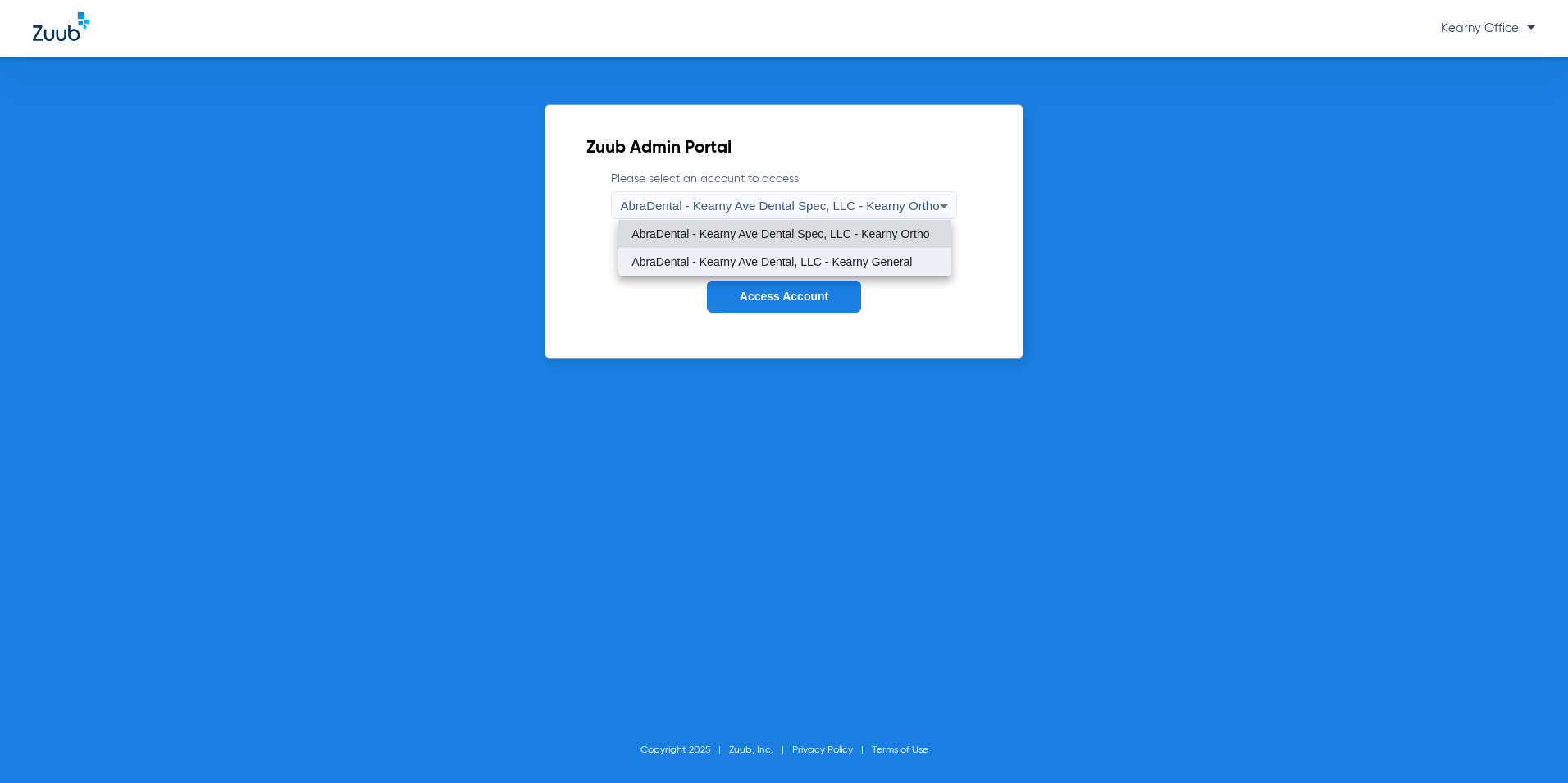
click at [883, 268] on mat-option "AbraDental - Kearny Ave Dental, LLC - Kearny General" at bounding box center [784, 261] width 332 height 28
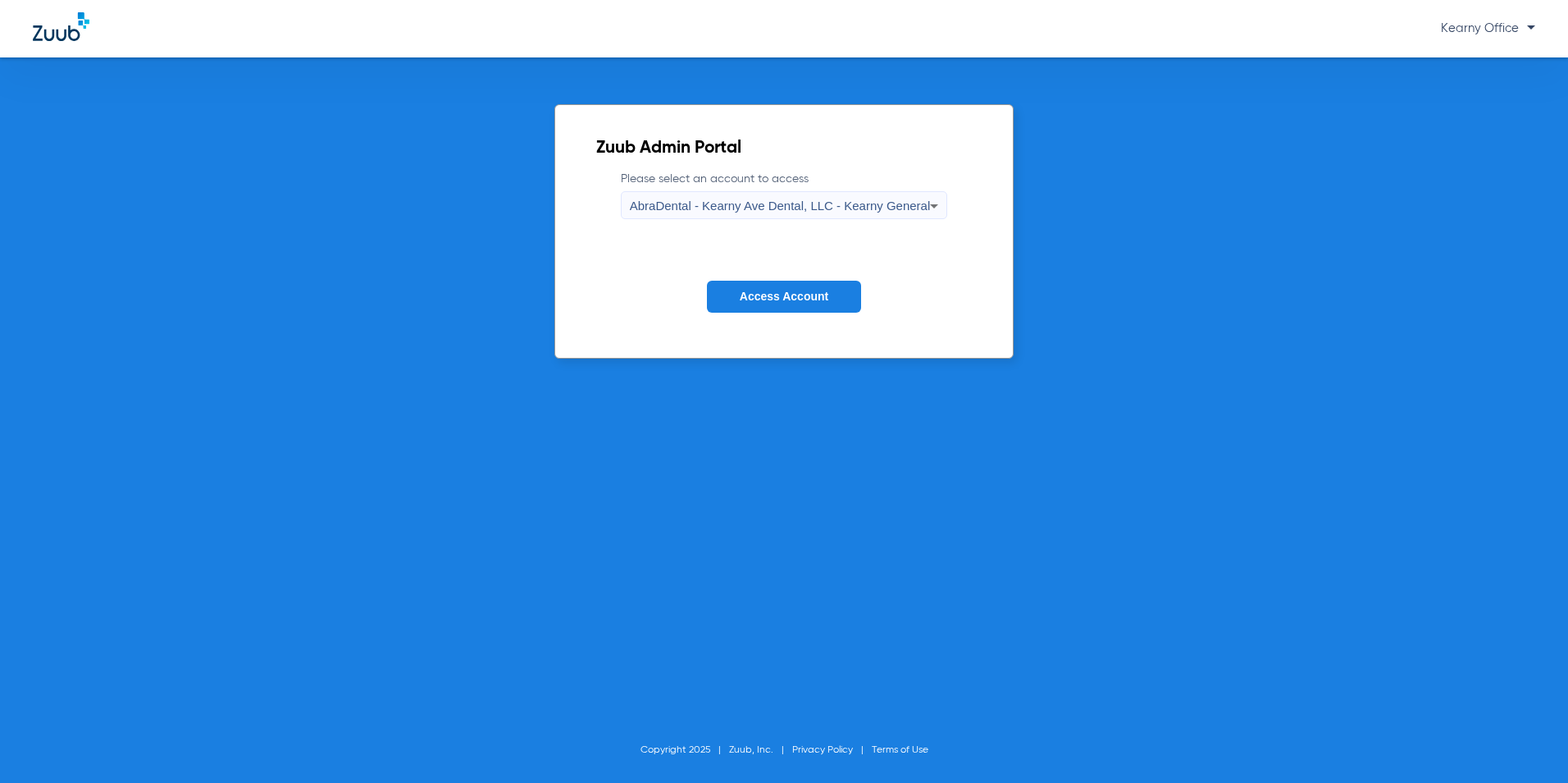
click at [764, 302] on span "Access Account" at bounding box center [784, 296] width 89 height 14
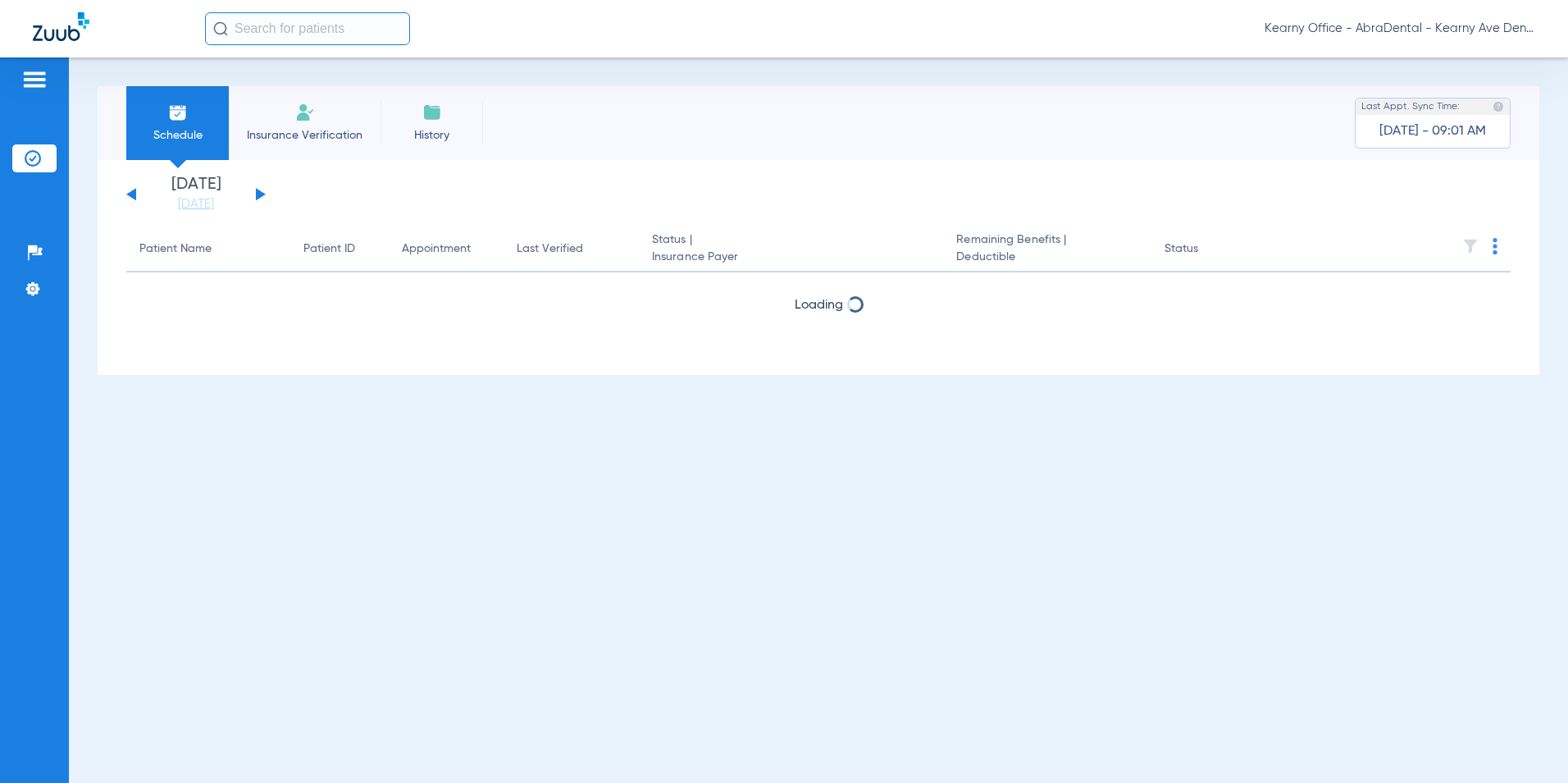
click at [316, 121] on li "Insurance Verification" at bounding box center [305, 123] width 152 height 74
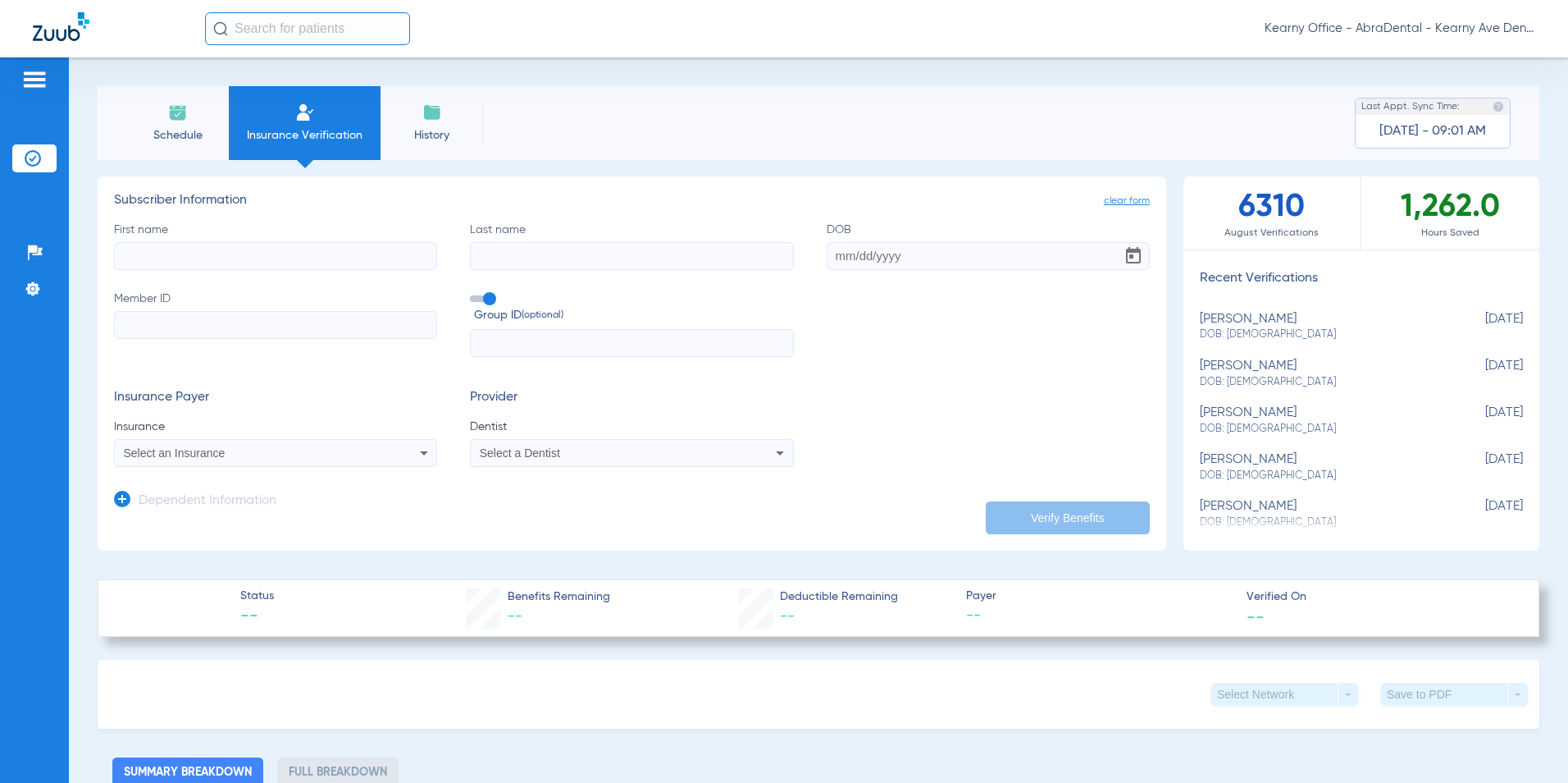
click at [209, 256] on input "First name" at bounding box center [276, 256] width 323 height 28
type input "JOSE"
type input "DUTRA"
type input "11/16/1983"
click at [179, 330] on input "Member ID" at bounding box center [276, 324] width 323 height 28
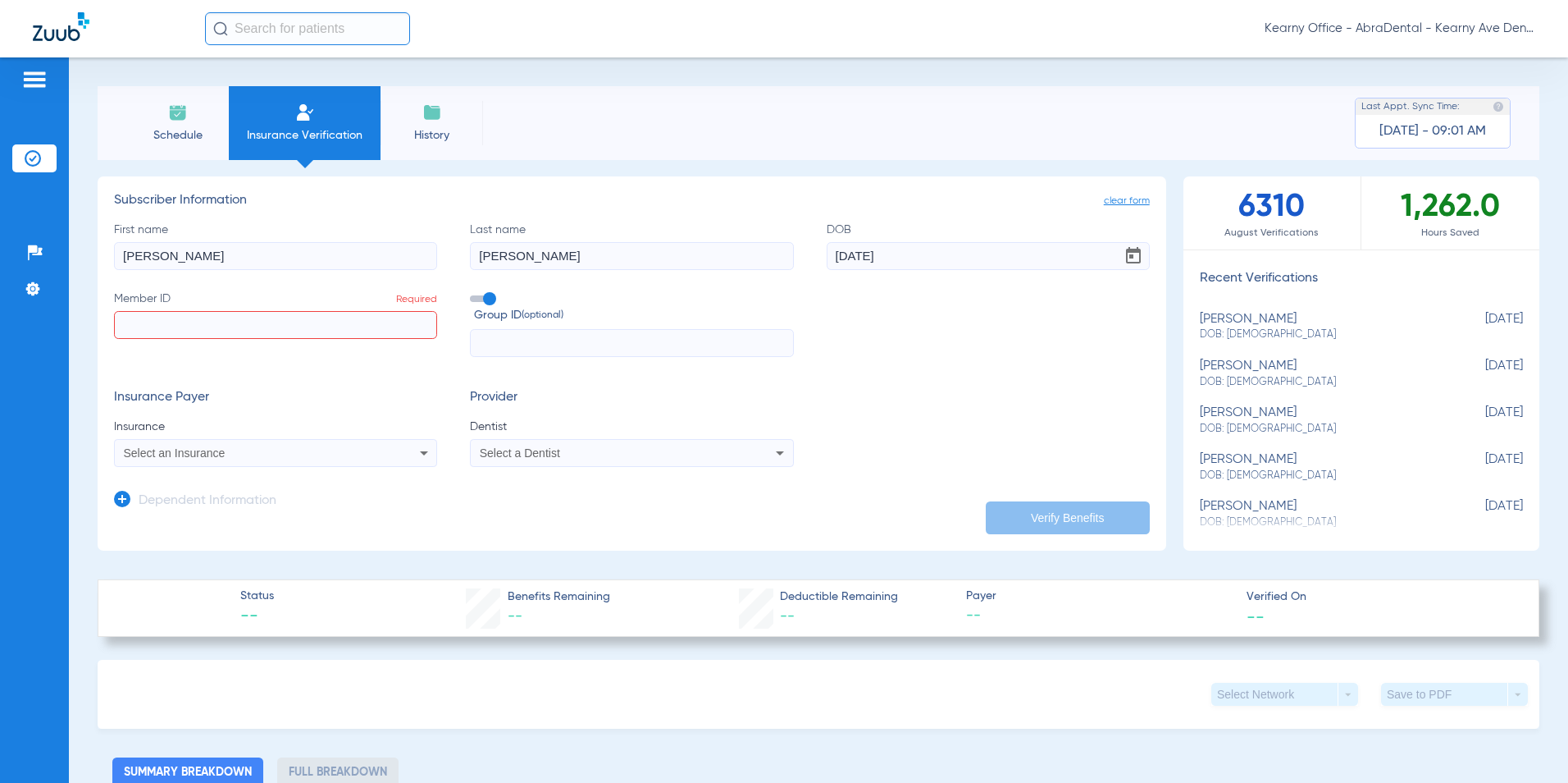
click at [130, 321] on input "Member ID Required" at bounding box center [276, 324] width 323 height 28
paste input "106299375"
type input "106299375"
click at [483, 342] on input "text" at bounding box center [632, 343] width 323 height 28
paste input "00615390"
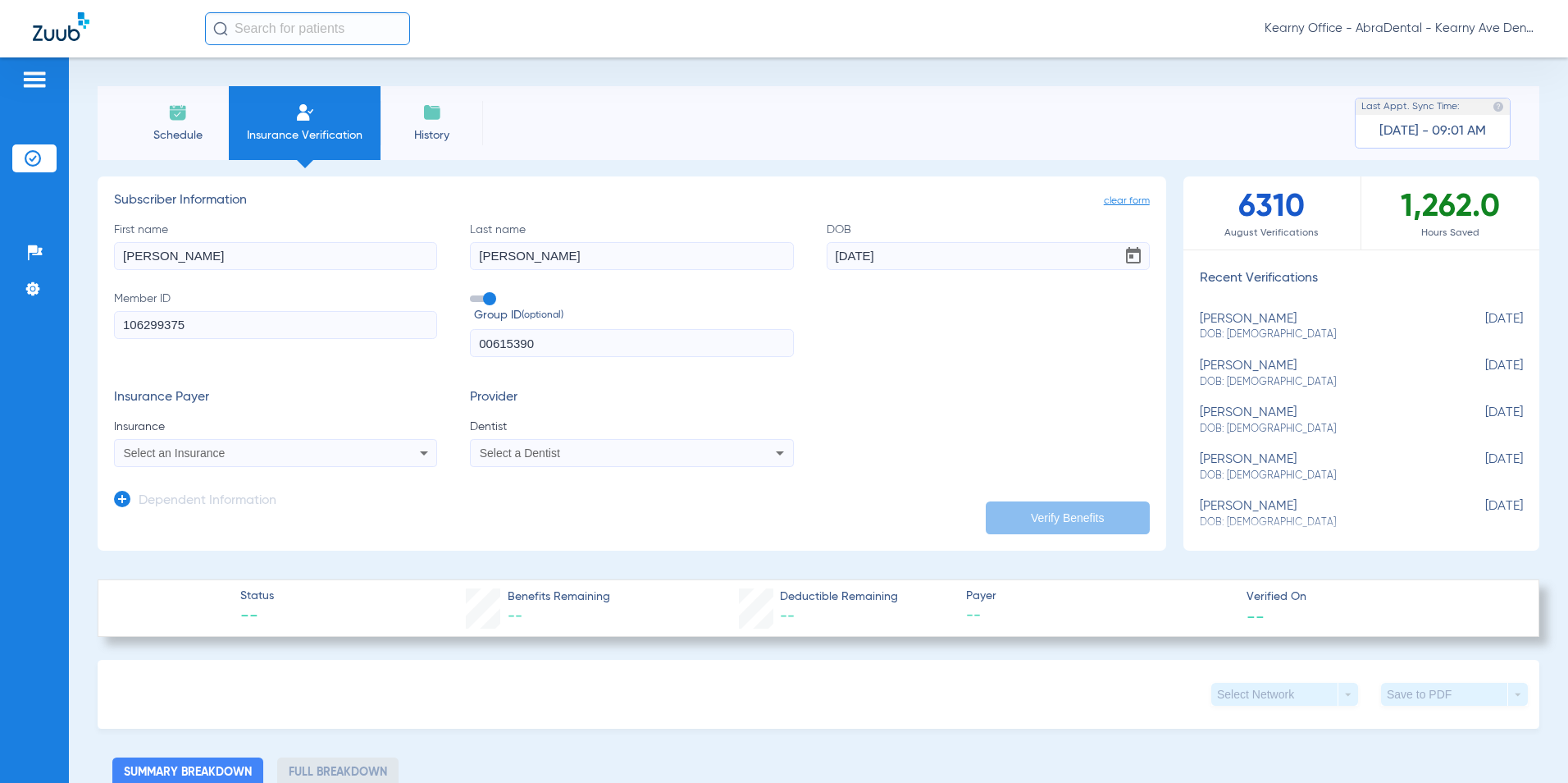
type input "00615390"
click at [260, 450] on div "Select an Insurance" at bounding box center [246, 453] width 244 height 12
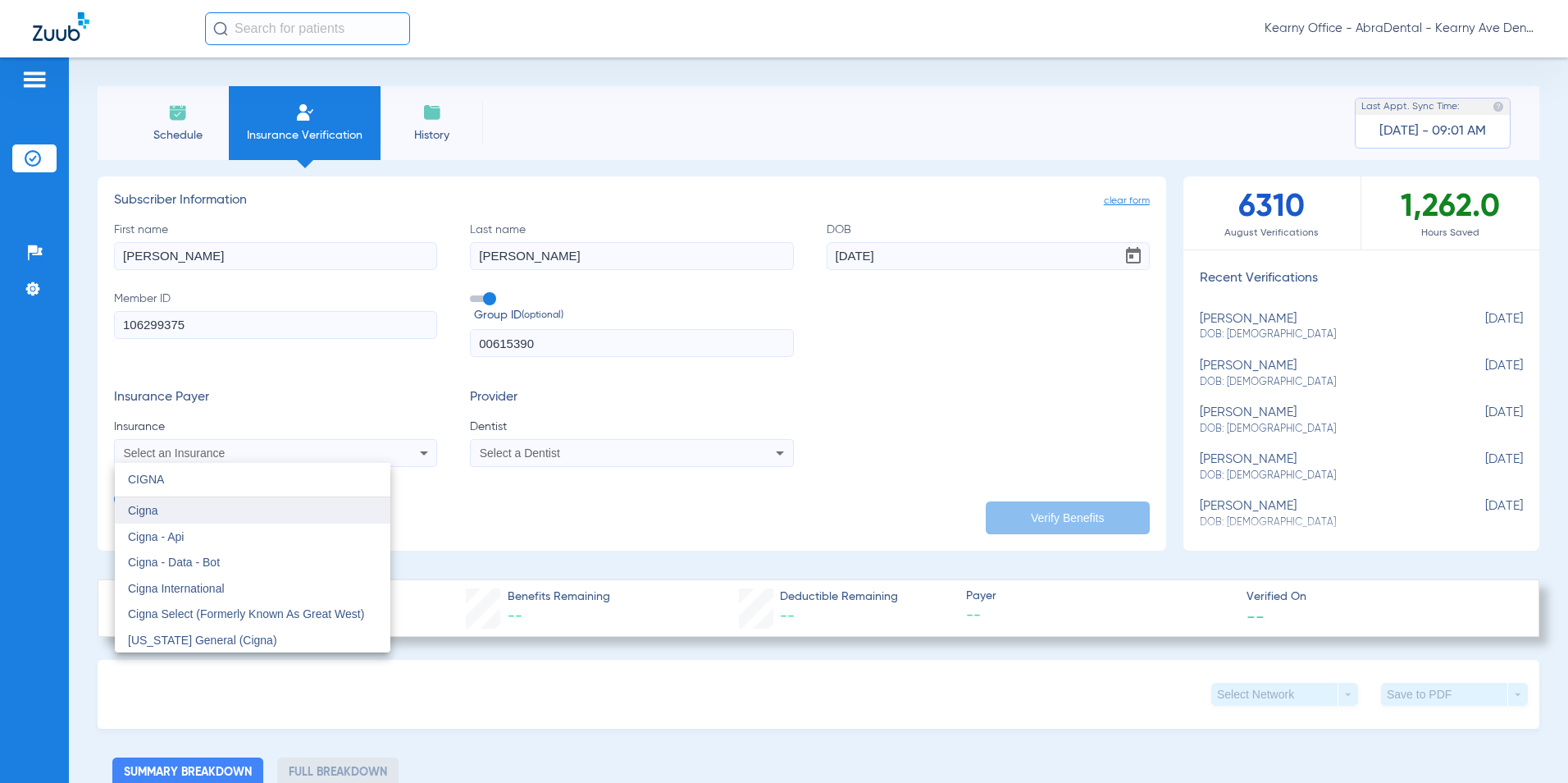
type input "CIGNA"
click at [123, 516] on mat-option "Cigna" at bounding box center [252, 510] width 276 height 26
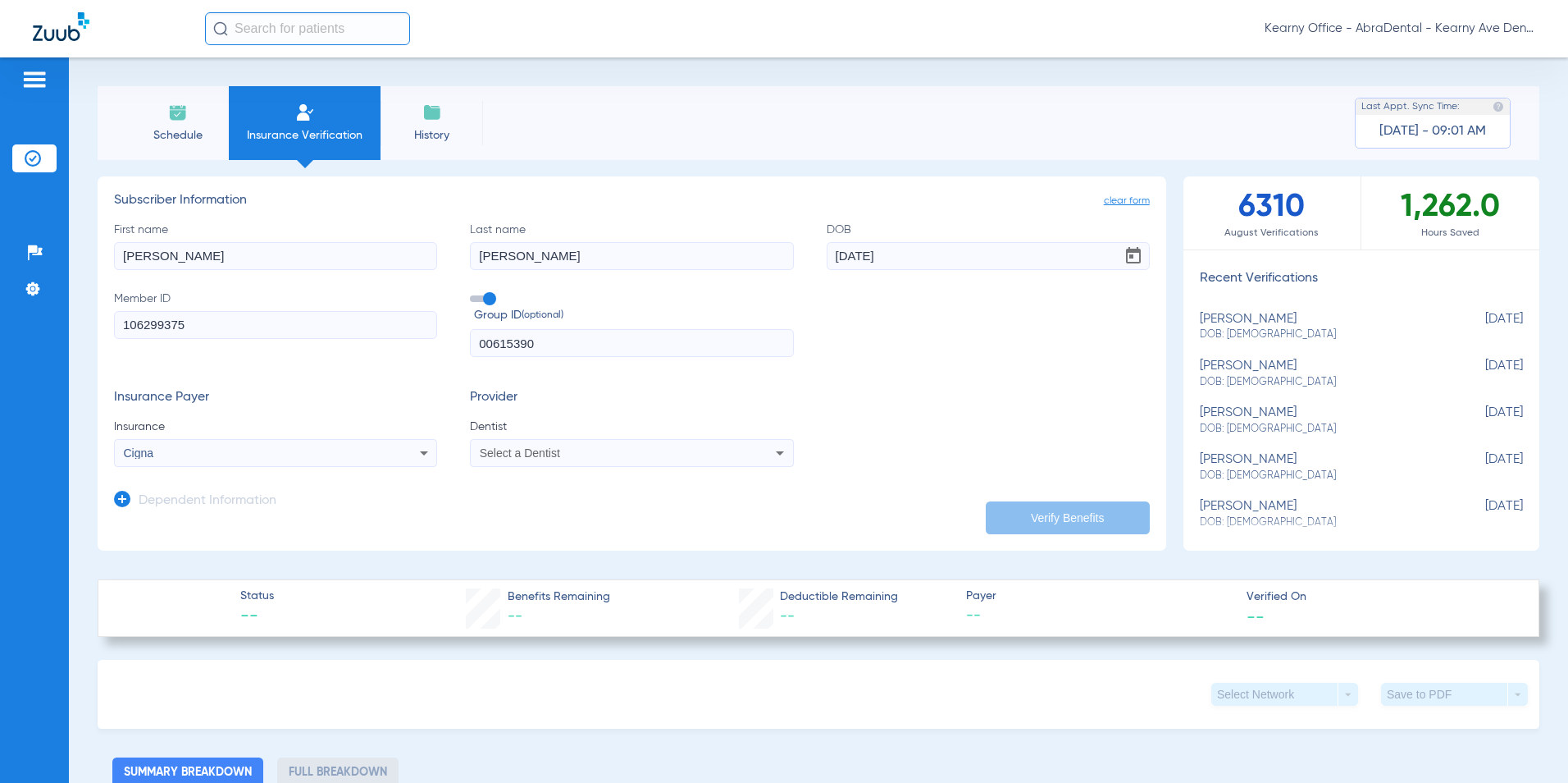
click at [656, 466] on mat-select "Select a Dentist" at bounding box center [632, 453] width 323 height 28
click at [647, 455] on div "Select a Dentist" at bounding box center [602, 453] width 244 height 12
type input "PRASA"
click at [524, 508] on span "Prasanna Saireddy" at bounding box center [529, 511] width 96 height 14
click at [1062, 512] on button "Verify Benefits" at bounding box center [1068, 518] width 164 height 33
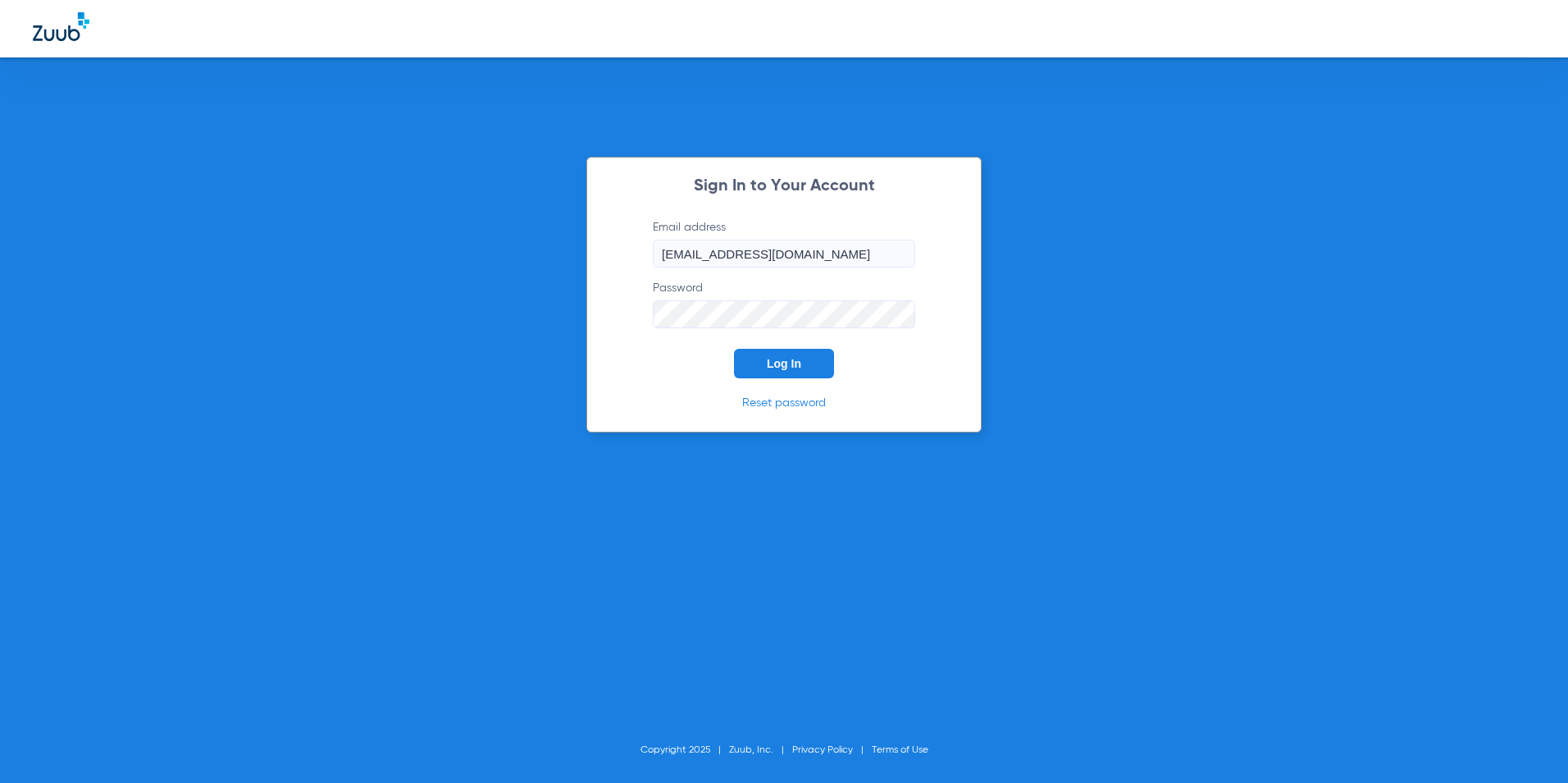
click at [817, 353] on button "Log In" at bounding box center [784, 363] width 100 height 30
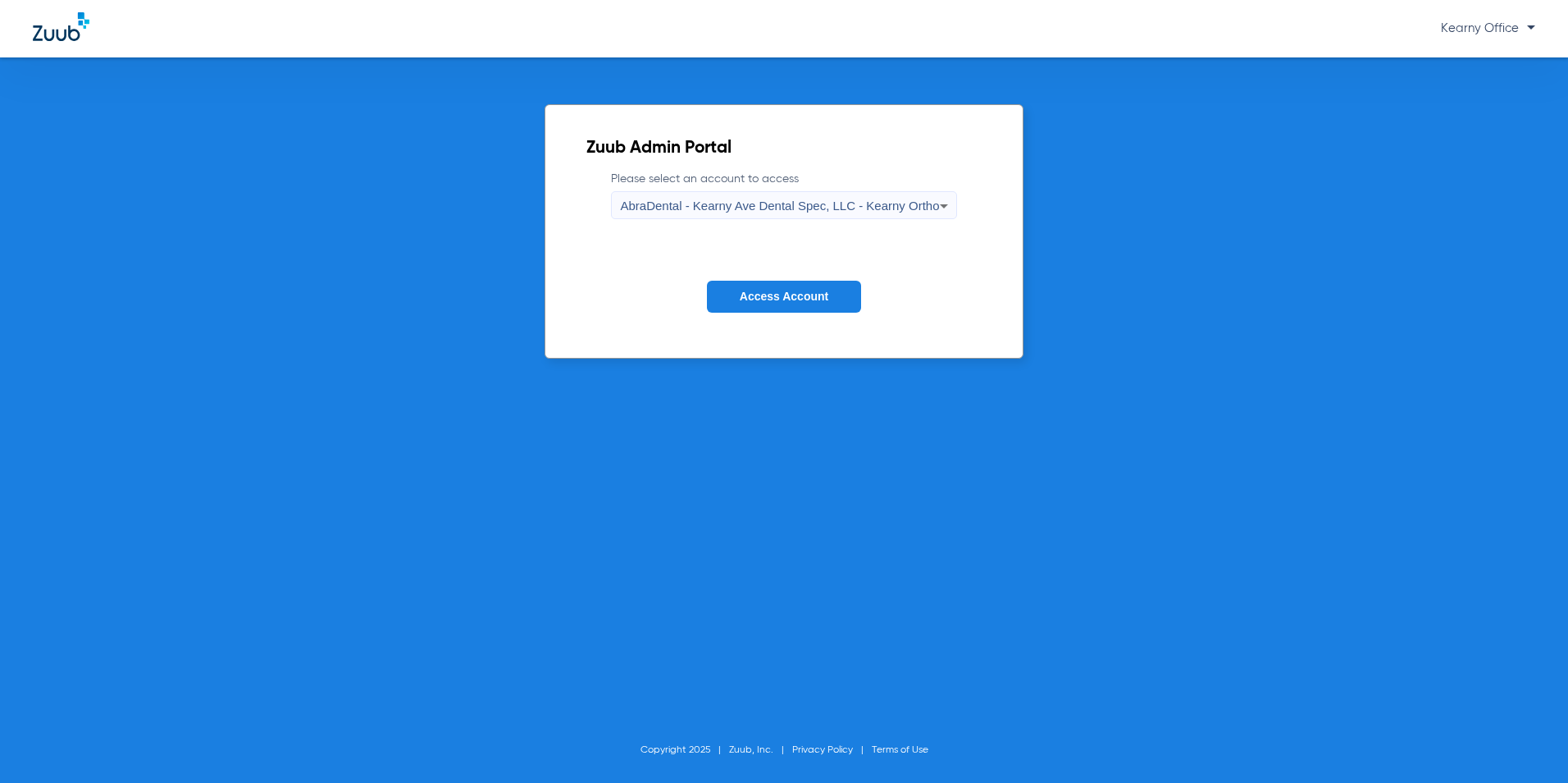
click at [914, 216] on div "AbraDental - Kearny Ave Dental Spec, LLC - Kearny Ortho" at bounding box center [780, 205] width 319 height 28
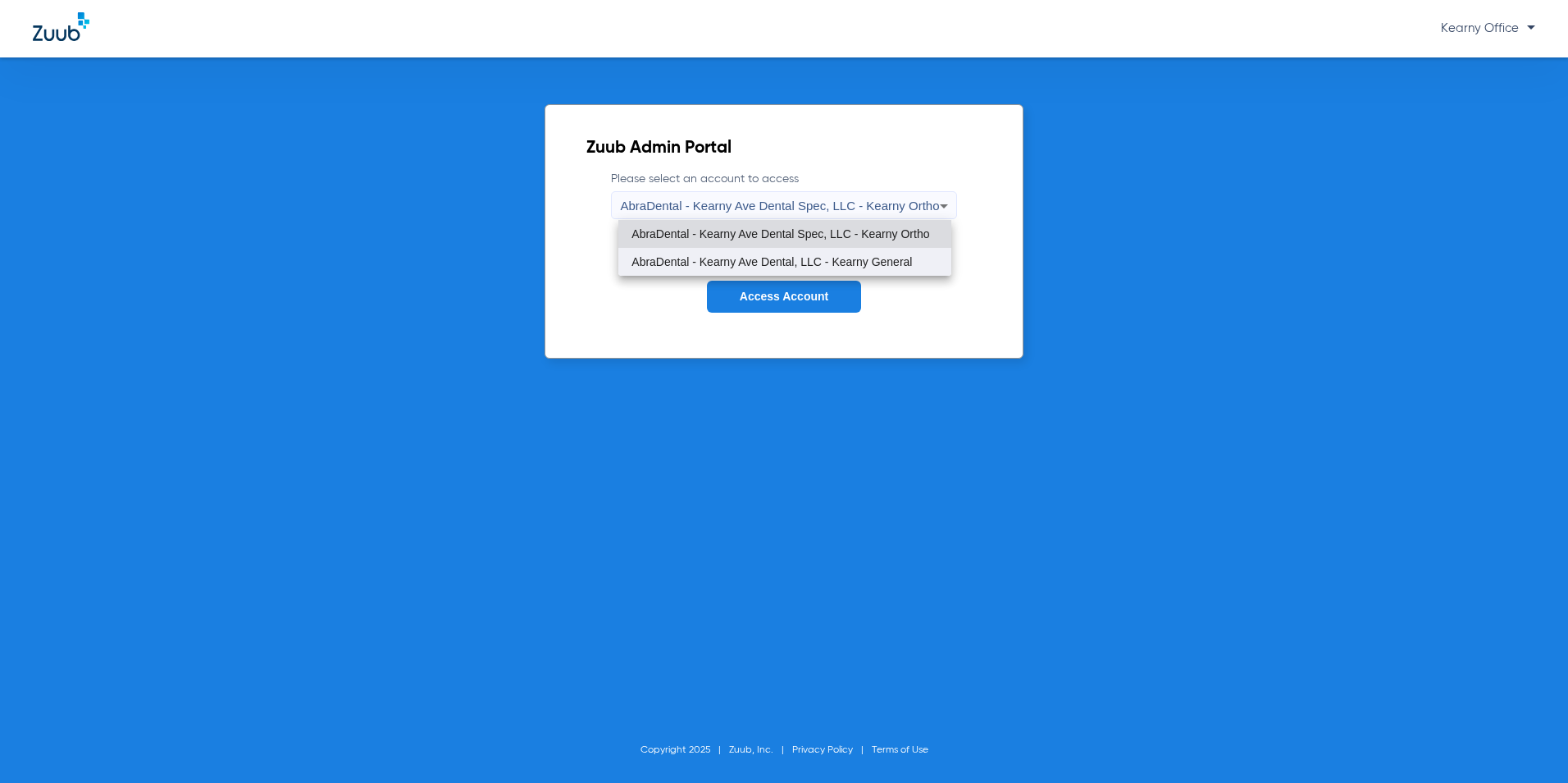
click at [887, 265] on span "AbraDental - Kearny Ave Dental, LLC - Kearny General" at bounding box center [772, 262] width 281 height 12
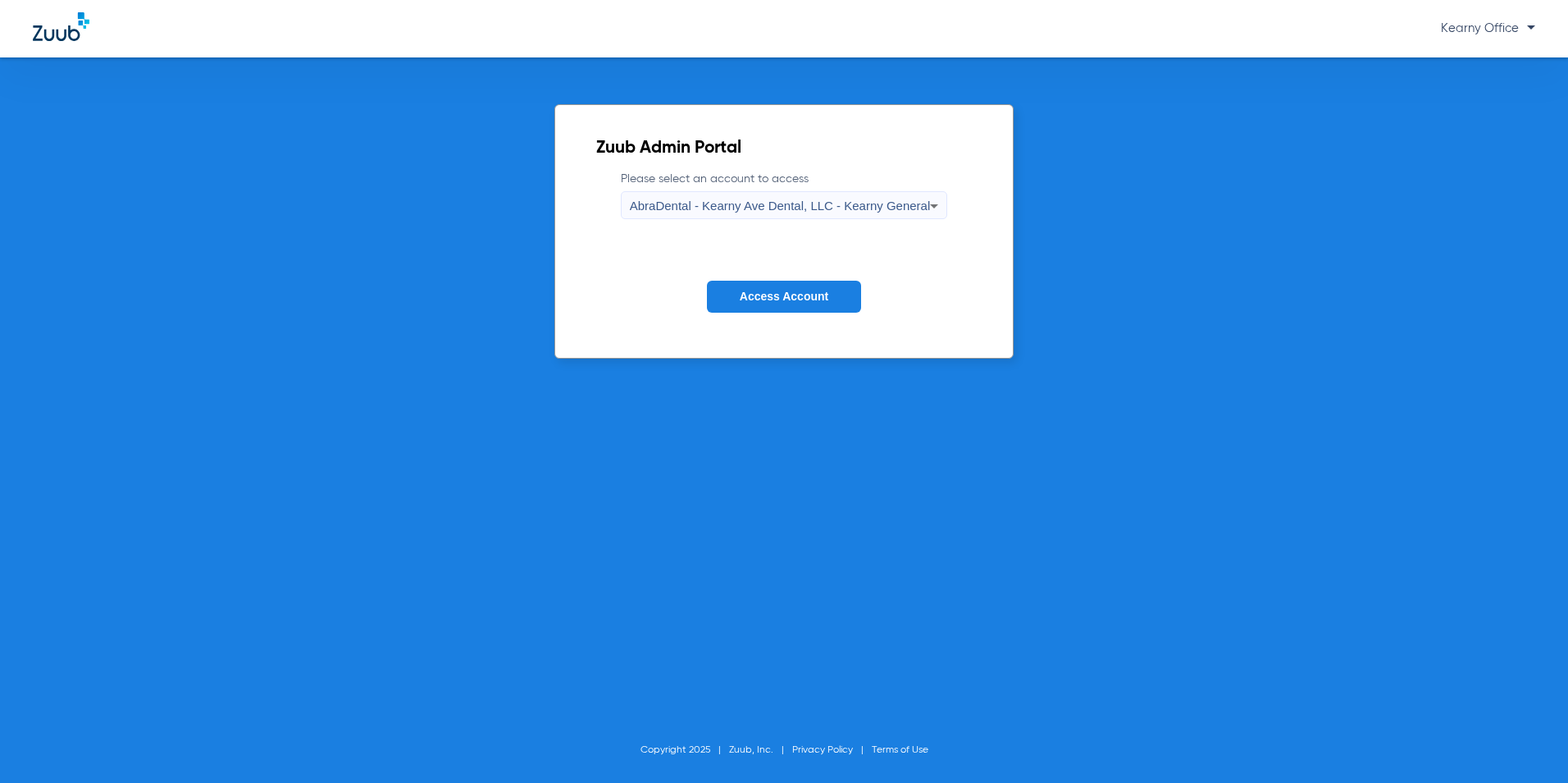
click at [893, 208] on span "AbraDental - Kearny Ave Dental, LLC - Kearny General" at bounding box center [780, 205] width 301 height 14
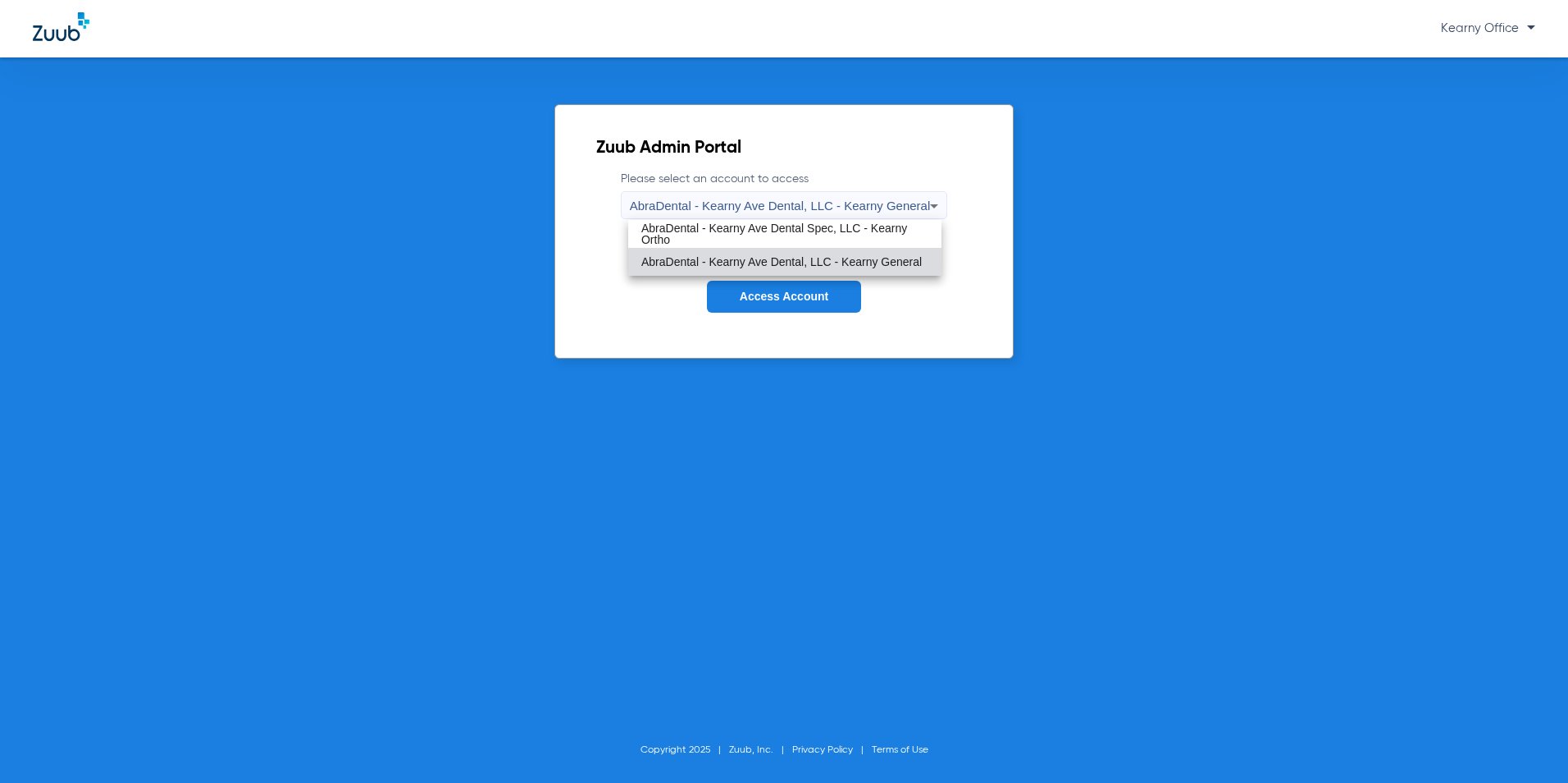
click at [873, 261] on span "AbraDental - Kearny Ave Dental, LLC - Kearny General" at bounding box center [782, 262] width 281 height 12
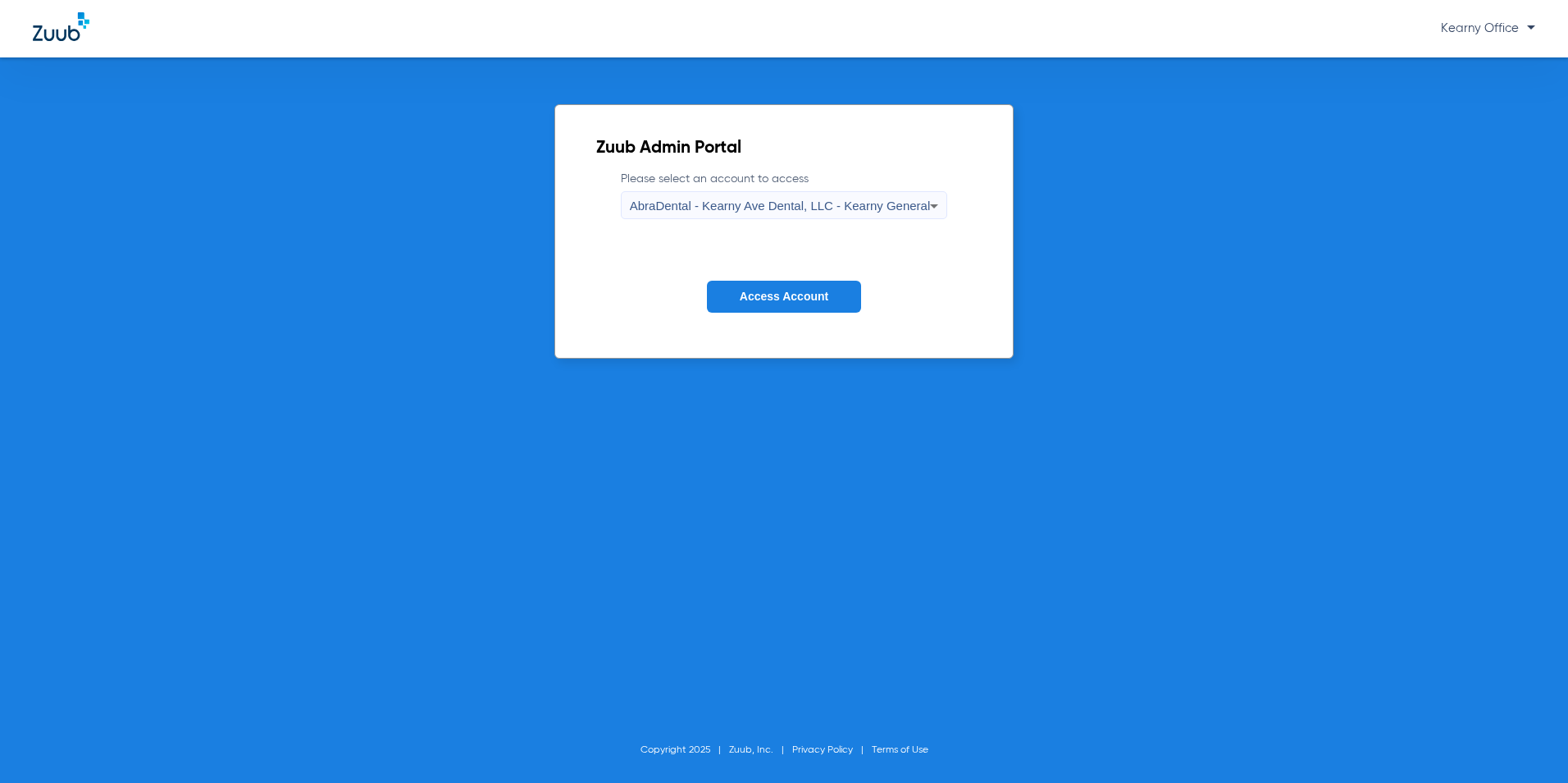
click at [811, 299] on span "Access Account" at bounding box center [784, 296] width 89 height 14
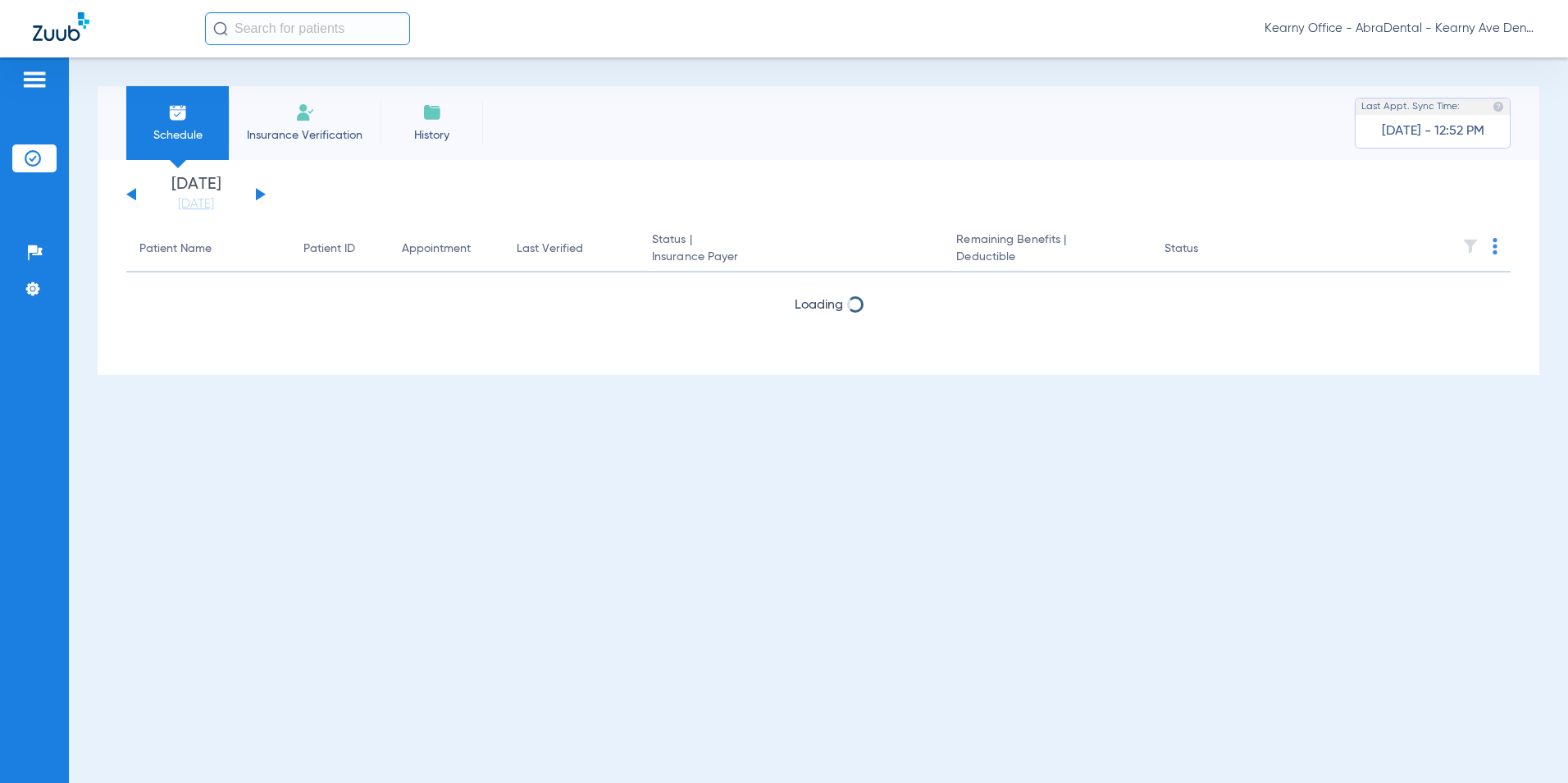
drag, startPoint x: 287, startPoint y: 105, endPoint x: 159, endPoint y: 171, distance: 144.0
click at [283, 108] on li "Insurance Verification" at bounding box center [305, 123] width 152 height 74
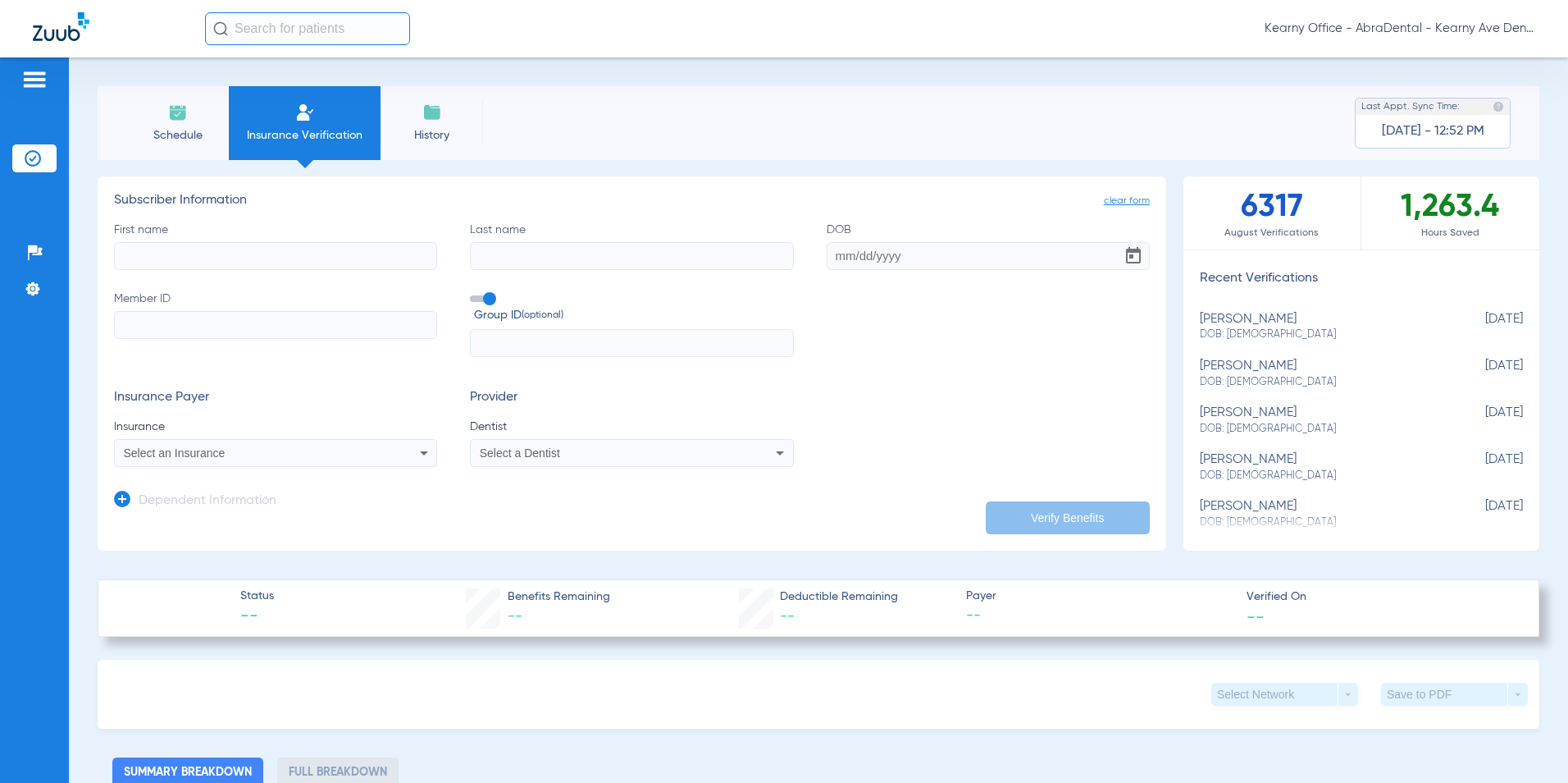
click at [148, 235] on label "First name" at bounding box center [276, 246] width 323 height 48
click at [148, 242] on input "First name" at bounding box center [276, 256] width 323 height 28
click at [148, 245] on input "First name" at bounding box center [276, 256] width 323 height 28
type input "CLAUDIA"
type input "PEREZ"
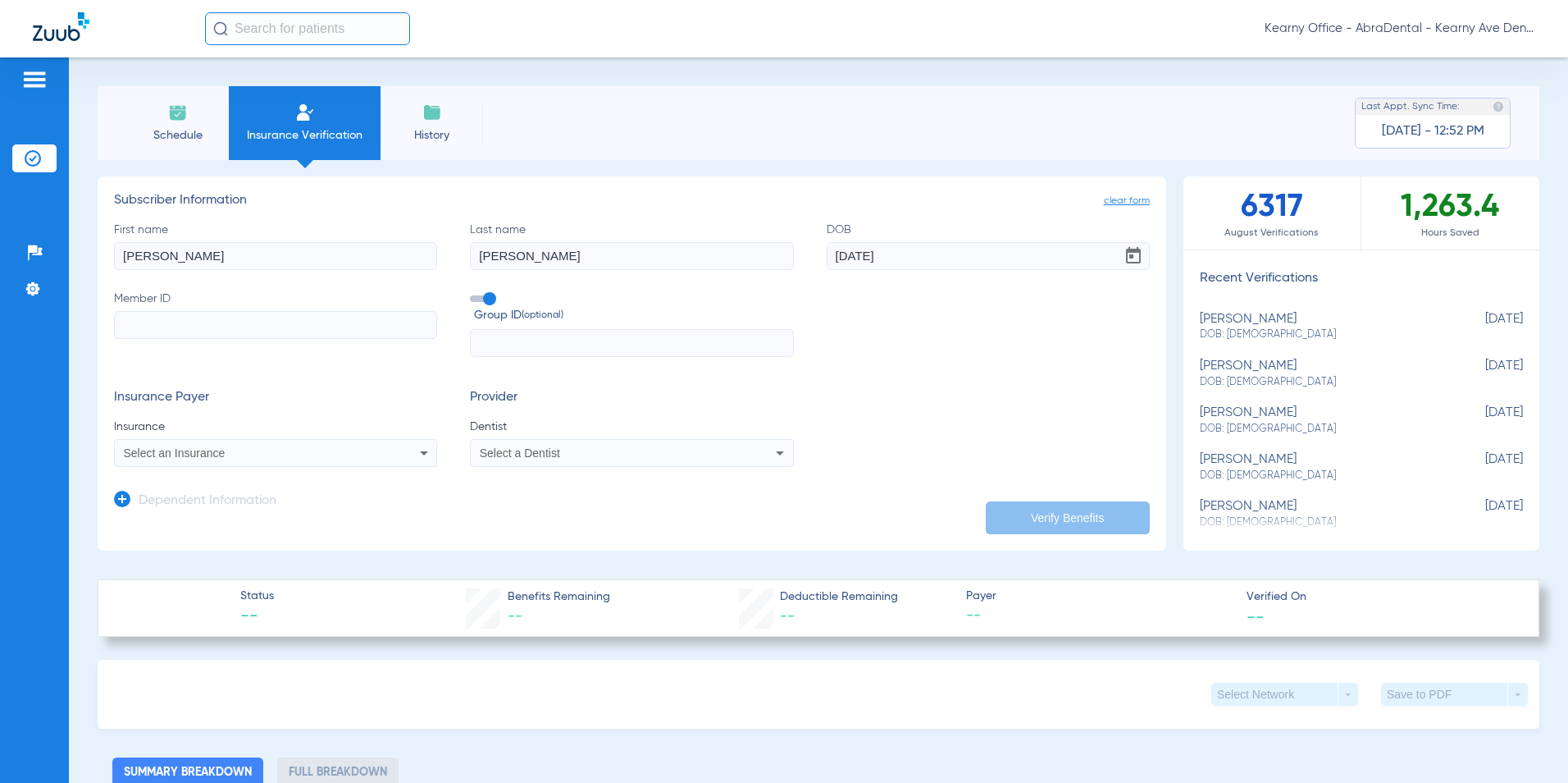
type input "09/15/1972"
type input "U96397458"
click at [522, 344] on input "text" at bounding box center [632, 343] width 323 height 28
type input "3344217"
click at [261, 454] on div "Select an Insurance" at bounding box center [246, 453] width 244 height 12
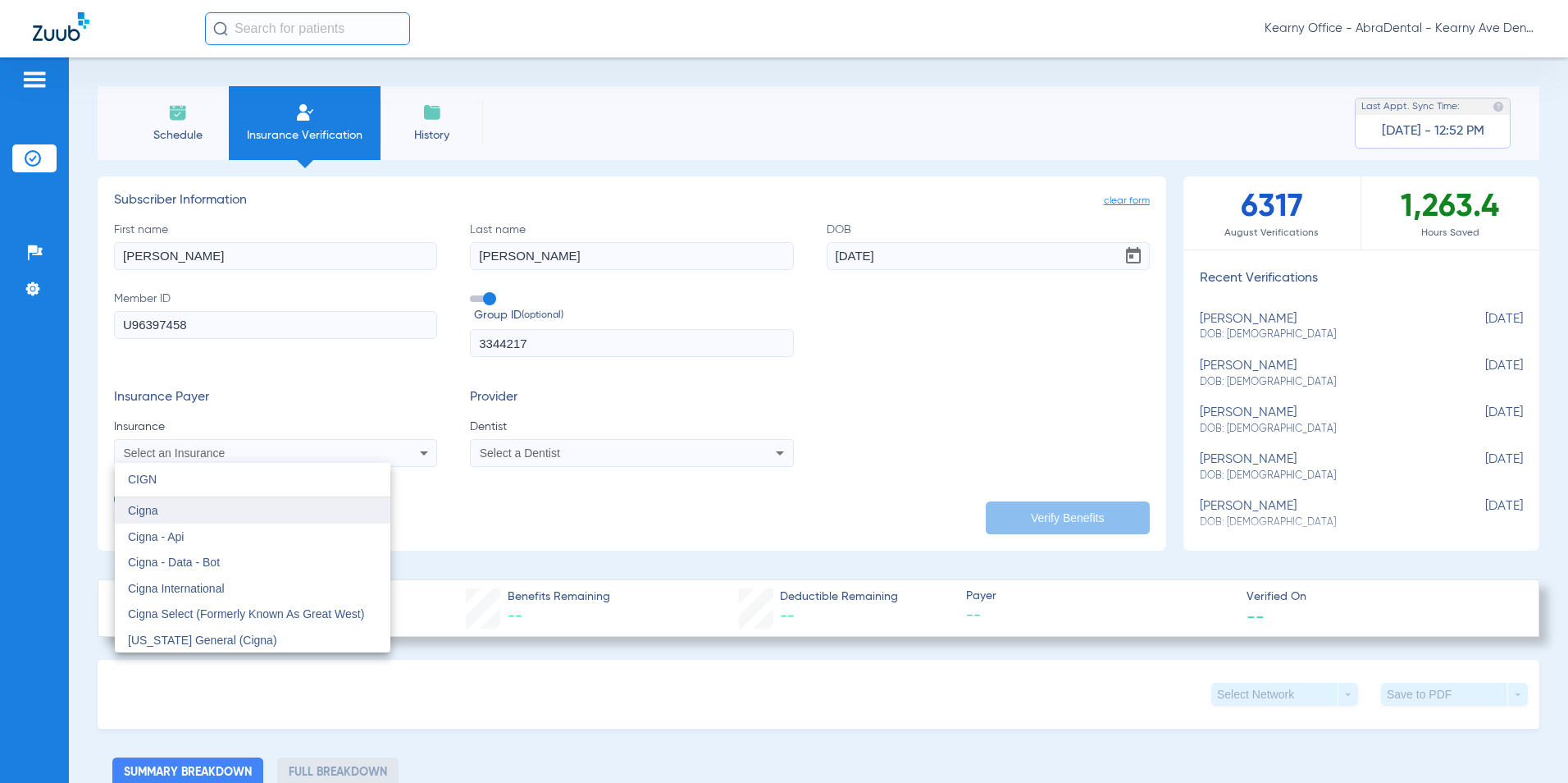
type input "CIGN"
click at [167, 517] on mat-option "Cigna" at bounding box center [252, 510] width 276 height 26
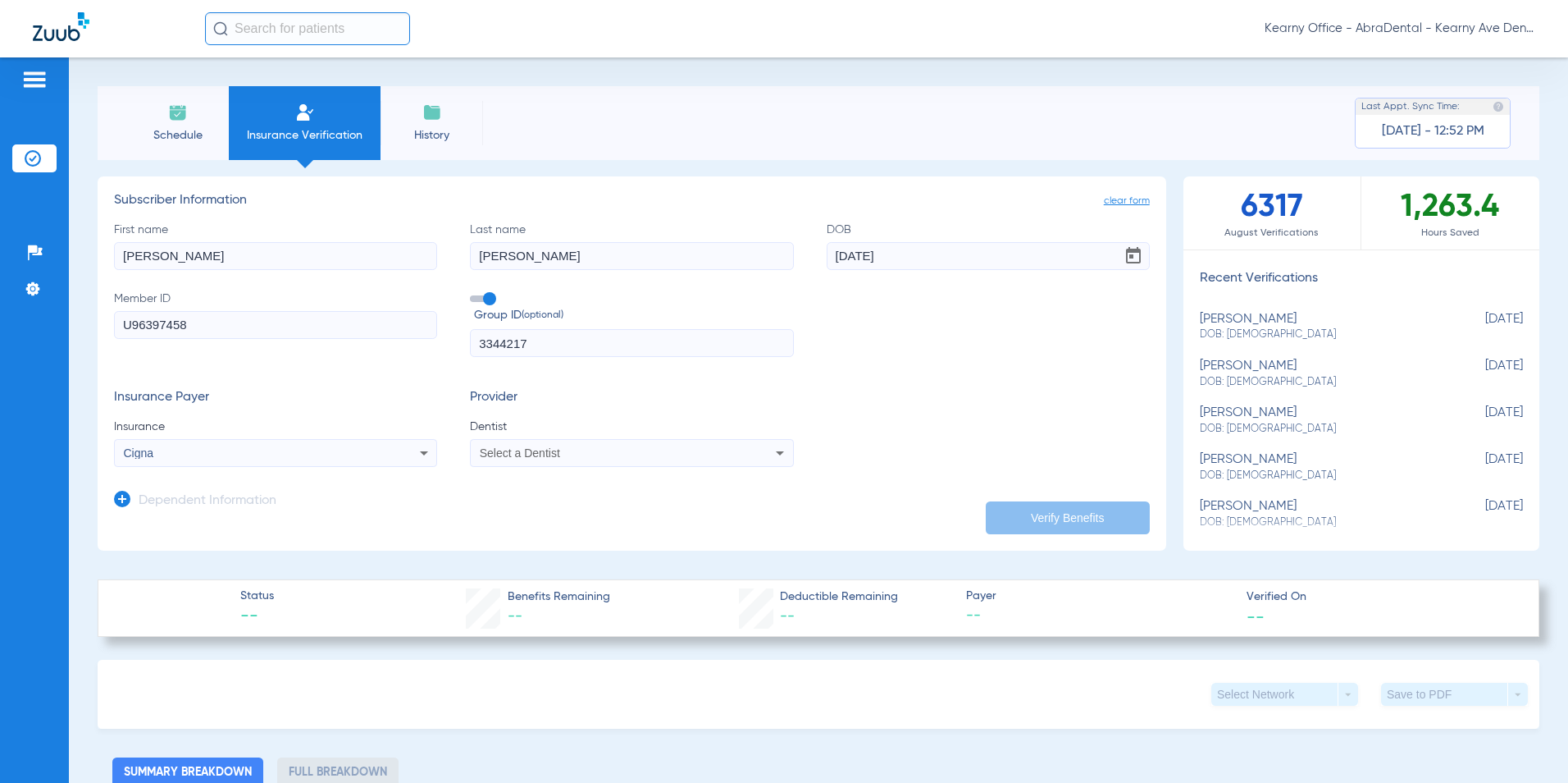
click at [517, 458] on span "Select a Dentist" at bounding box center [519, 453] width 80 height 14
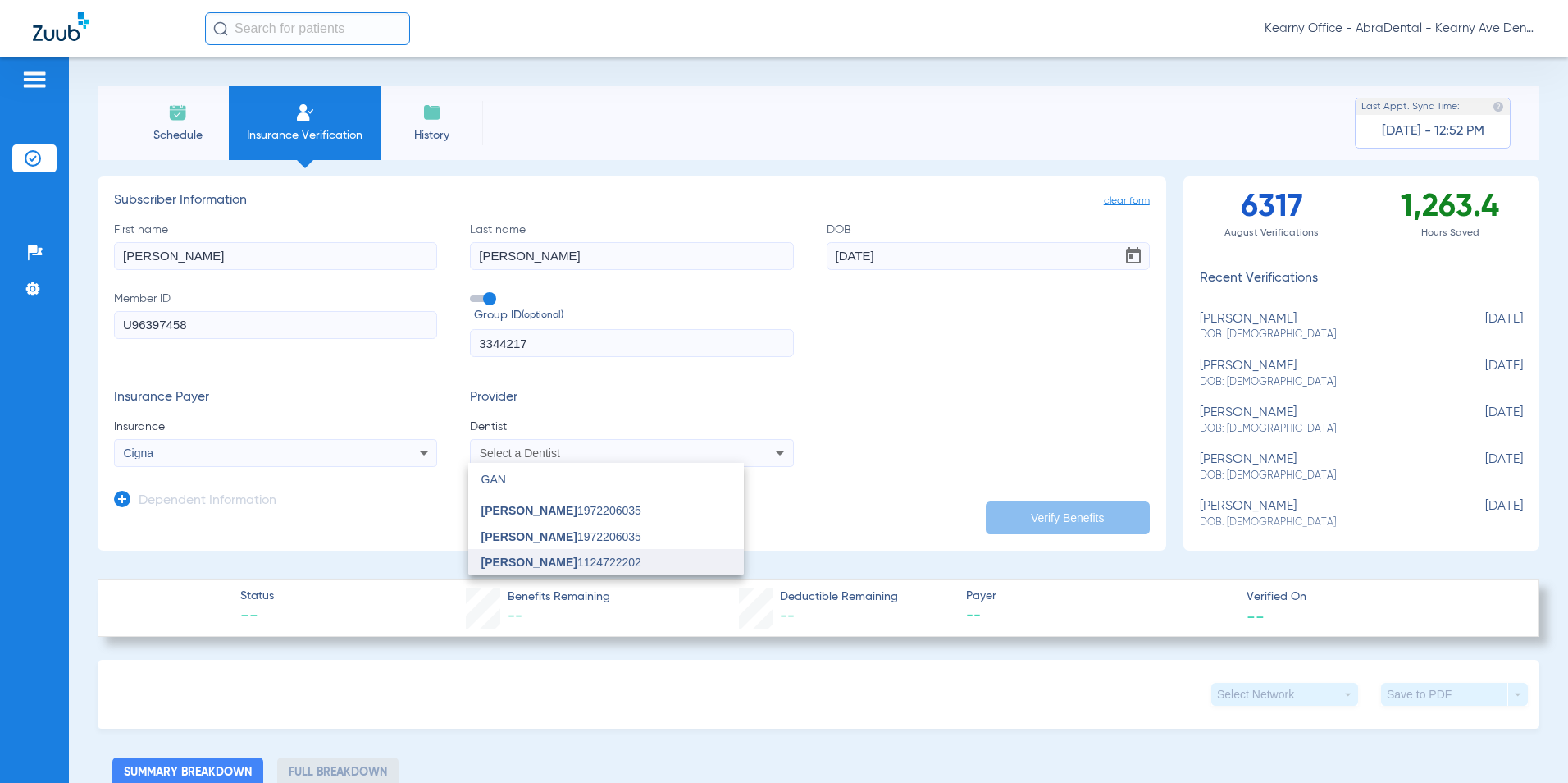
type input "GAN"
click at [503, 567] on span "[PERSON_NAME]" at bounding box center [529, 562] width 96 height 14
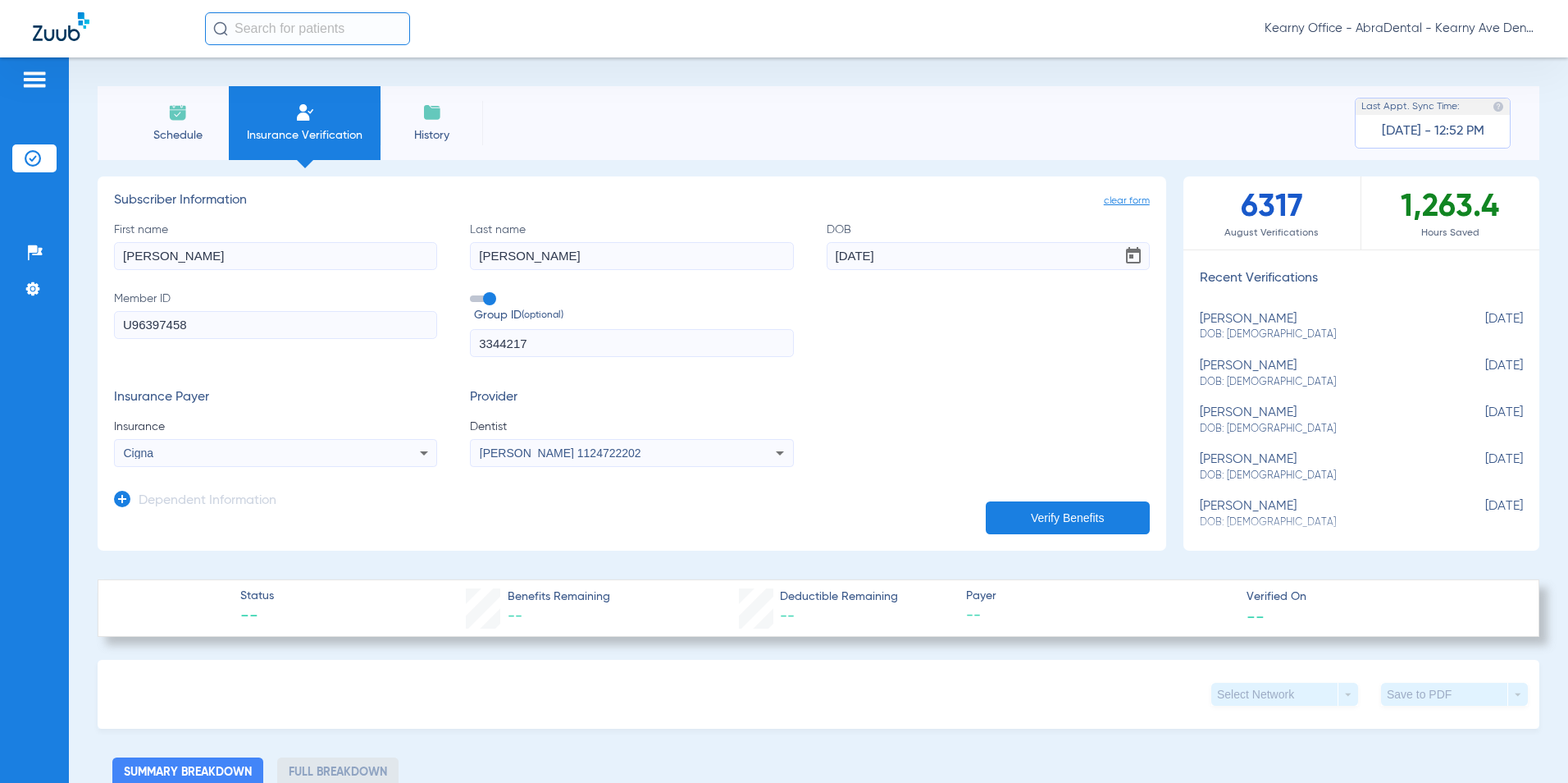
click at [1029, 516] on button "Verify Benefits" at bounding box center [1068, 518] width 164 height 33
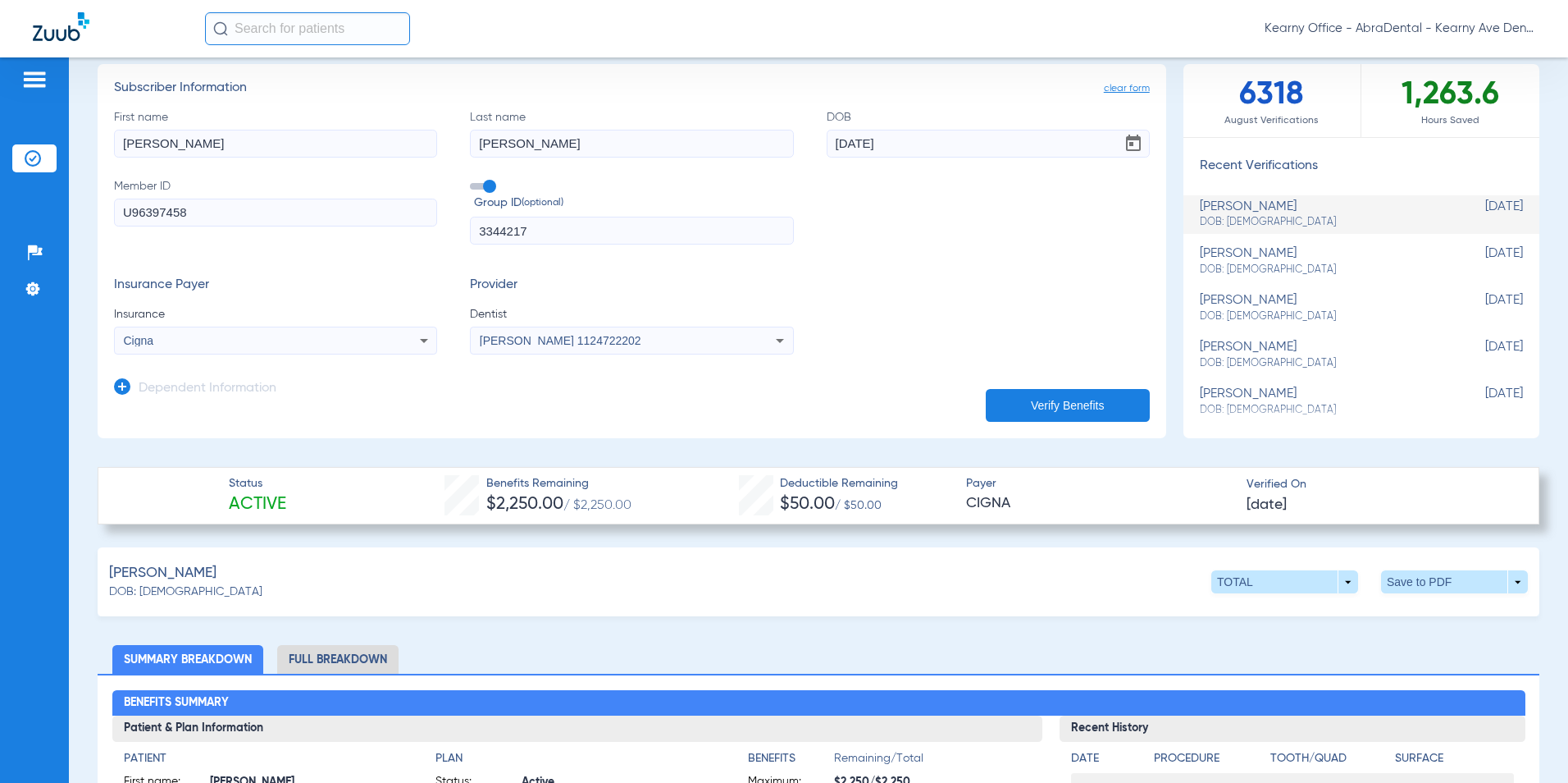
scroll to position [165, 0]
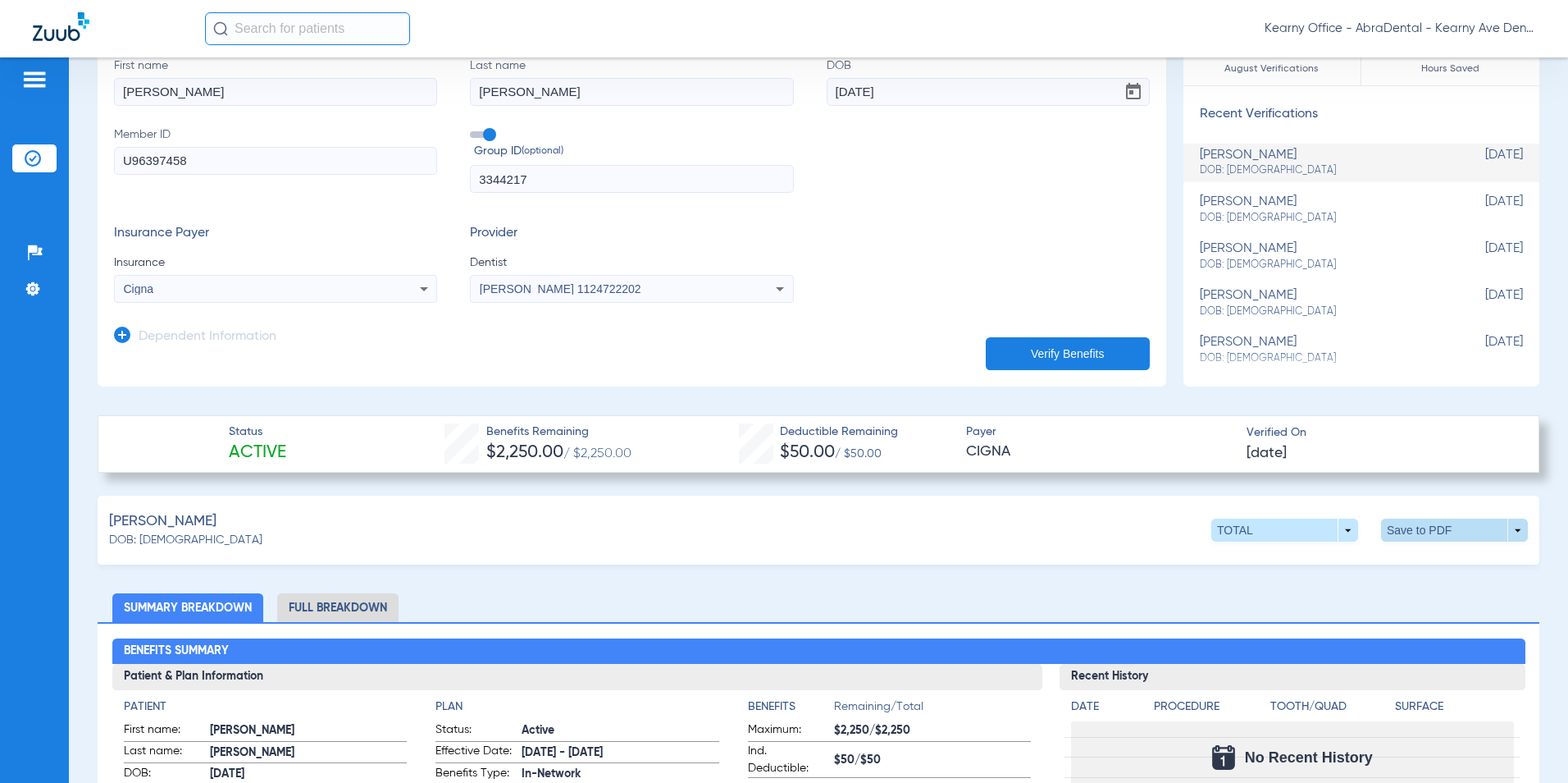
click at [1453, 526] on span at bounding box center [1455, 529] width 40 height 40
click at [1324, 553] on button "insert_drive_file Save to PDF" at bounding box center [1303, 561] width 124 height 33
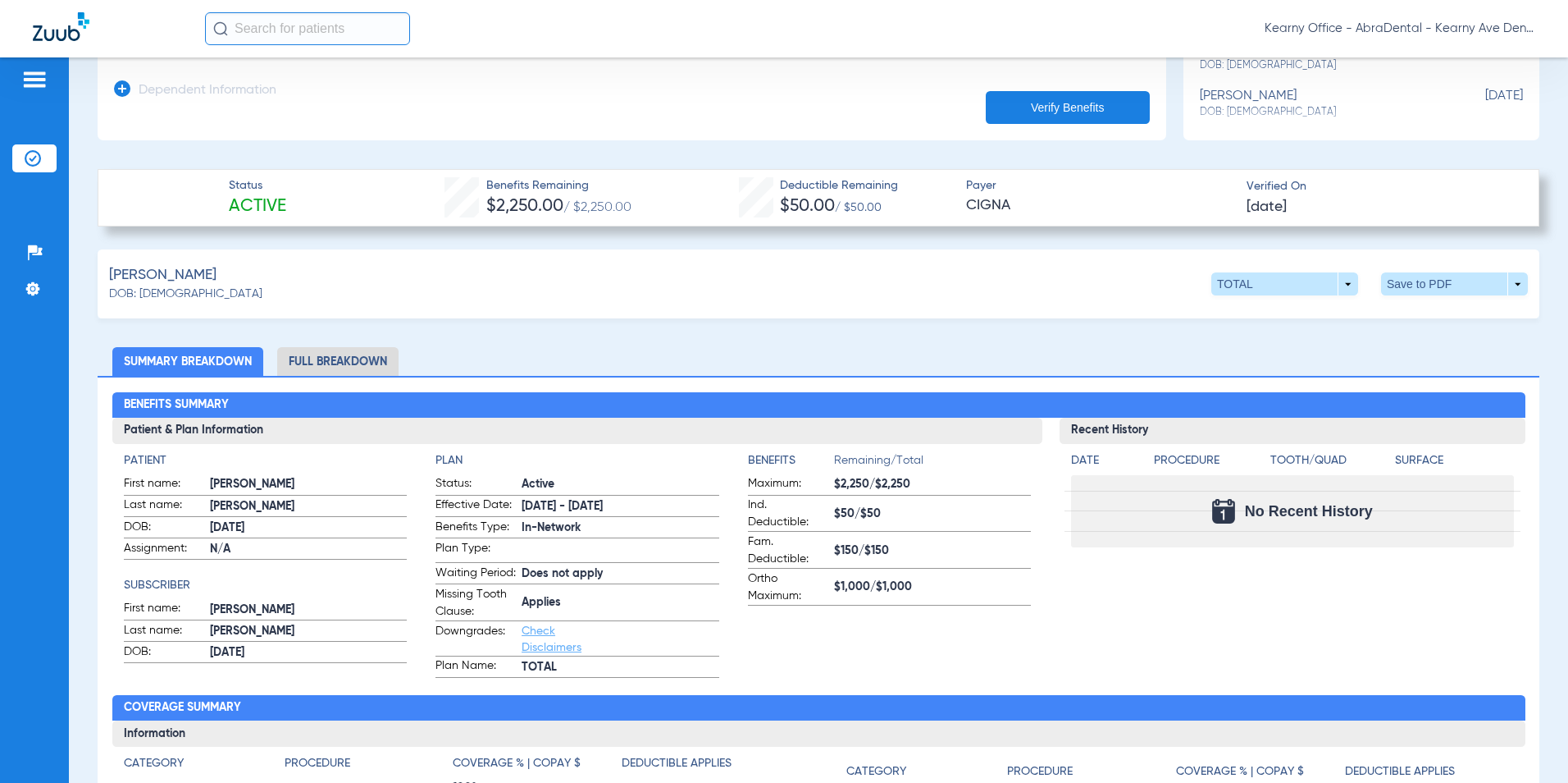
click at [342, 360] on li "Full Breakdown" at bounding box center [338, 362] width 121 height 29
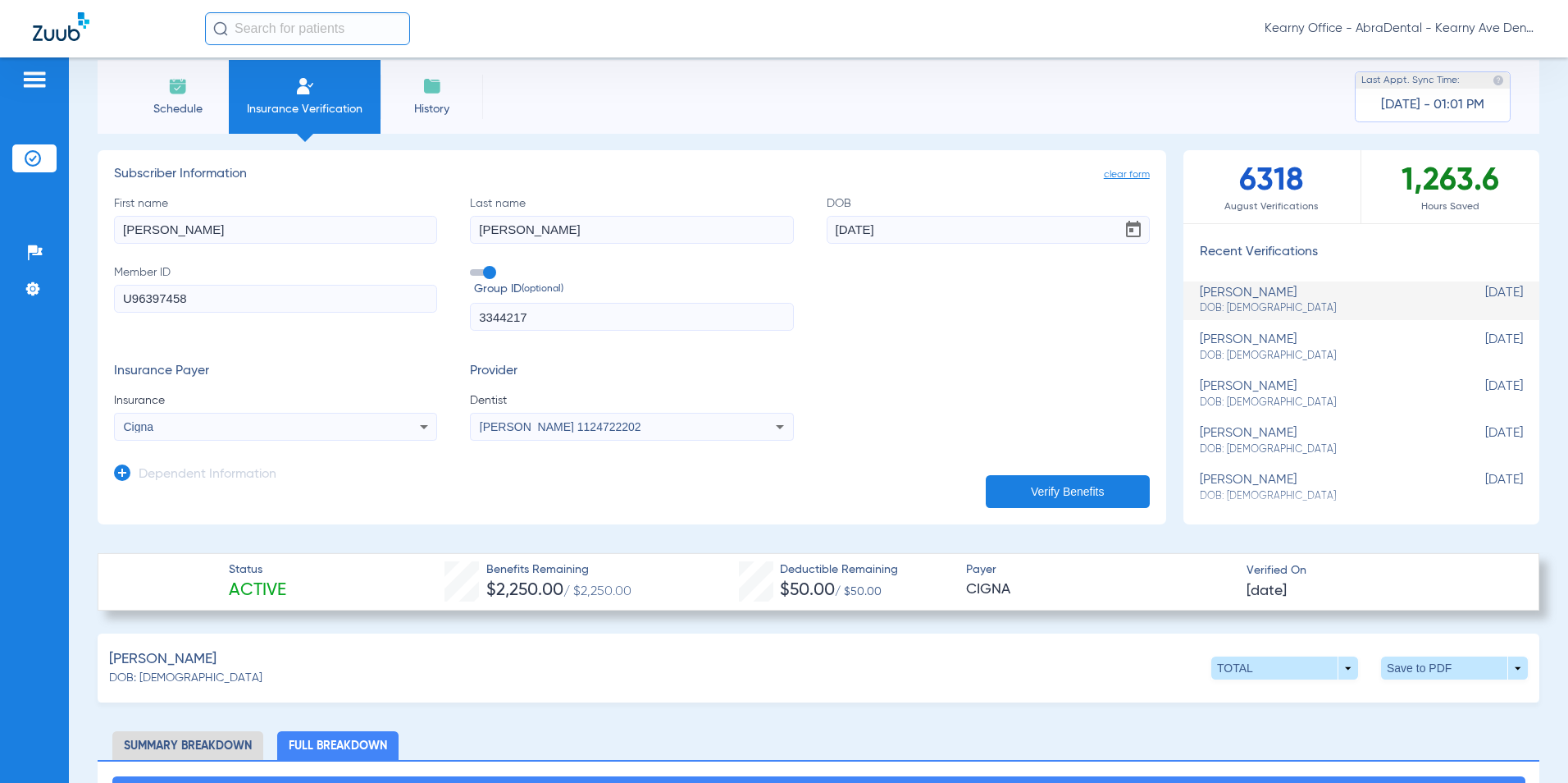
scroll to position [0, 0]
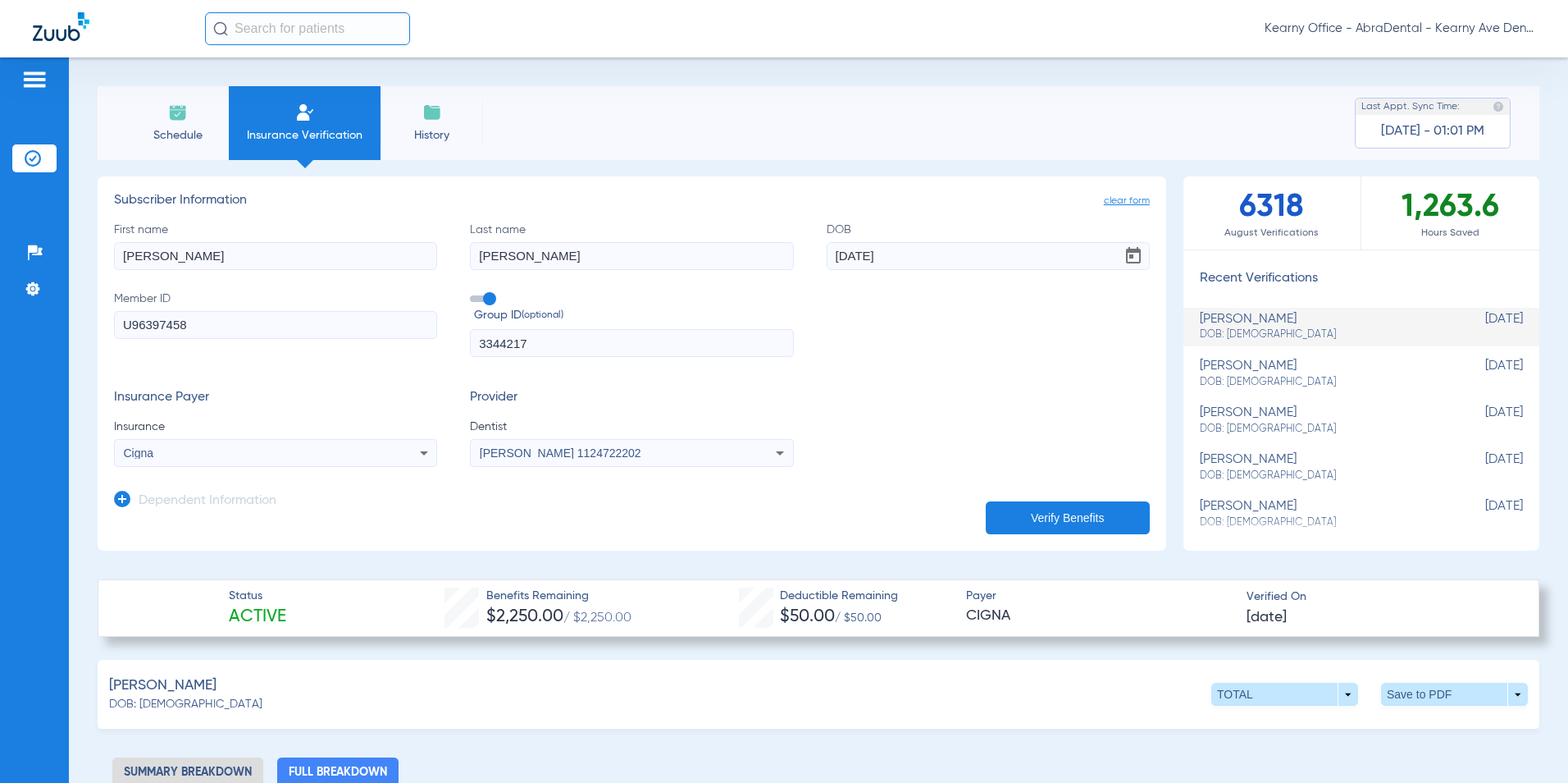
drag, startPoint x: 192, startPoint y: 321, endPoint x: 83, endPoint y: 326, distance: 109.1
click at [0, 316] on html "Kearny Office - AbraDental - Kearny Ave Dental, LLC - Kearny General Patients I…" at bounding box center [784, 391] width 1568 height 783
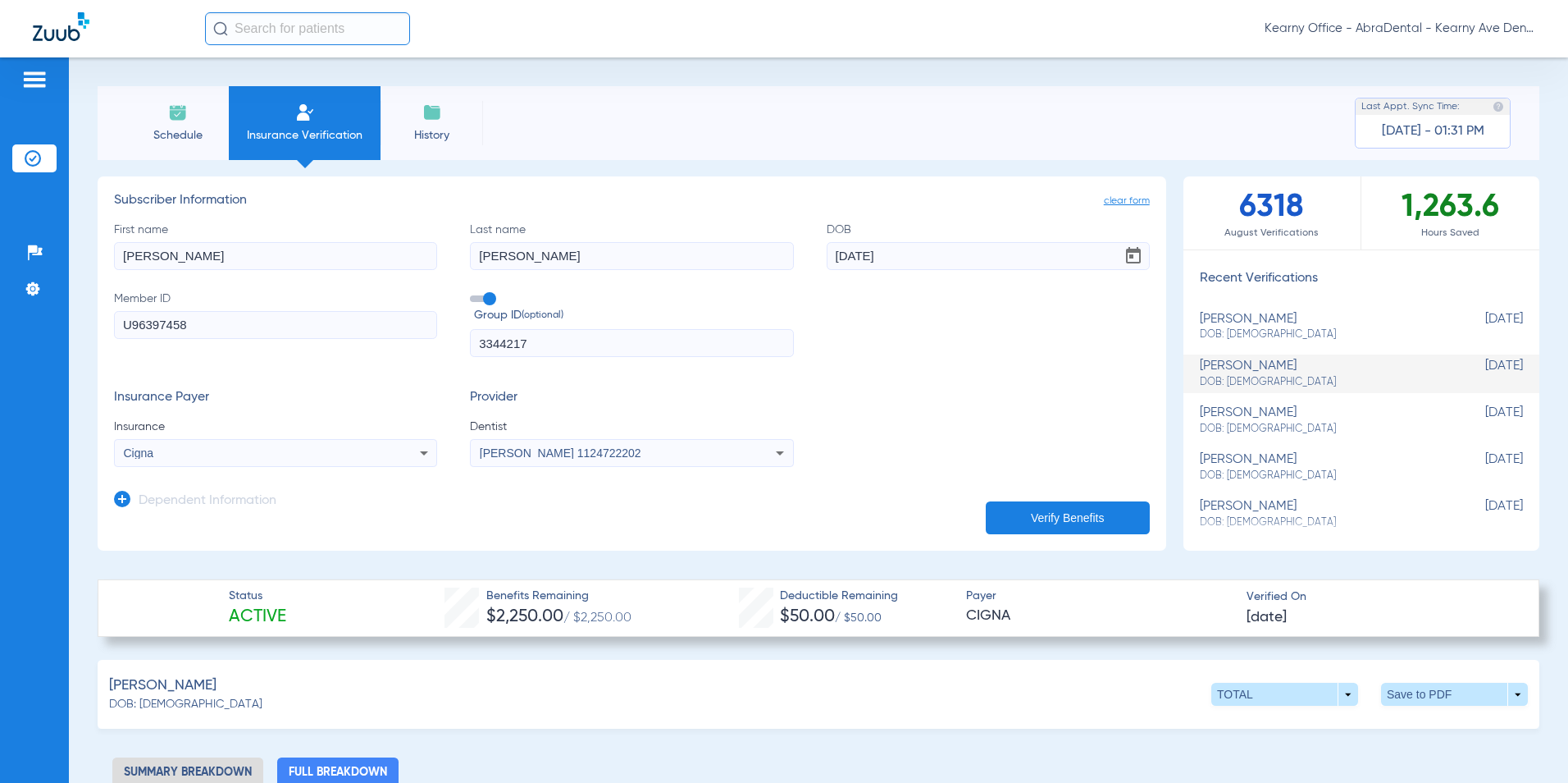
drag, startPoint x: 206, startPoint y: 250, endPoint x: -39, endPoint y: 252, distance: 245.0
click at [0, 252] on html "Kearny Office - AbraDental - Kearny Ave Dental, LLC - Kearny General Patients I…" at bounding box center [784, 391] width 1568 height 783
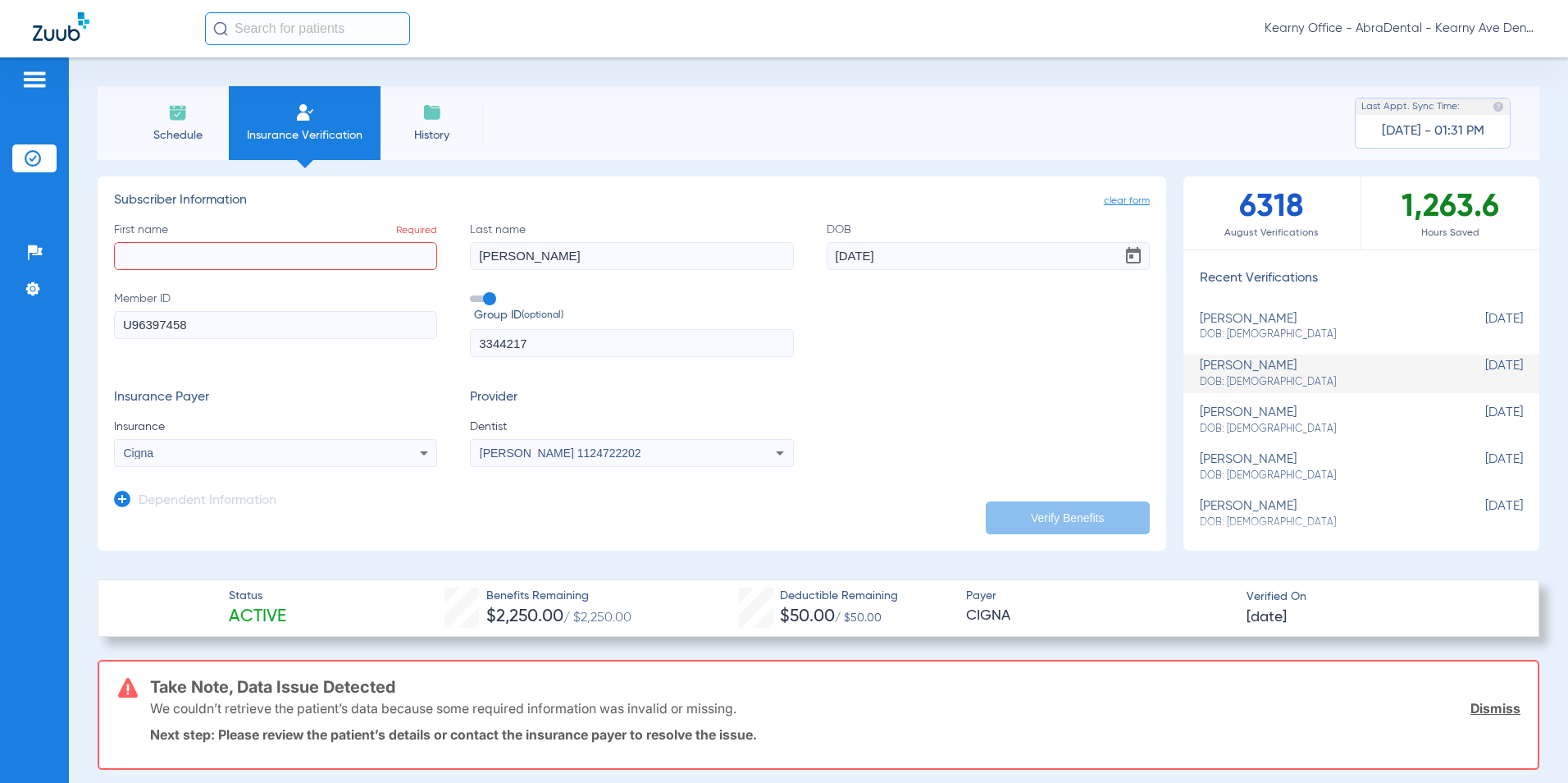
click at [56, 329] on div "Patients Insurance Verification Setup Help Center Settings Schedule Insurance V…" at bounding box center [784, 448] width 1568 height 783
paste input "932111640"
type input "932111640"
drag, startPoint x: 526, startPoint y: 350, endPoint x: 401, endPoint y: 350, distance: 125.0
click at [407, 352] on div "First name Required Last name PEREZ DOB 09/15/1972 Member ID 932111640 Group ID…" at bounding box center [632, 289] width 1036 height 136
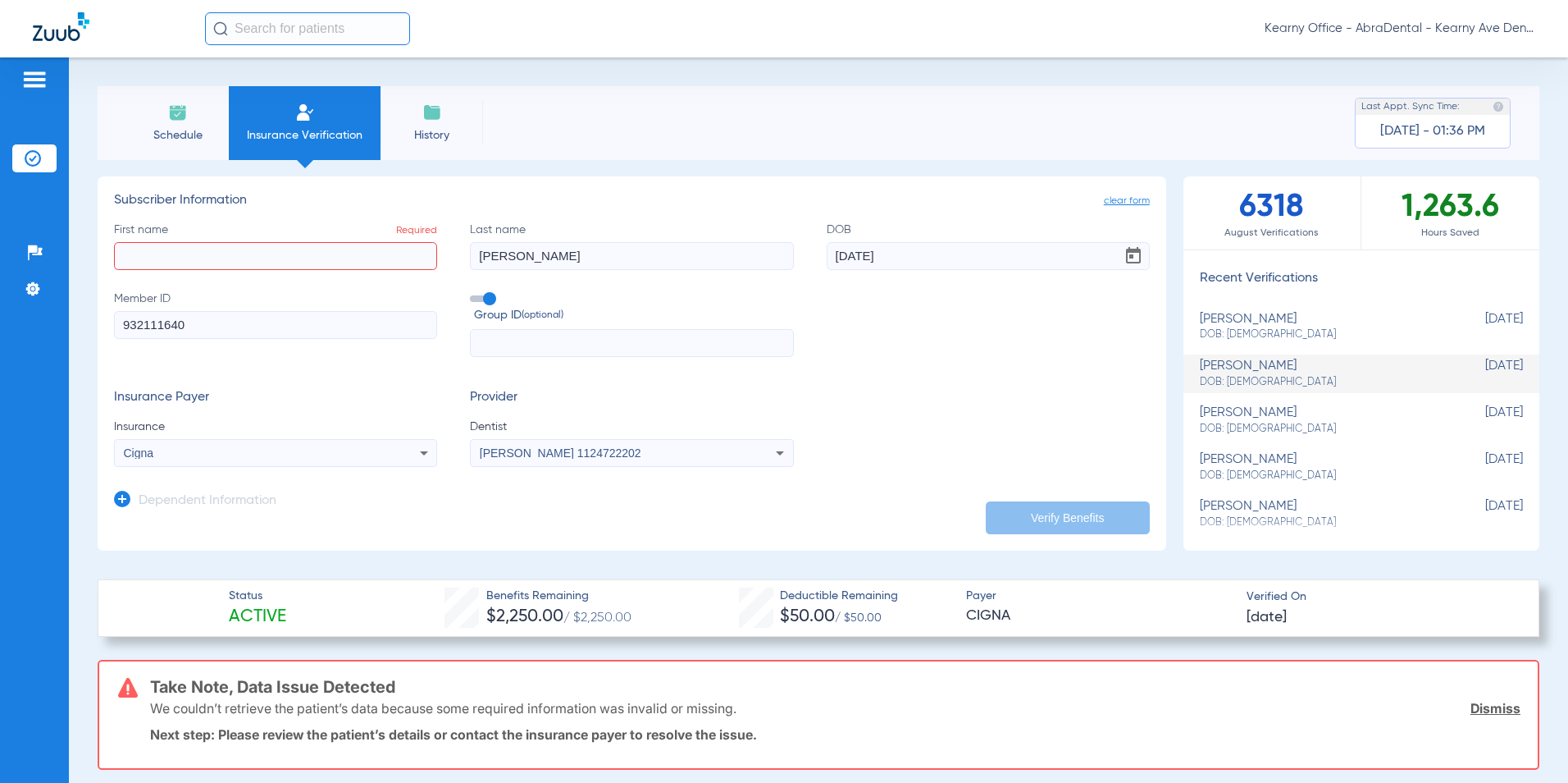
click at [536, 342] on input "text" at bounding box center [632, 343] width 323 height 28
paste input "0136126"
type input "0136126"
drag, startPoint x: 402, startPoint y: 256, endPoint x: 383, endPoint y: 256, distance: 19.0
click at [383, 256] on div "First name Required Last name PEREZ DOB 09/15/1972 Member ID 932111640 Group ID…" at bounding box center [632, 289] width 1036 height 136
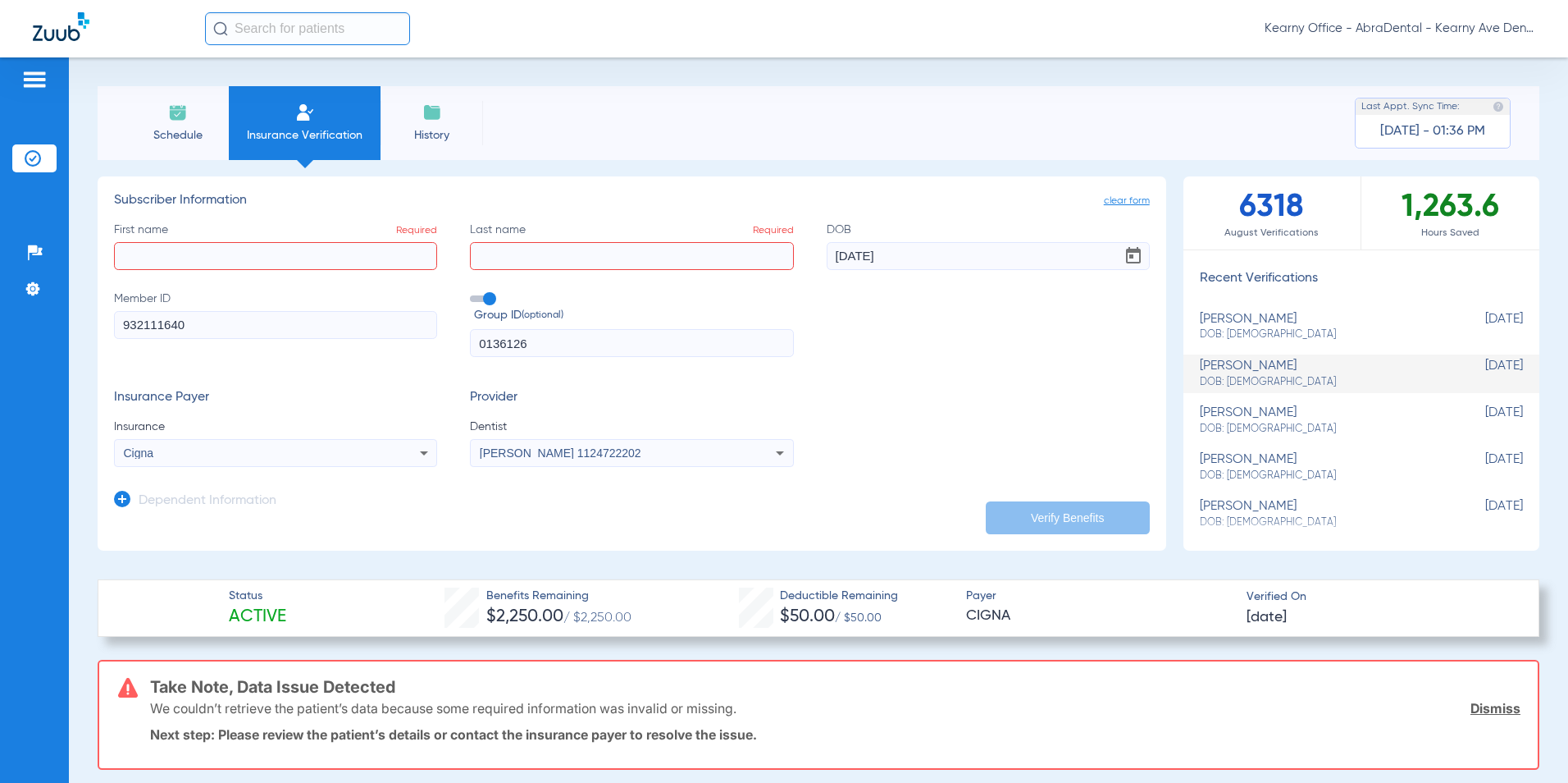
drag, startPoint x: 911, startPoint y: 250, endPoint x: 698, endPoint y: 261, distance: 213.3
click at [701, 261] on div "First name Required Last name Required DOB 09/15/1972 Member ID 932111640 Group…" at bounding box center [632, 289] width 1036 height 136
click at [158, 269] on input "First name Required" at bounding box center [276, 256] width 323 height 28
type input "junita"
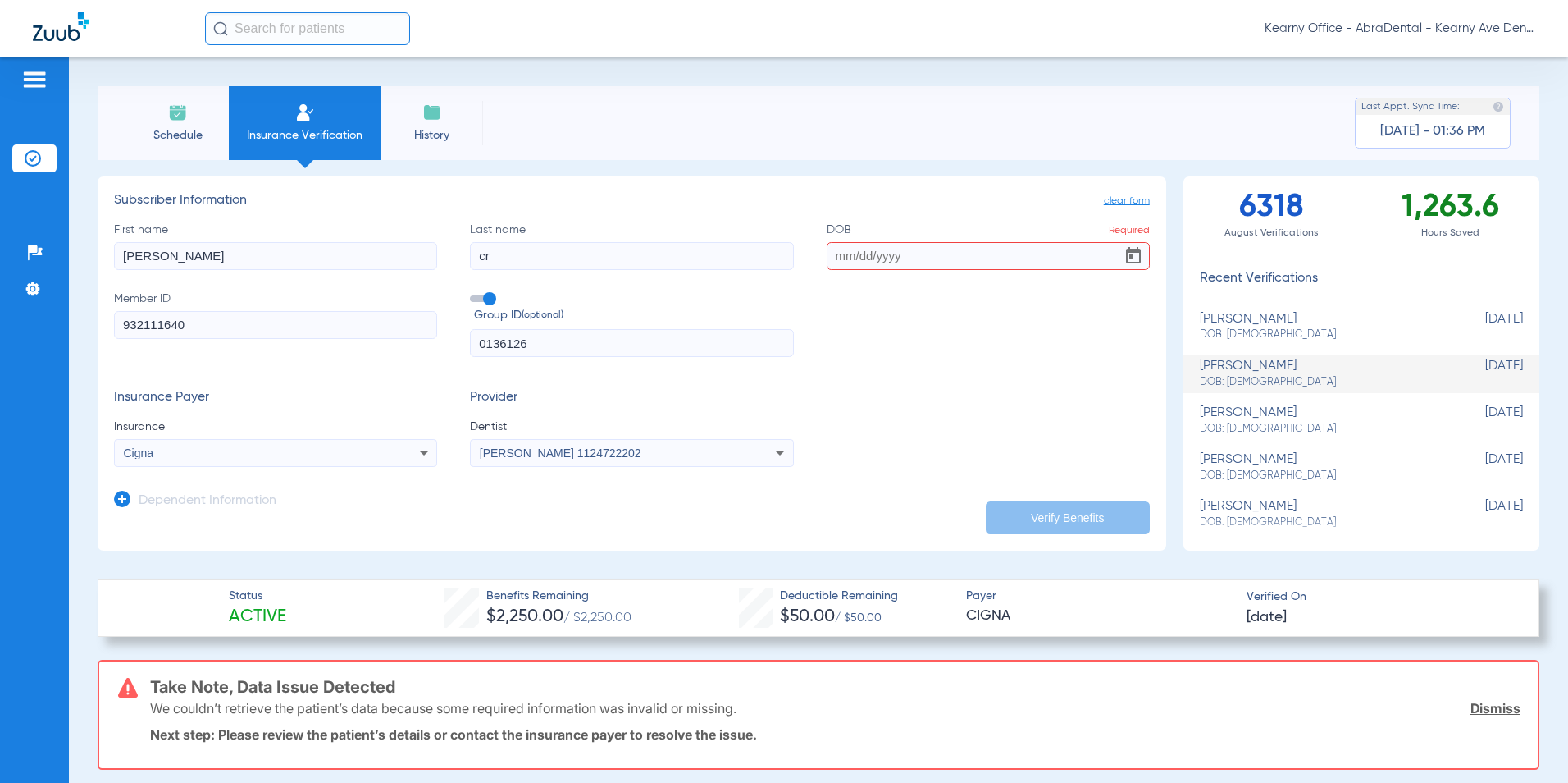
type input "c"
type input "bradshaw"
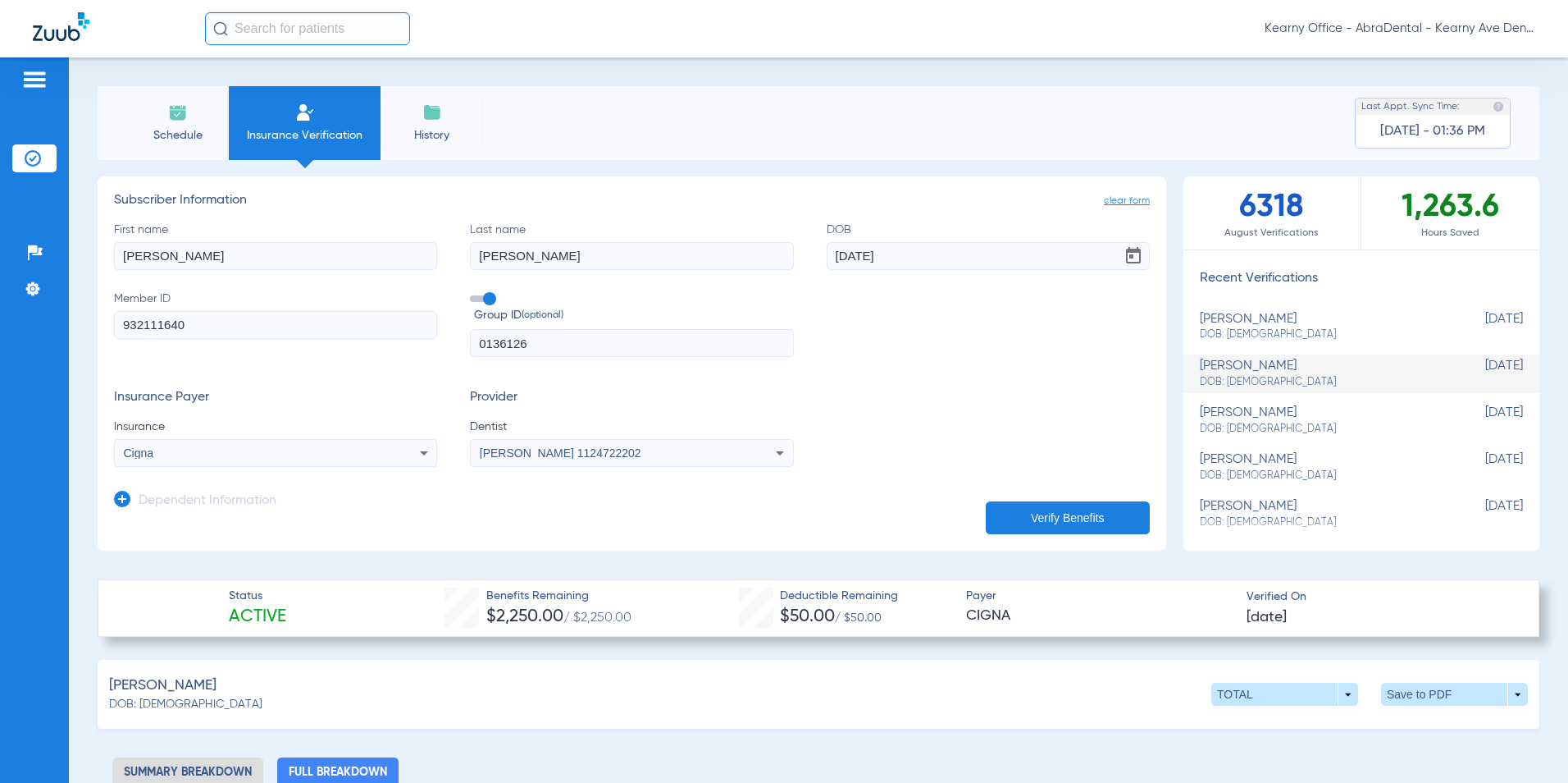
type input "06/11/1980"
click at [223, 437] on app-form-autocomplete "Insurance Cigna" at bounding box center [276, 442] width 323 height 48
click at [216, 445] on div "Cigna" at bounding box center [276, 453] width 321 height 19
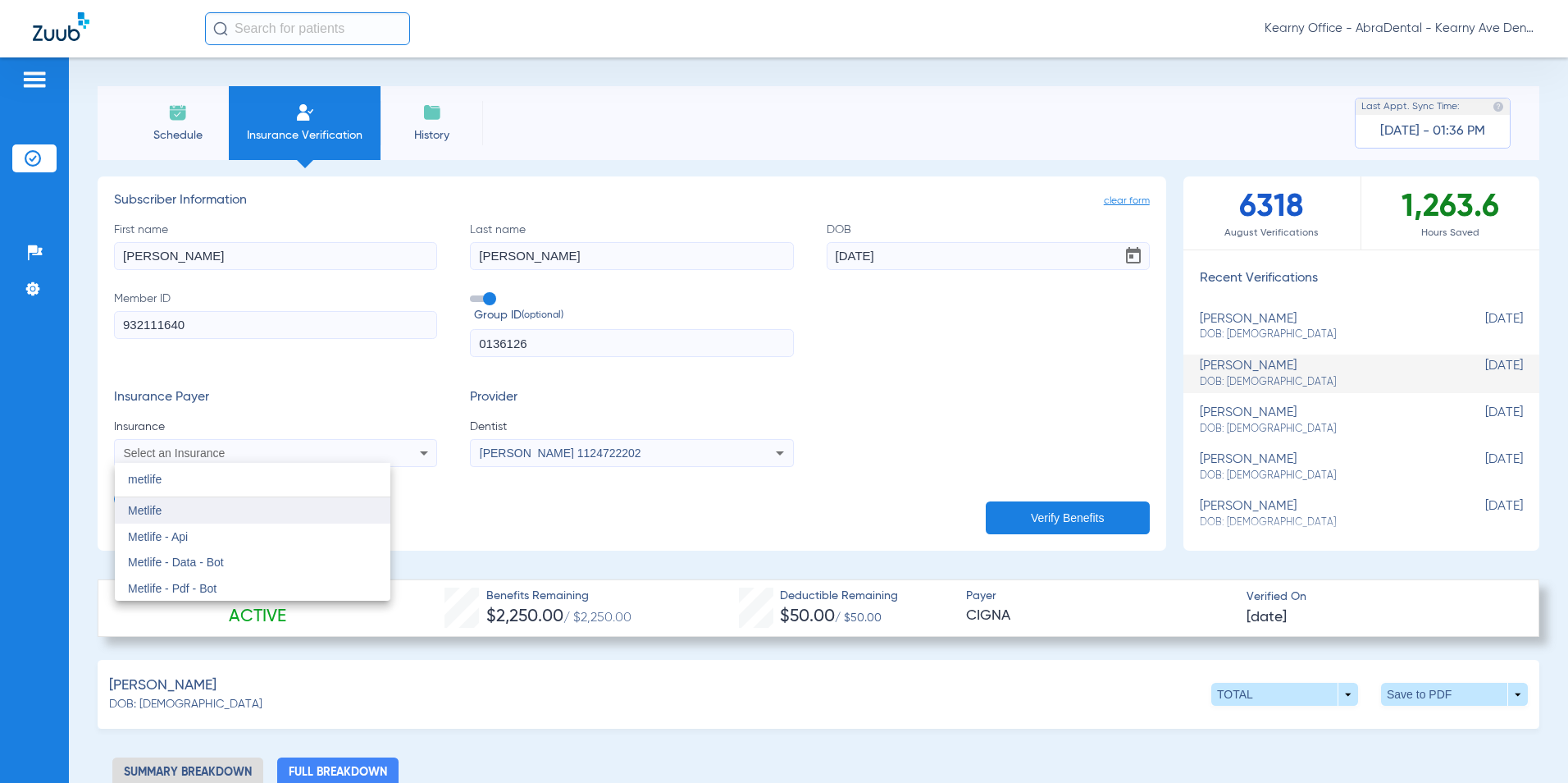
type input "metlife"
click at [170, 510] on mat-option "Metlife" at bounding box center [252, 510] width 276 height 26
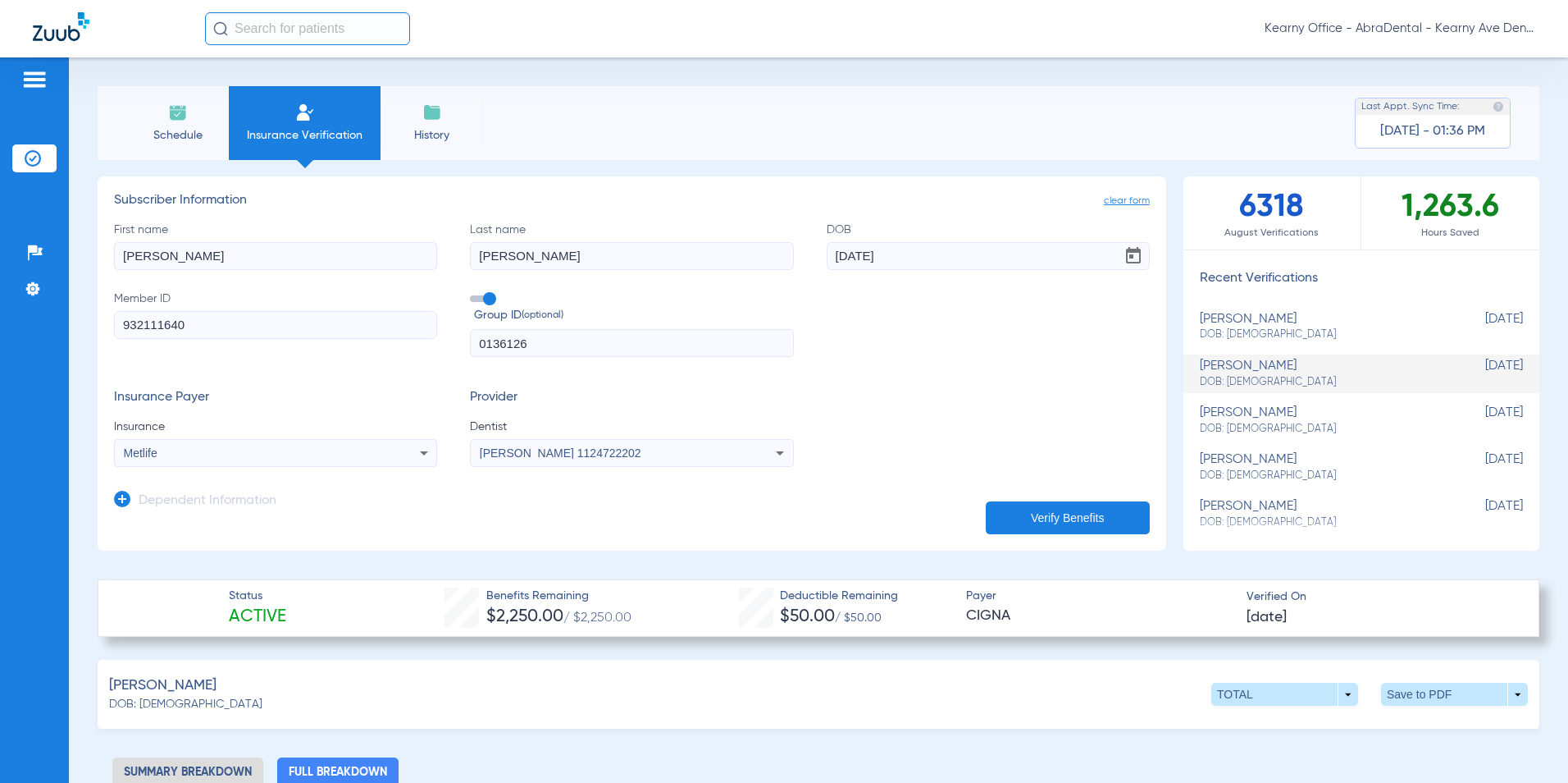
click at [1103, 513] on button "Verify Benefits" at bounding box center [1068, 518] width 164 height 33
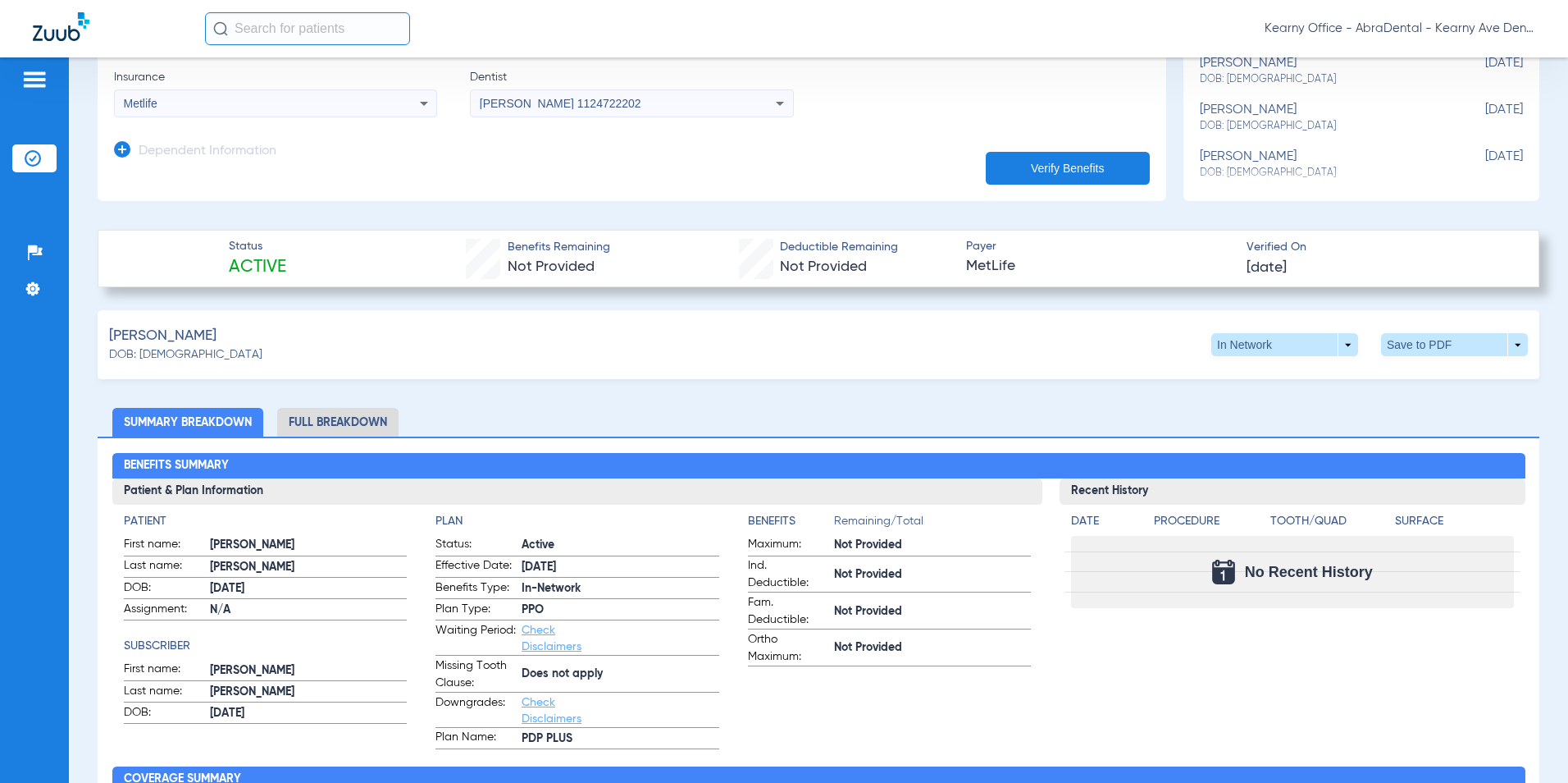
scroll to position [410, 0]
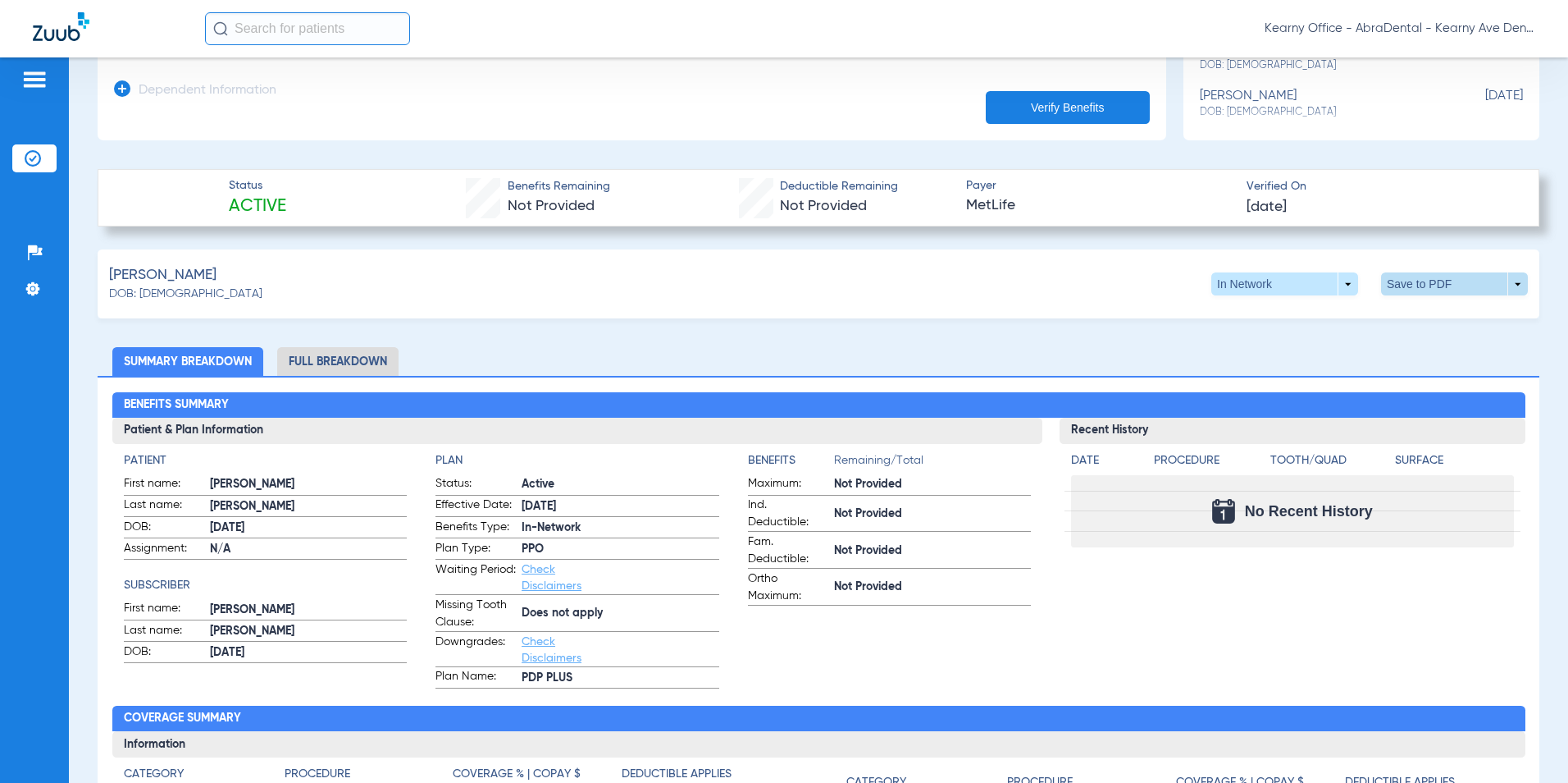
click at [1435, 285] on span at bounding box center [1455, 284] width 40 height 40
click at [1342, 312] on span "Save to PDF" at bounding box center [1318, 316] width 65 height 12
click at [314, 359] on li "Full Breakdown" at bounding box center [338, 362] width 121 height 29
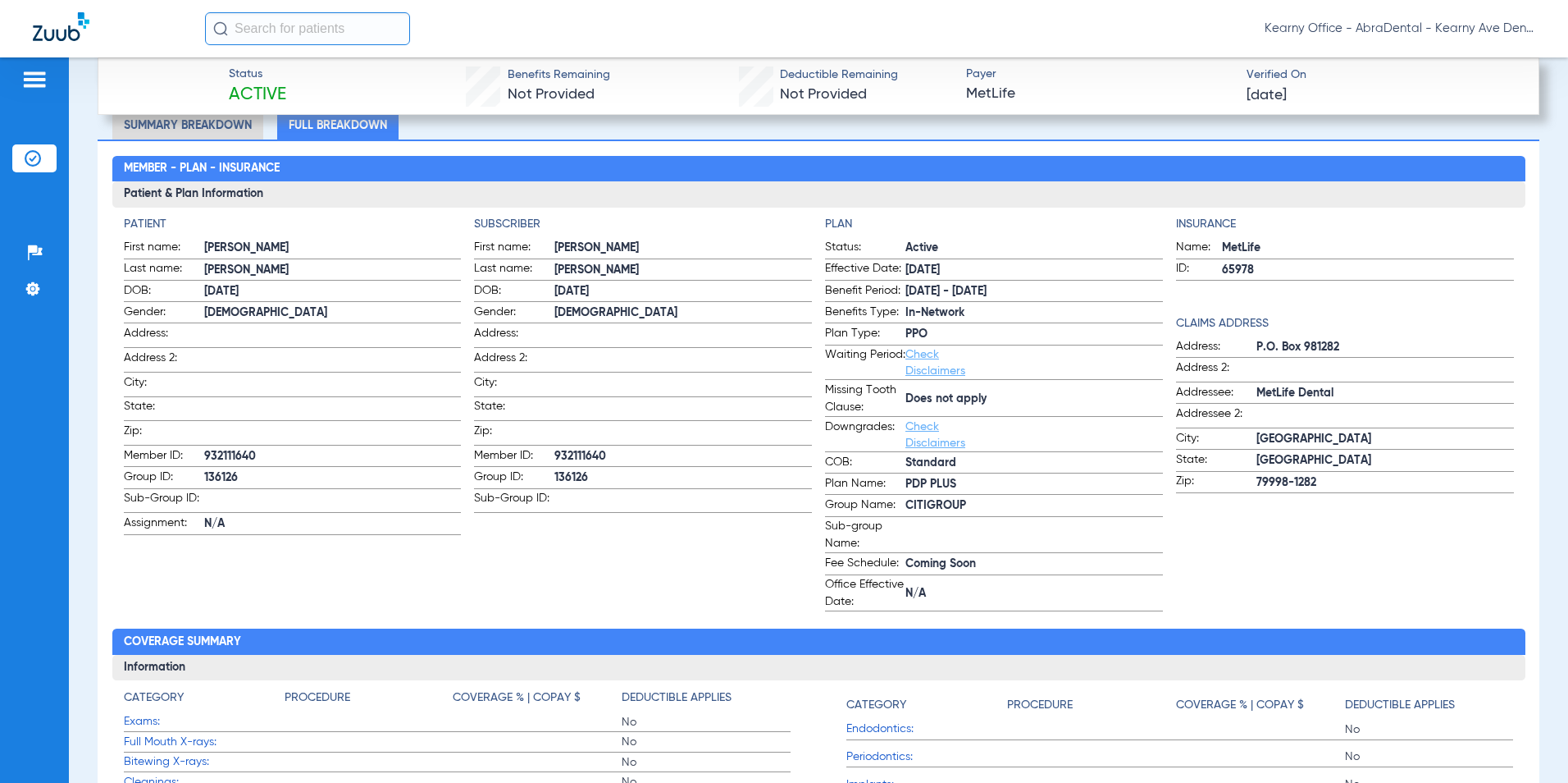
scroll to position [527, 0]
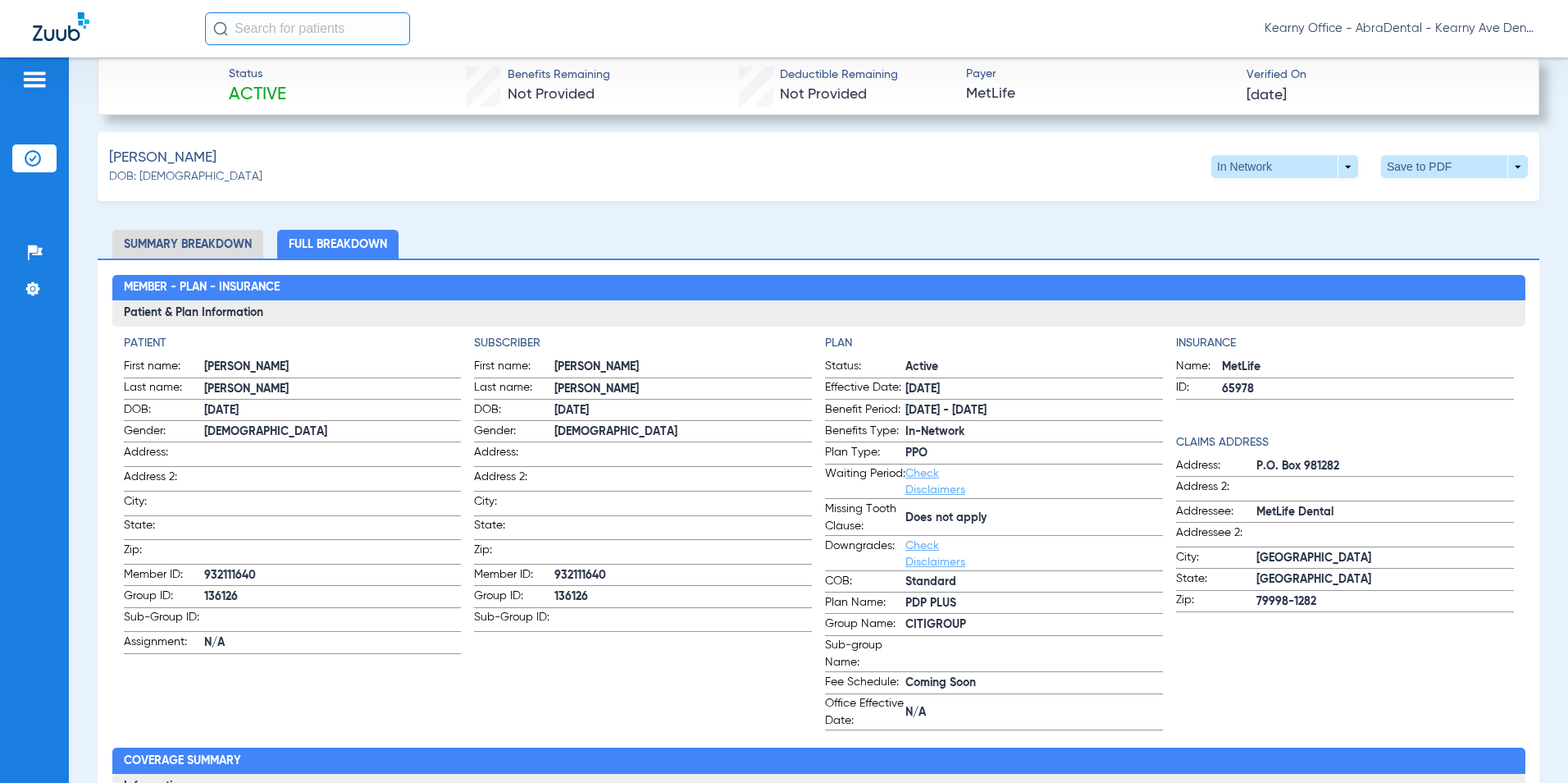
click at [181, 241] on li "Summary Breakdown" at bounding box center [188, 244] width 151 height 29
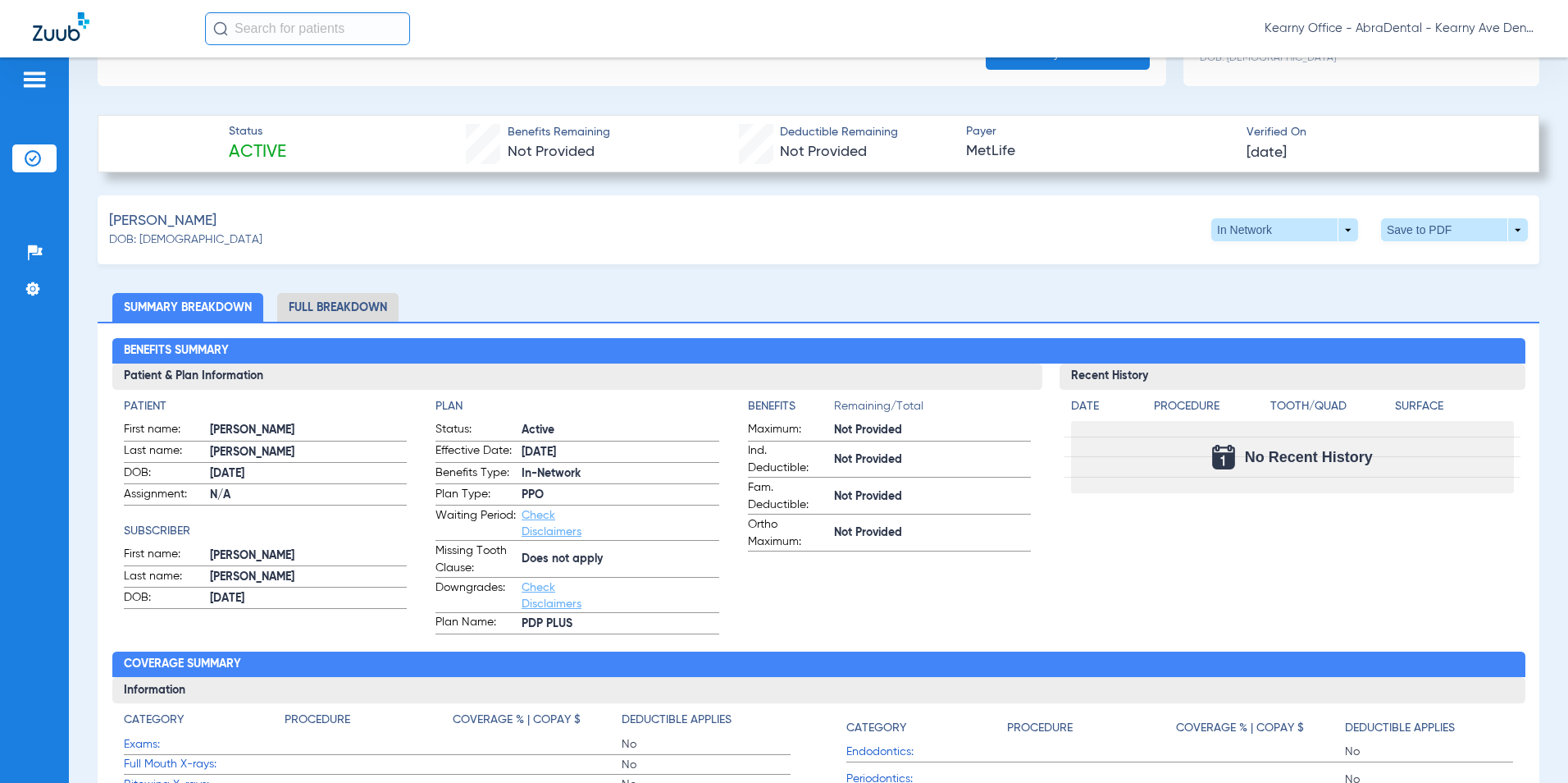
scroll to position [493, 0]
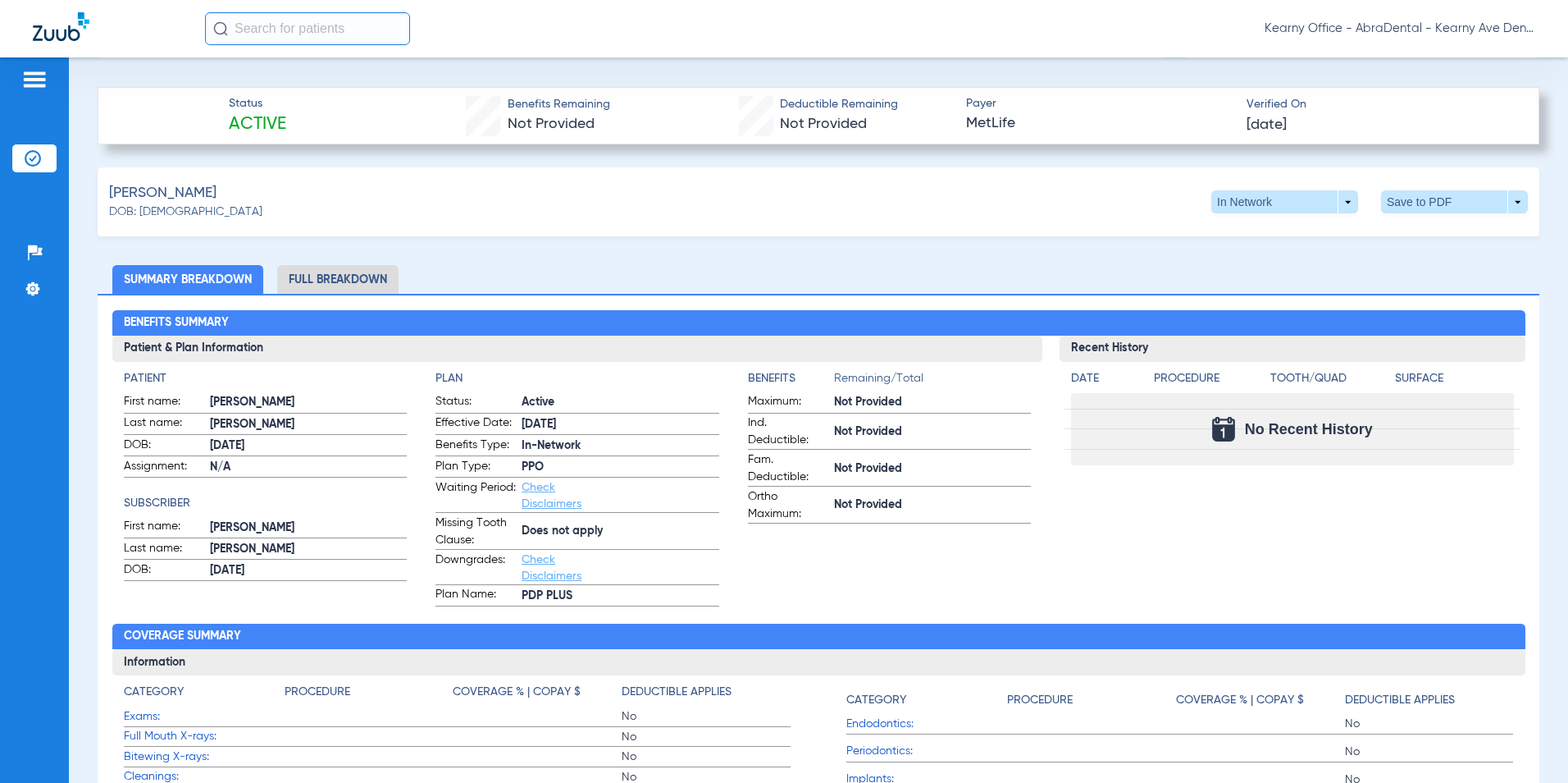
click at [357, 274] on li "Full Breakdown" at bounding box center [338, 280] width 121 height 29
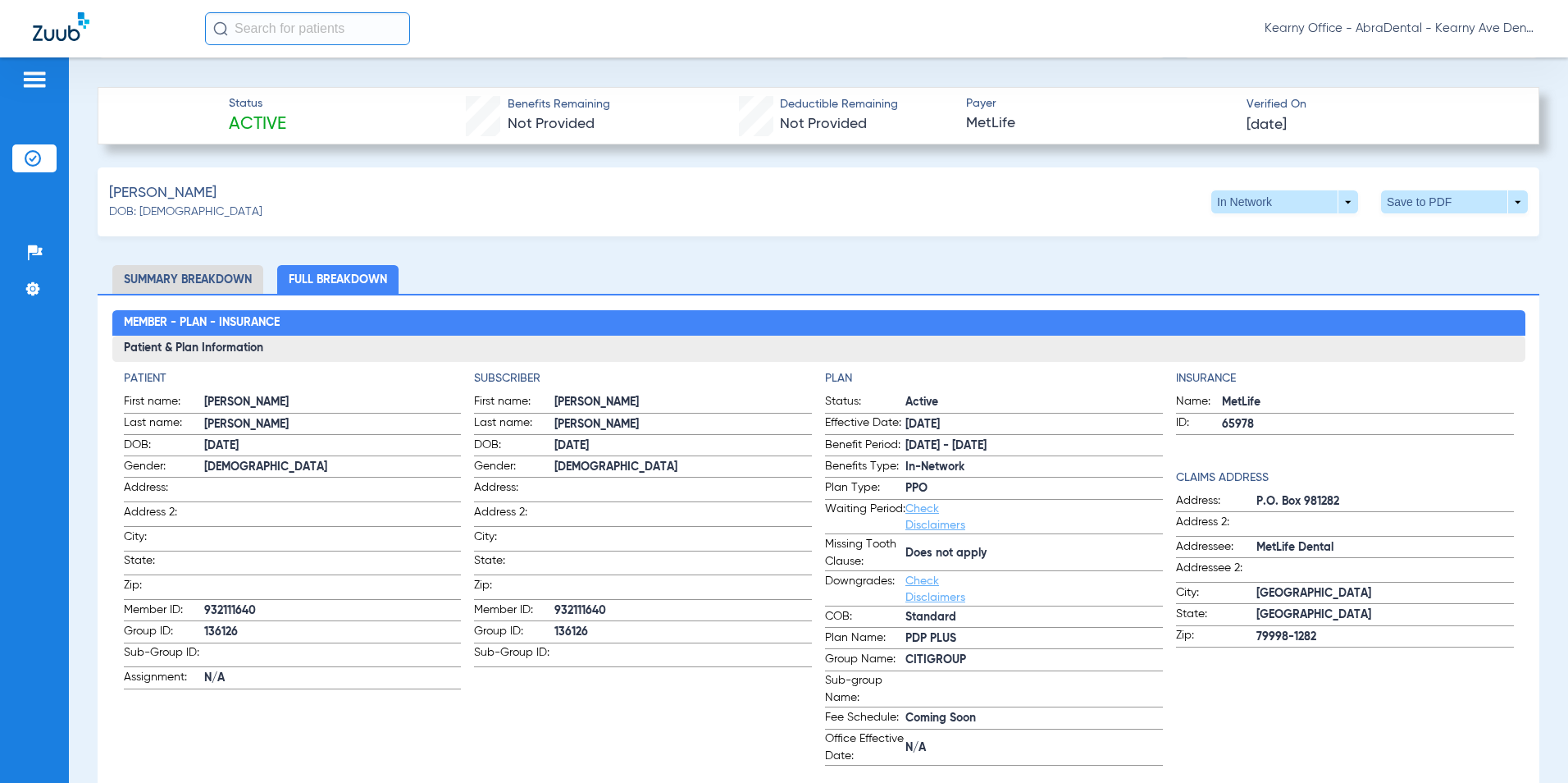
click at [951, 213] on div "Bradshaw, Junita DOB: 06/11/1980 In Network arrow_drop_down Save to PDF arrow_d…" at bounding box center [818, 201] width 1442 height 69
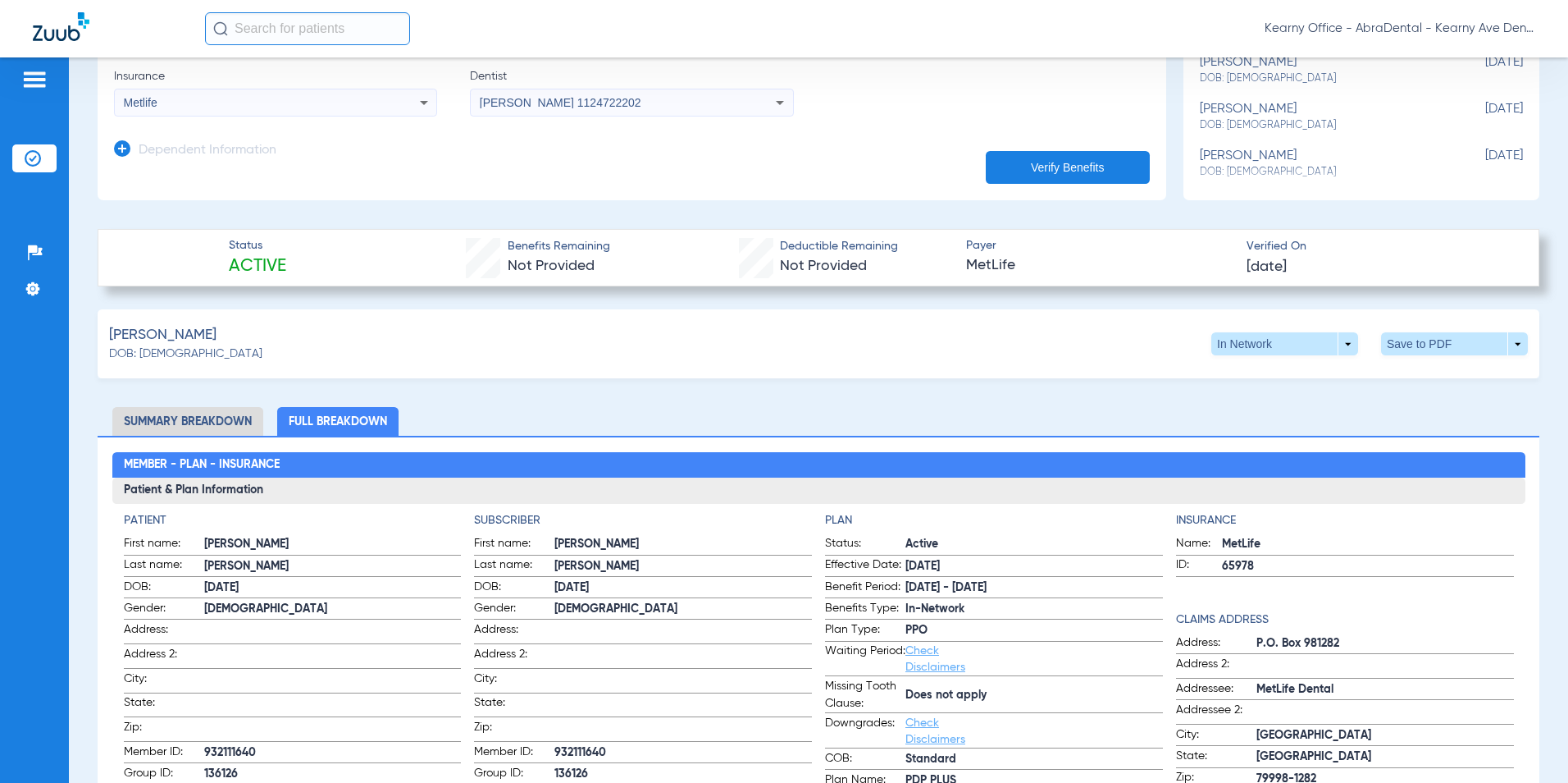
scroll to position [246, 0]
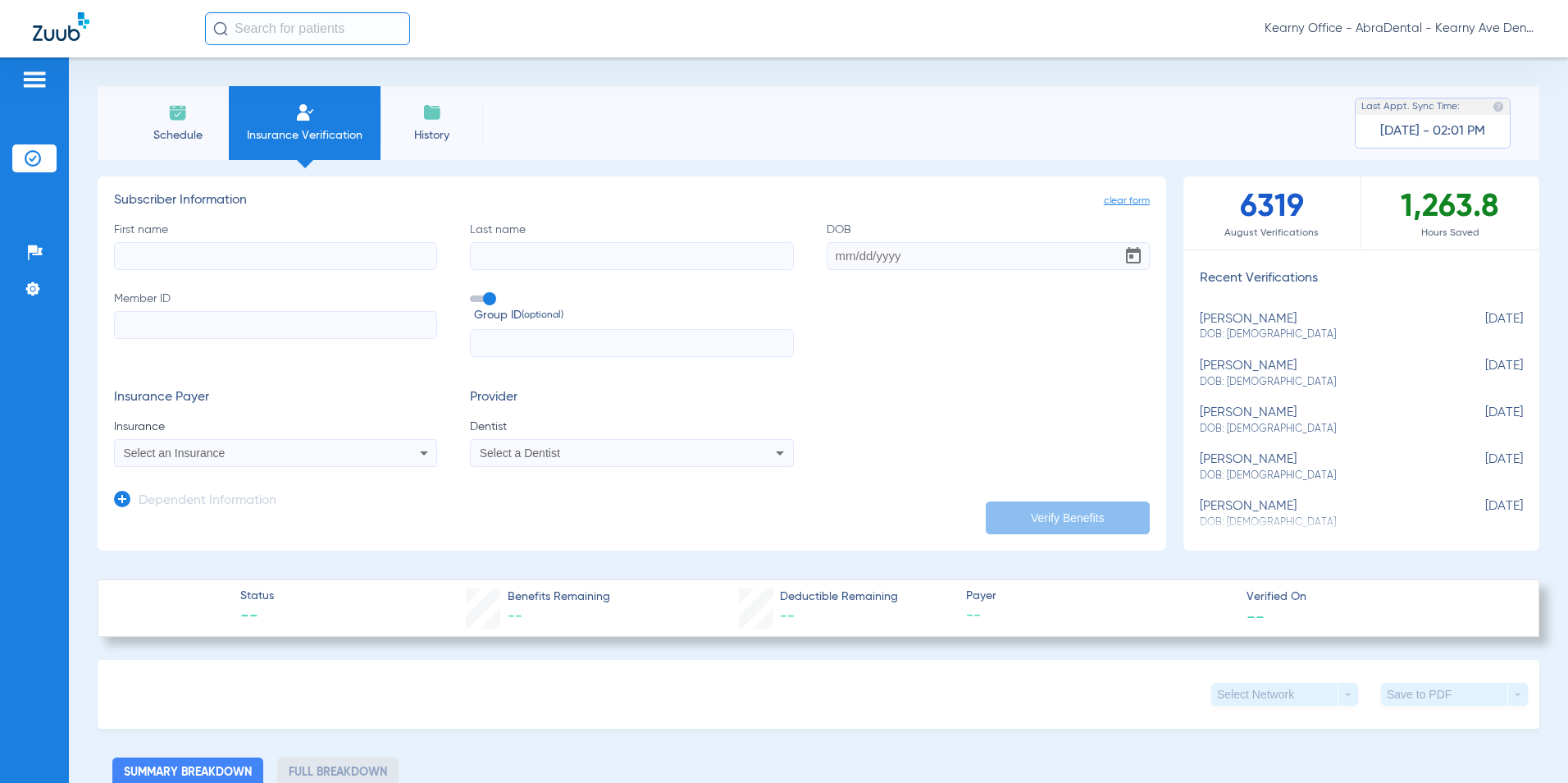
drag, startPoint x: 0, startPoint y: 0, endPoint x: 165, endPoint y: 261, distance: 308.8
click at [165, 261] on input "First name" at bounding box center [276, 256] width 323 height 28
type input "[PERSON_NAME]"
type input "[DATE]"
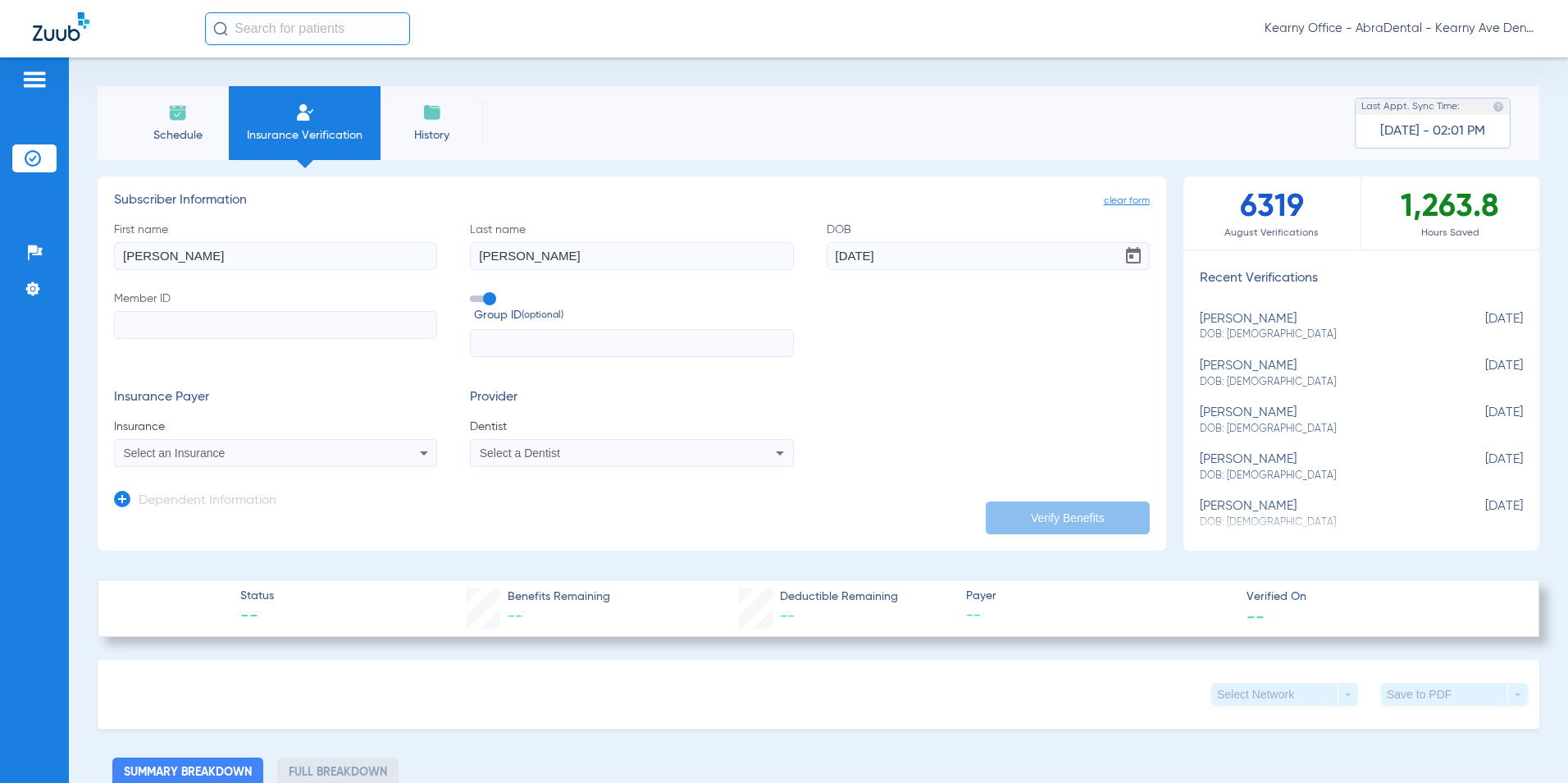
click at [261, 313] on input "Member ID" at bounding box center [276, 324] width 323 height 28
type input "U64755367"
click at [554, 350] on input "text" at bounding box center [632, 343] width 323 height 28
type input "0658213"
click at [236, 462] on div "Select an Insurance" at bounding box center [276, 453] width 321 height 19
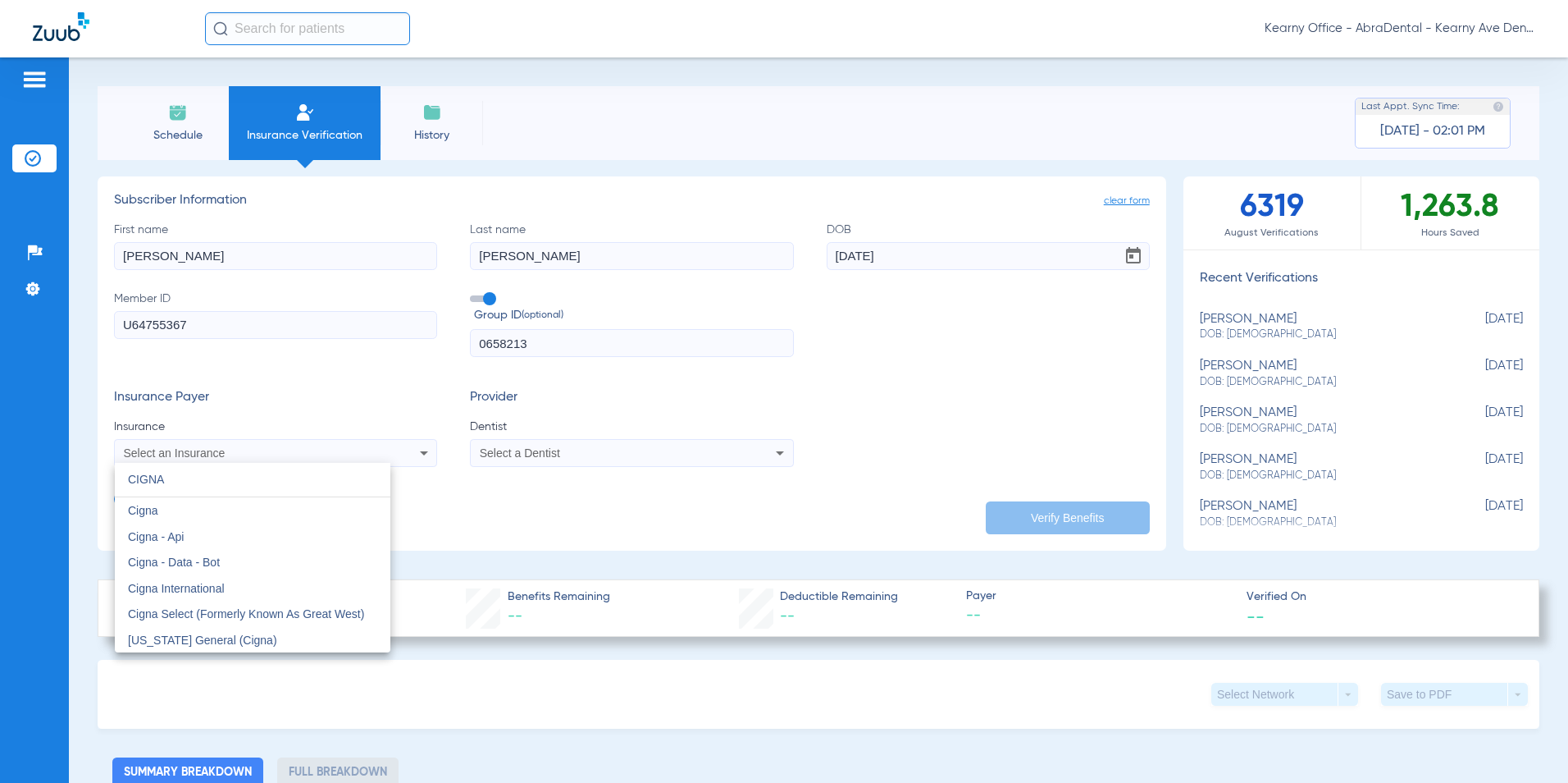
type input "CIGNA"
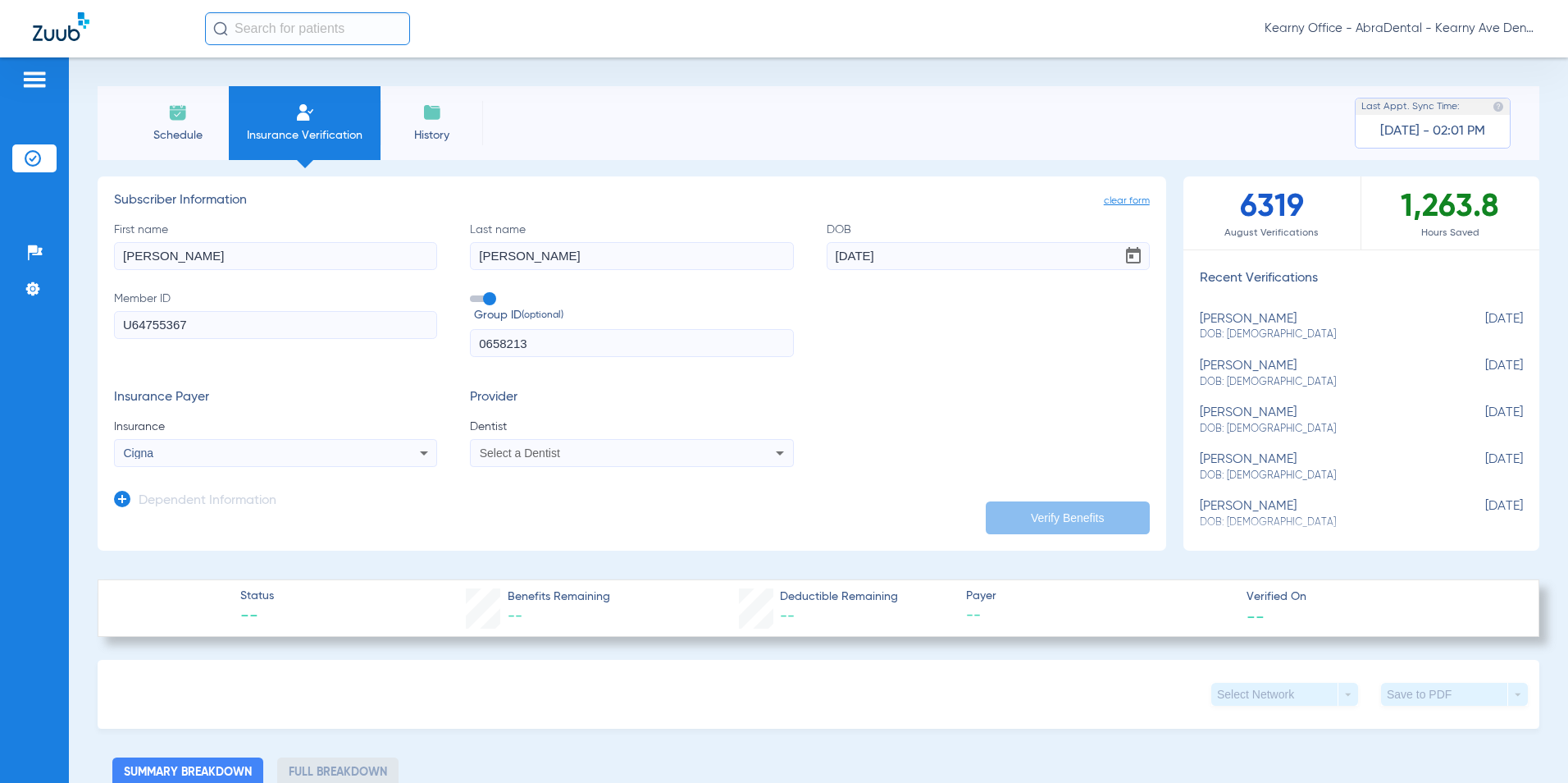
click at [526, 448] on span "Select a Dentist" at bounding box center [519, 453] width 80 height 14
type input "GAN LIN"
click at [563, 516] on span "Gan Lin 1124722202" at bounding box center [561, 510] width 160 height 12
click at [1066, 511] on button "Verify Benefits" at bounding box center [1068, 518] width 164 height 33
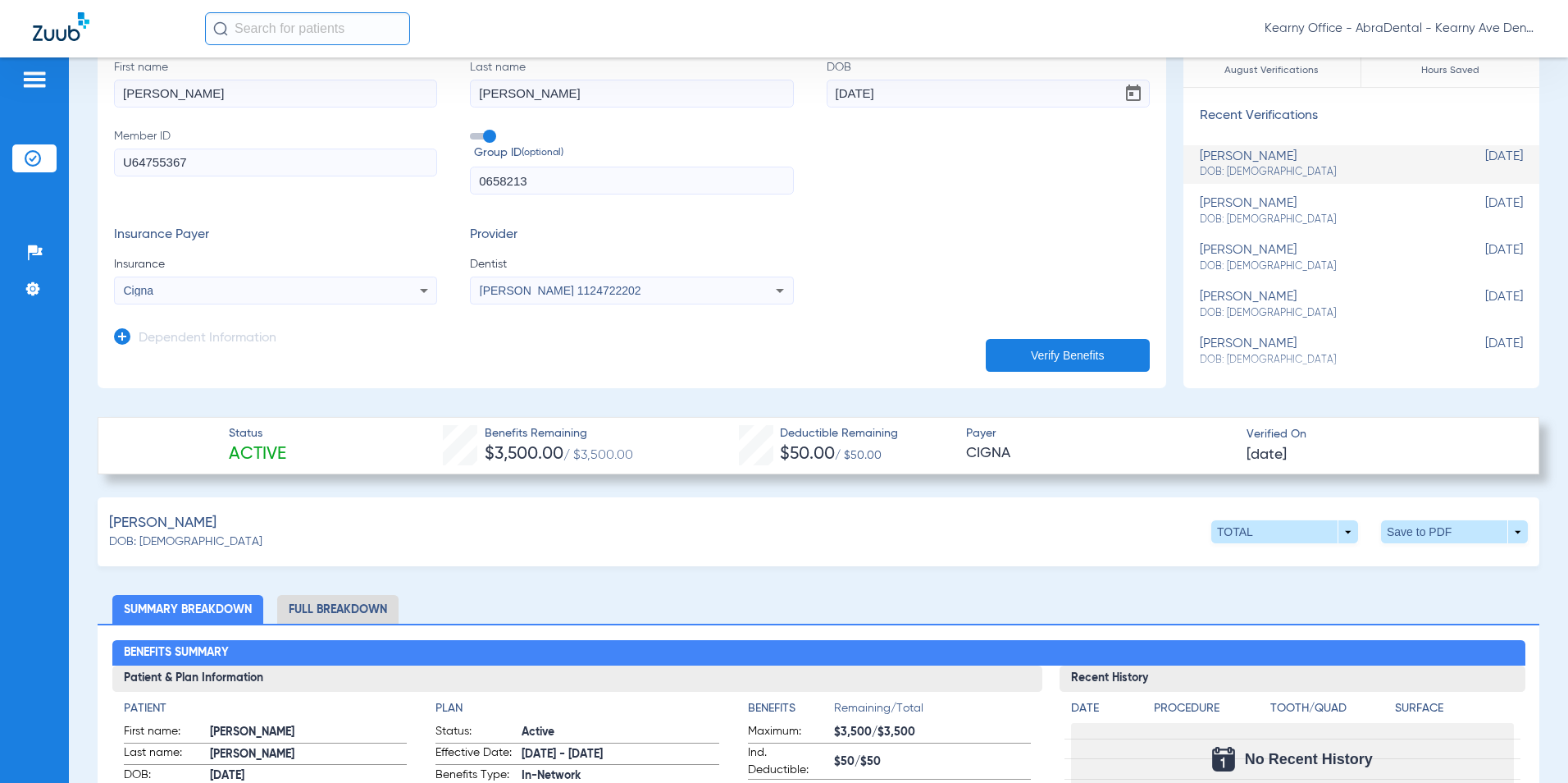
scroll to position [165, 0]
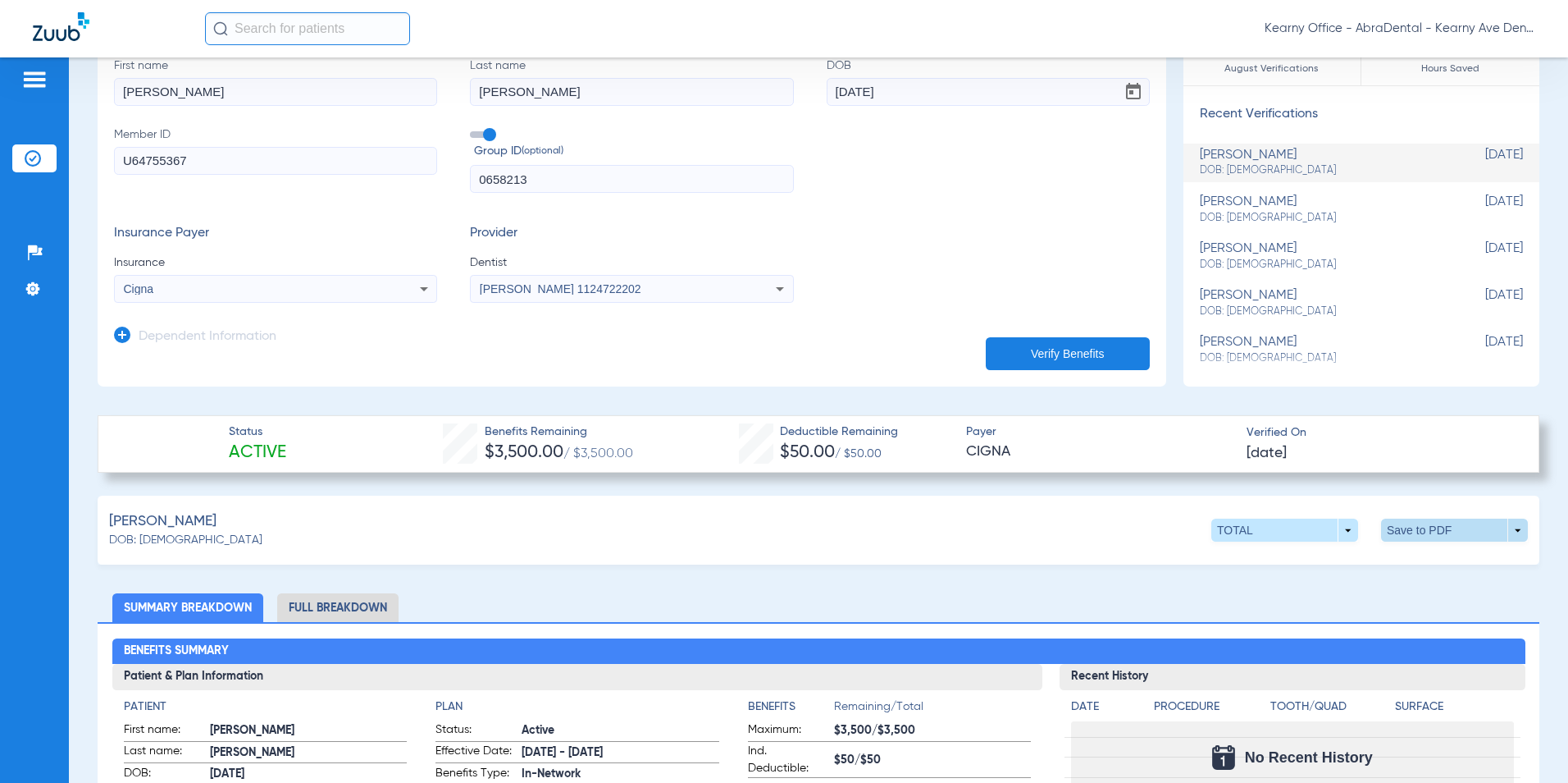
click at [1442, 525] on span at bounding box center [1455, 529] width 40 height 40
click at [1324, 563] on span "Save to PDF" at bounding box center [1318, 561] width 65 height 12
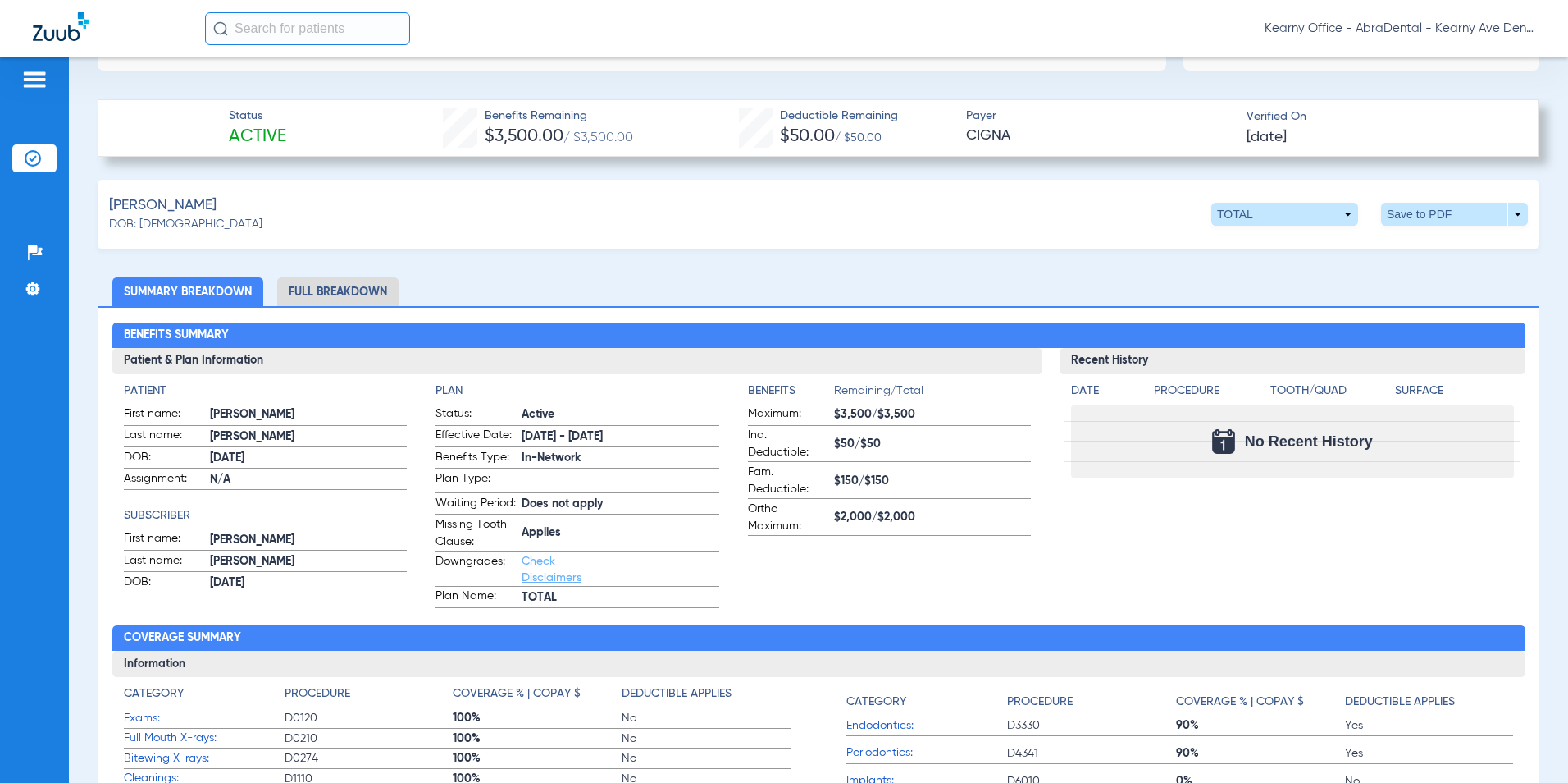
scroll to position [493, 0]
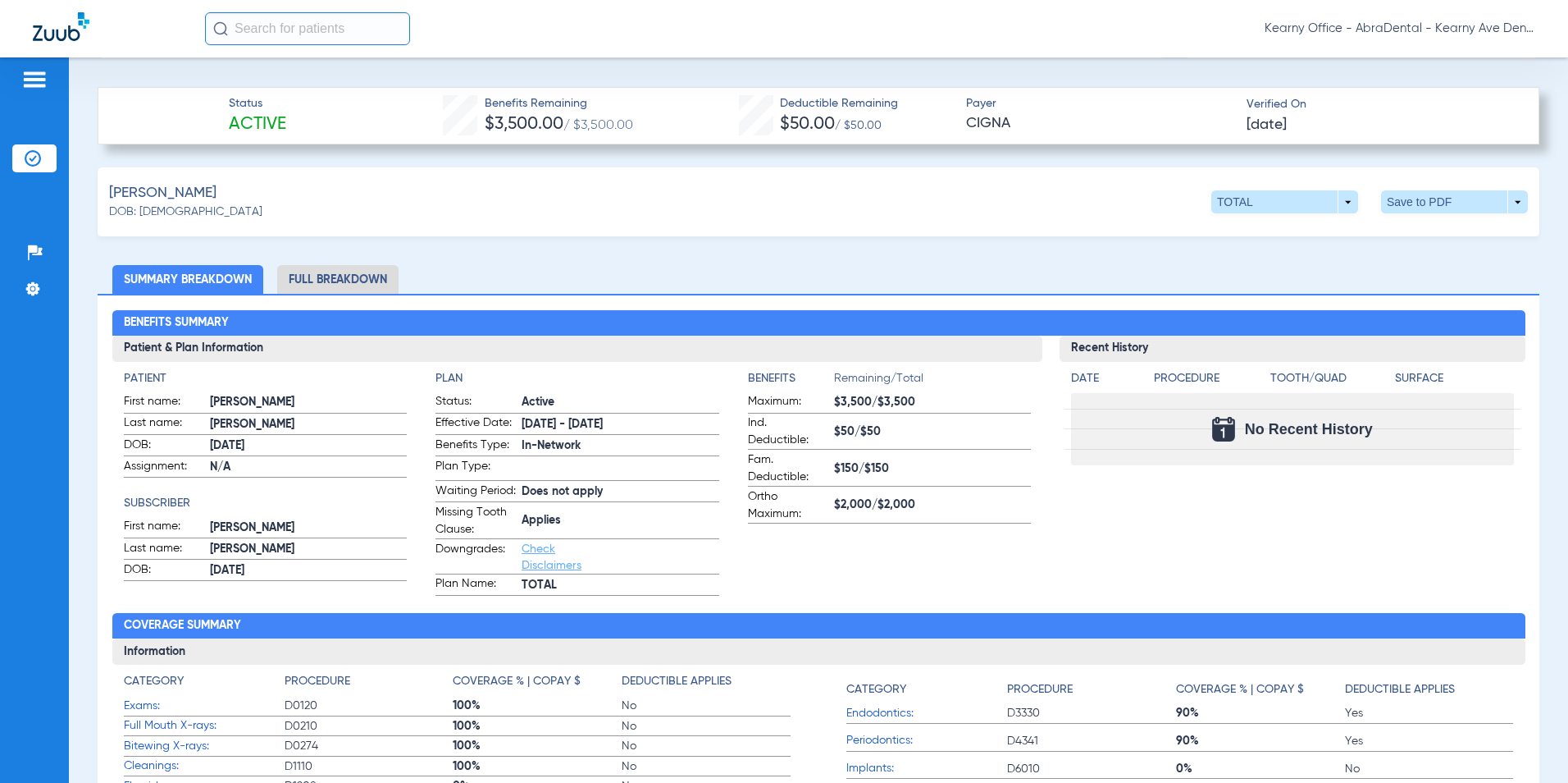
click at [321, 280] on li "Full Breakdown" at bounding box center [338, 280] width 121 height 29
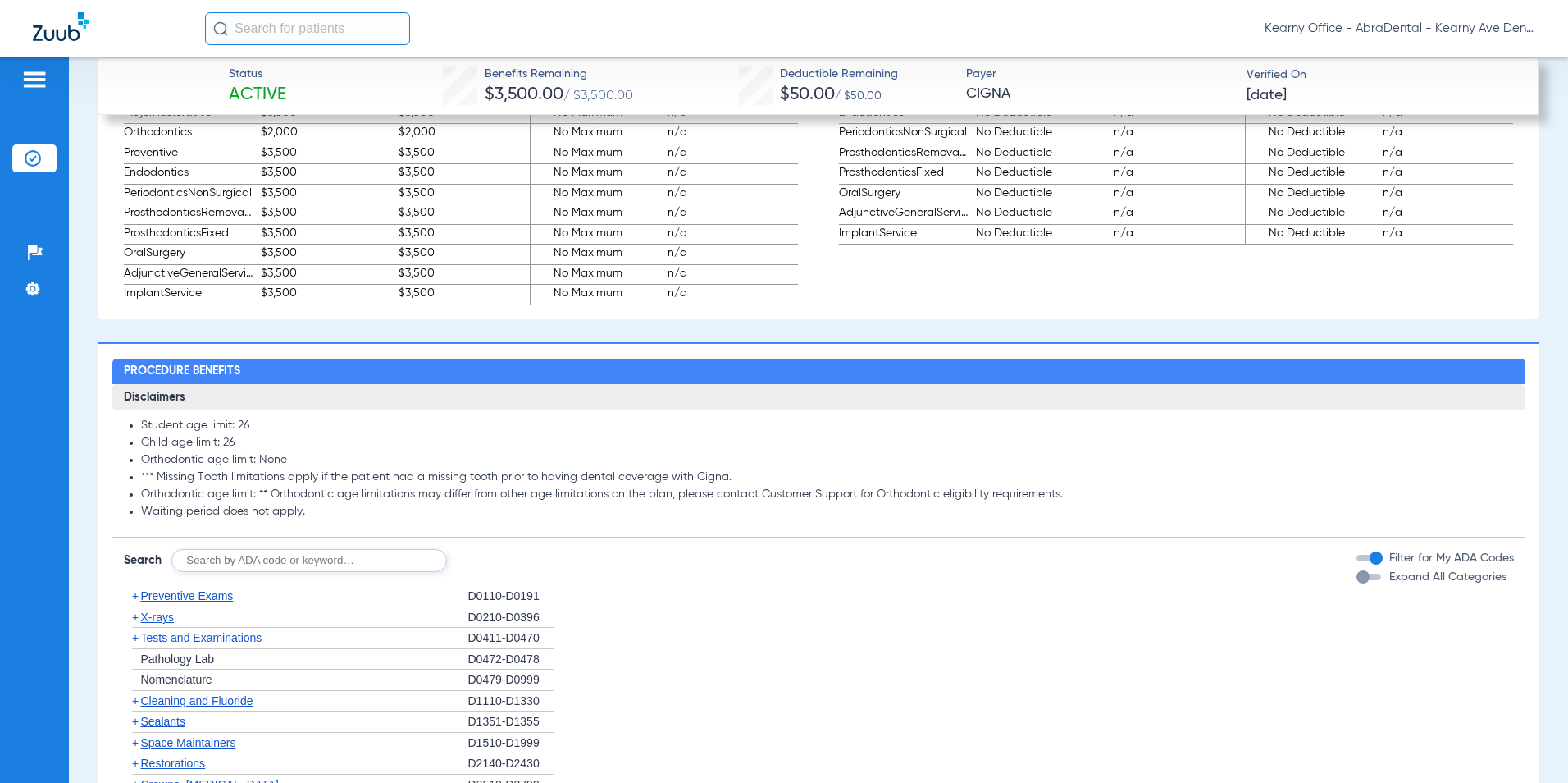
scroll to position [1805, 0]
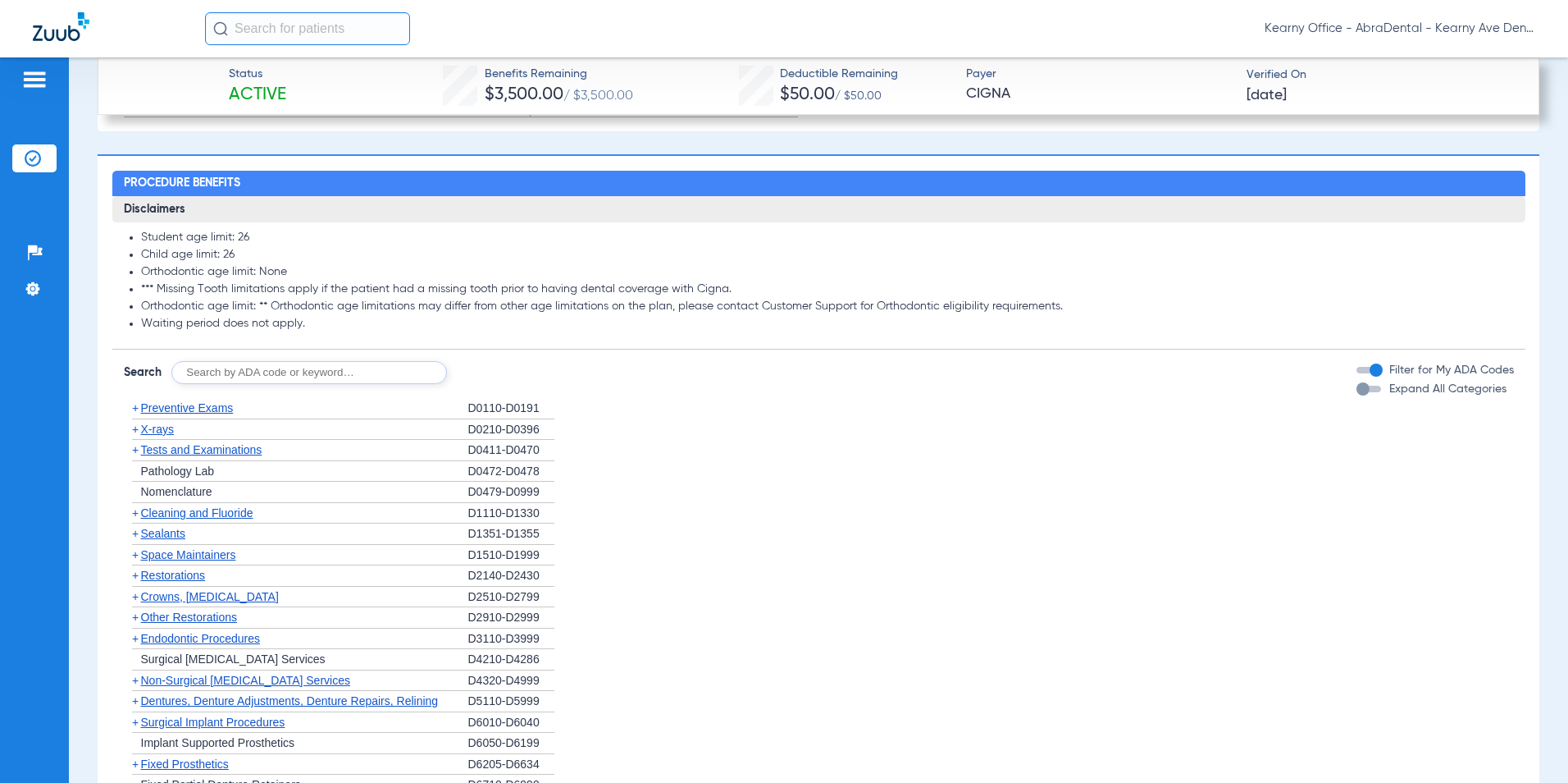
click at [168, 414] on span "Preventive Exams" at bounding box center [188, 408] width 93 height 14
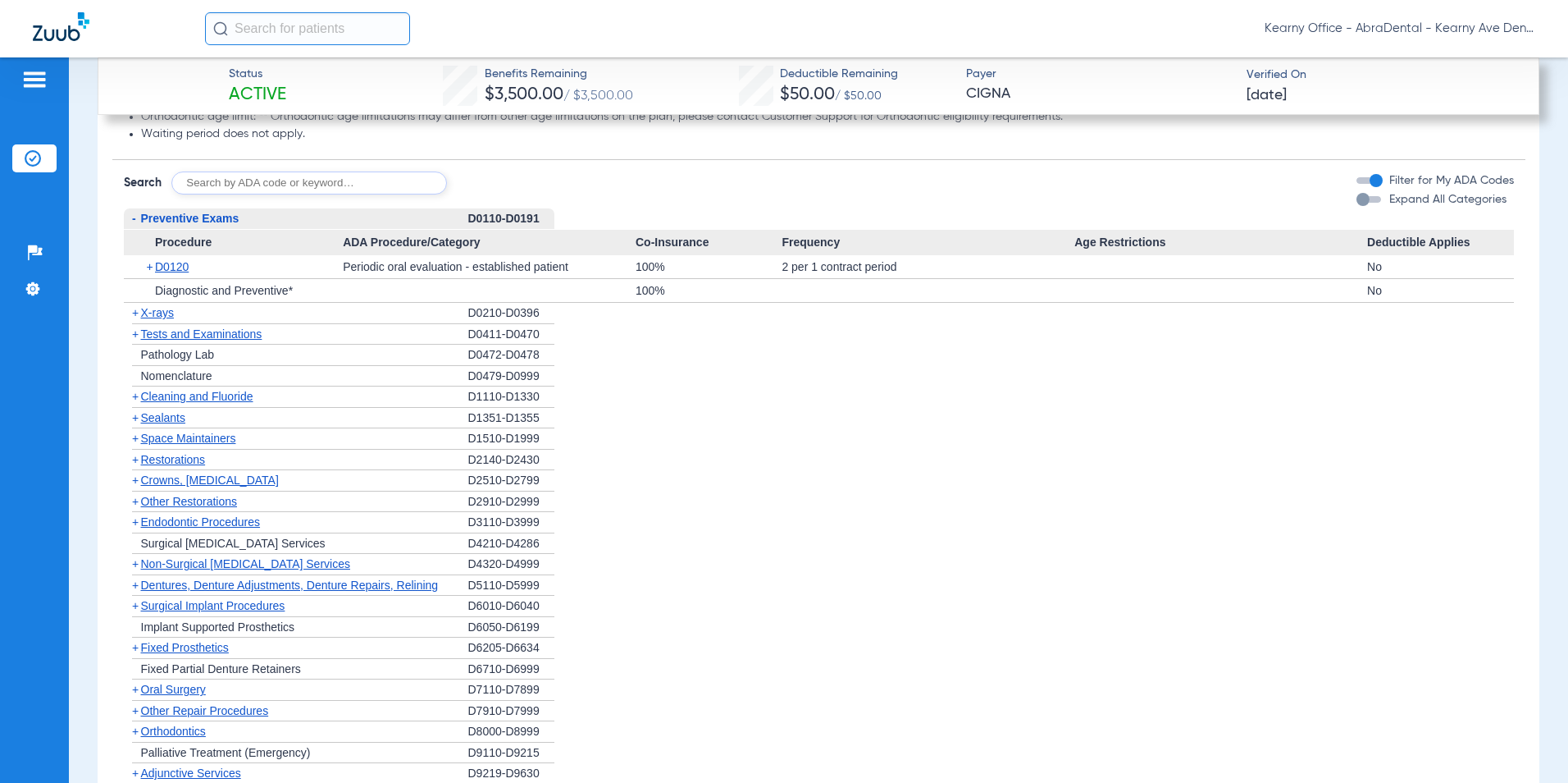
scroll to position [2052, 0]
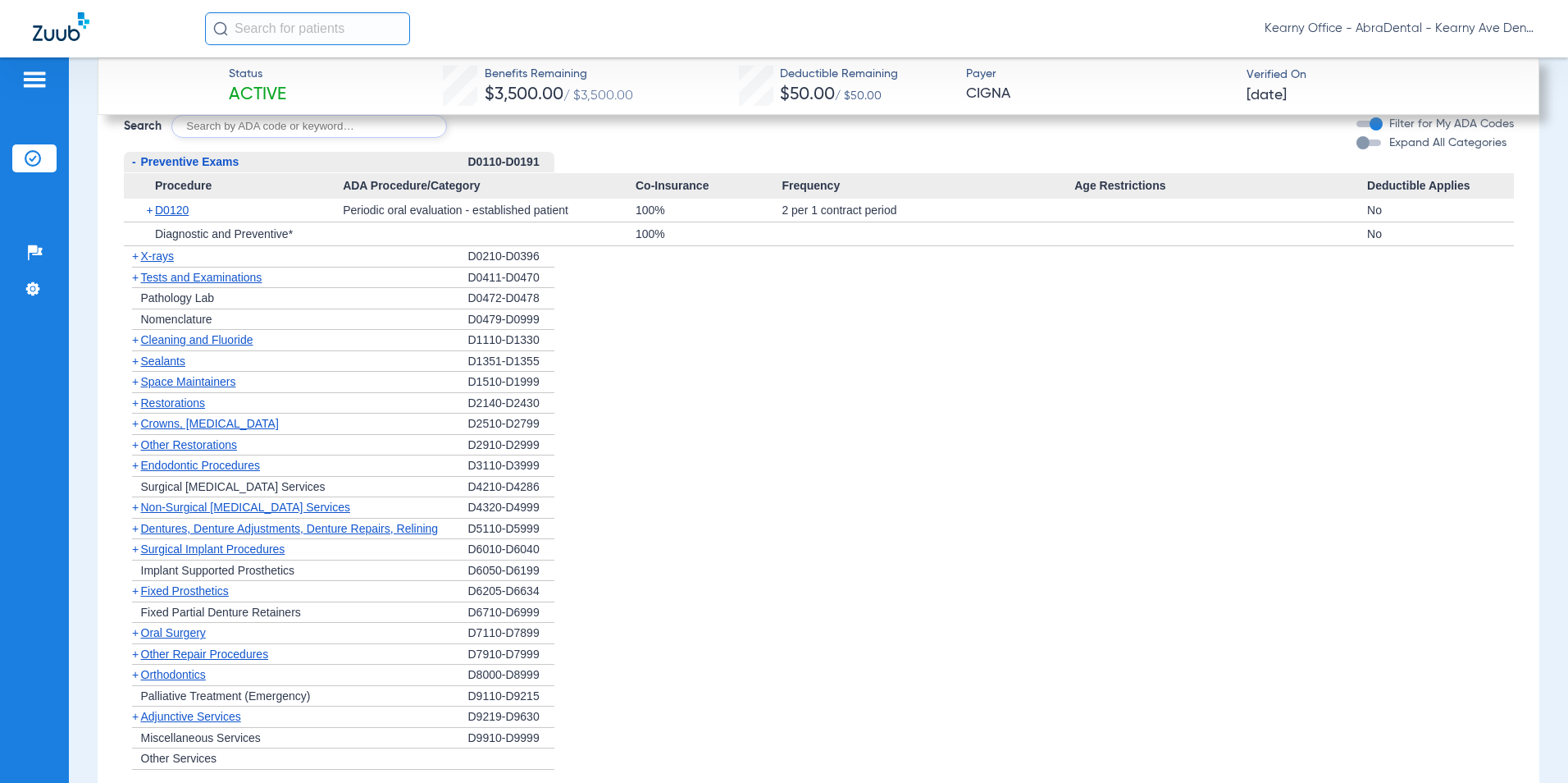
click at [155, 262] on span "X-rays" at bounding box center [158, 256] width 33 height 14
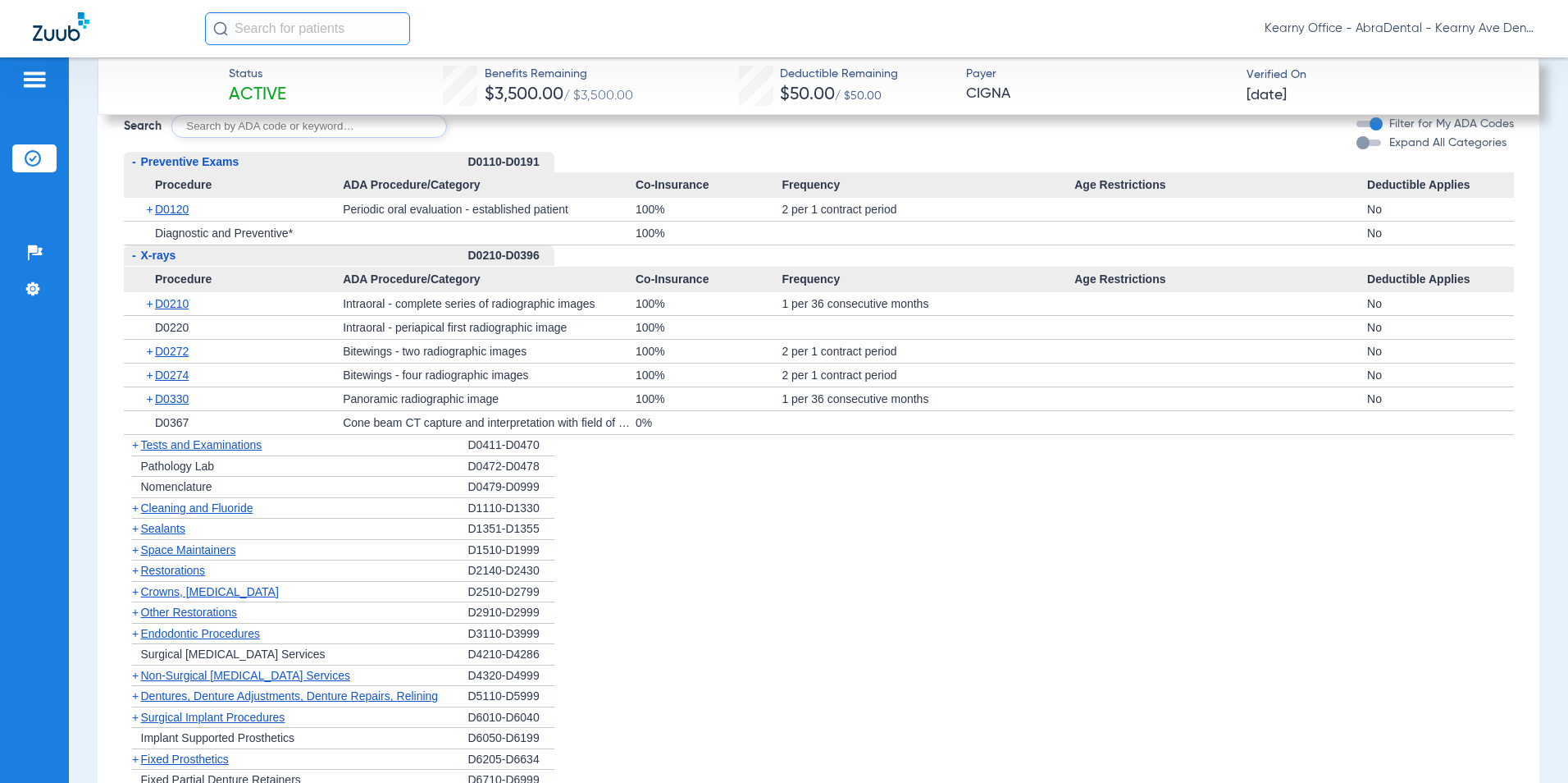
click at [159, 261] on span "X-rays" at bounding box center [159, 256] width 35 height 14
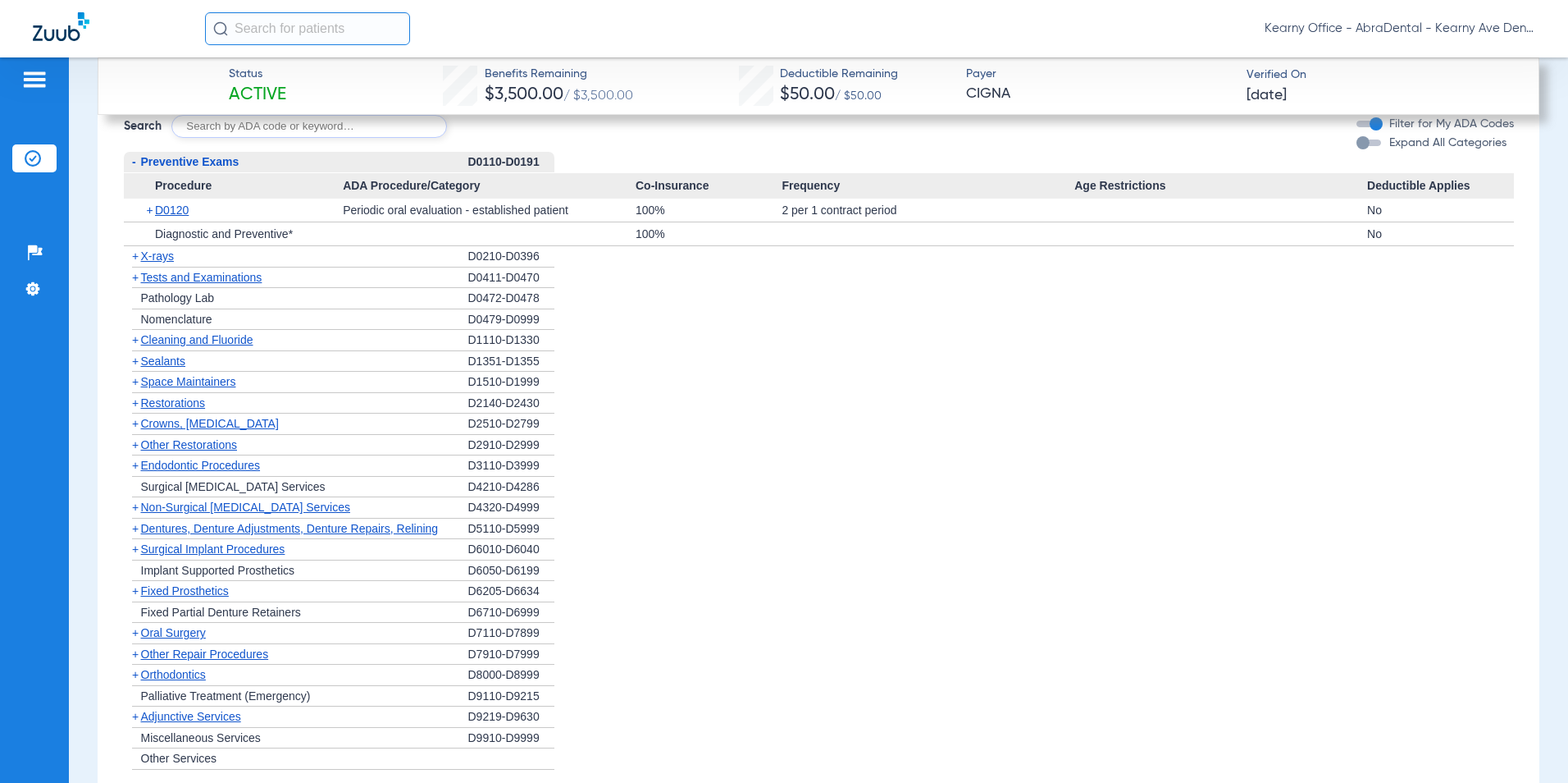
click at [160, 168] on span "Preventive Exams" at bounding box center [191, 162] width 99 height 14
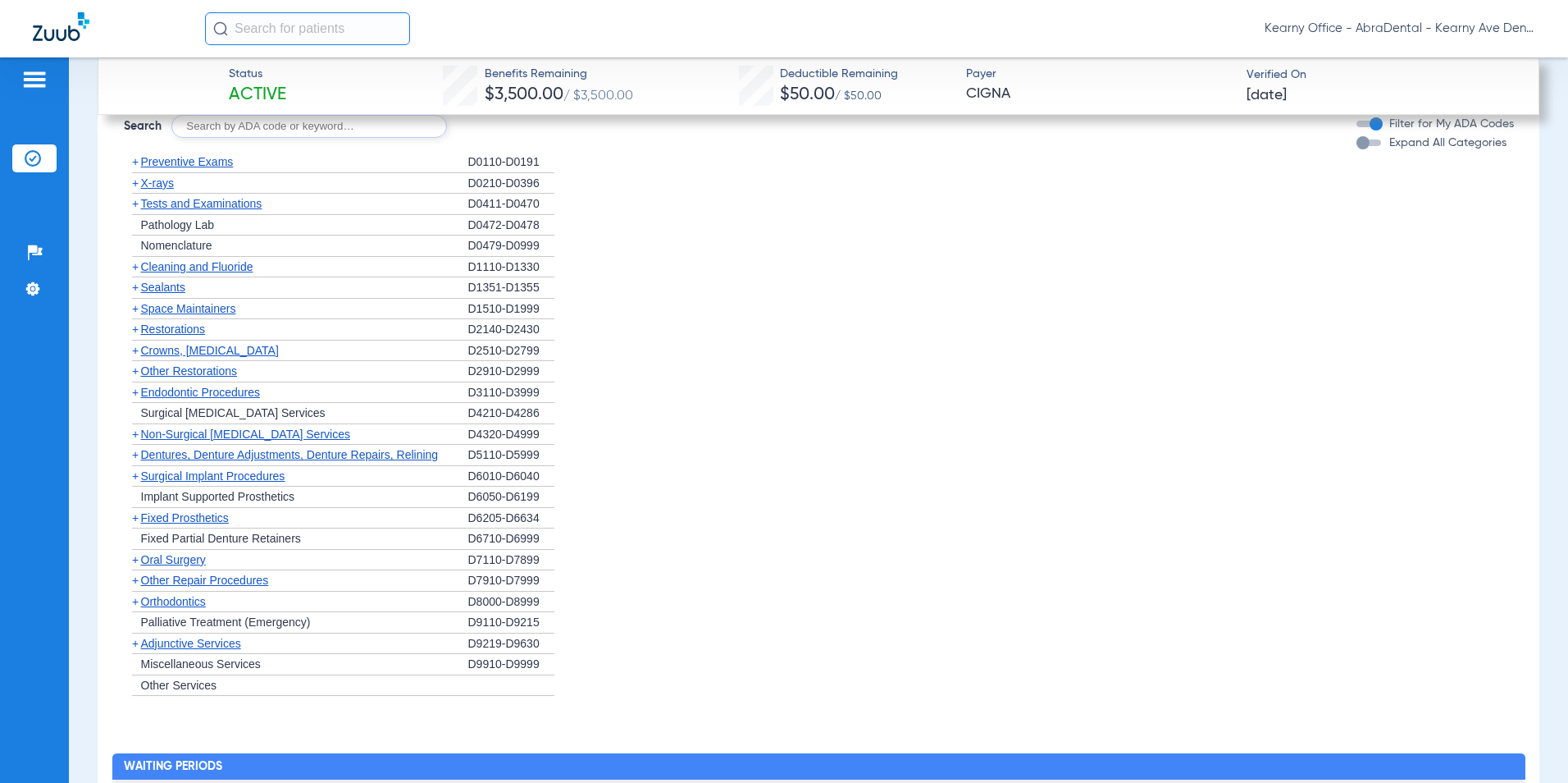
click at [159, 273] on span "Cleaning and Fluoride" at bounding box center [197, 267] width 112 height 14
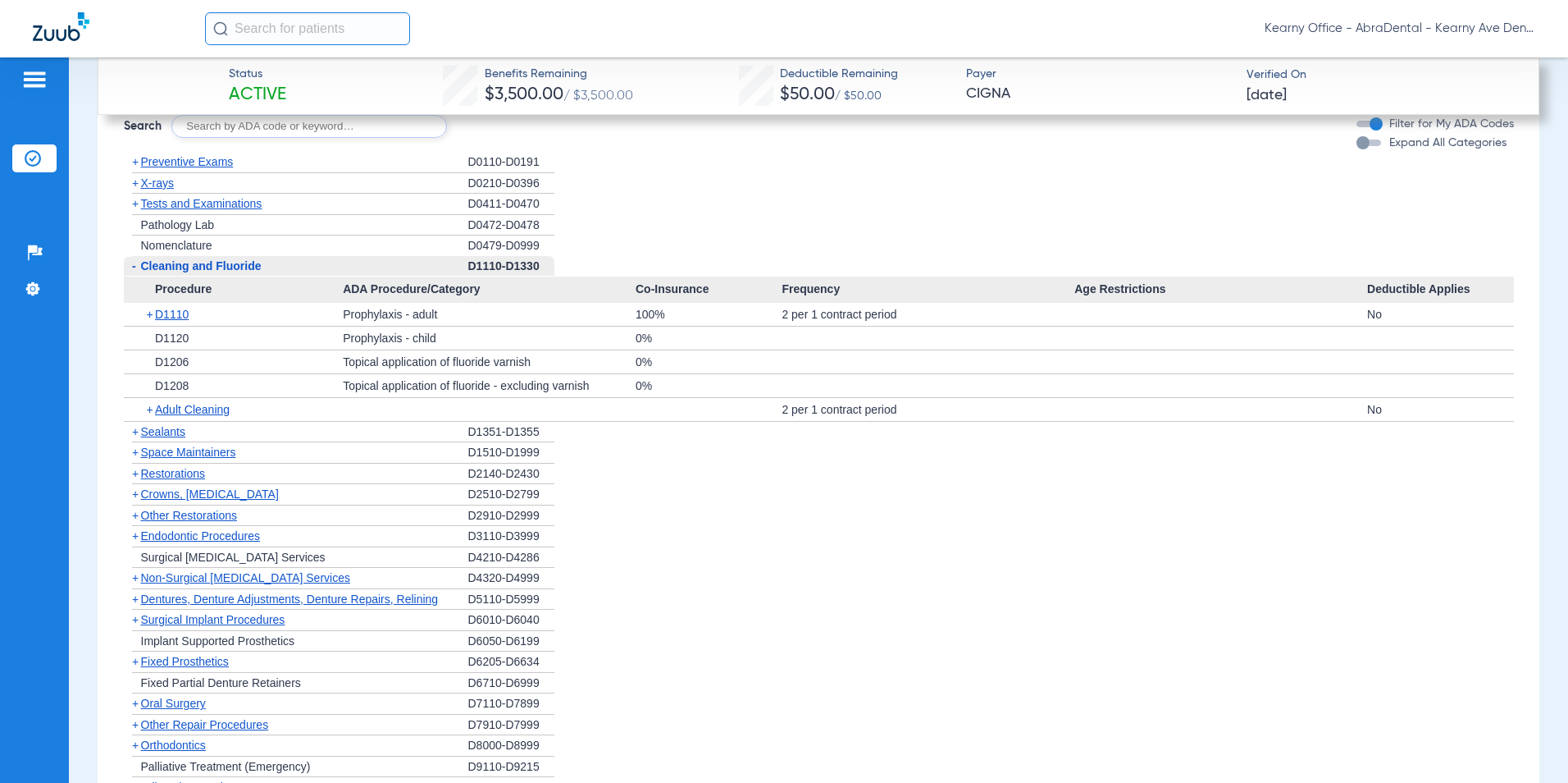
click at [152, 272] on span "Cleaning and Fluoride" at bounding box center [201, 266] width 121 height 14
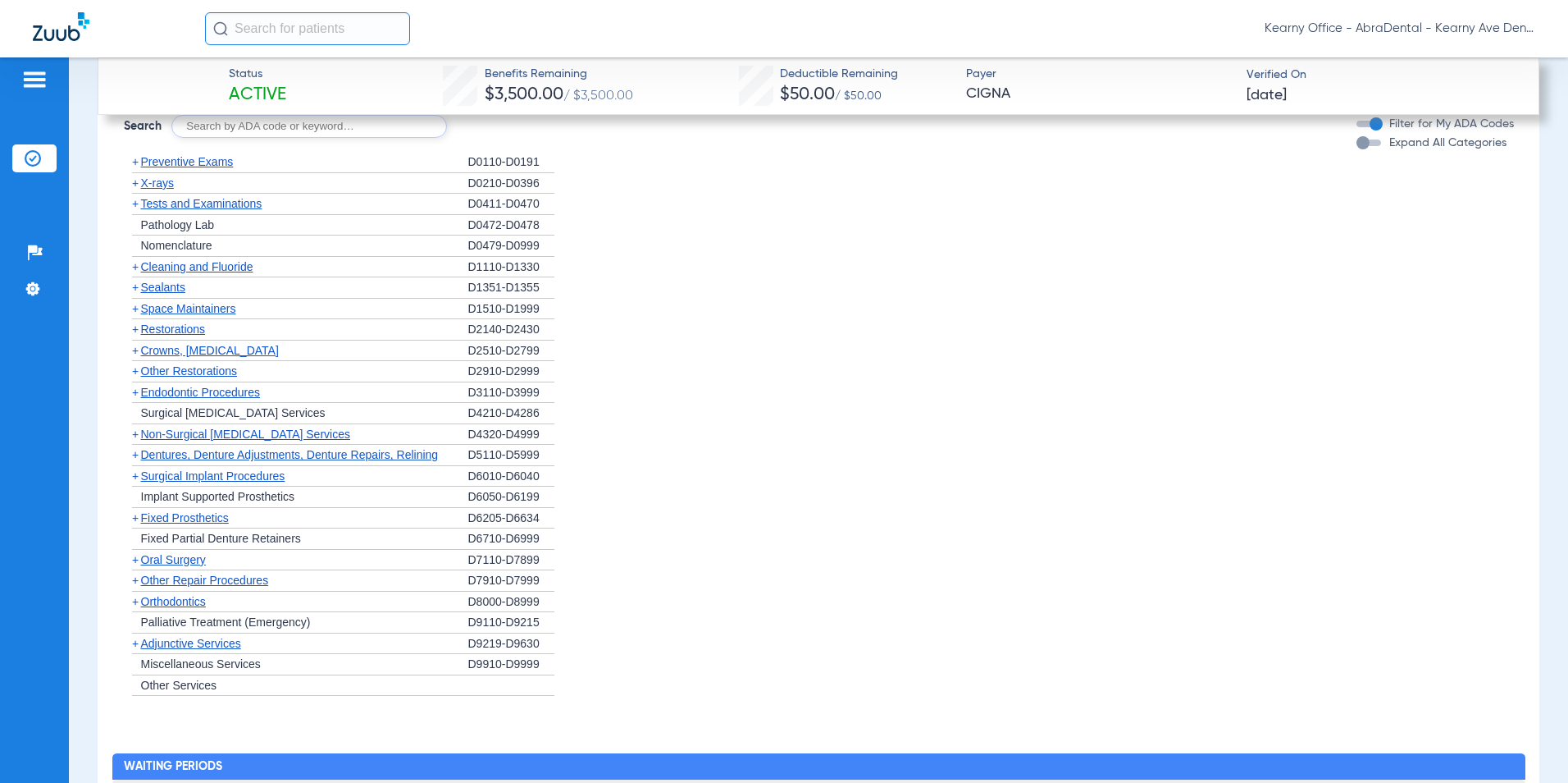
click at [164, 294] on span "Sealants" at bounding box center [163, 287] width 44 height 14
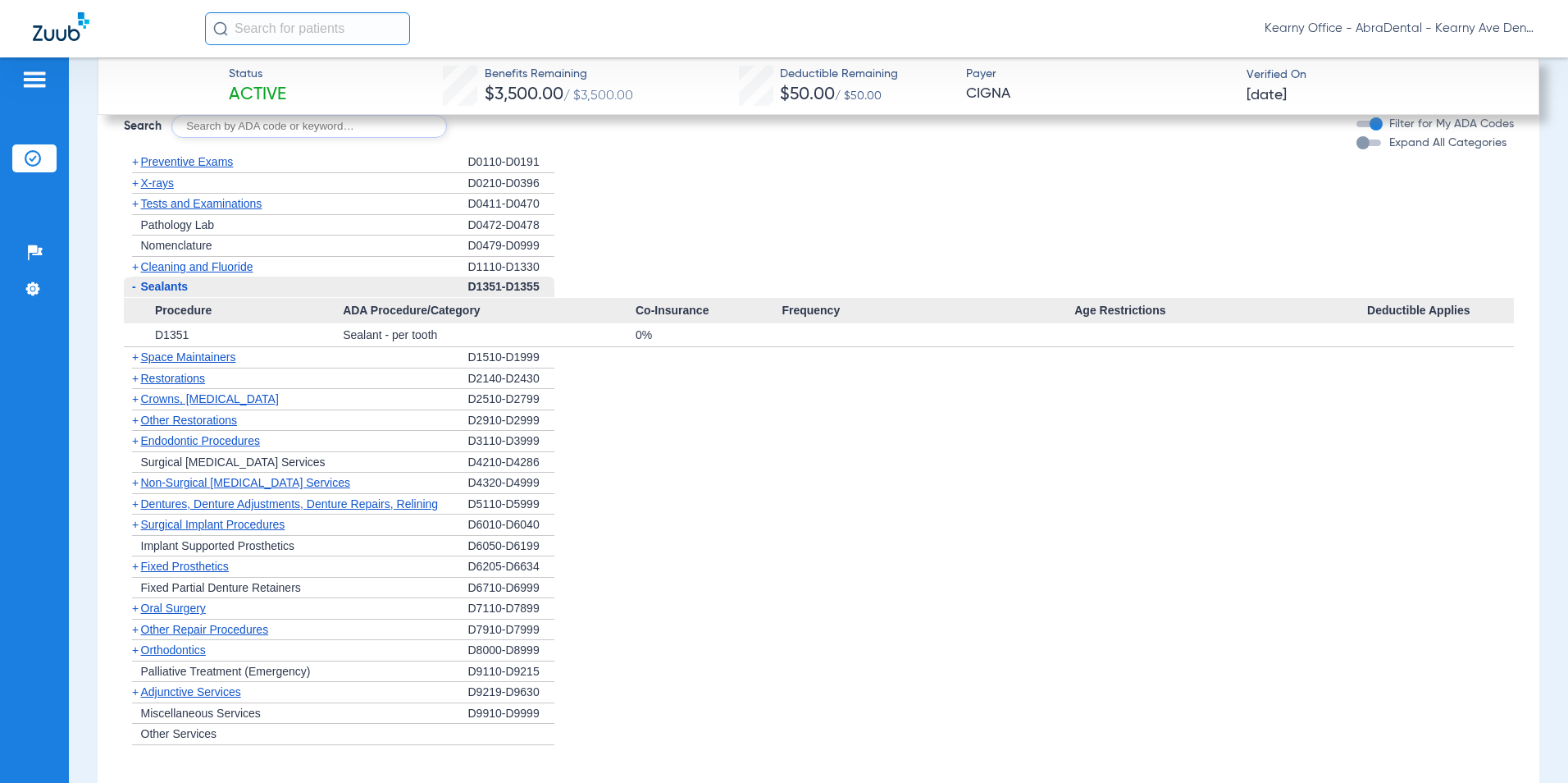
click at [194, 406] on span "Crowns, [MEDICAL_DATA]" at bounding box center [210, 399] width 137 height 14
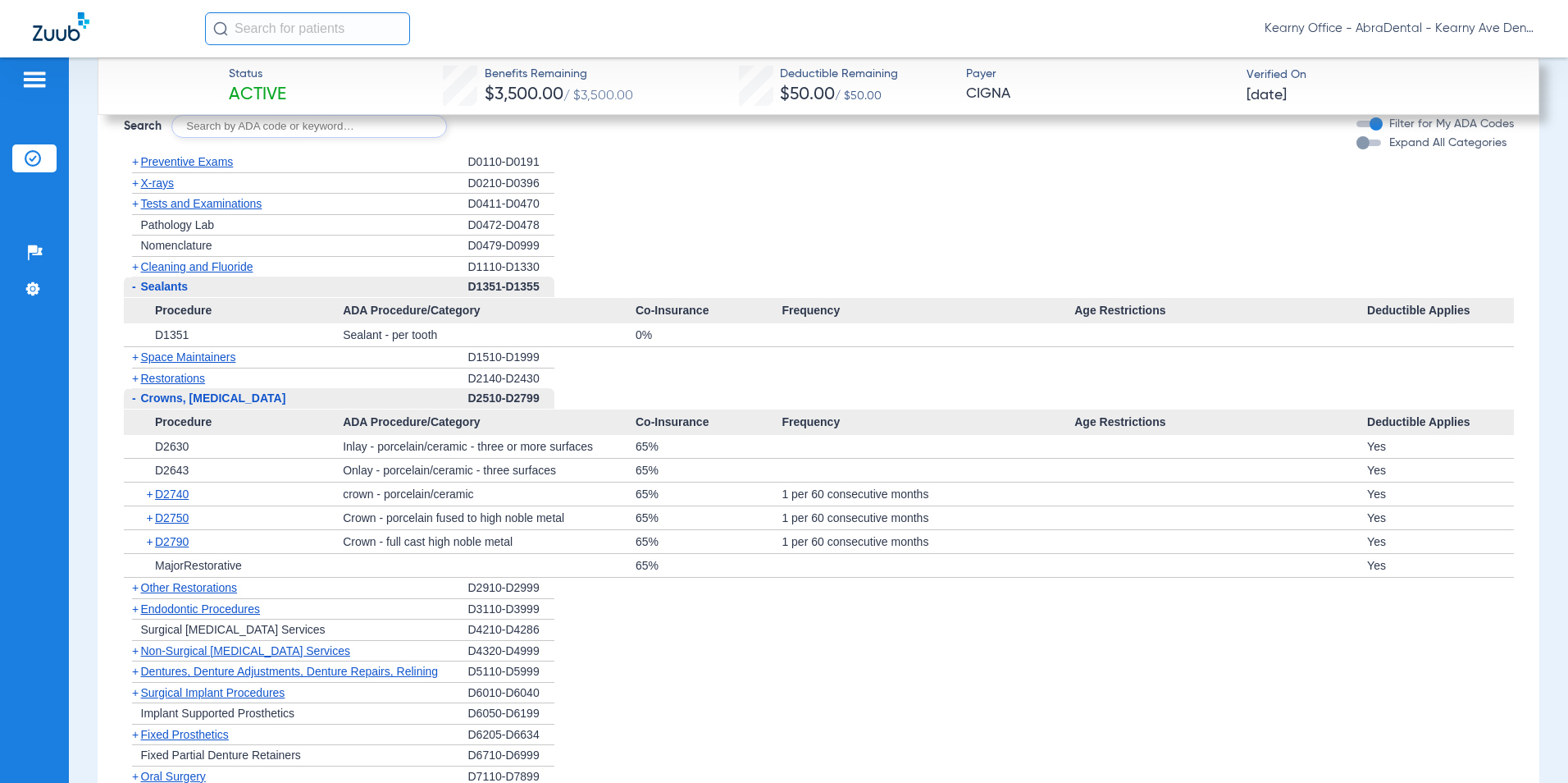
click at [155, 293] on span "Sealants" at bounding box center [164, 286] width 47 height 14
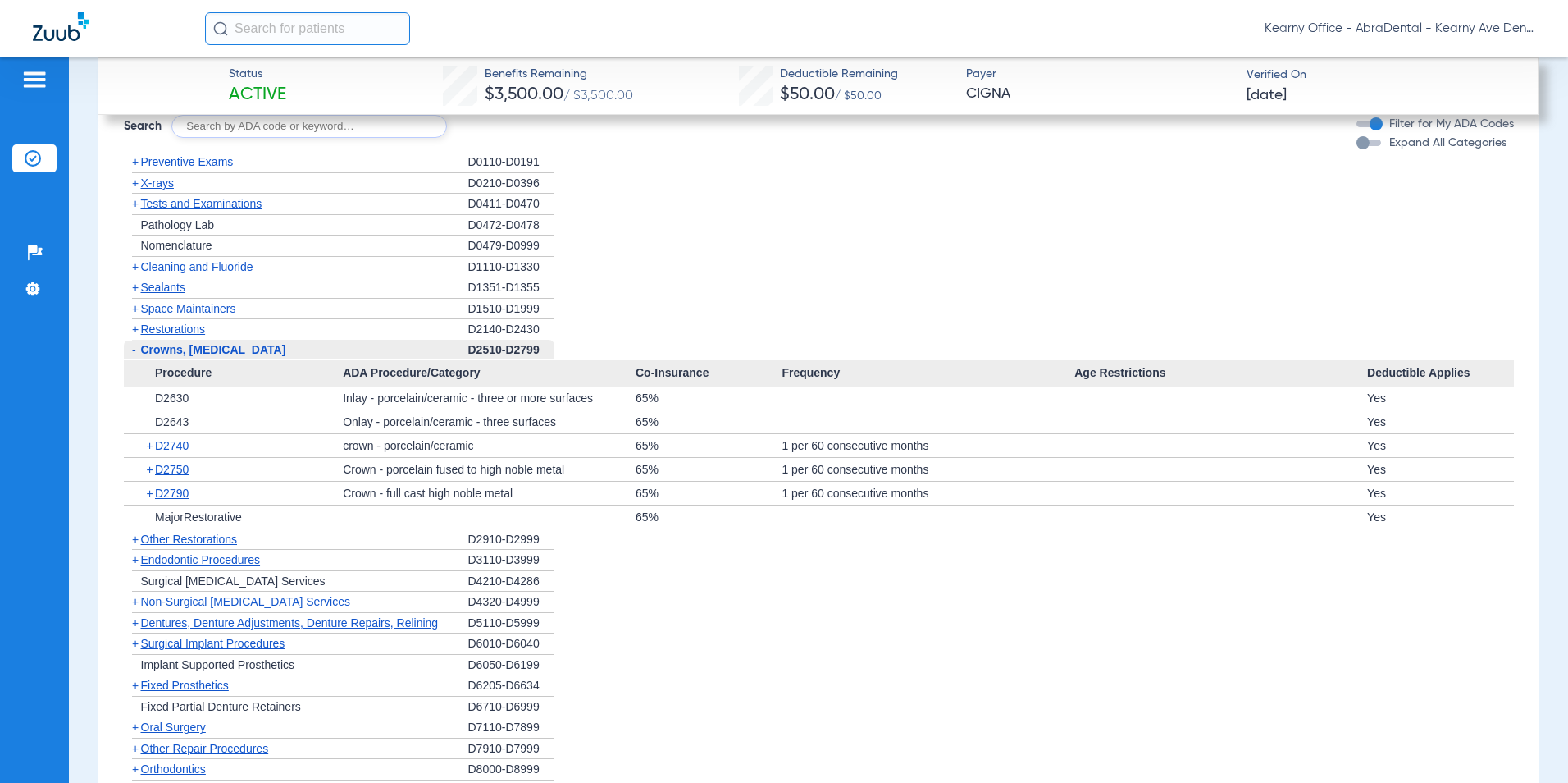
click at [176, 361] on div "- Crowns, Inlays and Onlays" at bounding box center [296, 350] width 344 height 21
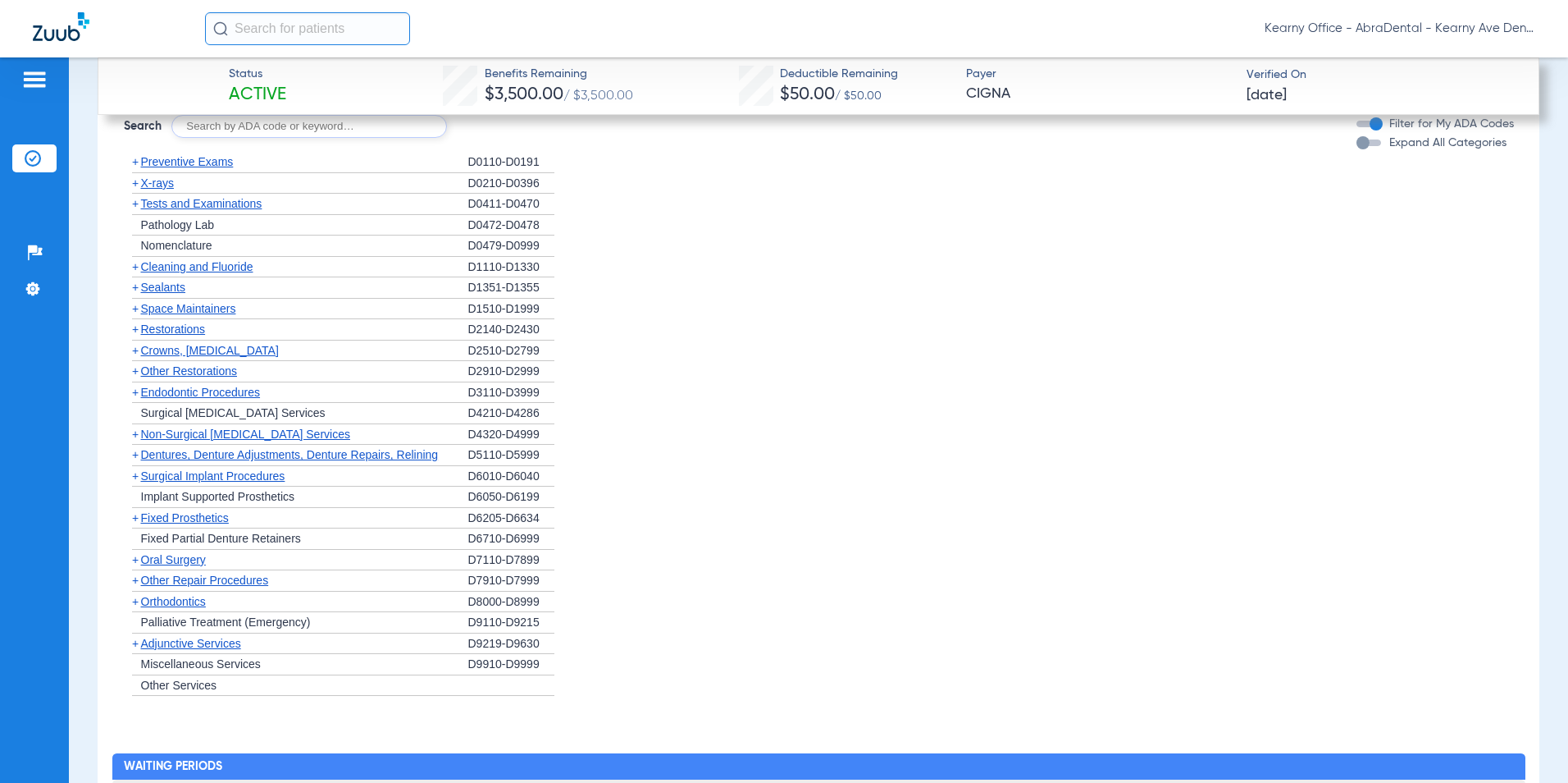
click at [154, 440] on span "Non-Surgical [MEDICAL_DATA] Services" at bounding box center [246, 435] width 209 height 14
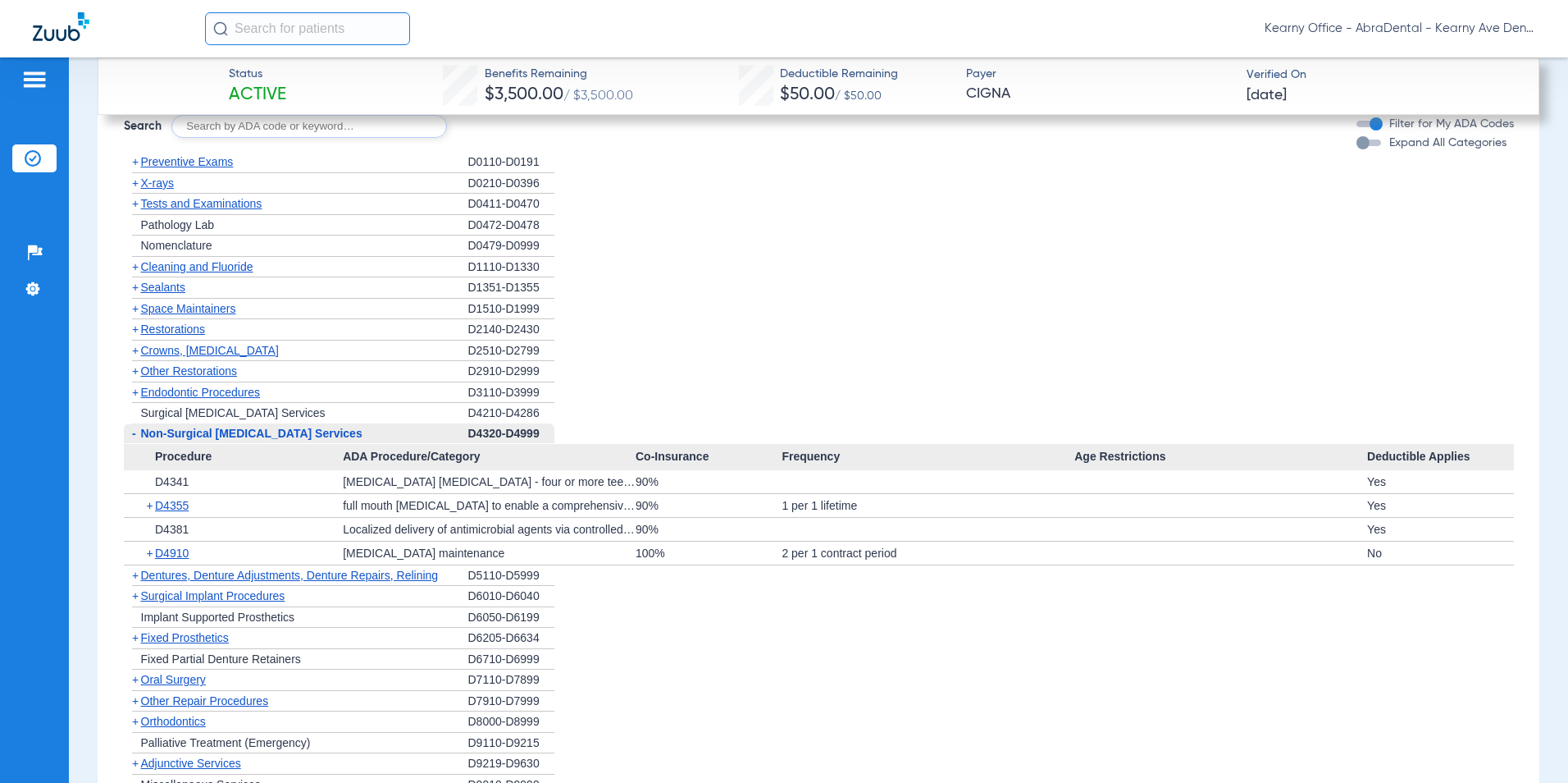
click at [170, 439] on span "Non-Surgical [MEDICAL_DATA] Services" at bounding box center [251, 434] width 222 height 14
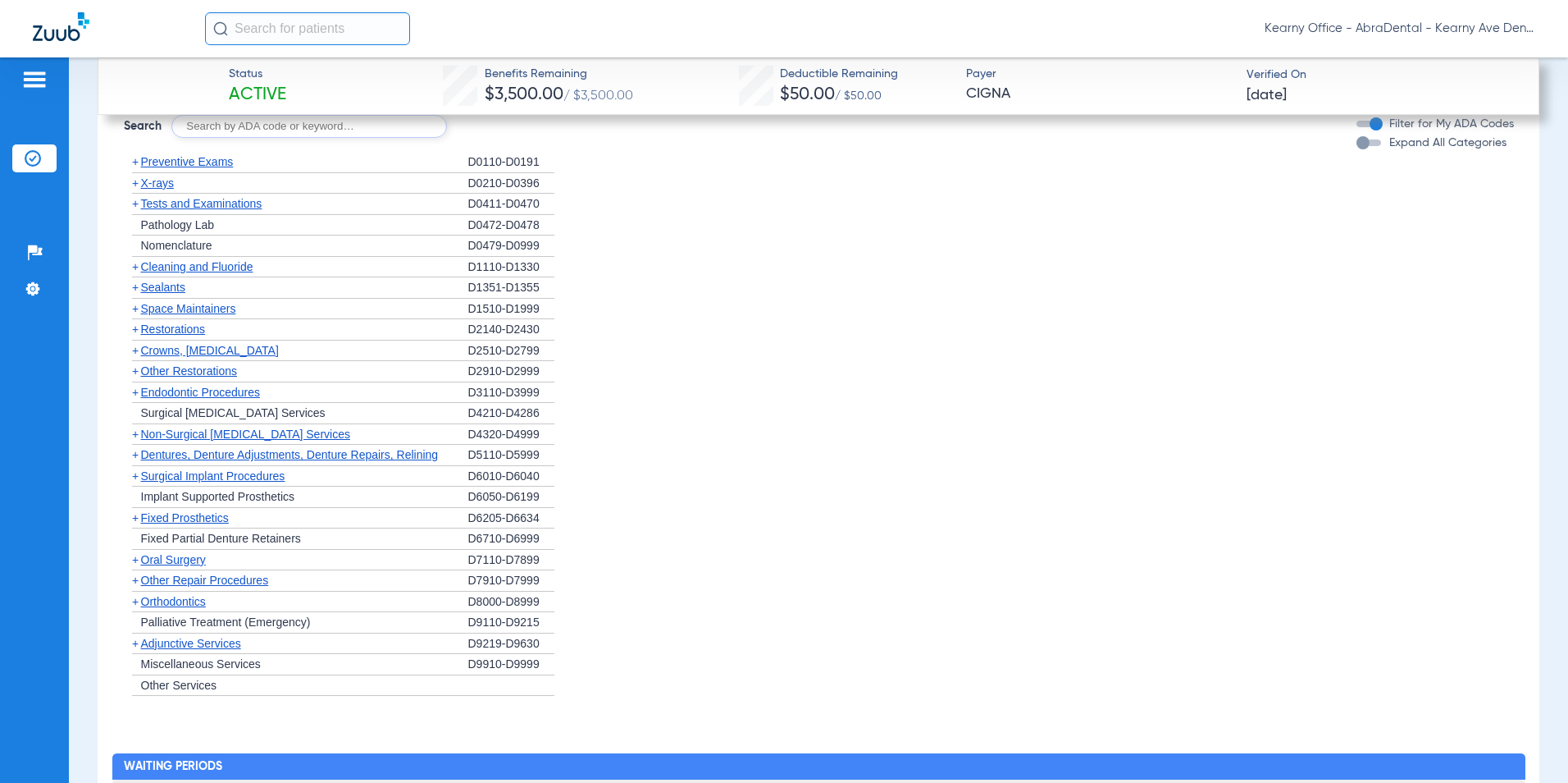
click at [175, 462] on span "Dentures, Denture Adjustments, Denture Repairs, Relining" at bounding box center [290, 455] width 298 height 14
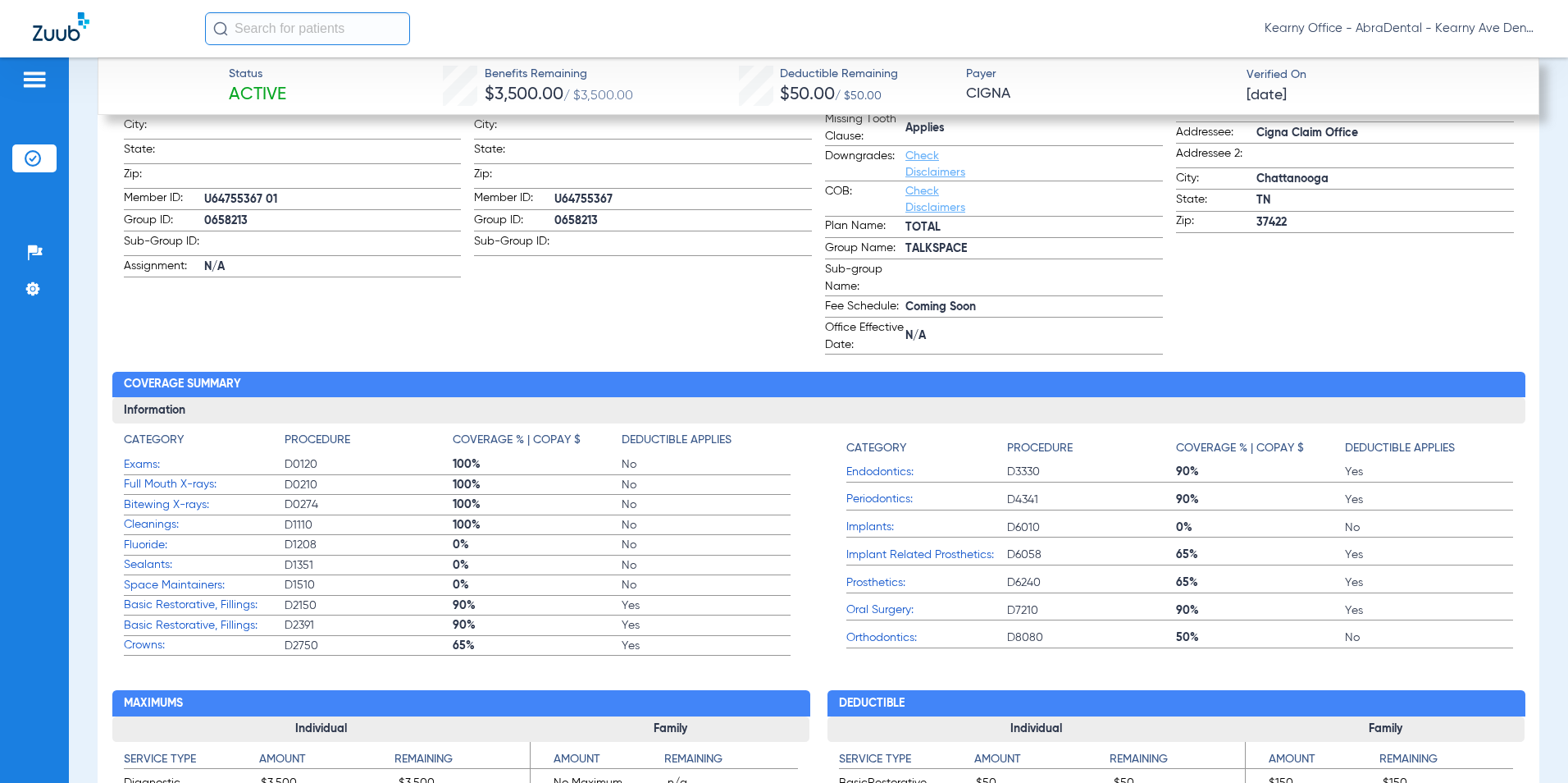
scroll to position [688, 0]
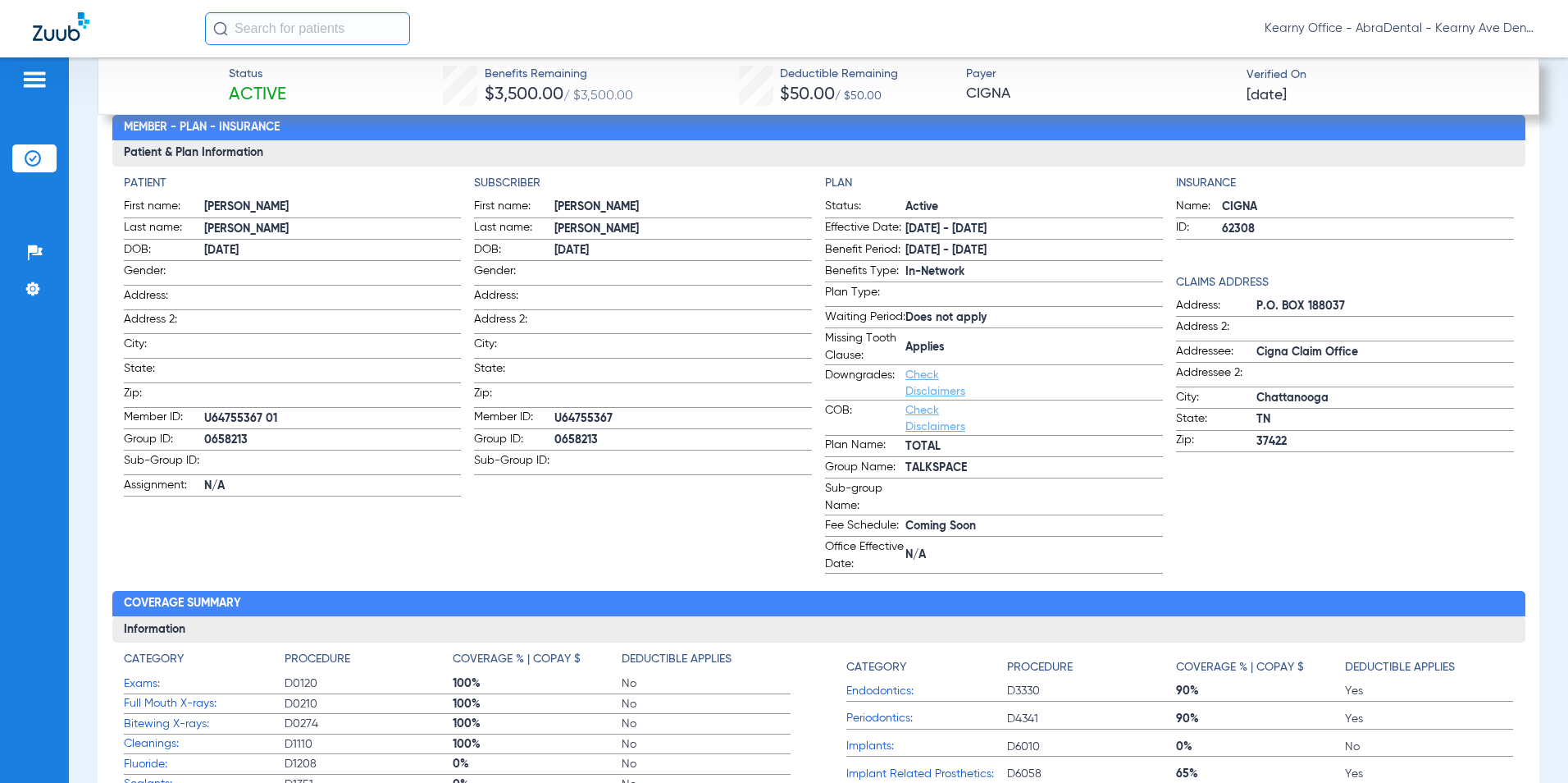
click at [962, 159] on h3 "Patient & Plan Information" at bounding box center [818, 153] width 1413 height 26
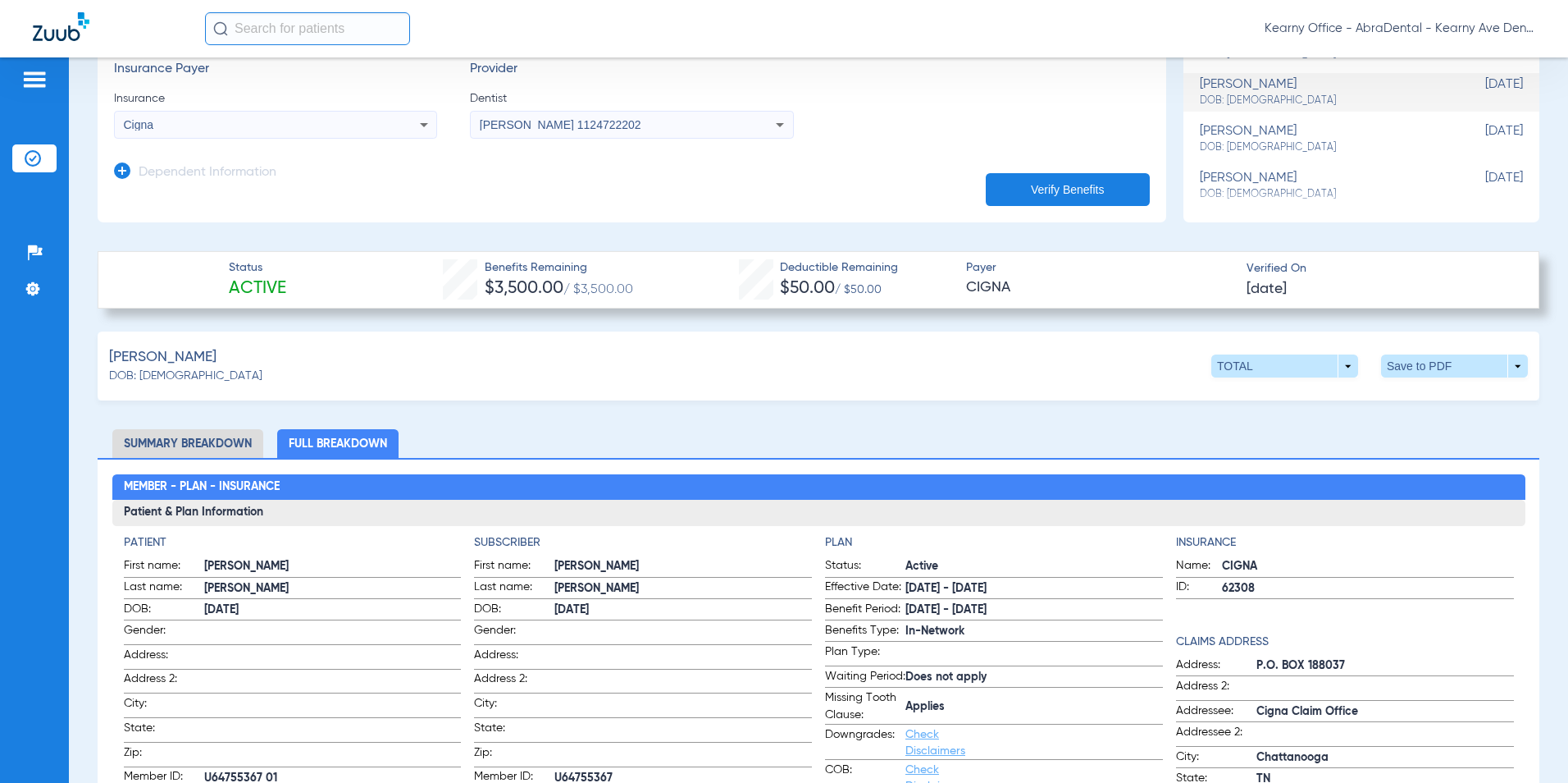
scroll to position [82, 0]
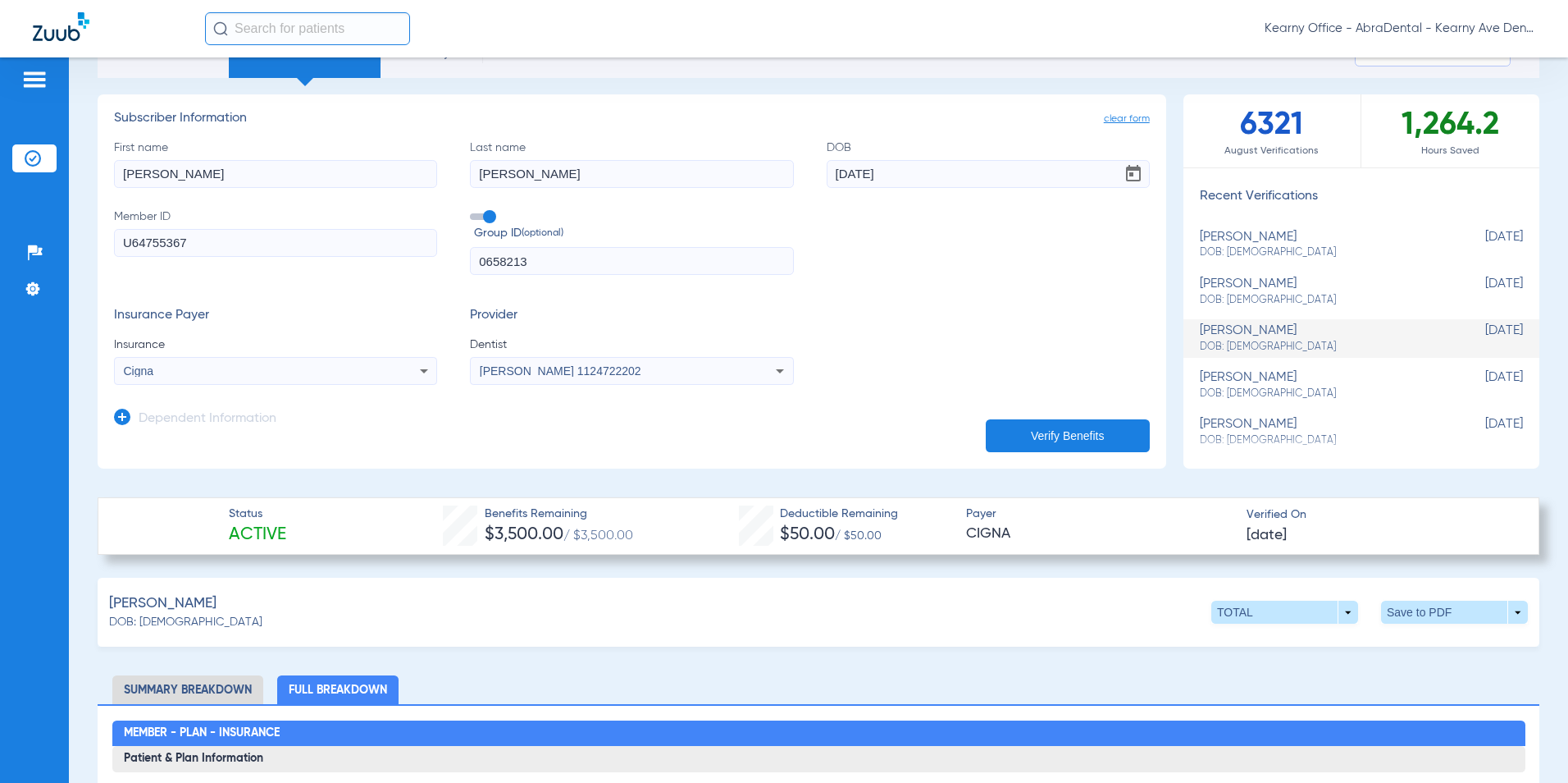
click at [126, 424] on icon at bounding box center [122, 416] width 16 height 16
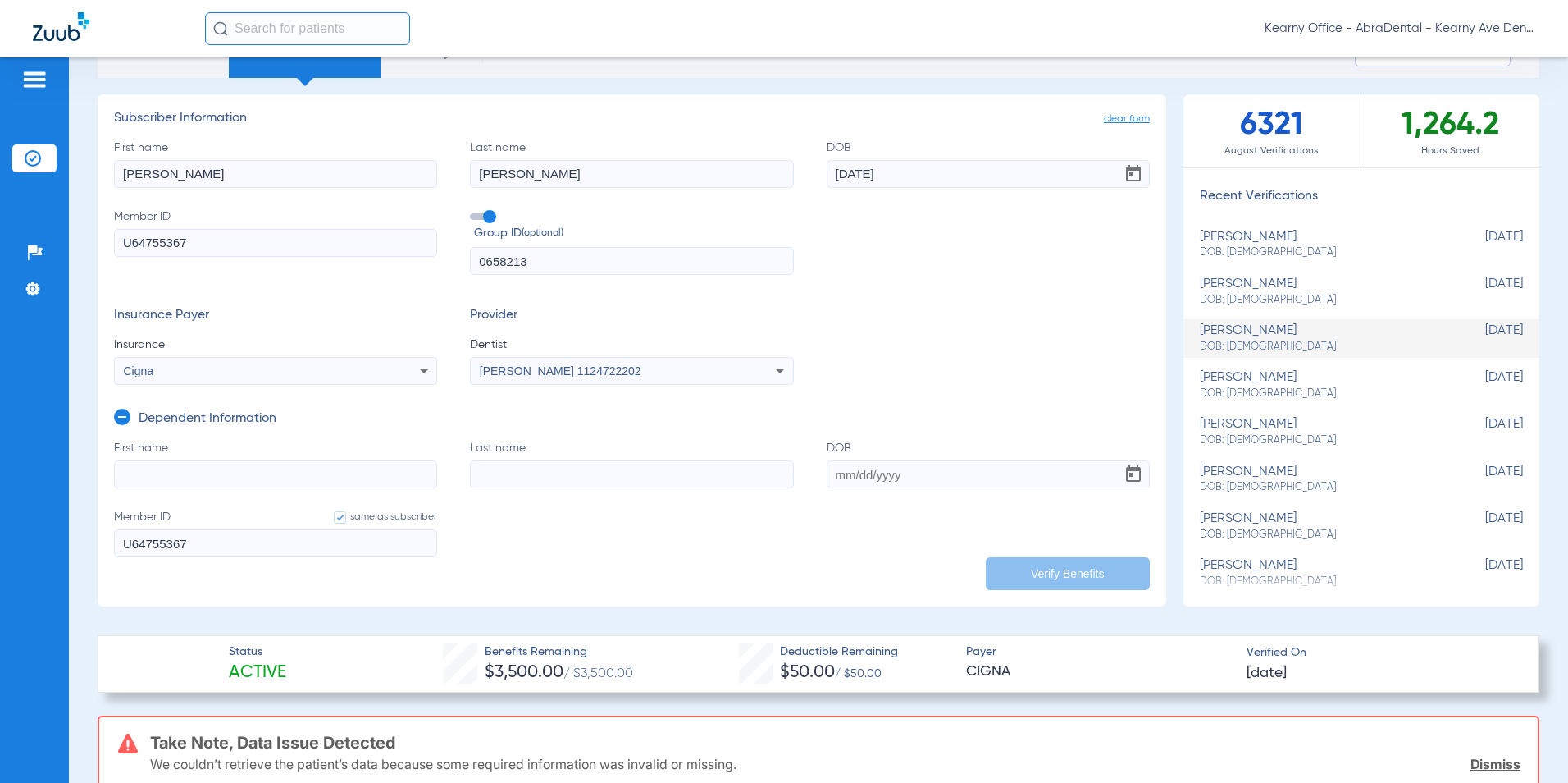
click at [150, 461] on input "First name" at bounding box center [276, 474] width 323 height 28
paste input "ROUGUI"
type input "ROUGUI"
drag, startPoint x: 477, startPoint y: 464, endPoint x: 511, endPoint y: 470, distance: 34.5
click at [477, 464] on input "Last name" at bounding box center [632, 474] width 323 height 28
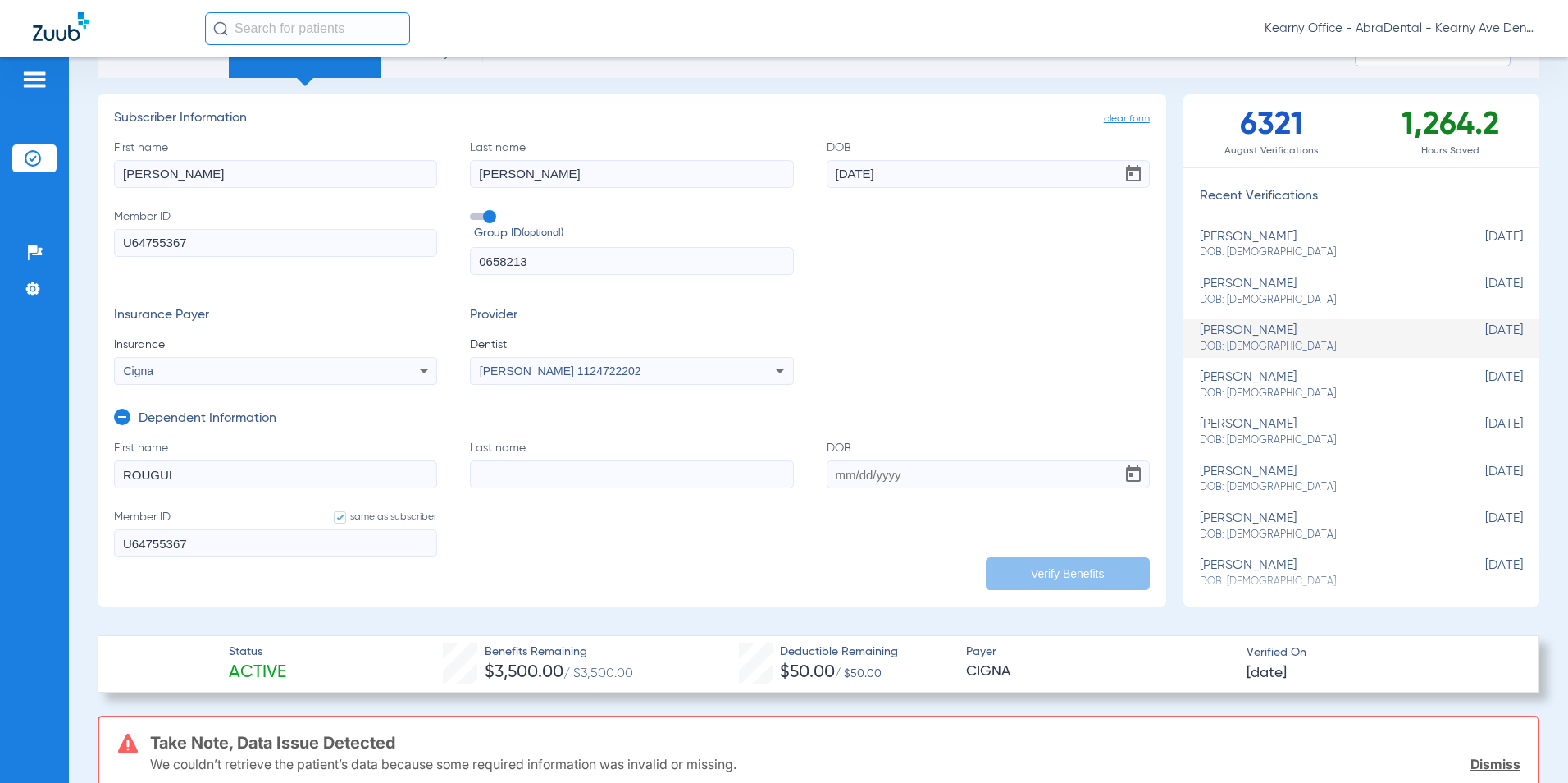
paste input "BARRIE"
type input "BARRIE"
click at [854, 477] on input "DOB" at bounding box center [989, 474] width 323 height 28
paste input "05/29/2014"
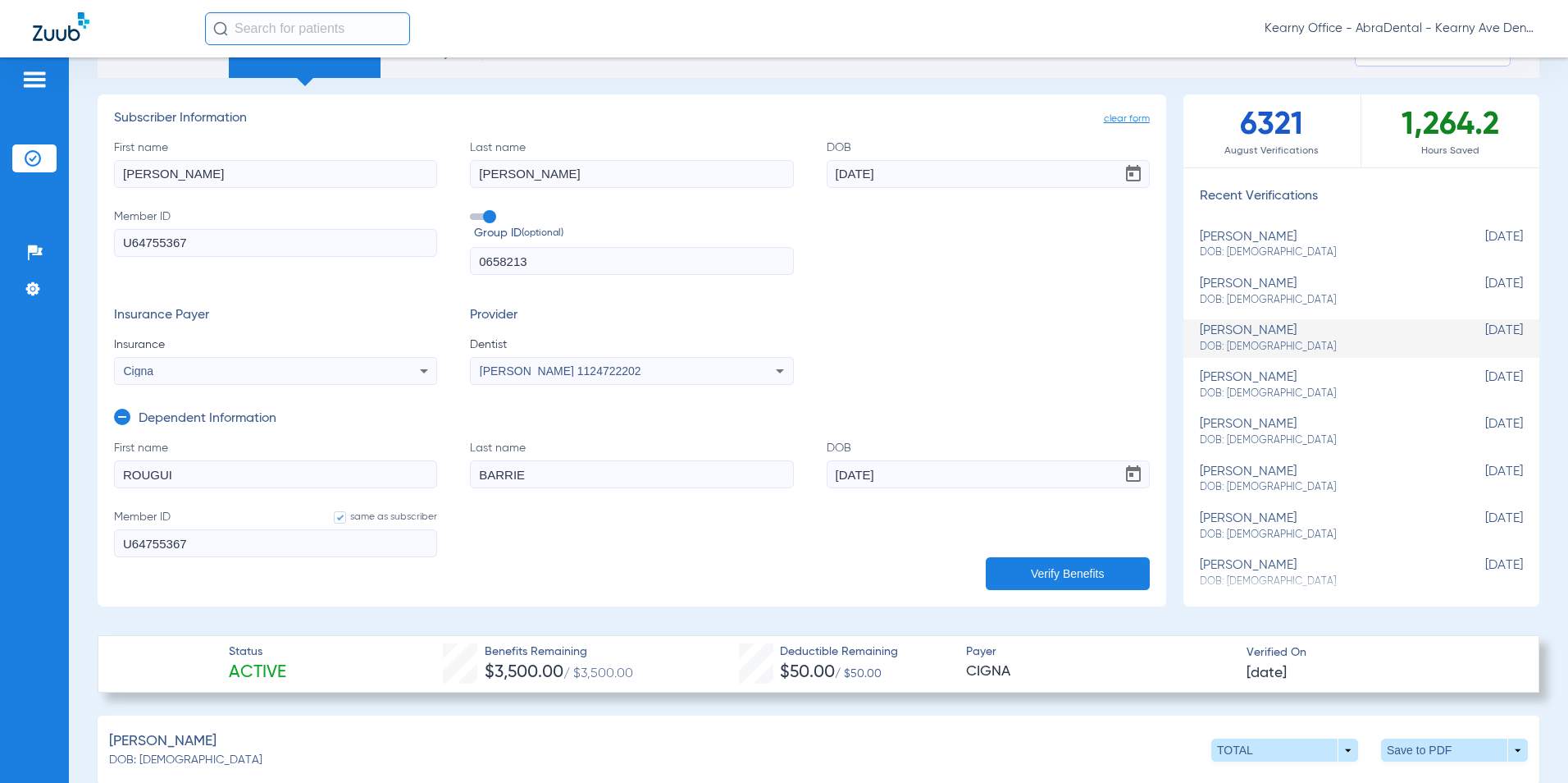
type input "05/29/2014"
click at [1059, 560] on button "Verify Benefits" at bounding box center [1068, 574] width 164 height 33
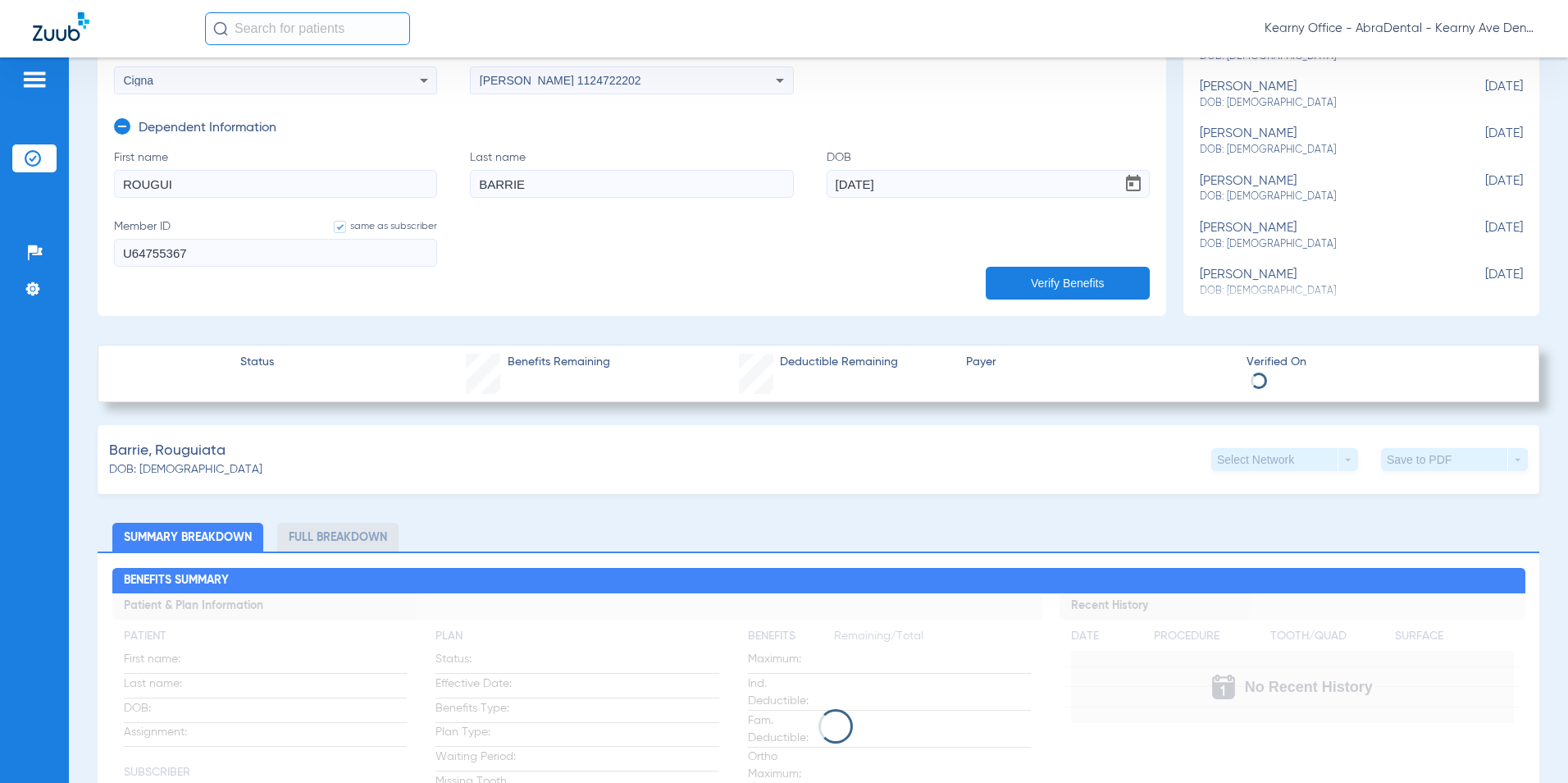
scroll to position [493, 0]
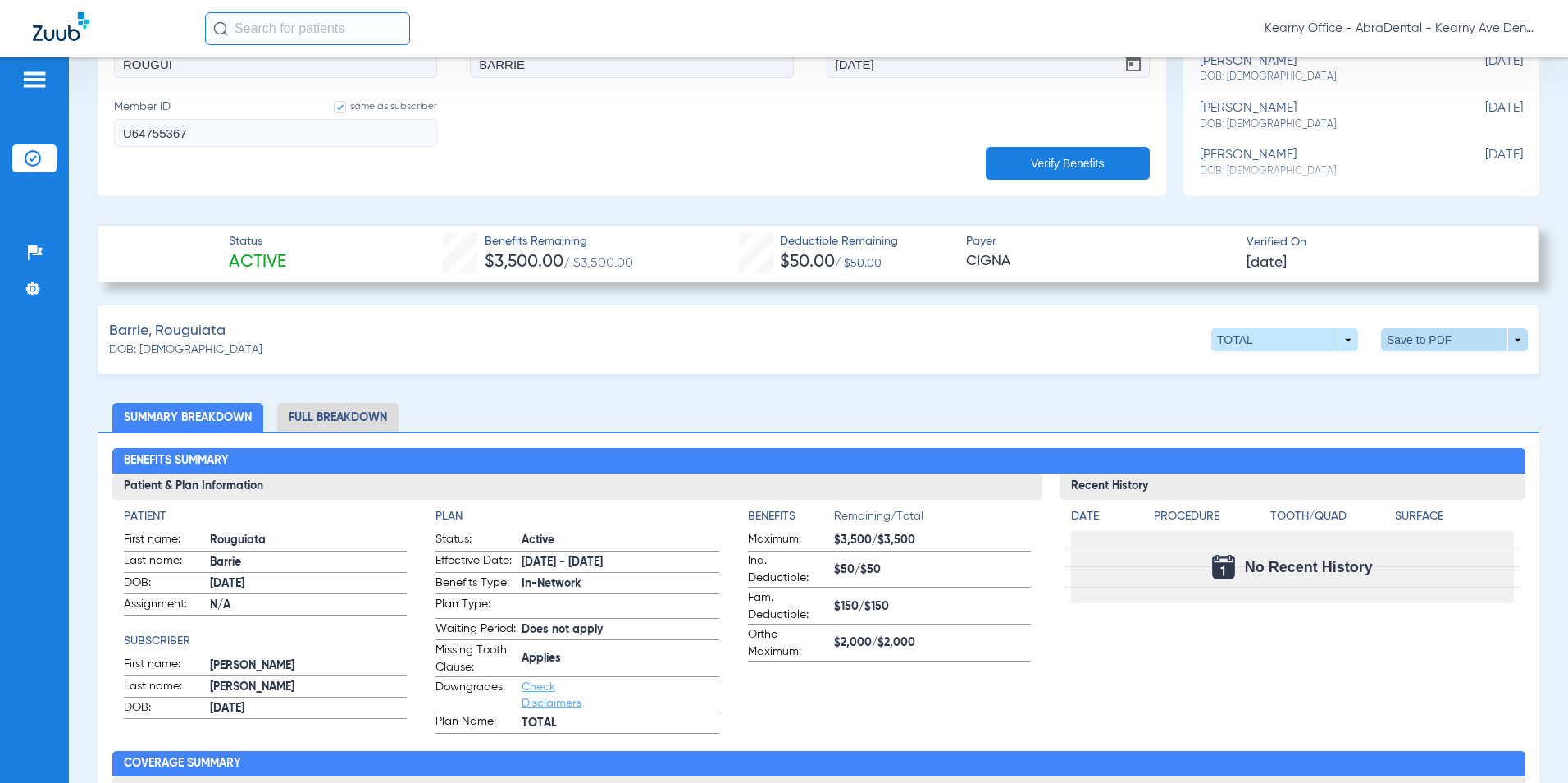
click at [1447, 332] on span at bounding box center [1455, 340] width 40 height 40
drag, startPoint x: 1340, startPoint y: 371, endPoint x: 553, endPoint y: 247, distance: 796.7
click at [1340, 370] on span "Save to PDF" at bounding box center [1318, 371] width 65 height 12
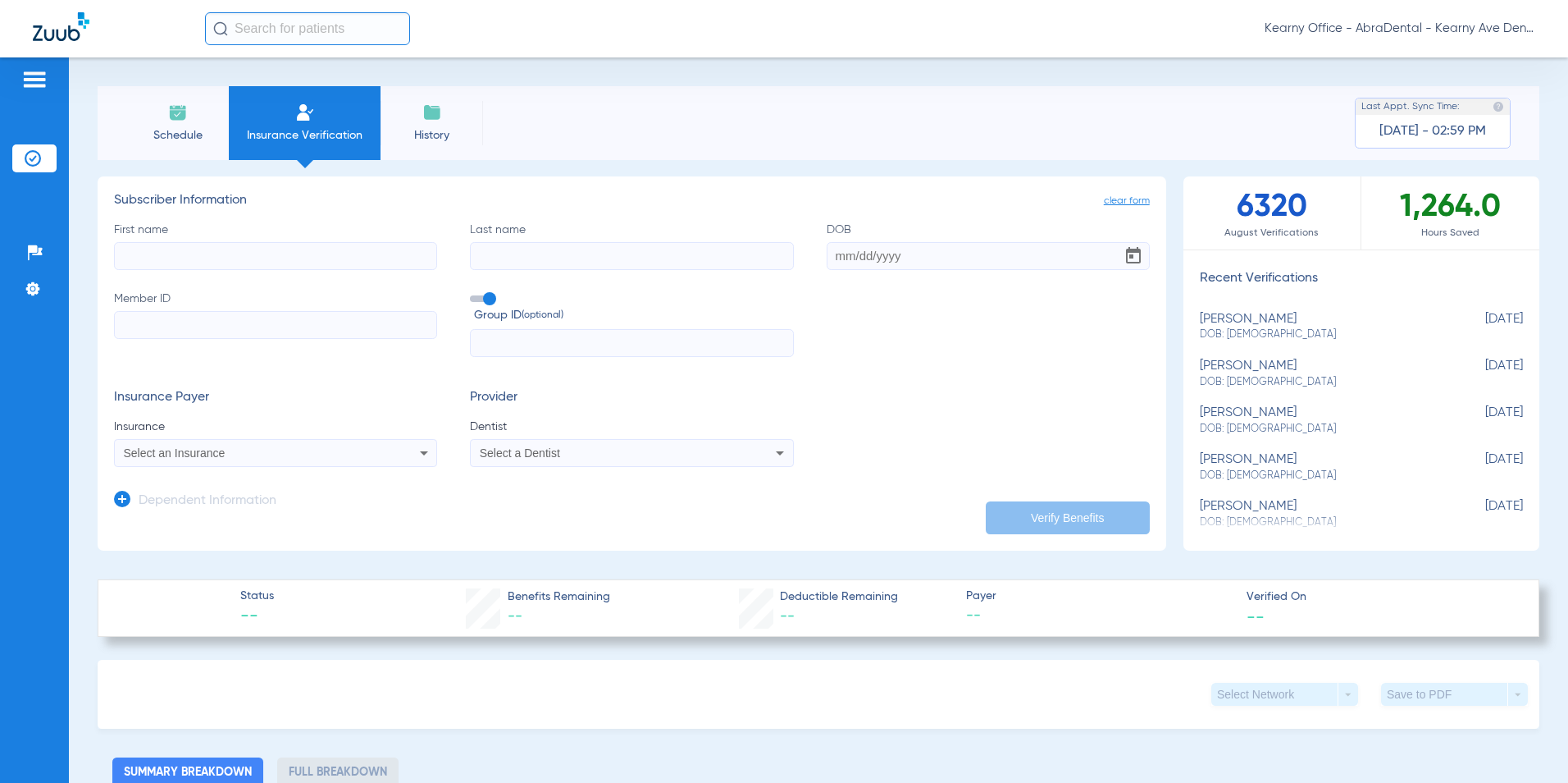
click at [134, 245] on input "First name" at bounding box center [276, 256] width 323 height 28
type input "[PERSON_NAME]"
click at [549, 250] on input "Last name" at bounding box center [632, 256] width 323 height 28
type input "YLLESCAS"
type input "[DATE]"
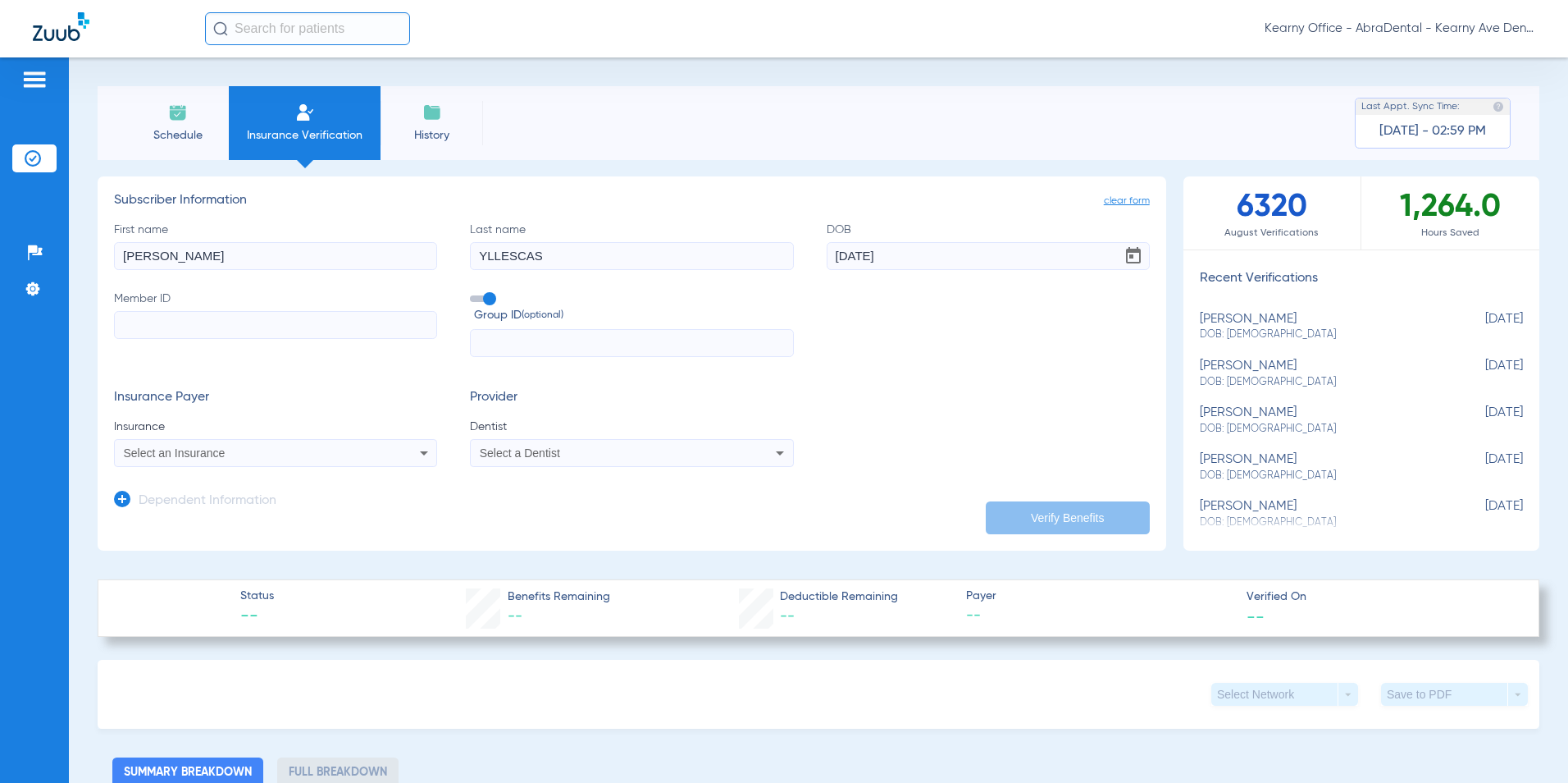
click at [202, 328] on input "Member ID" at bounding box center [276, 324] width 323 height 28
type input "912611799"
click at [569, 342] on input "text" at bounding box center [632, 343] width 323 height 28
type input "004895"
click at [337, 469] on app-dependent-form "Dependent Information" at bounding box center [632, 494] width 1036 height 55
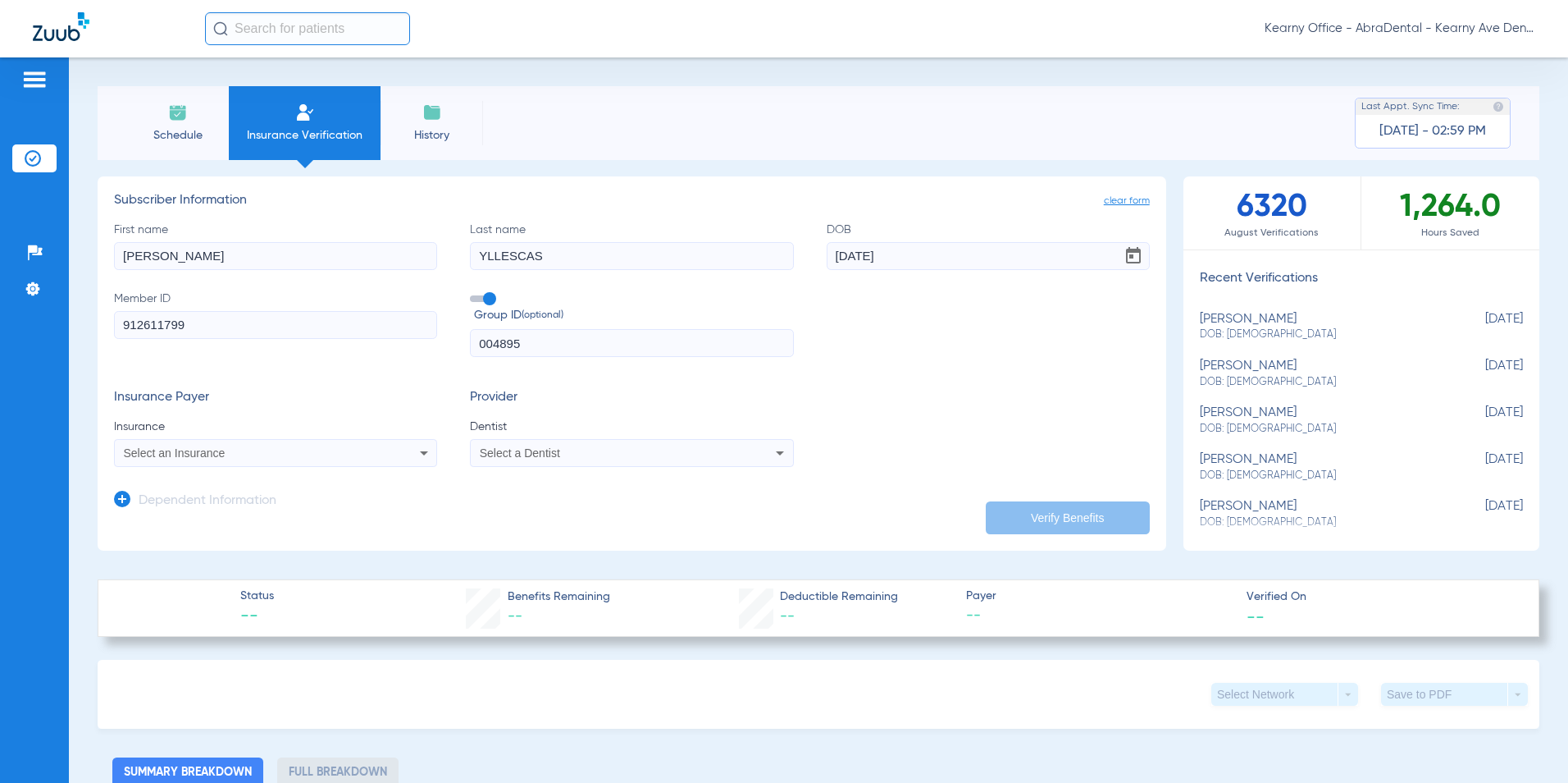
click at [337, 467] on mat-select "Select an Insurance" at bounding box center [276, 453] width 323 height 28
click at [304, 448] on div "Select an Insurance" at bounding box center [246, 453] width 244 height 12
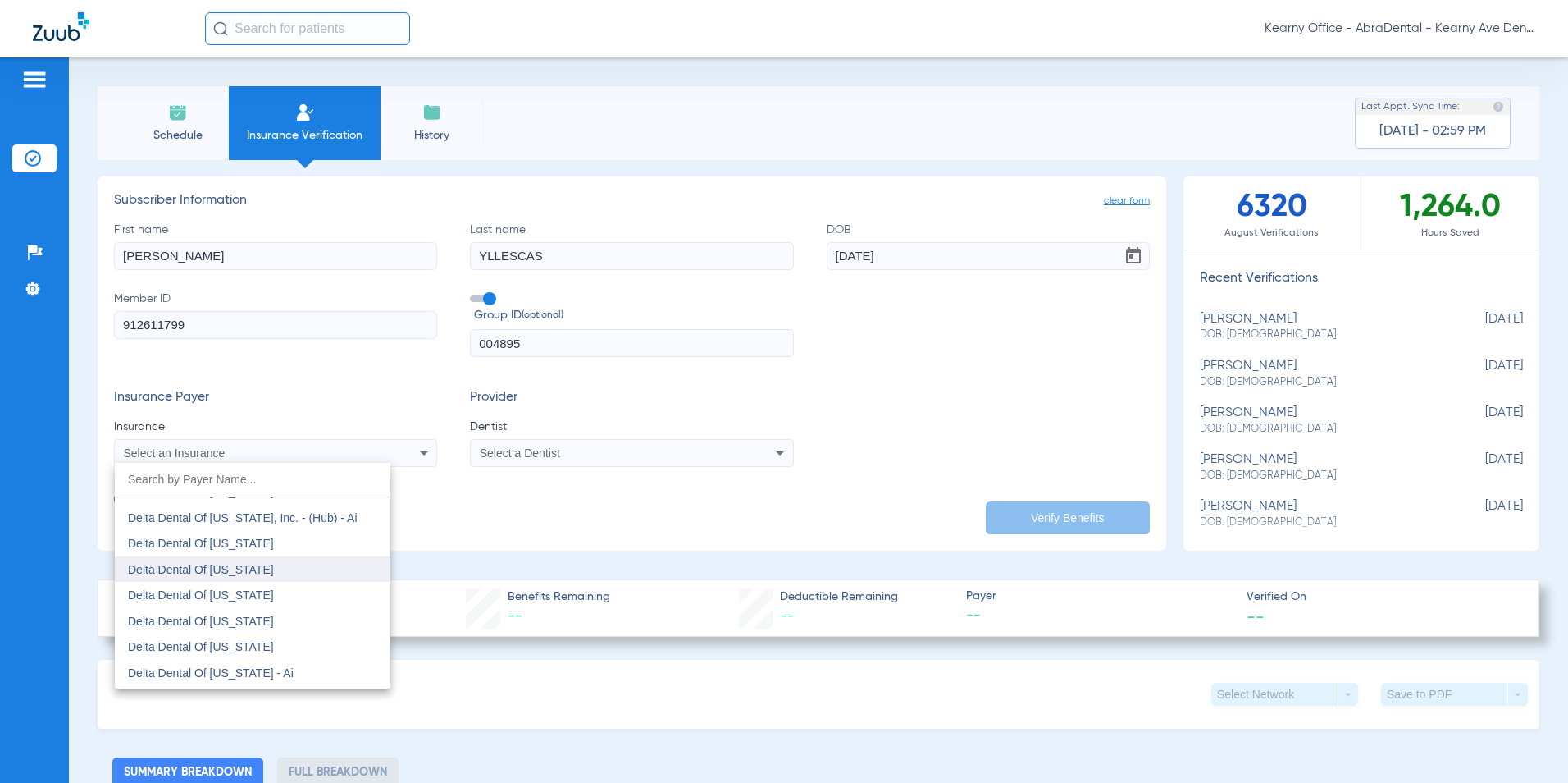
scroll to position [3611, 0]
click at [264, 594] on span "Delta Dental Of [US_STATE]" at bounding box center [200, 597] width 146 height 14
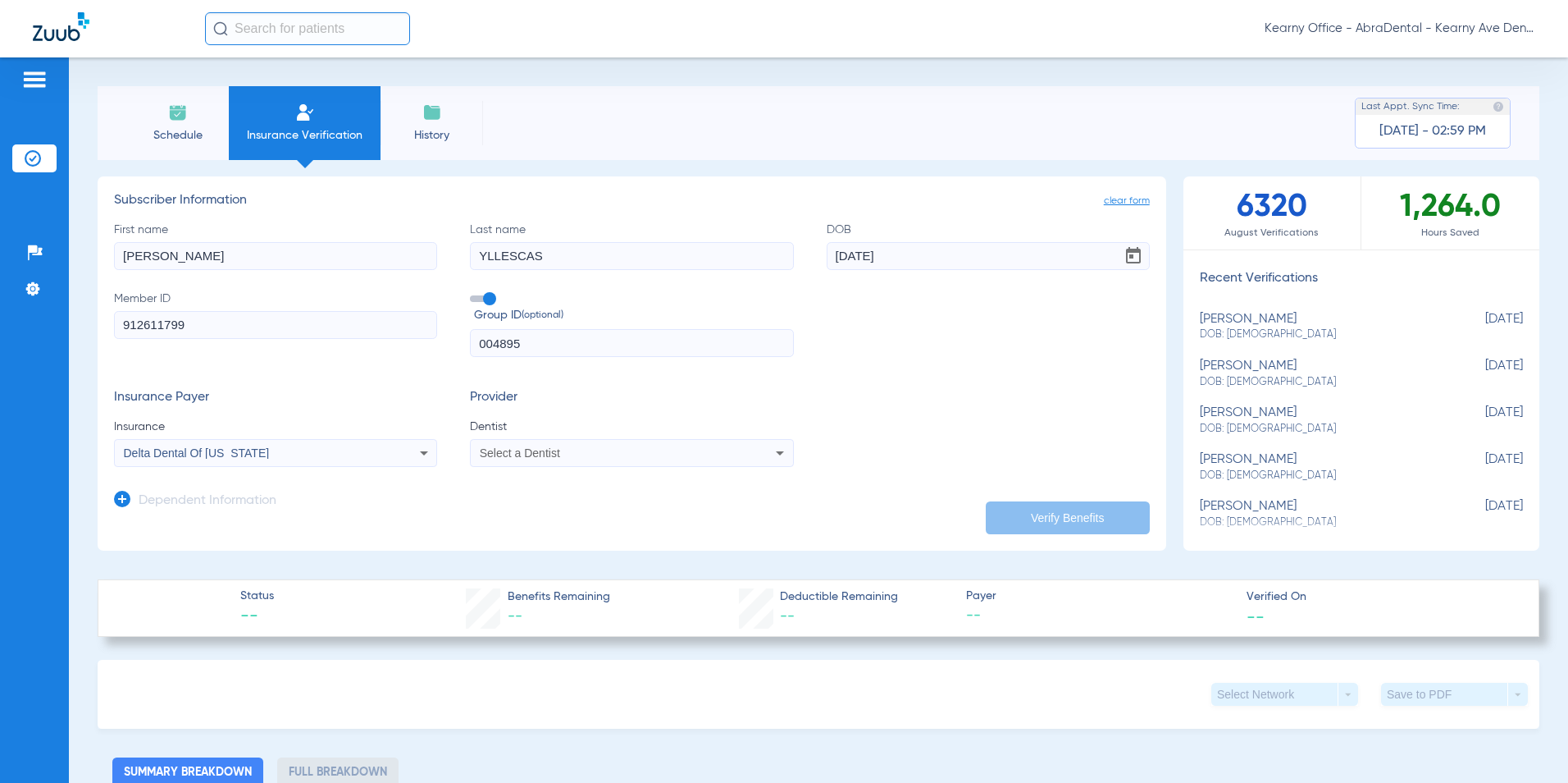
click at [502, 449] on span "Select a Dentist" at bounding box center [519, 453] width 80 height 14
type input "GAN [PERSON_NAME]"
click at [588, 511] on mat-option "[PERSON_NAME] 1124722202" at bounding box center [606, 510] width 276 height 26
click at [995, 515] on button "Verify Benefits" at bounding box center [1068, 518] width 164 height 33
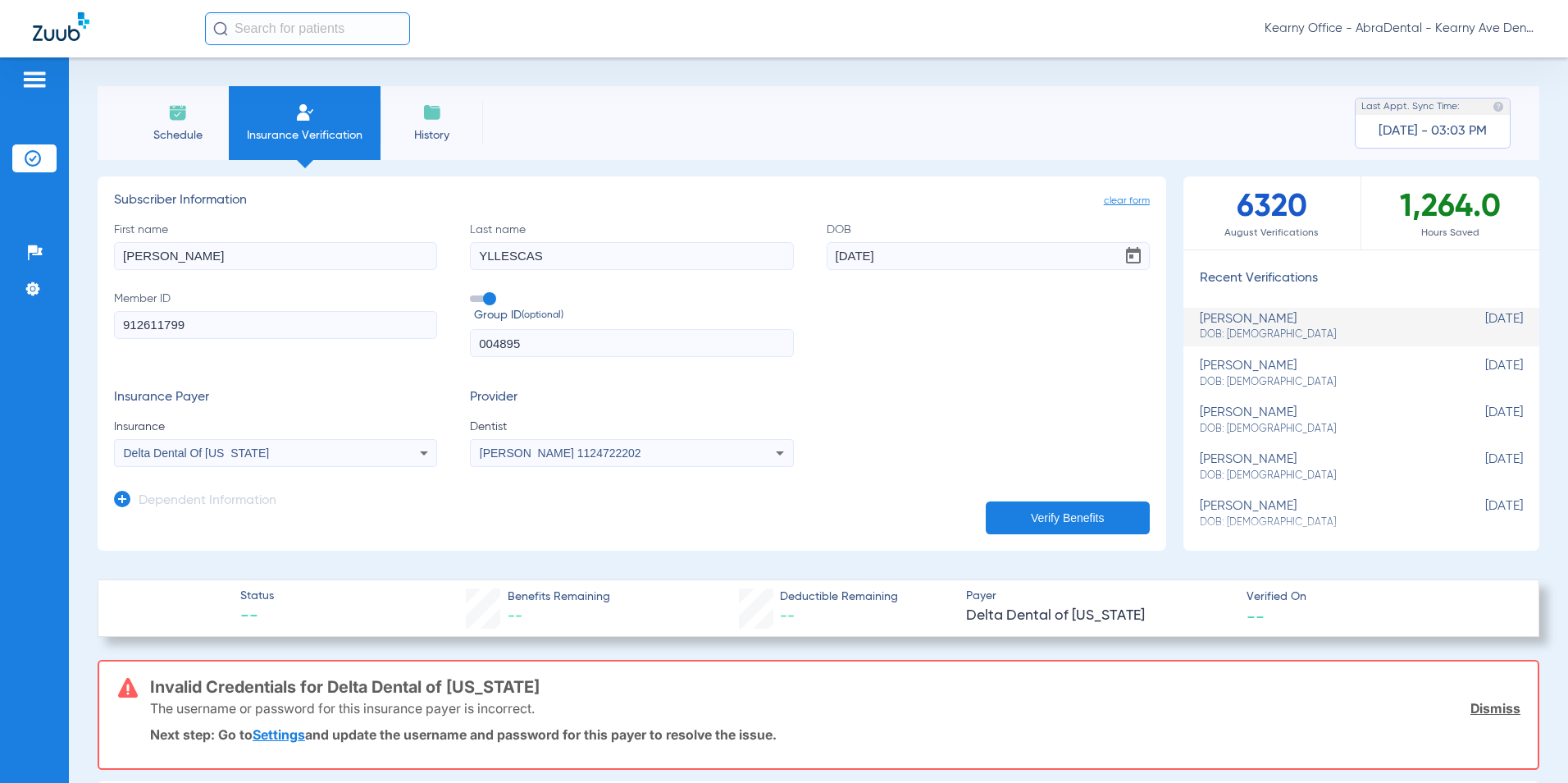
click at [397, 450] on div "Delta Dental Of [US_STATE]" at bounding box center [276, 453] width 321 height 19
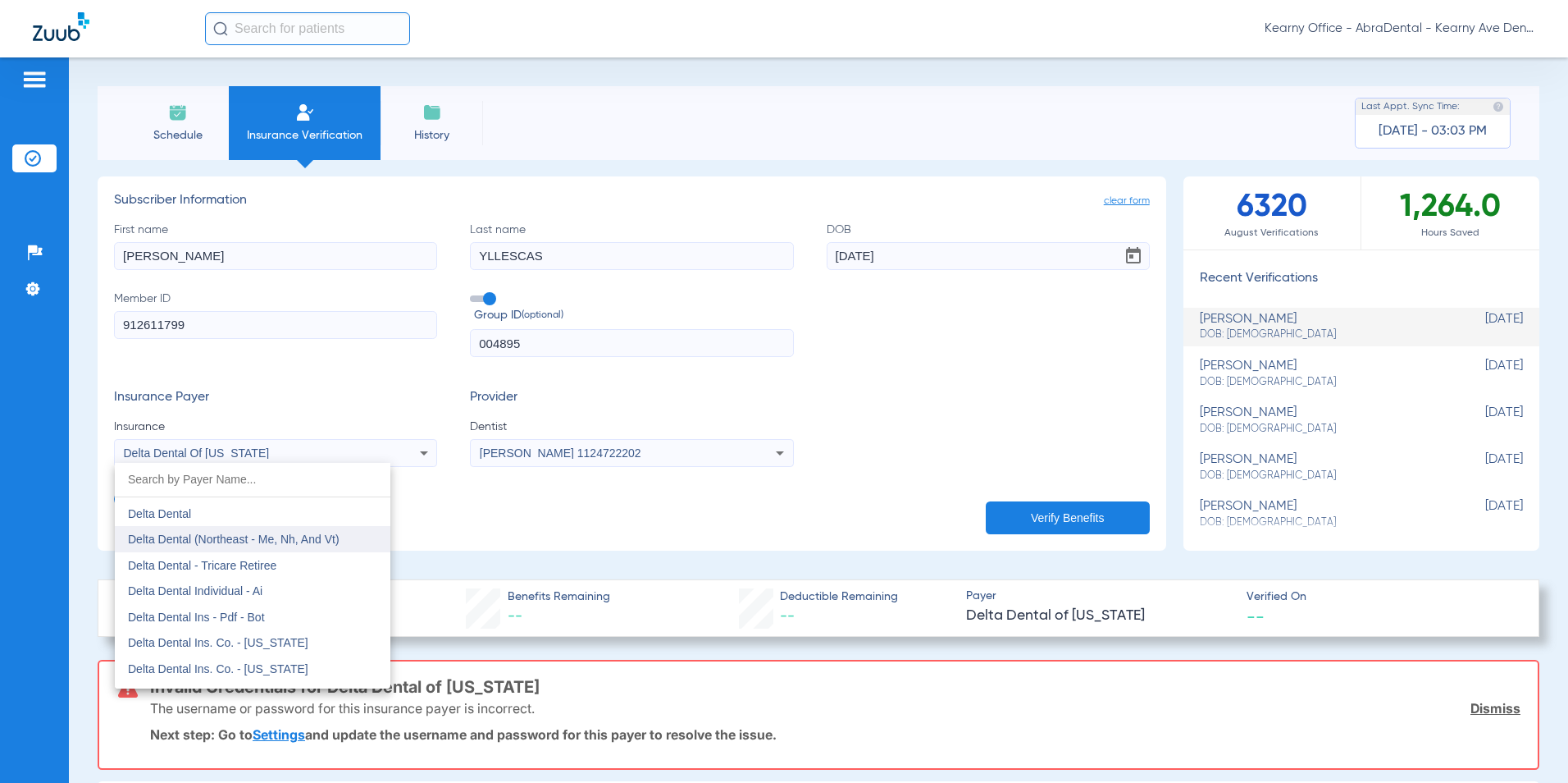
scroll to position [2630, 0]
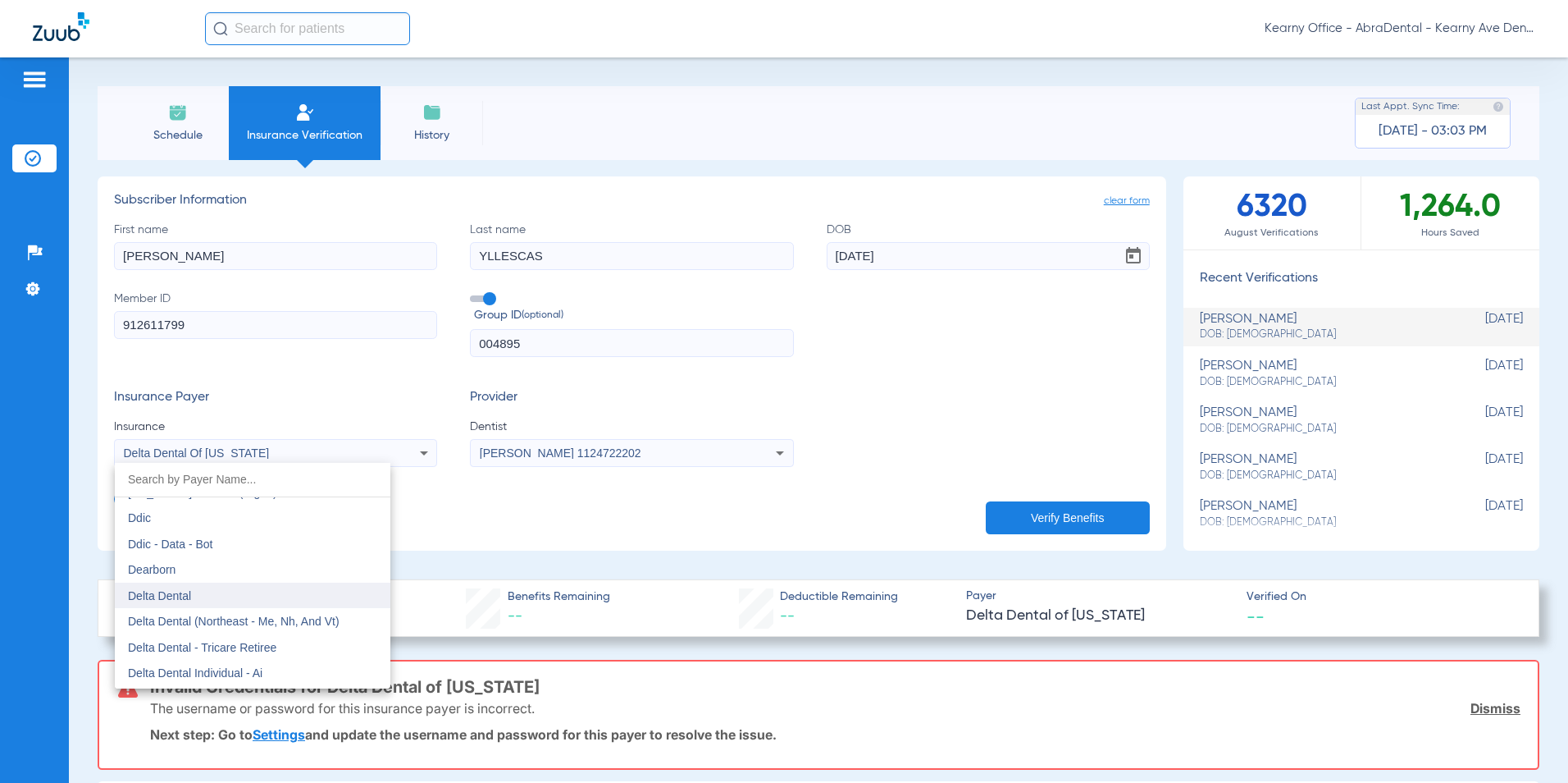
click at [164, 600] on span "Delta Dental" at bounding box center [159, 596] width 63 height 14
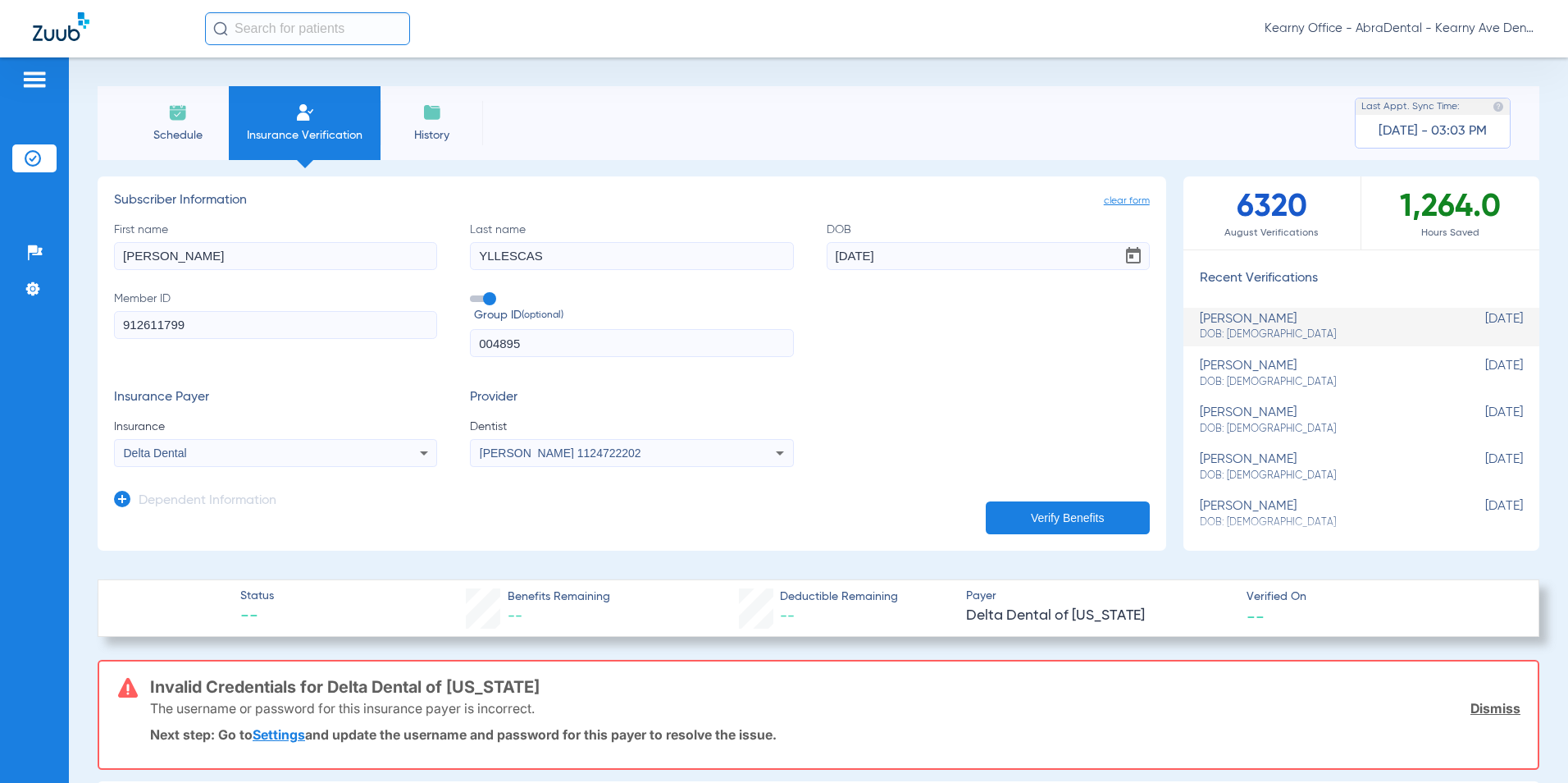
click at [1005, 526] on button "Verify Benefits" at bounding box center [1068, 518] width 164 height 33
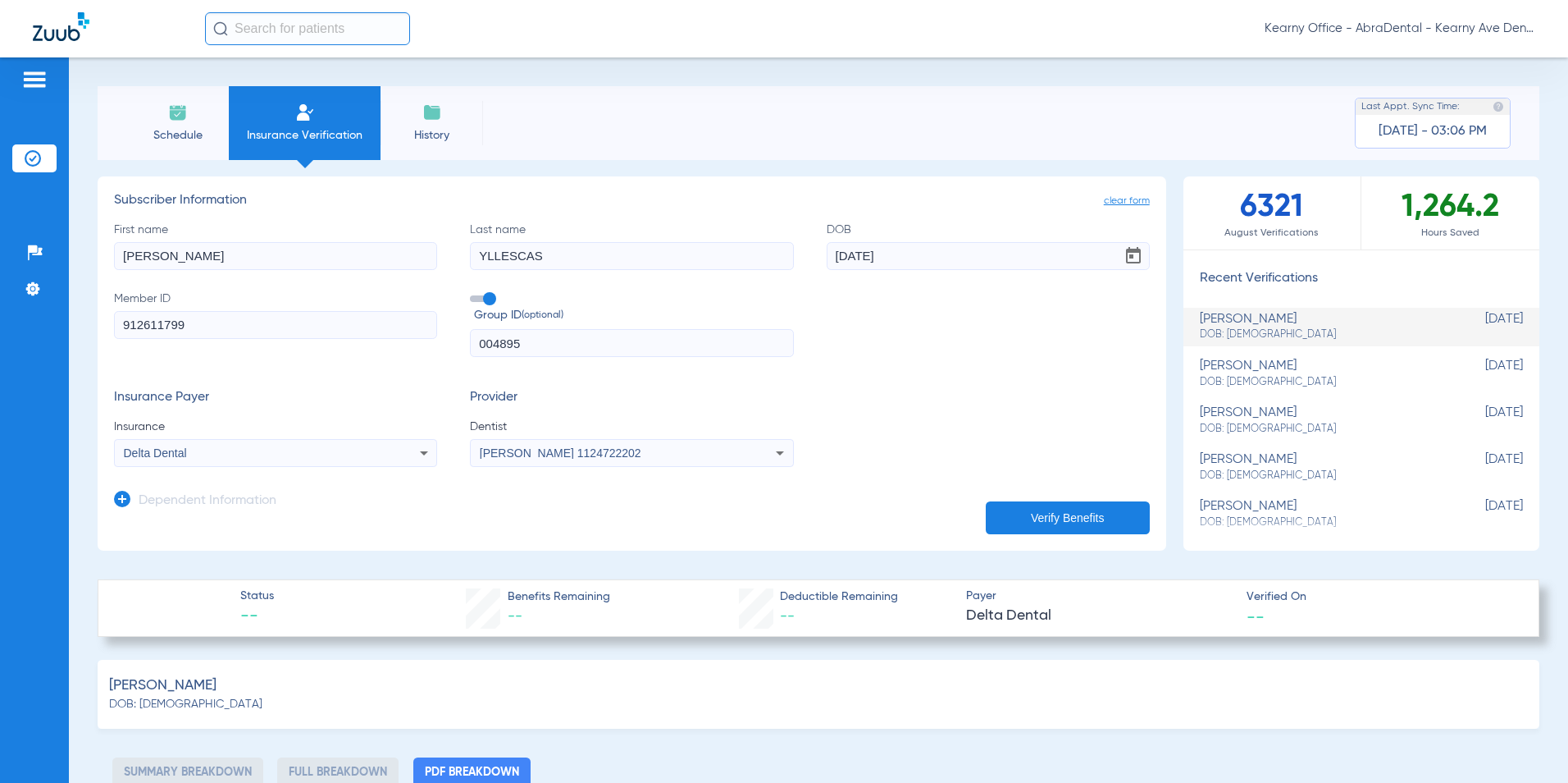
type input "0"
select select "page-width"
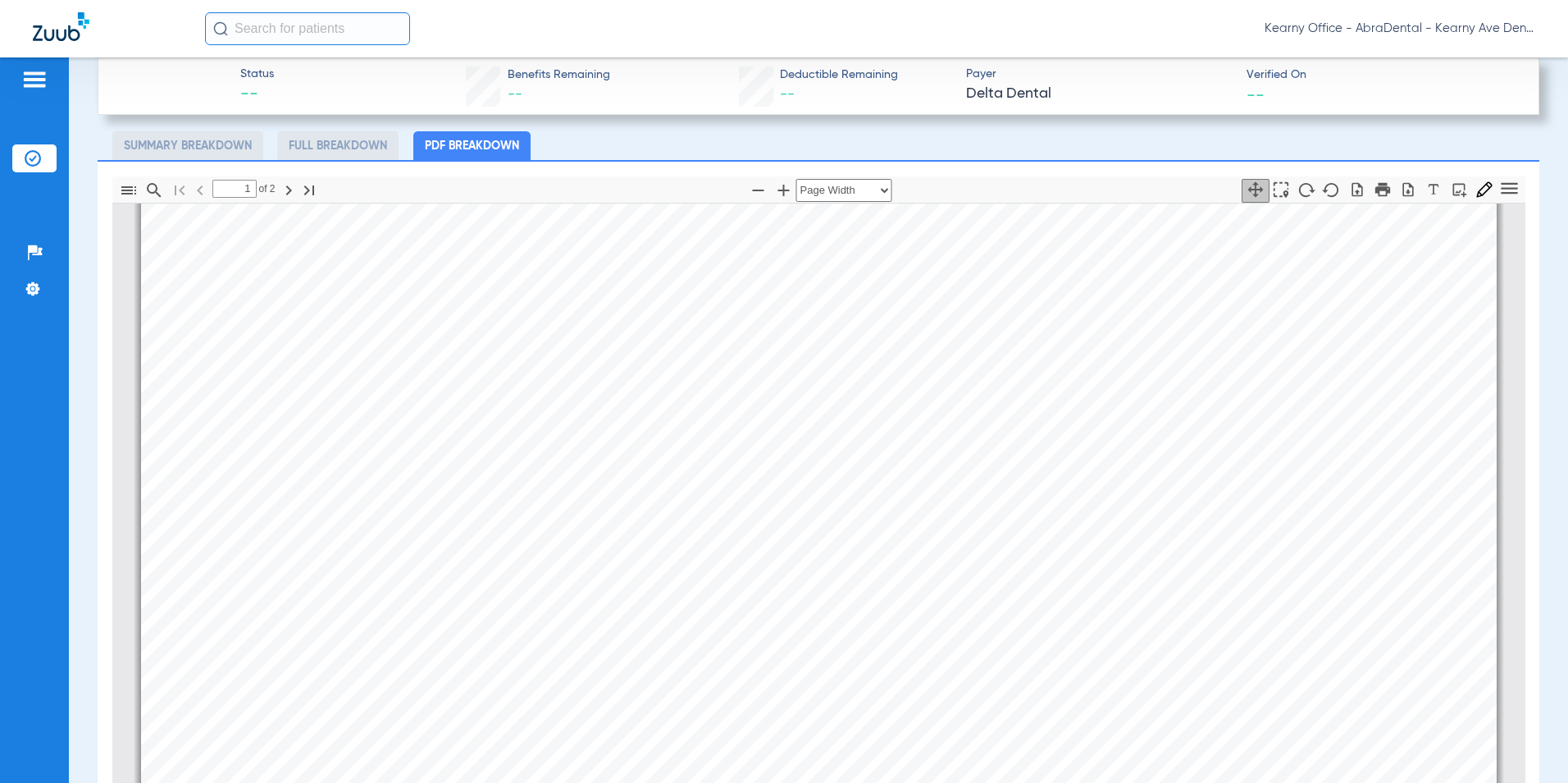
scroll to position [656, 0]
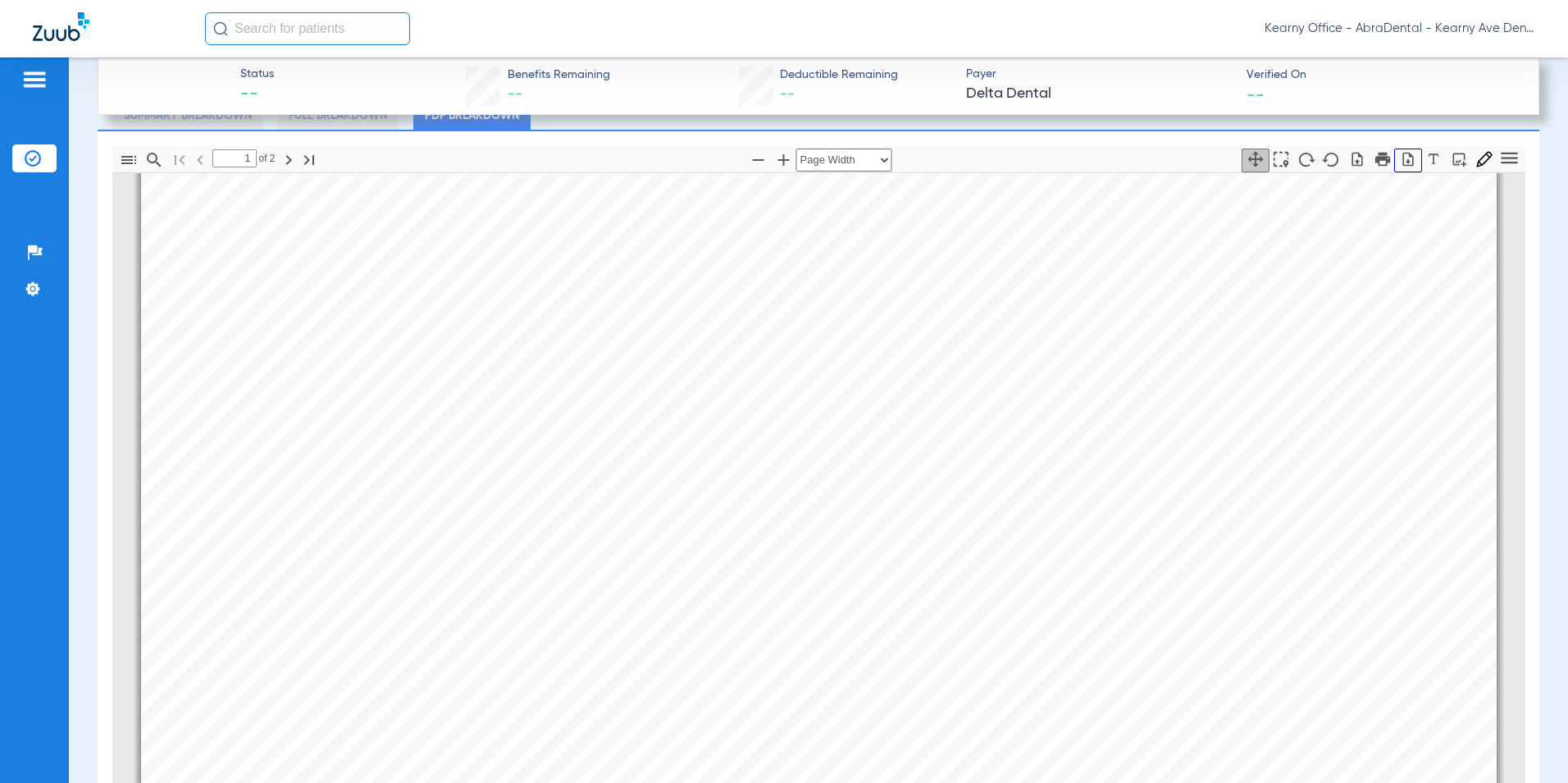
click at [1401, 169] on button "button" at bounding box center [1407, 160] width 28 height 24
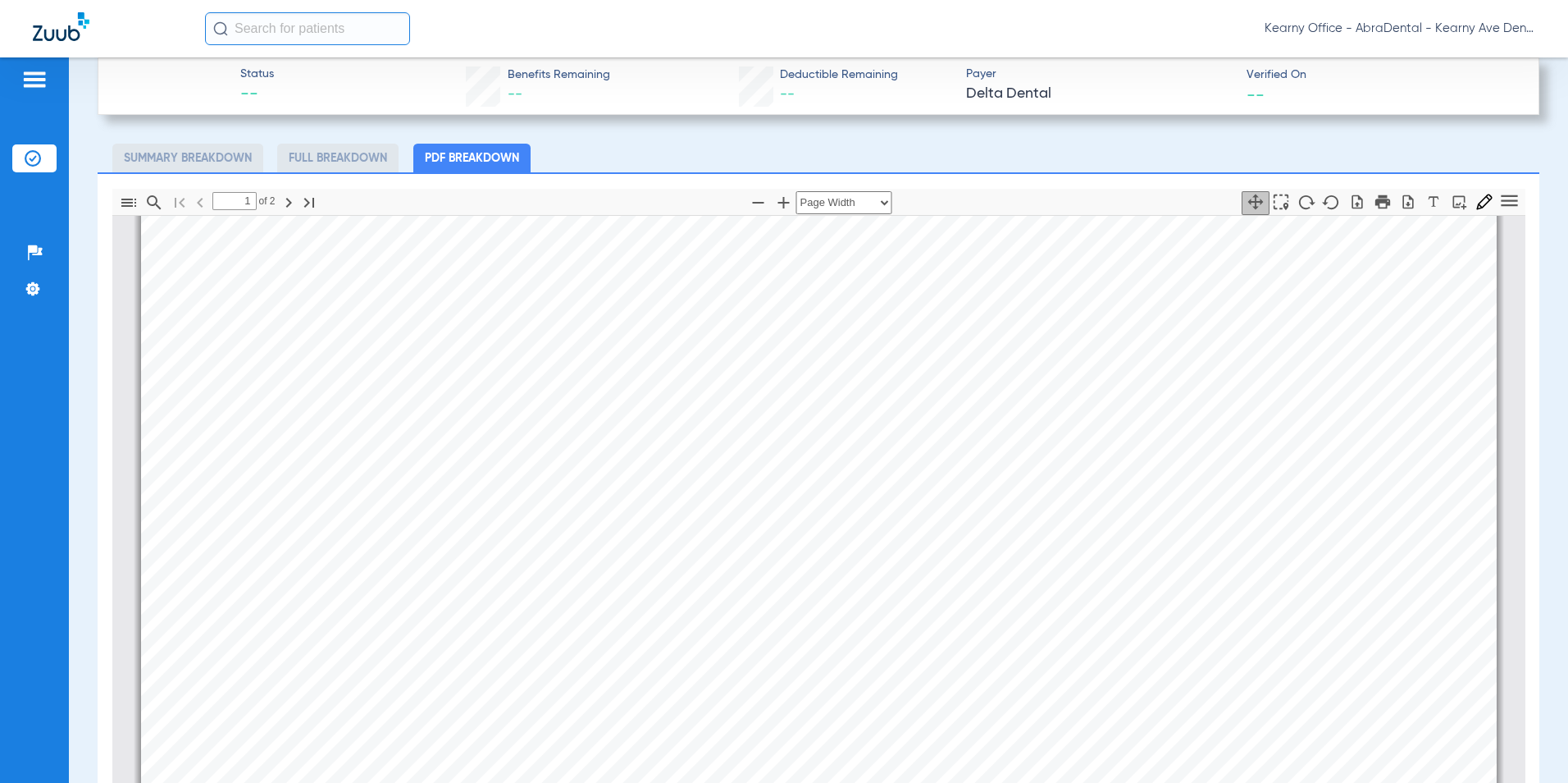
scroll to position [575, 0]
drag, startPoint x: 156, startPoint y: 596, endPoint x: 298, endPoint y: 607, distance: 142.4
click at [298, 607] on div "Member company providing coverage: Delta Dental of [US_STATE] Member company cl…" at bounding box center [819, 618] width 1356 height 1916
drag, startPoint x: 182, startPoint y: 610, endPoint x: 805, endPoint y: 653, distance: 624.5
click at [805, 653] on div "Member company providing coverage: Delta Dental of [US_STATE] Member company cl…" at bounding box center [819, 666] width 1356 height 1916
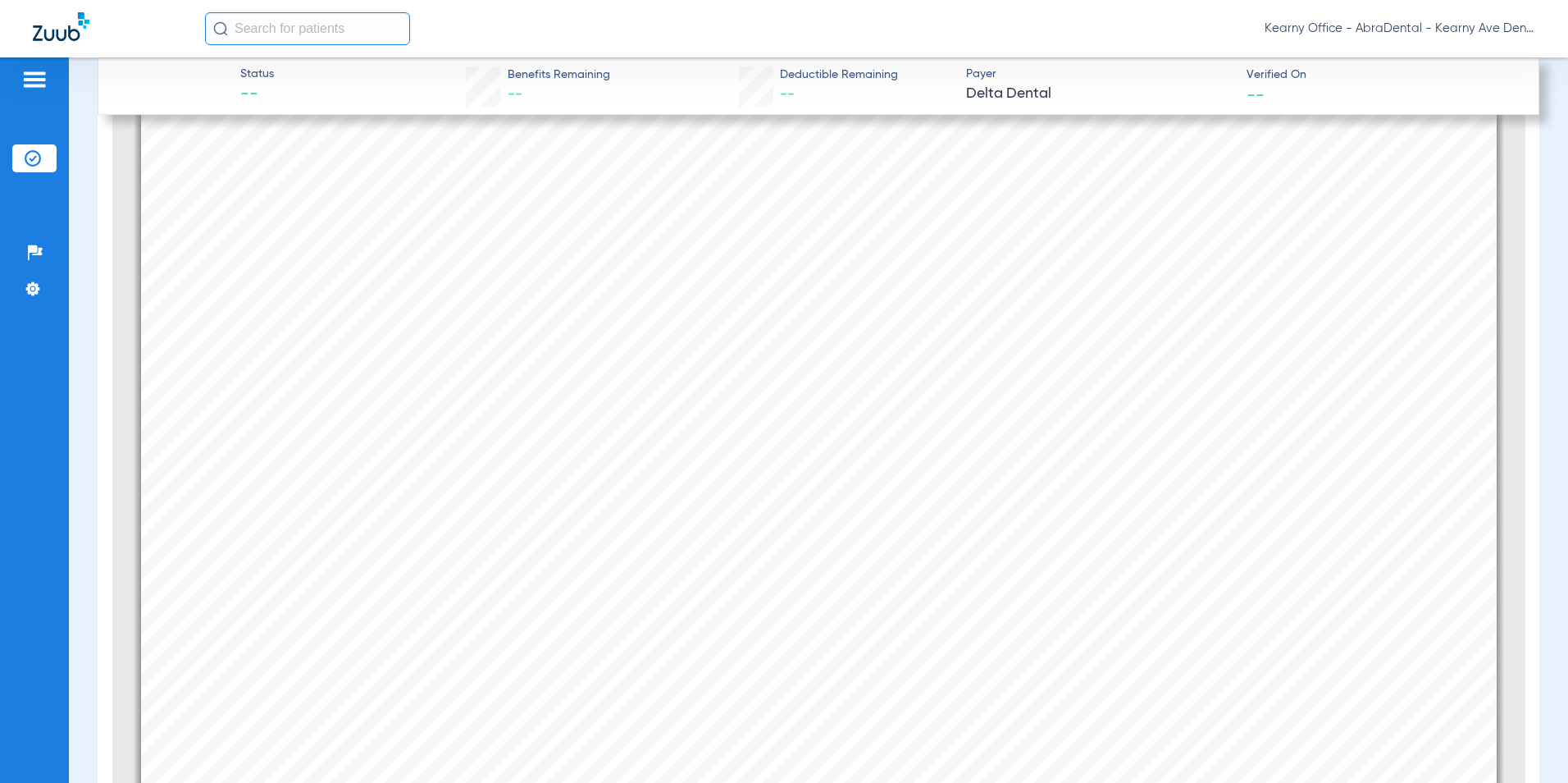
scroll to position [860, 0]
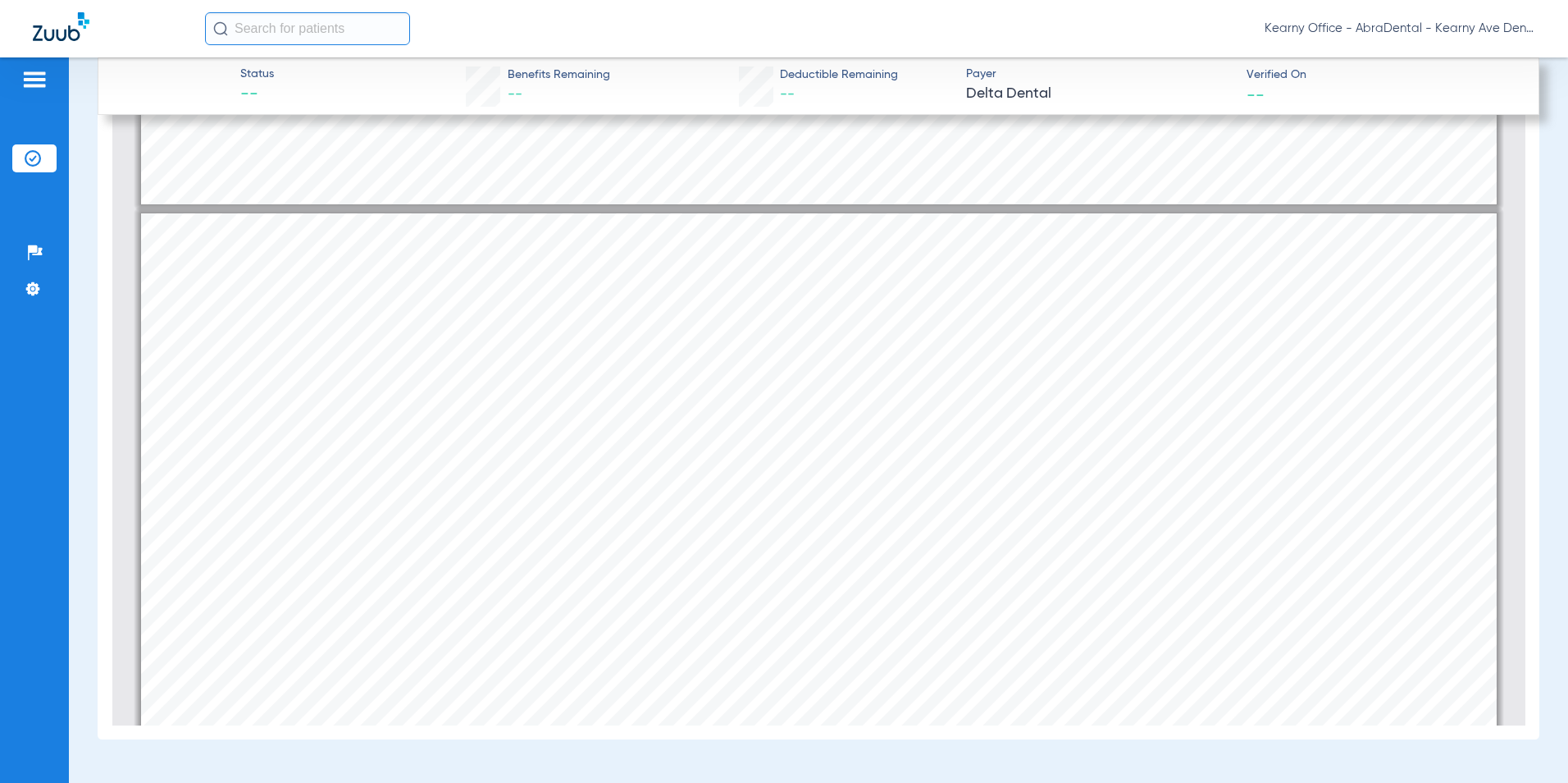
type input "1"
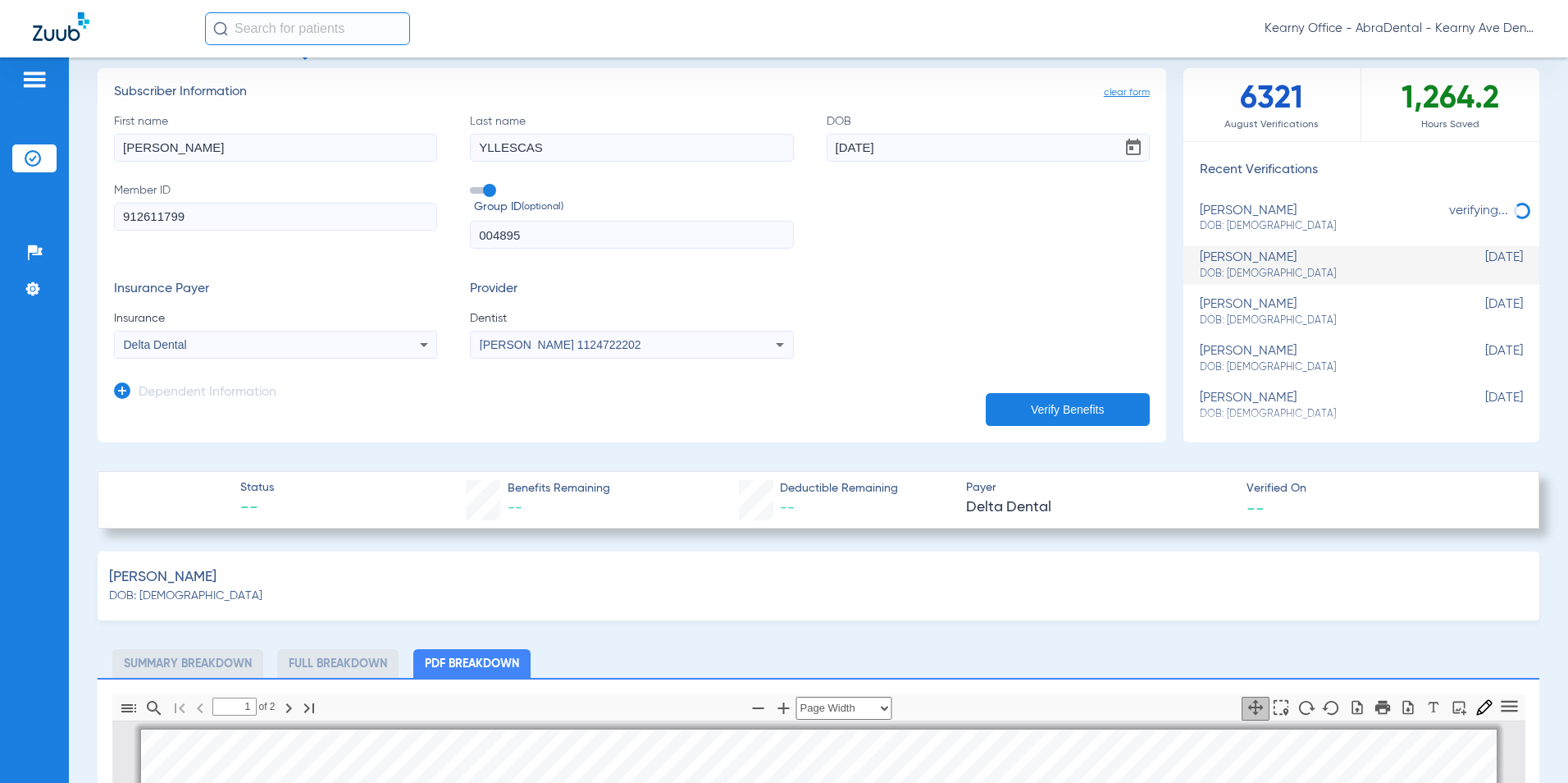
scroll to position [0, 0]
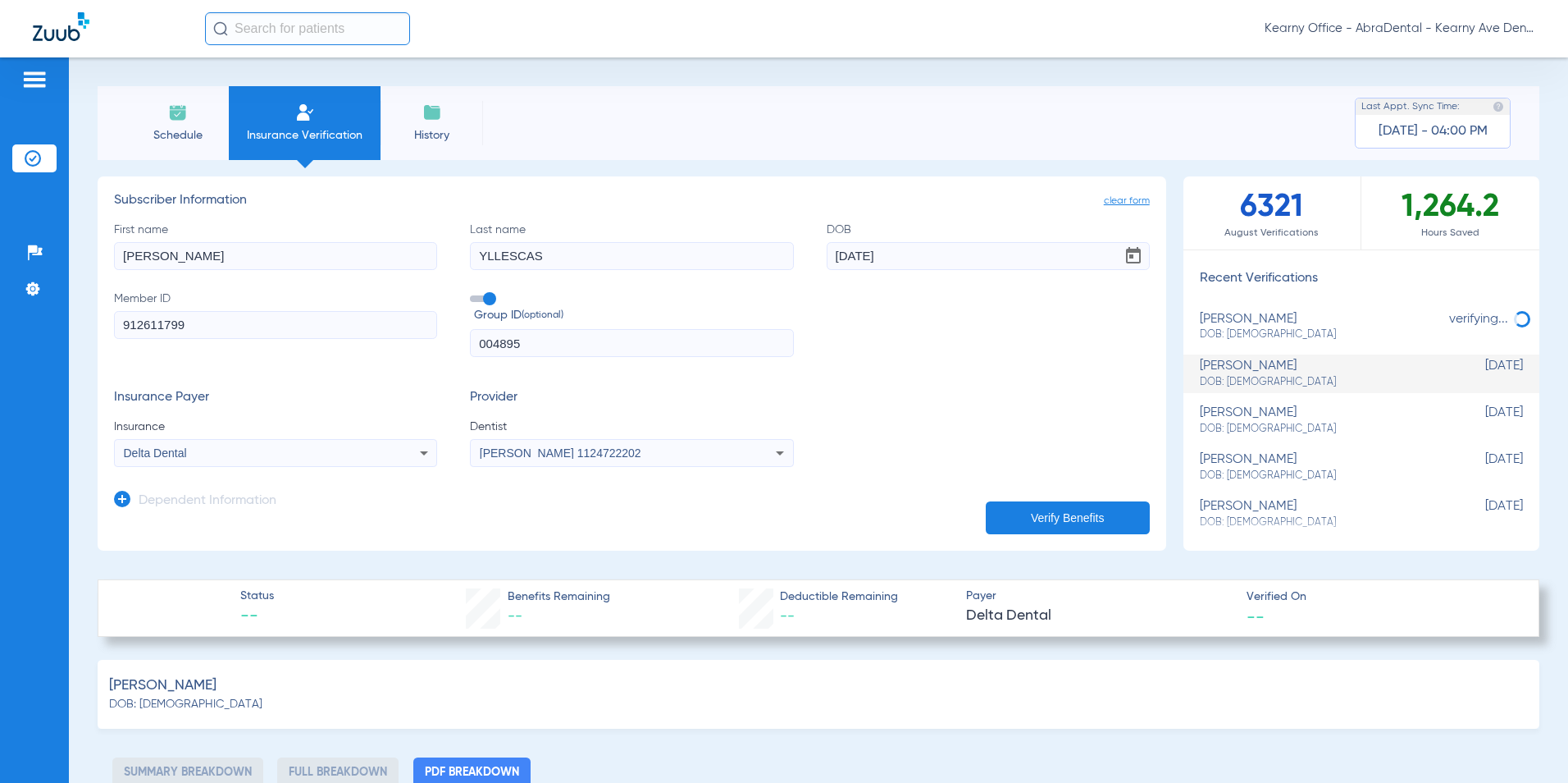
drag, startPoint x: 181, startPoint y: 250, endPoint x: -8, endPoint y: 231, distance: 190.0
click at [0, 231] on html "Kearny Office - AbraDental - Kearny Ave Dental, LLC - Kearny General Patients I…" at bounding box center [784, 391] width 1568 height 783
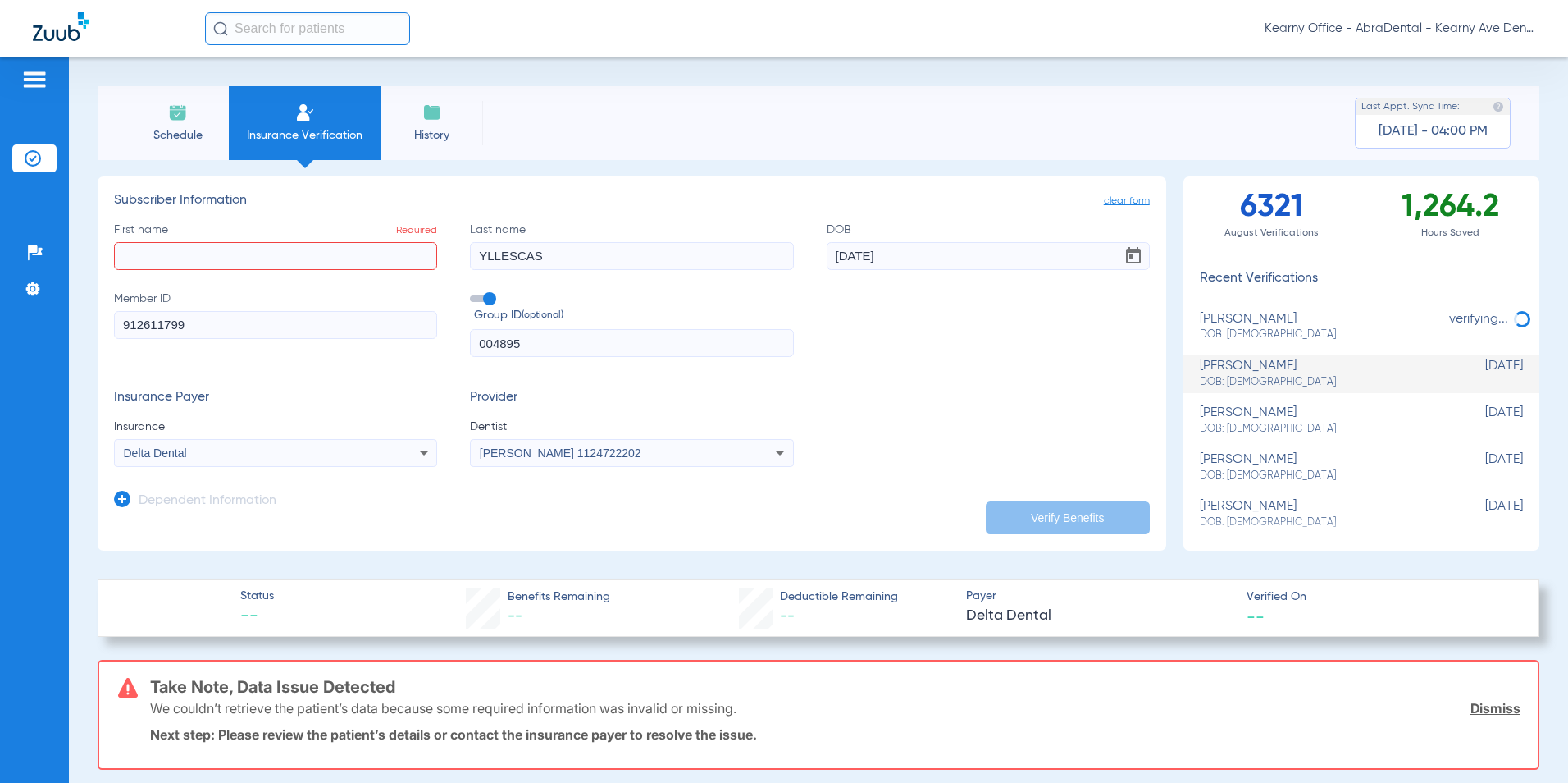
paste input "[PERSON_NAME] [PERSON_NAME]"
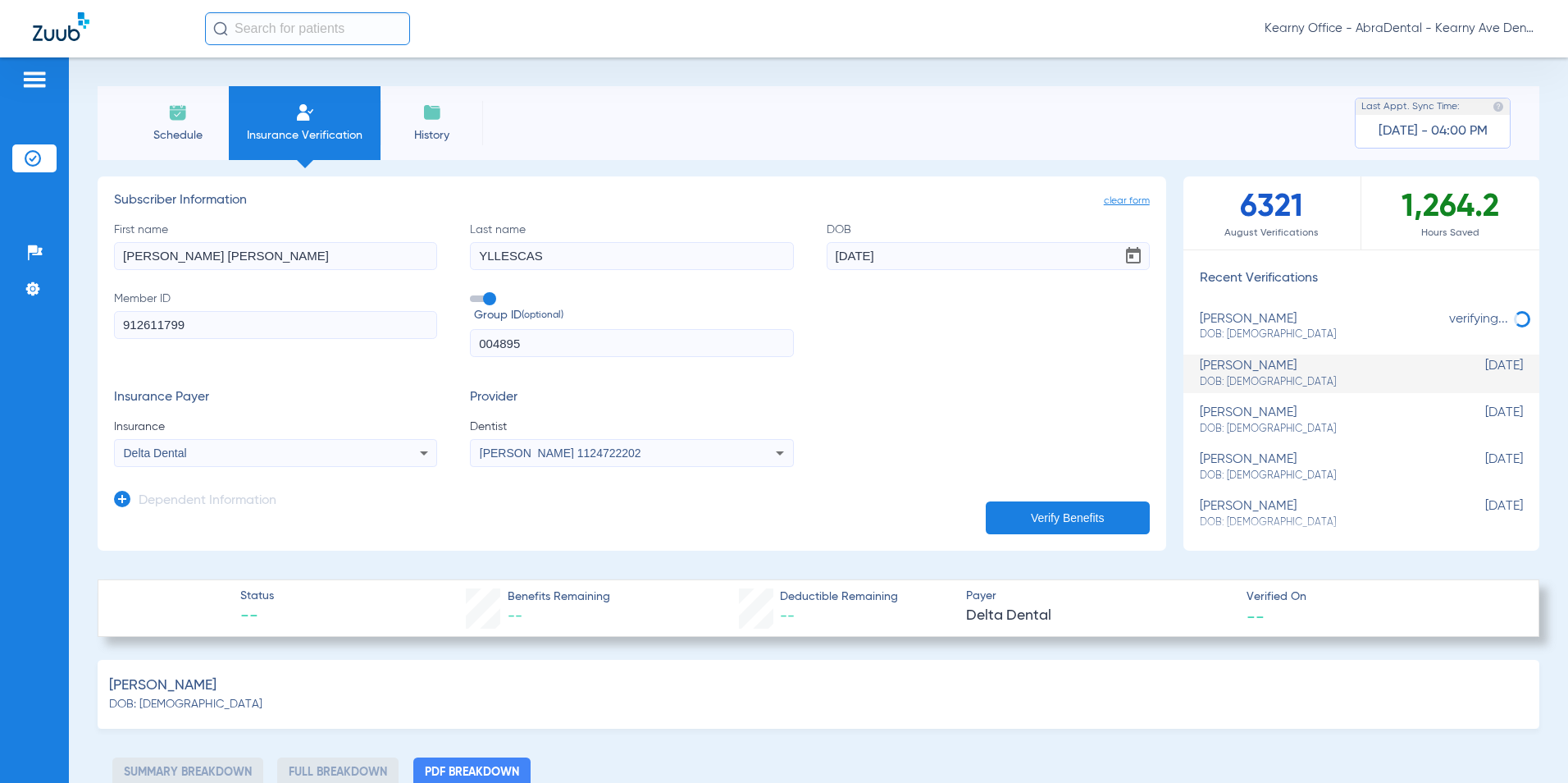
type input "[PERSON_NAME] [PERSON_NAME]"
drag, startPoint x: 565, startPoint y: 256, endPoint x: 424, endPoint y: 256, distance: 141.0
click at [418, 257] on div "First name [PERSON_NAME] [PERSON_NAME] Last name [PERSON_NAME] [DEMOGRAPHIC_DAT…" at bounding box center [632, 289] width 1036 height 136
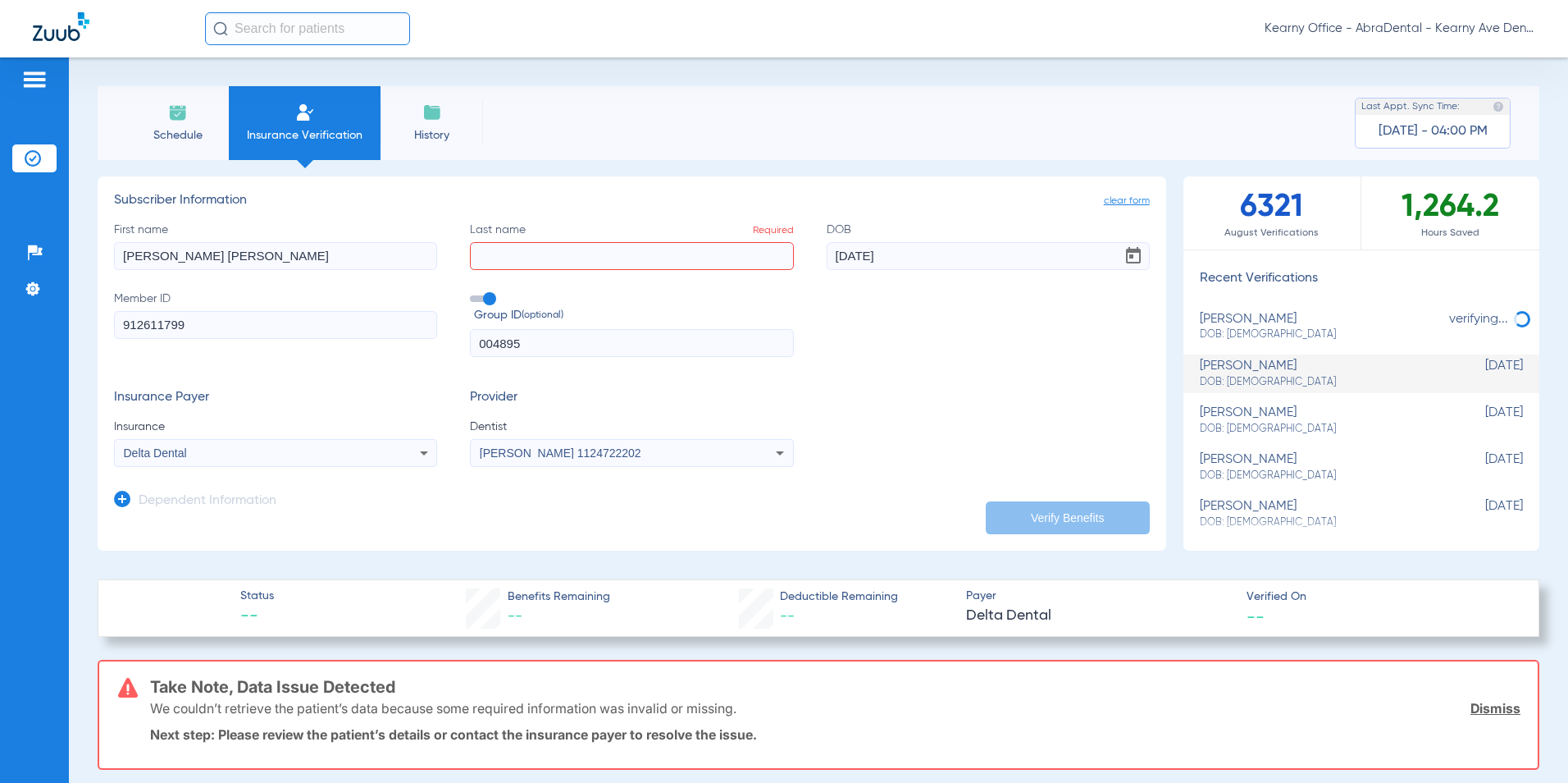
drag, startPoint x: 459, startPoint y: 255, endPoint x: 505, endPoint y: 255, distance: 46.0
click at [505, 255] on input "Last name Required" at bounding box center [632, 256] width 323 height 28
paste input "[PERSON_NAME]"
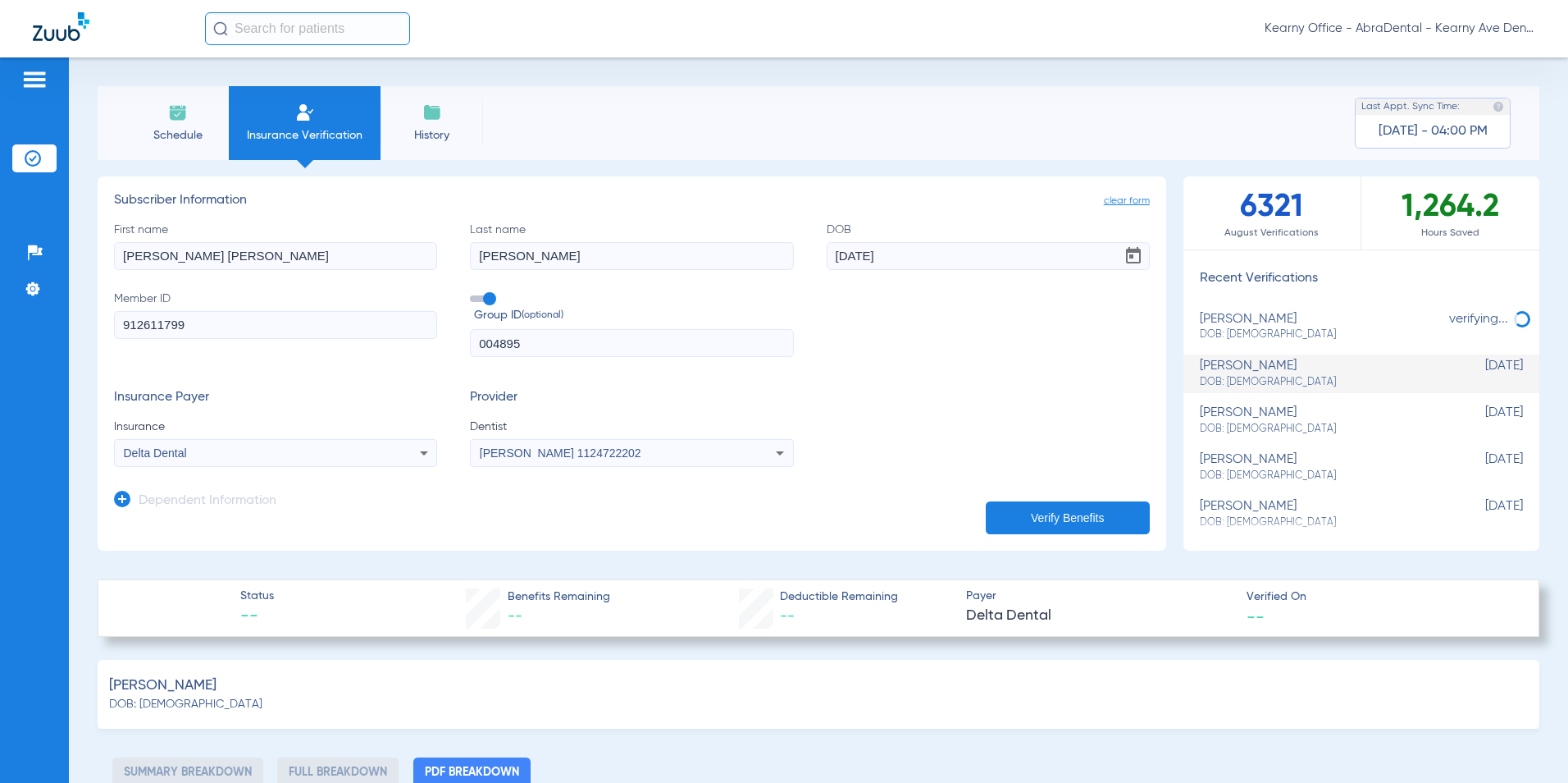
type input "[PERSON_NAME]"
drag, startPoint x: 881, startPoint y: 250, endPoint x: 747, endPoint y: 249, distance: 134.0
click at [731, 250] on div "First name [PERSON_NAME] [PERSON_NAME] Last name [PERSON_NAME] DOB [DEMOGRAPHIC…" at bounding box center [632, 289] width 1036 height 136
drag, startPoint x: 735, startPoint y: 233, endPoint x: 547, endPoint y: 215, distance: 188.9
click at [556, 217] on app-subscriber-form "Subscriber Information First name [PERSON_NAME] [PERSON_NAME] Last name [PERSON…" at bounding box center [632, 329] width 1036 height 274
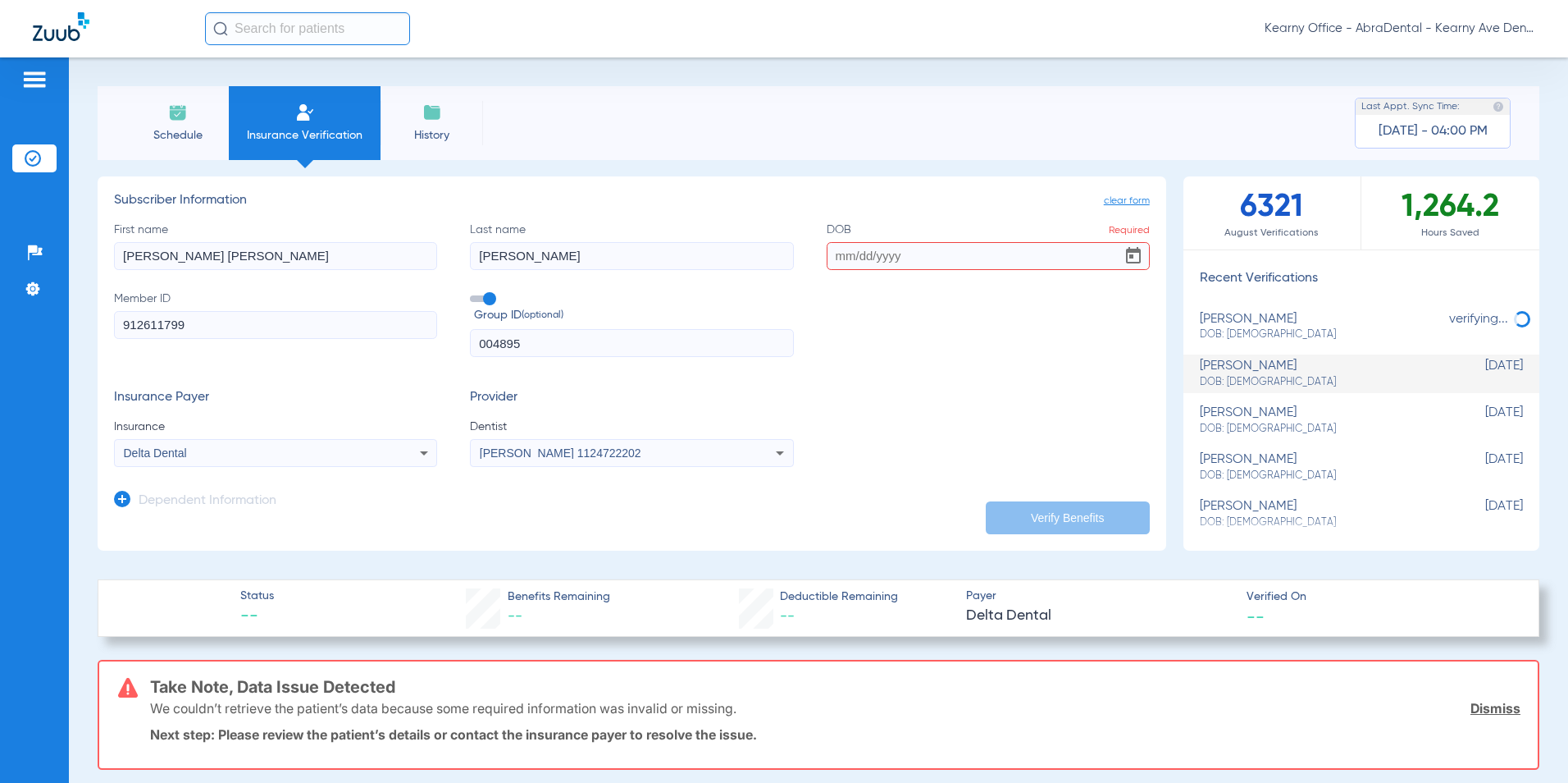
click at [849, 259] on input "DOB Required" at bounding box center [989, 256] width 323 height 28
paste input "[DATE]"
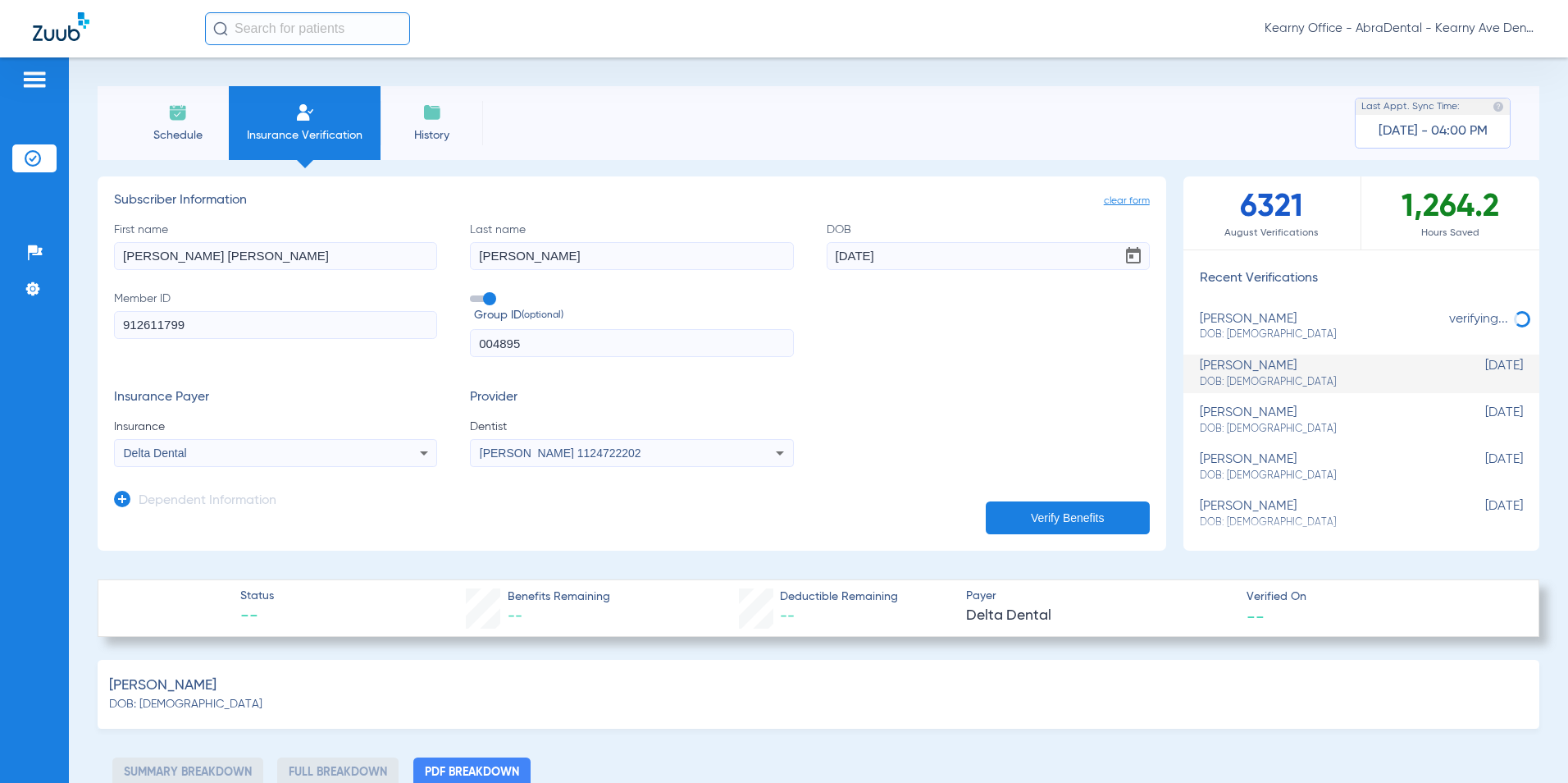
type input "[DATE]"
drag, startPoint x: 195, startPoint y: 328, endPoint x: -10, endPoint y: 345, distance: 205.7
click at [0, 345] on html "Kearny Office - AbraDental - Kearny Ave Dental, LLC - Kearny General Patients I…" at bounding box center [784, 391] width 1568 height 783
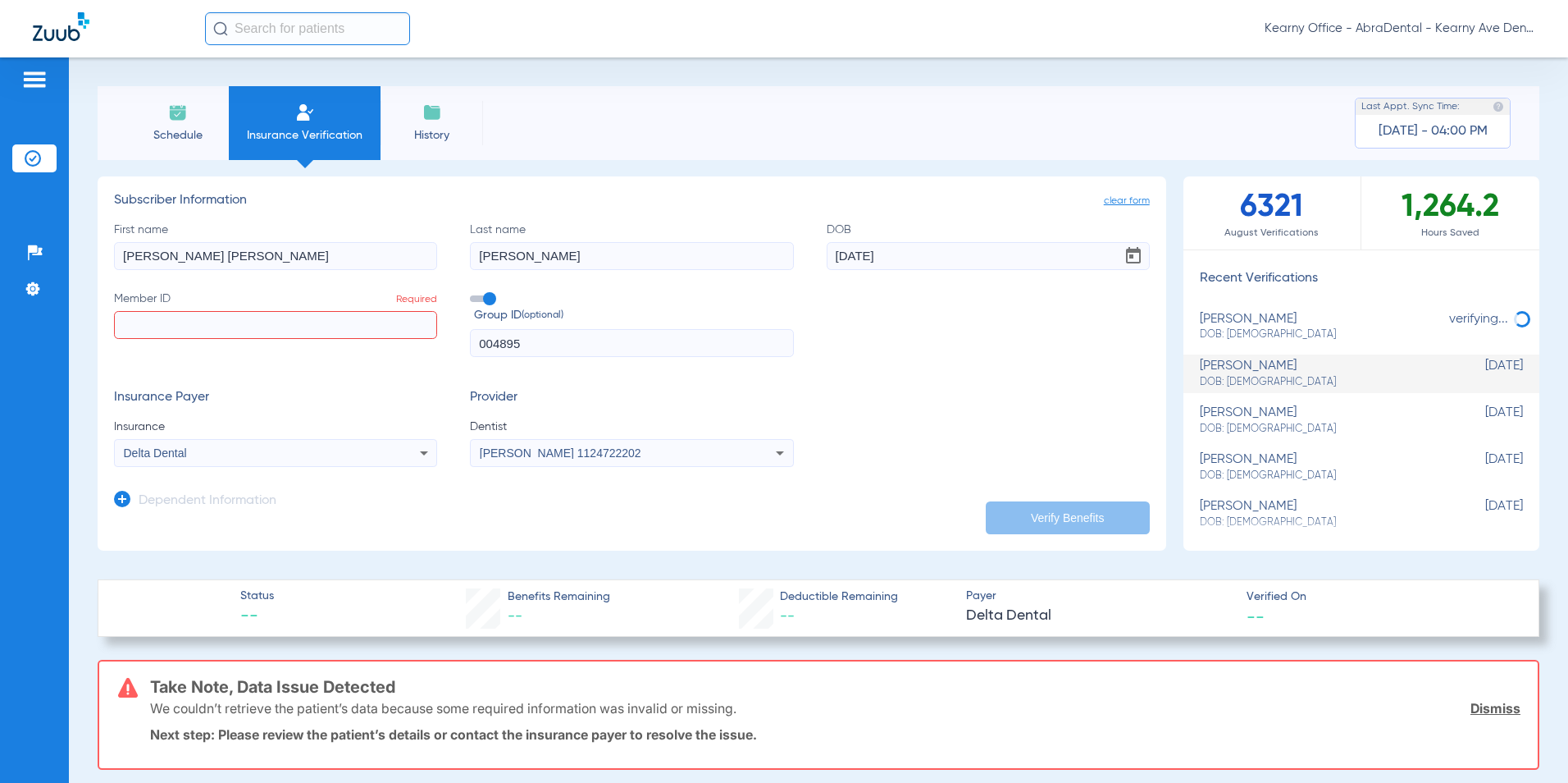
click at [186, 327] on input "Member ID Required" at bounding box center [276, 324] width 323 height 28
paste input "W286696712"
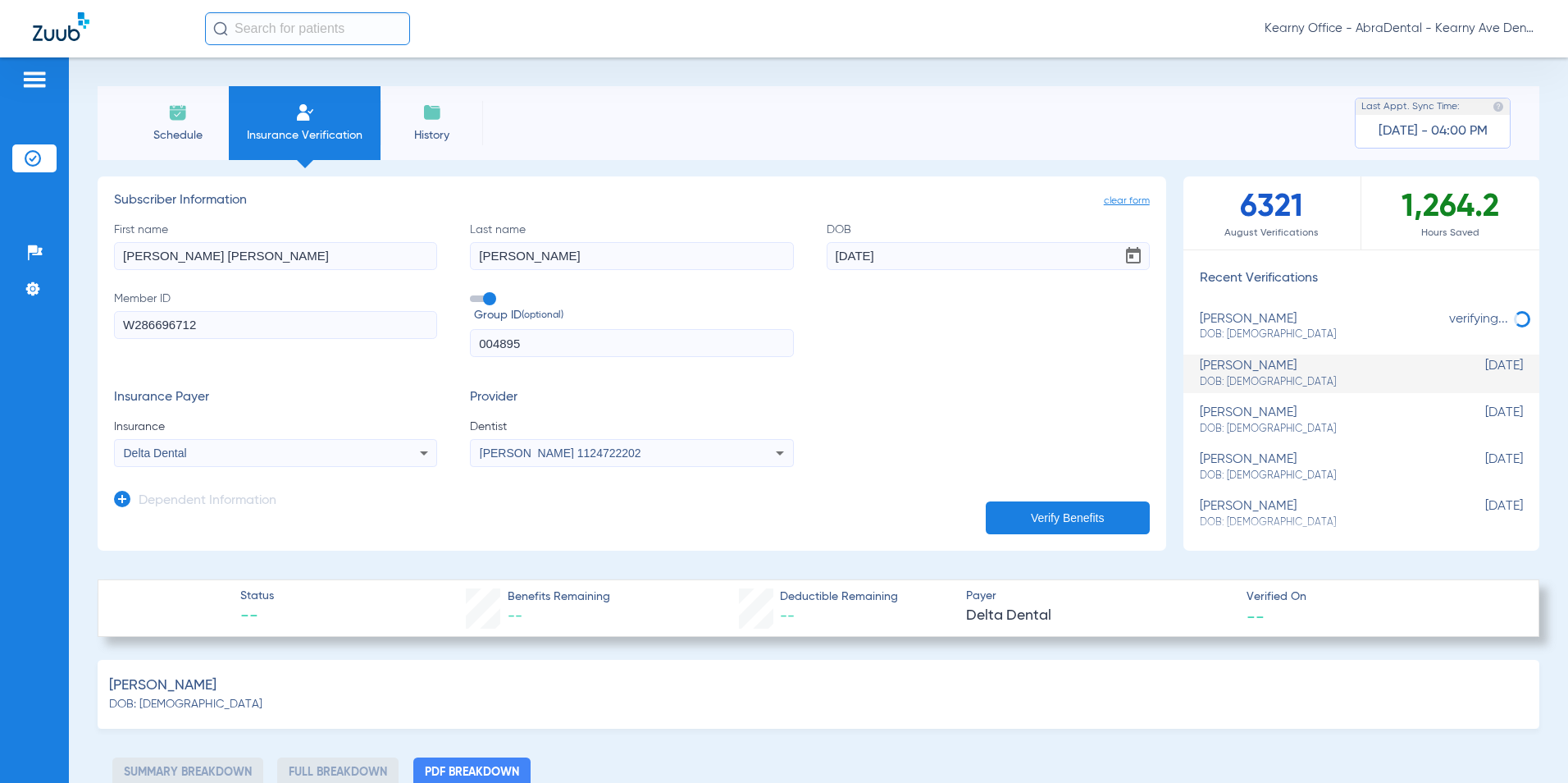
type input "W286696712"
drag, startPoint x: 540, startPoint y: 353, endPoint x: 504, endPoint y: 354, distance: 36.0
click at [459, 354] on div "First name [PERSON_NAME] [PERSON_NAME] Last name [PERSON_NAME] DOB [DEMOGRAPHIC…" at bounding box center [632, 289] width 1036 height 136
paste input "028842003100012"
type input "028842003100012"
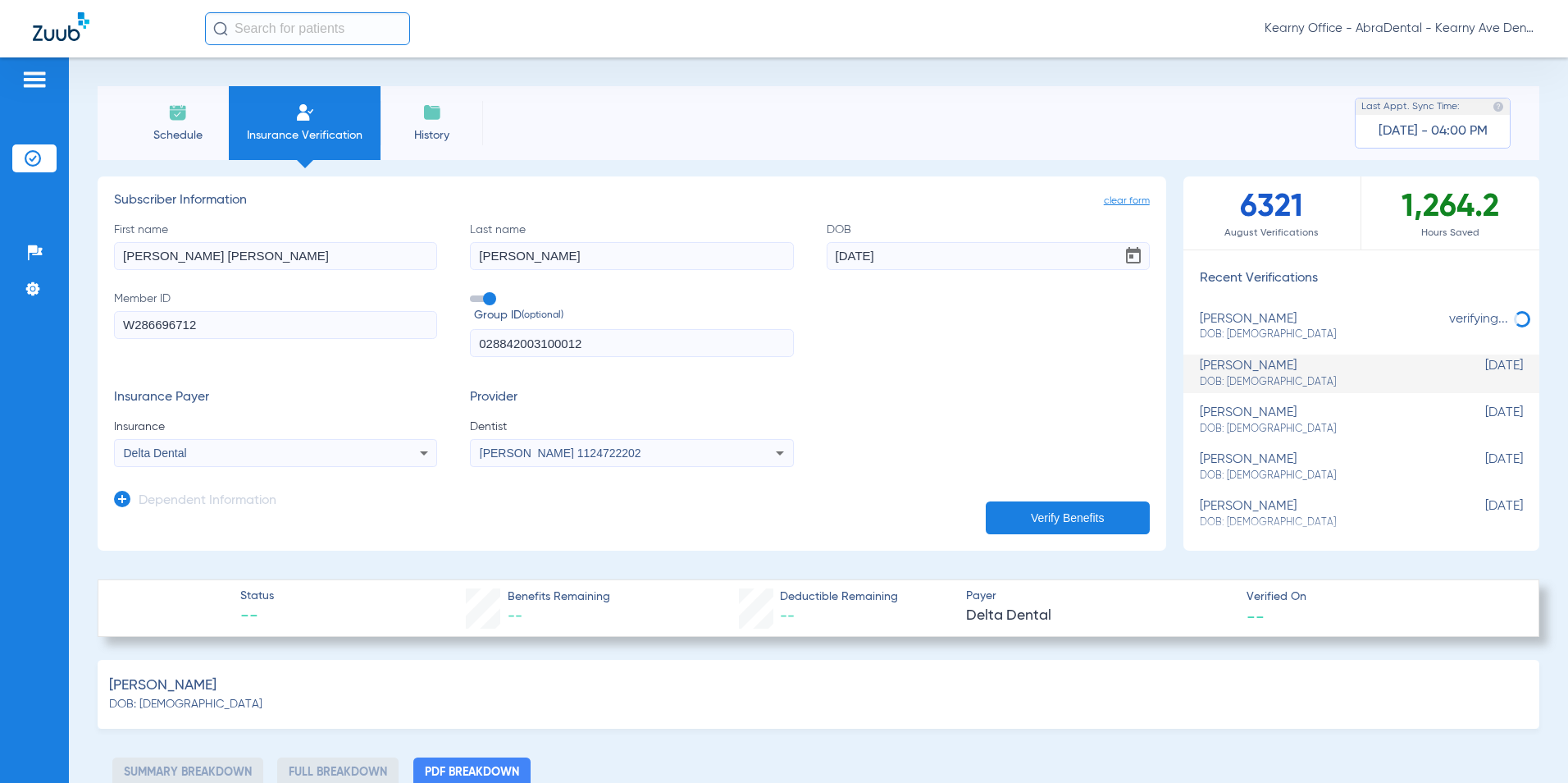
click at [299, 464] on mat-select "Delta Dental" at bounding box center [276, 453] width 323 height 28
click at [281, 459] on div "Delta Dental" at bounding box center [246, 453] width 244 height 12
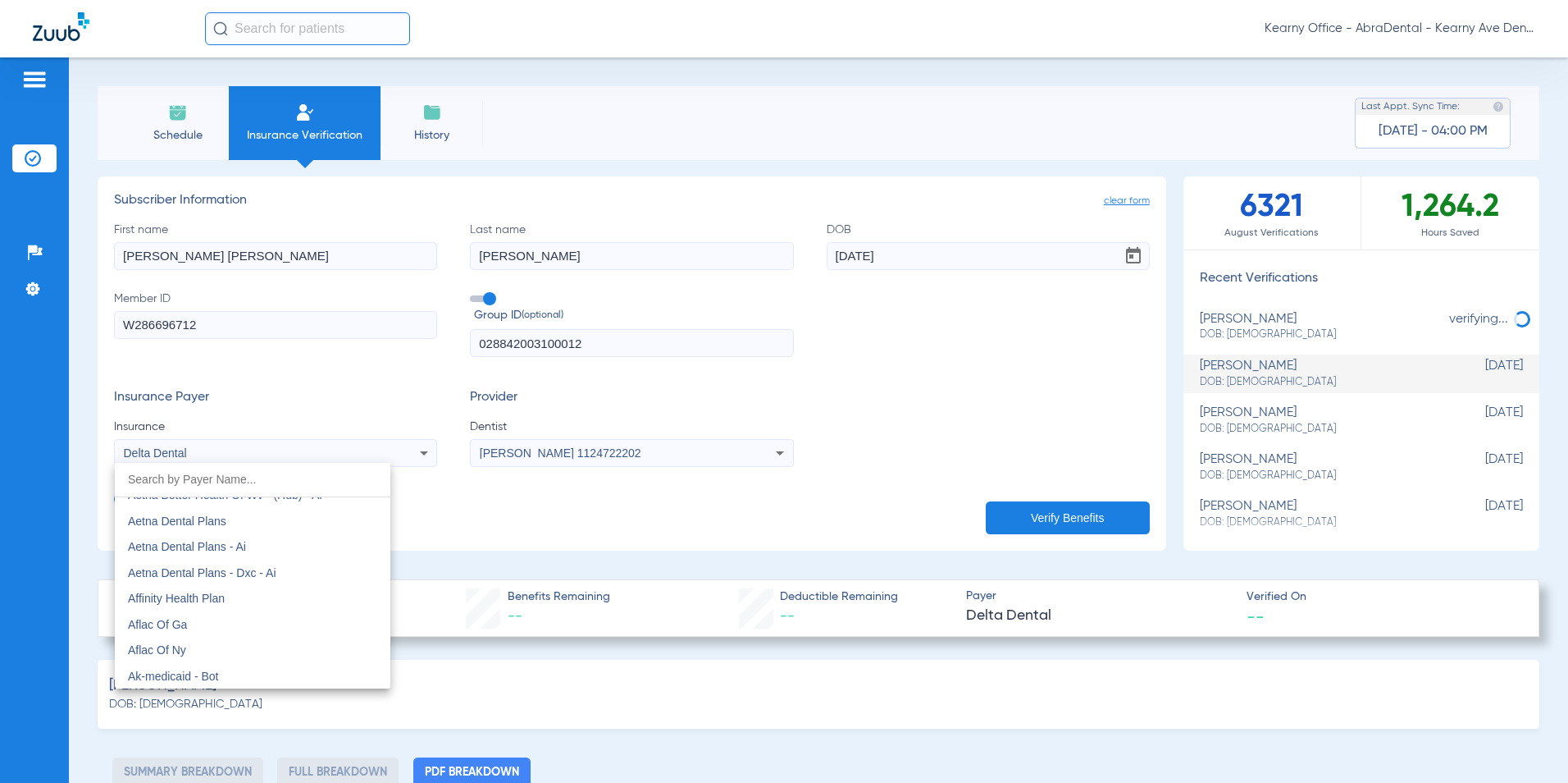
scroll to position [170, 0]
click at [211, 525] on span "Aetna Dental Plans" at bounding box center [177, 522] width 99 height 14
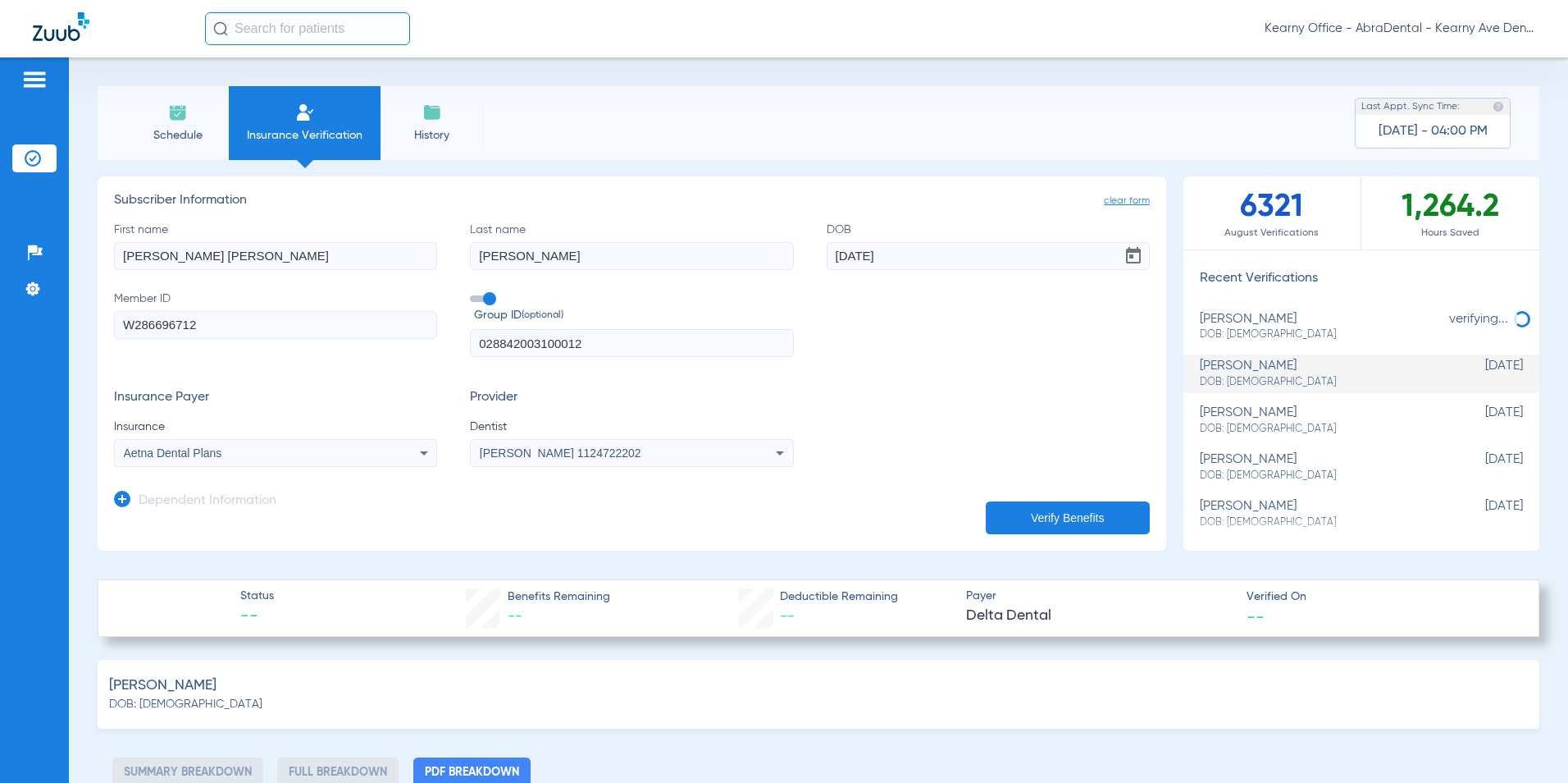
click at [984, 494] on app-dependent-form "Dependent Information" at bounding box center [632, 494] width 1036 height 55
click at [1027, 521] on button "Verify Benefits" at bounding box center [1068, 518] width 164 height 33
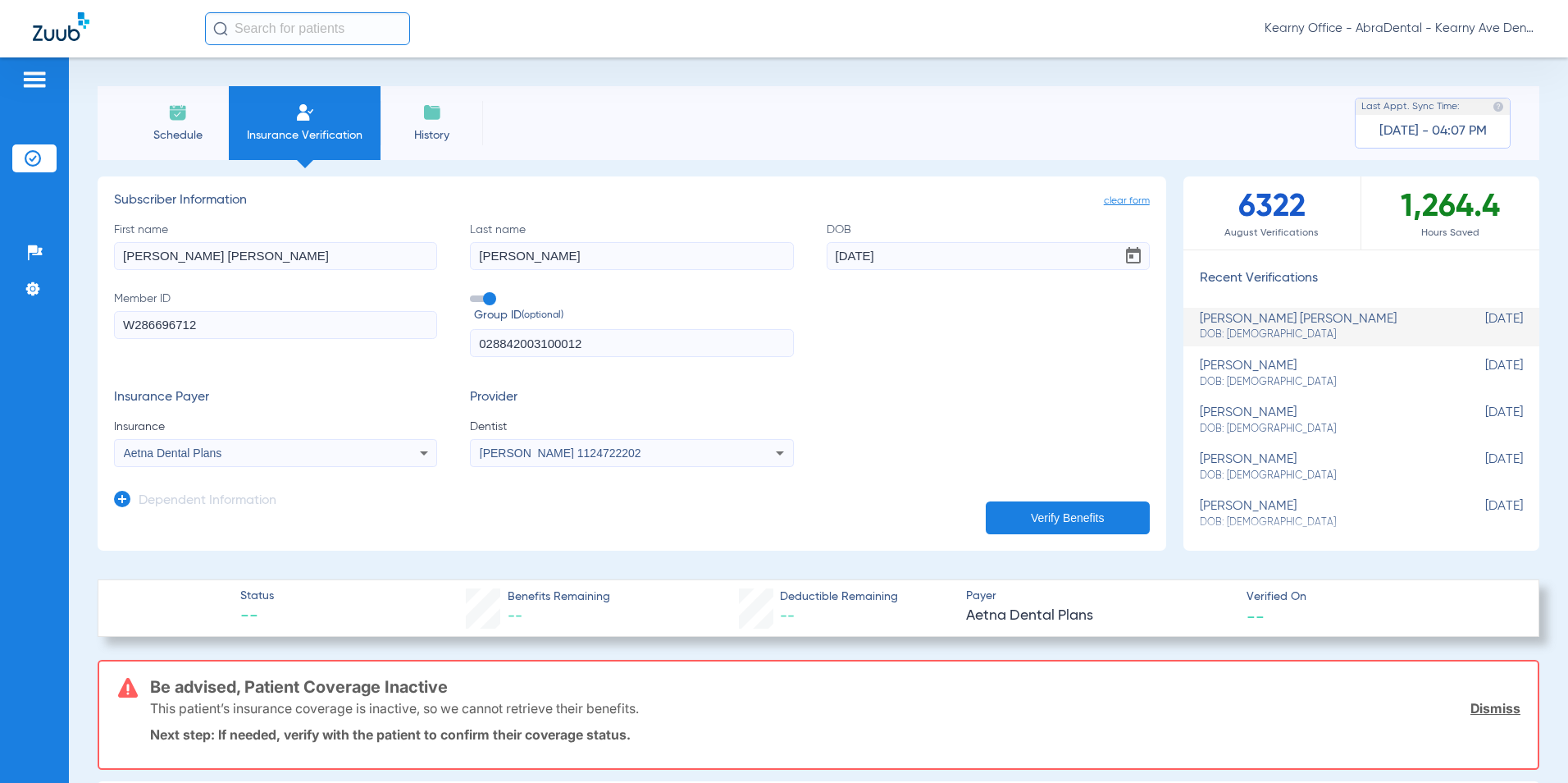
drag, startPoint x: 175, startPoint y: 579, endPoint x: 175, endPoint y: 587, distance: 8.0
click at [175, 580] on div "Status -- Benefits Remaining -- Deductible Remaining -- Payer Aetna Dental Plan…" at bounding box center [818, 608] width 1442 height 57
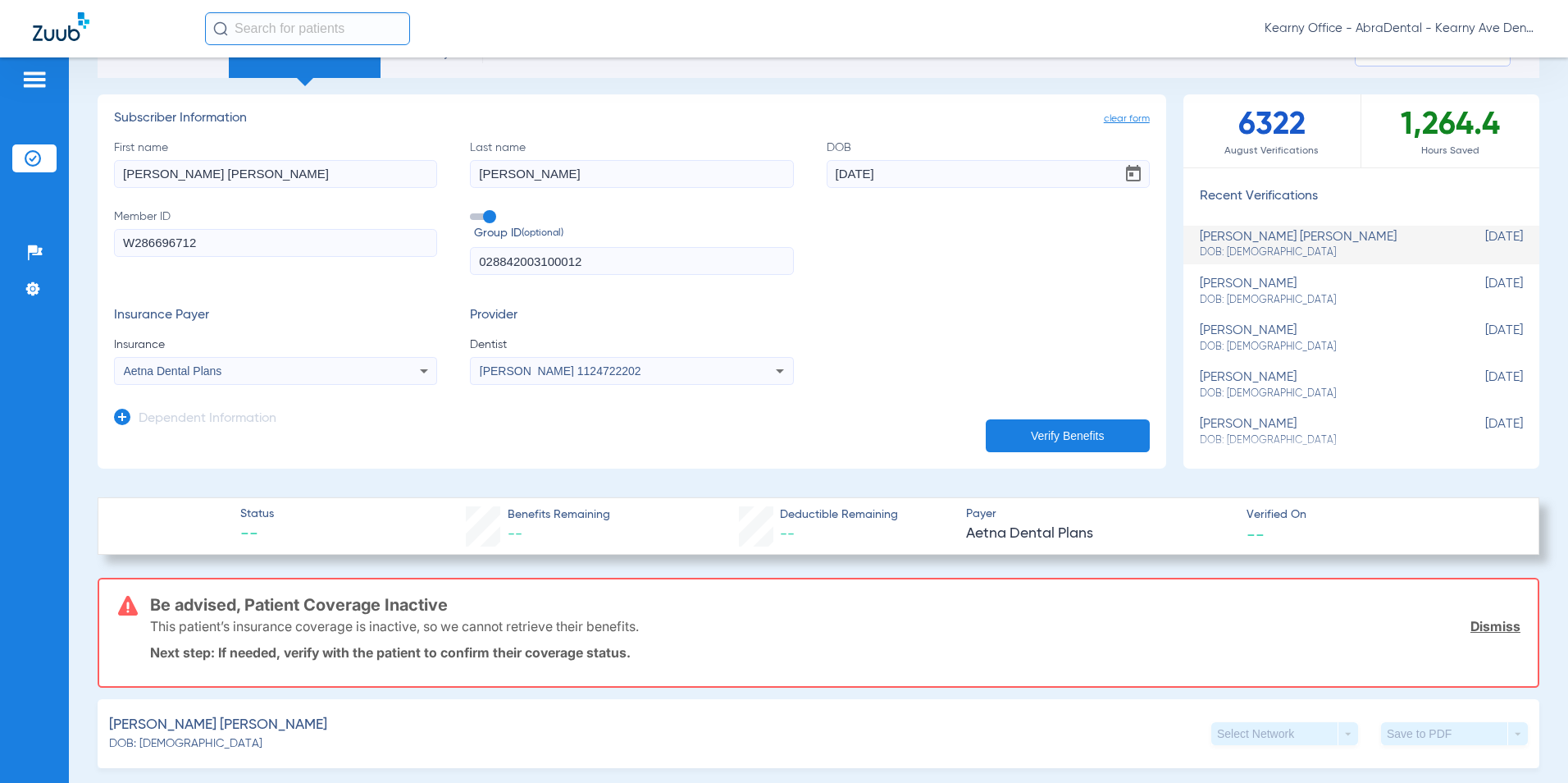
scroll to position [0, 0]
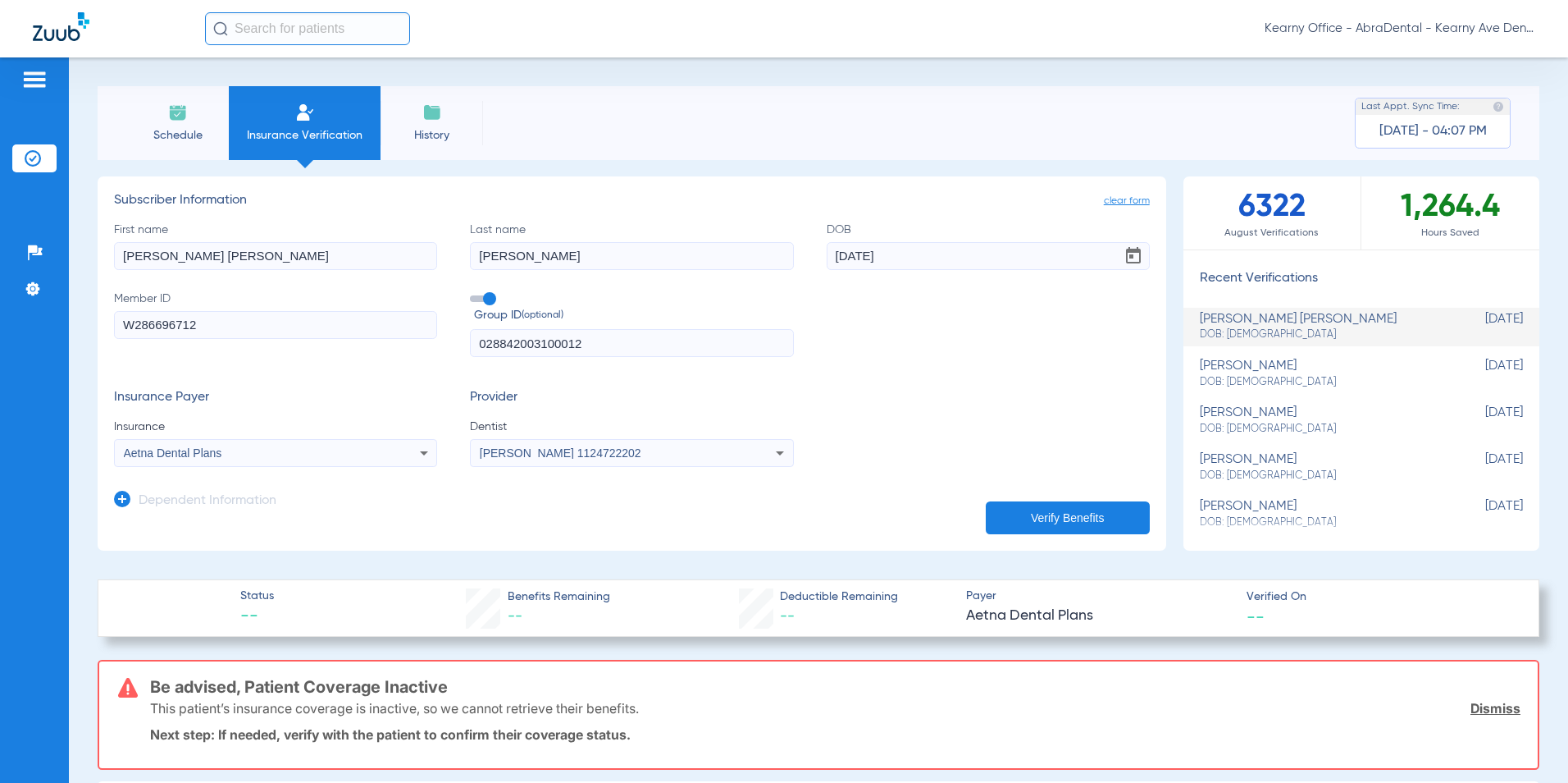
drag, startPoint x: 153, startPoint y: 687, endPoint x: 445, endPoint y: 683, distance: 292.0
click at [445, 683] on h3 "Be advised, Patient Coverage Inactive" at bounding box center [835, 686] width 1371 height 16
copy h3 "Be advised, Patient Coverage Inactive"
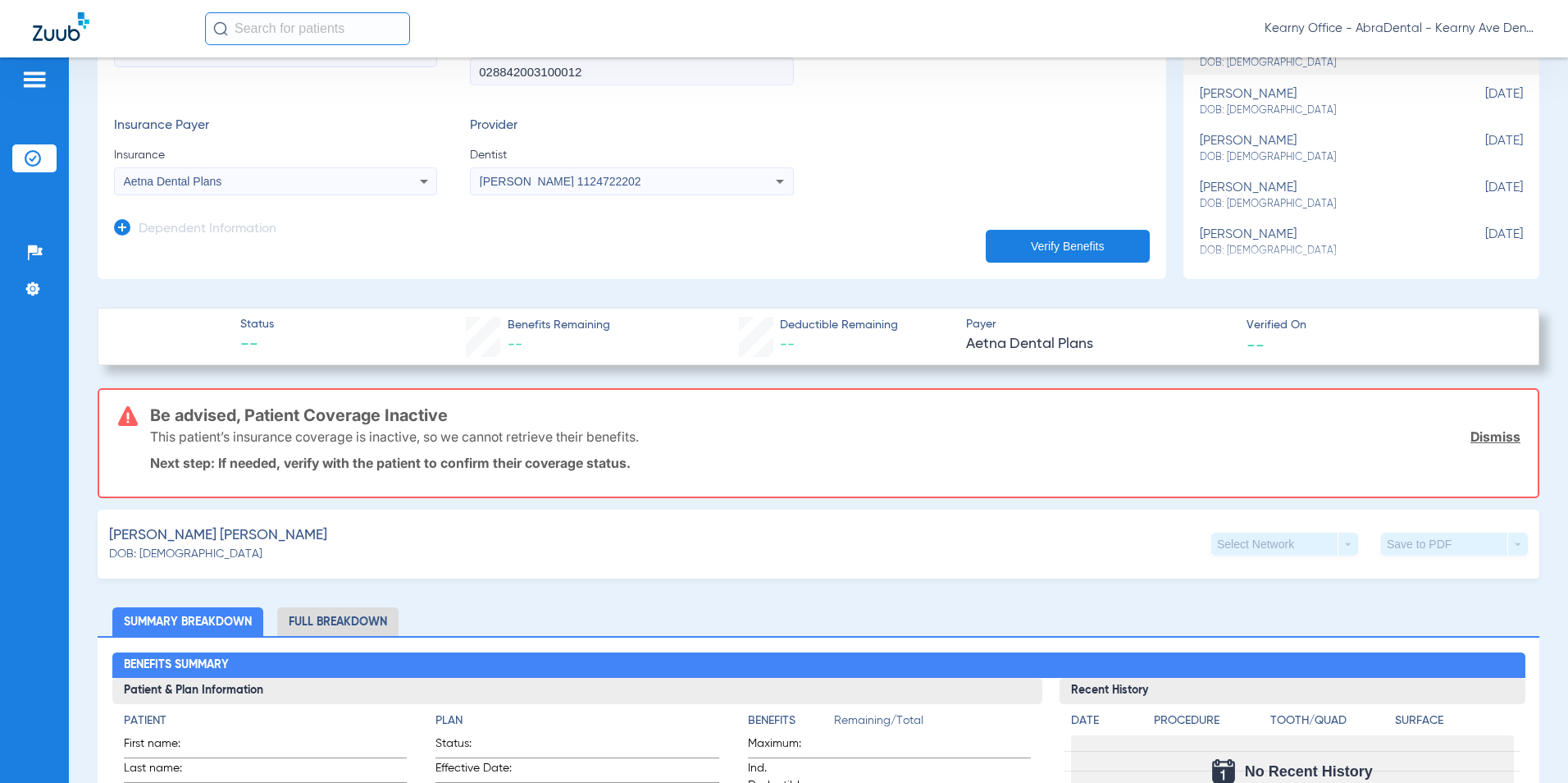
scroll to position [246, 0]
